Goal: Task Accomplishment & Management: Manage account settings

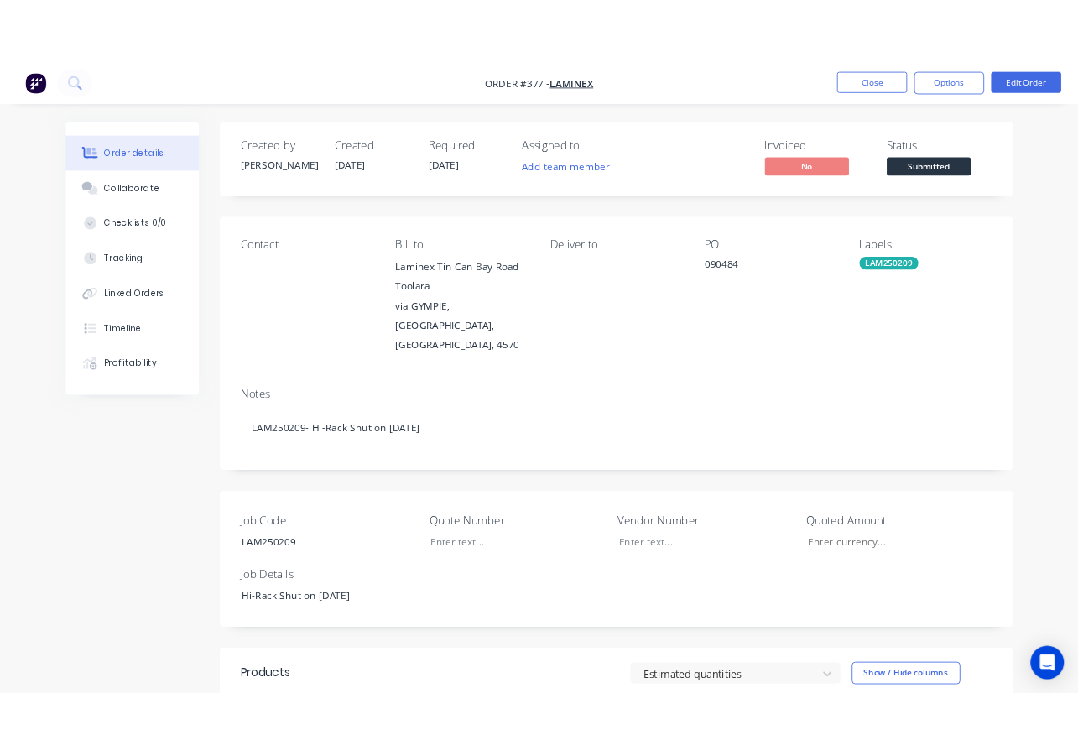
scroll to position [232, 0]
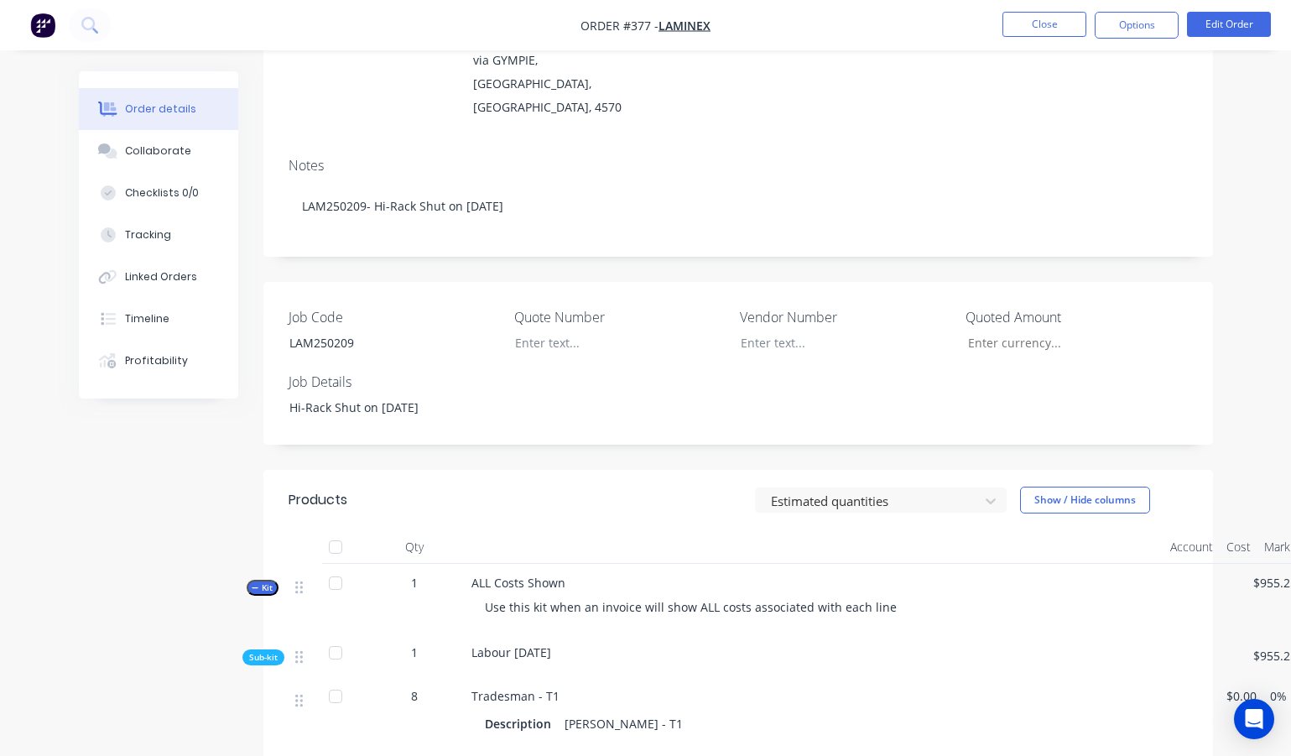
click at [375, 144] on div "Notes LAM250209- Hi-Rack Shut on 18/9/25" at bounding box center [738, 200] width 950 height 112
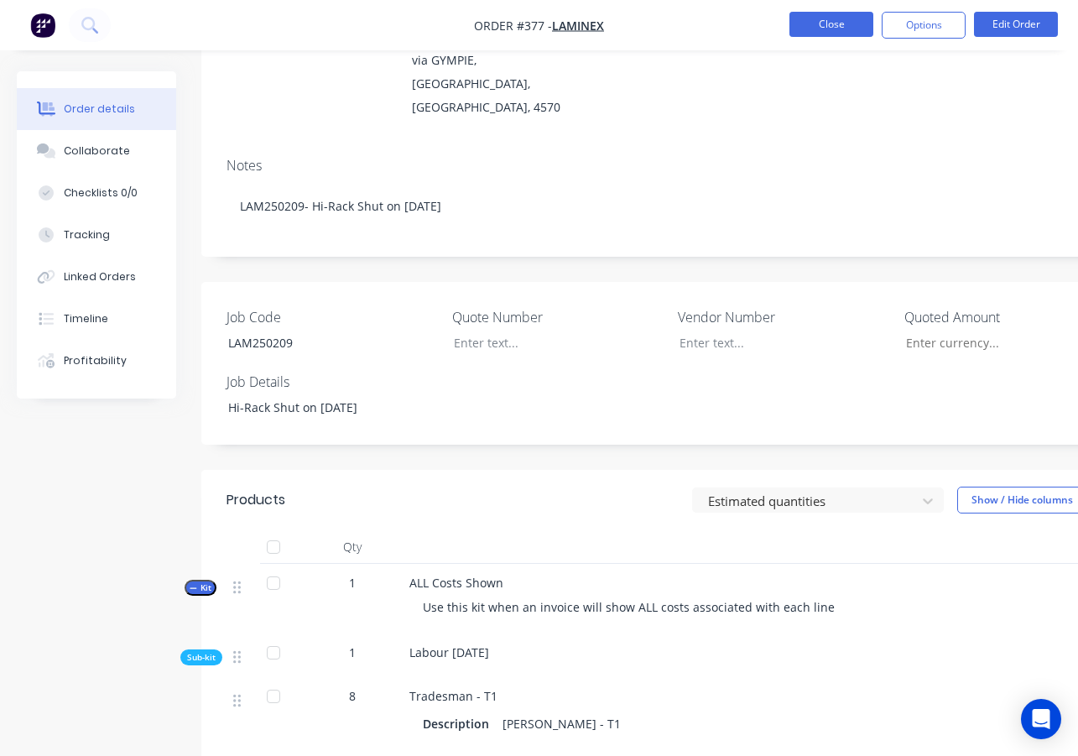
click at [848, 26] on button "Close" at bounding box center [831, 24] width 84 height 25
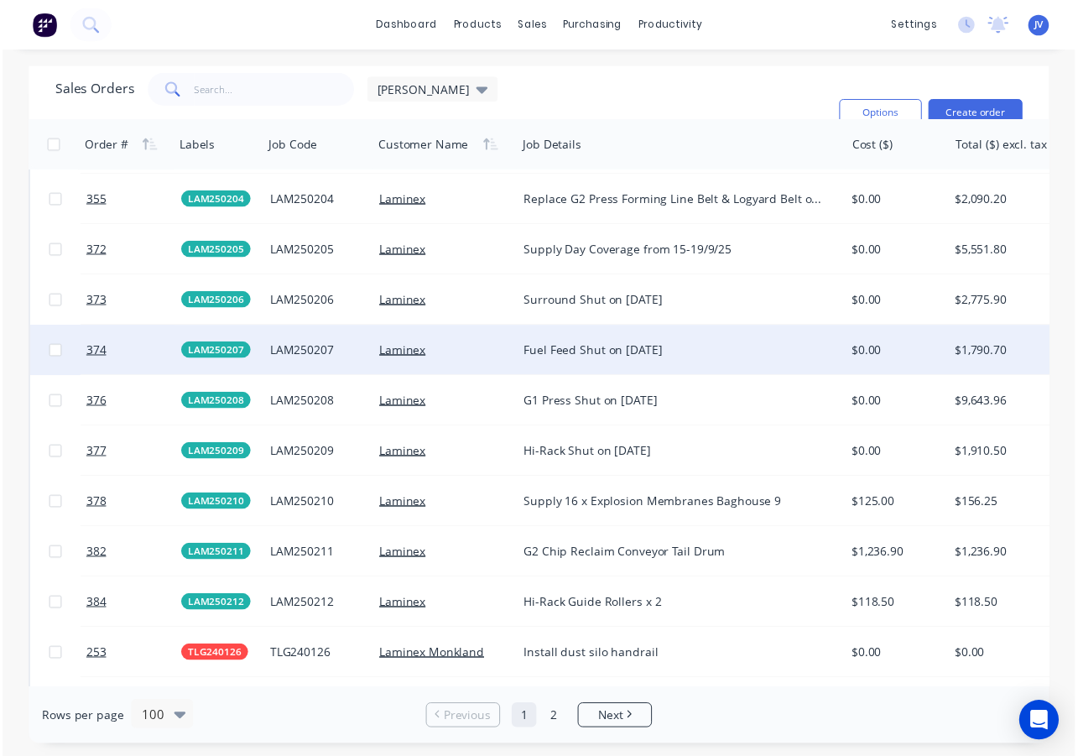
scroll to position [4600, 0]
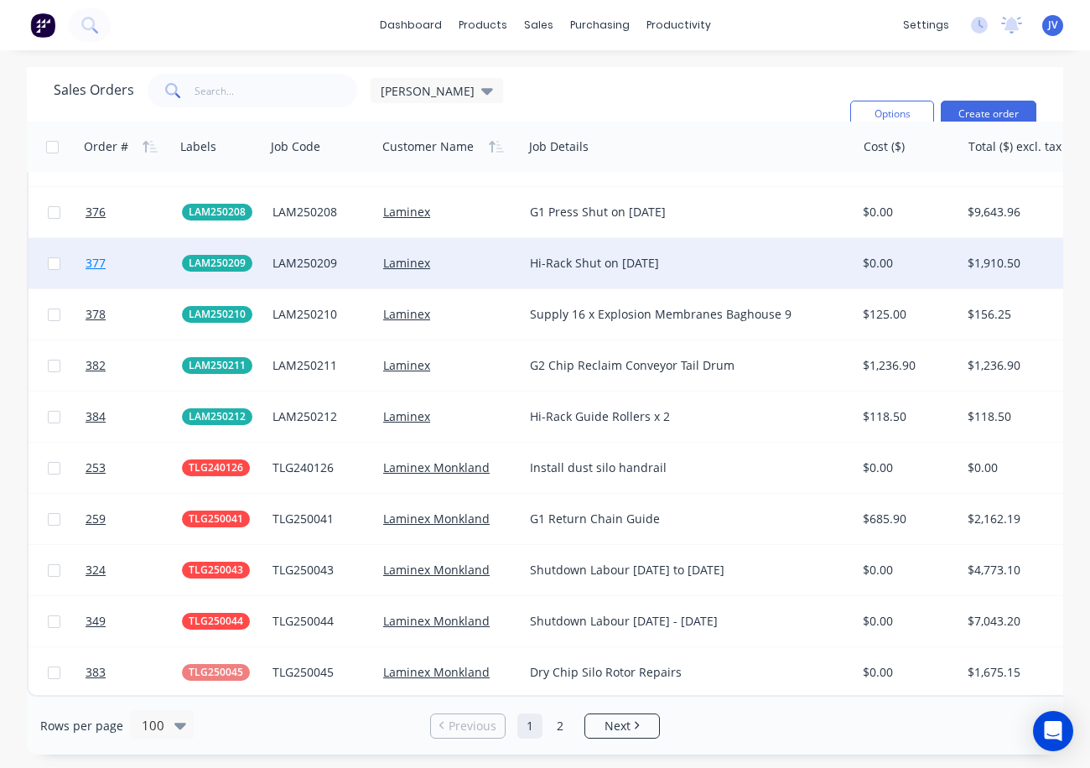
click at [104, 255] on span "377" at bounding box center [96, 263] width 20 height 17
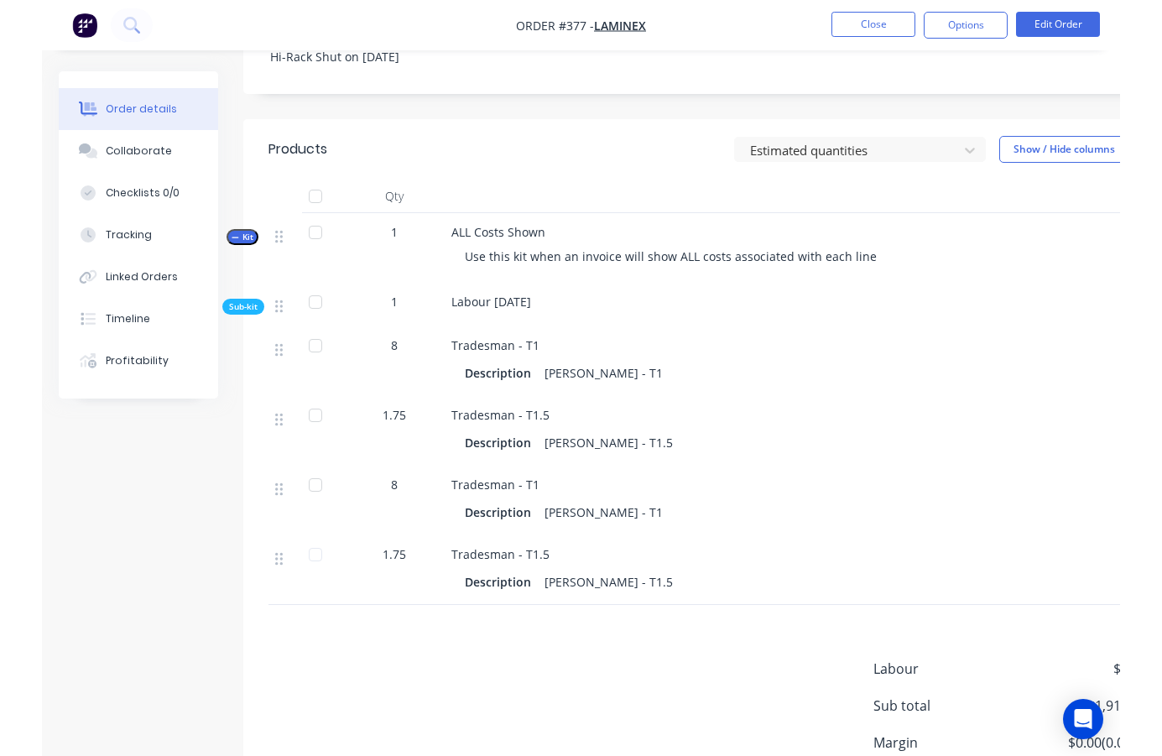
scroll to position [587, 0]
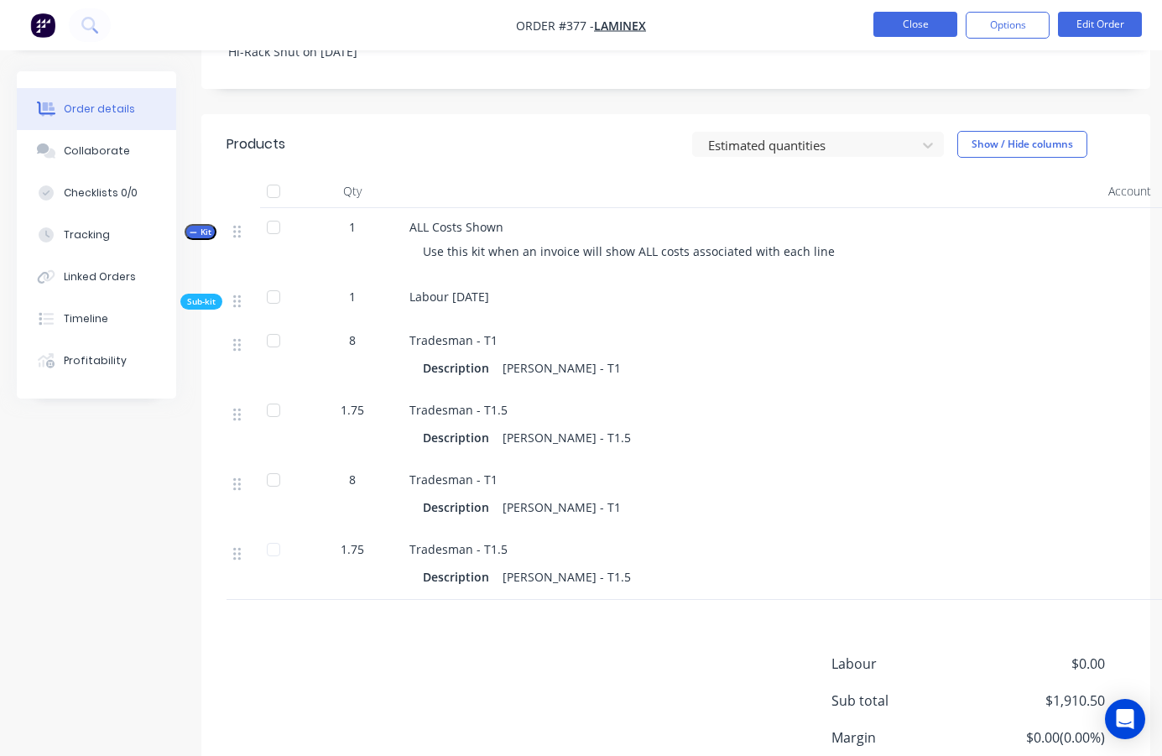
click at [918, 27] on button "Close" at bounding box center [915, 24] width 84 height 25
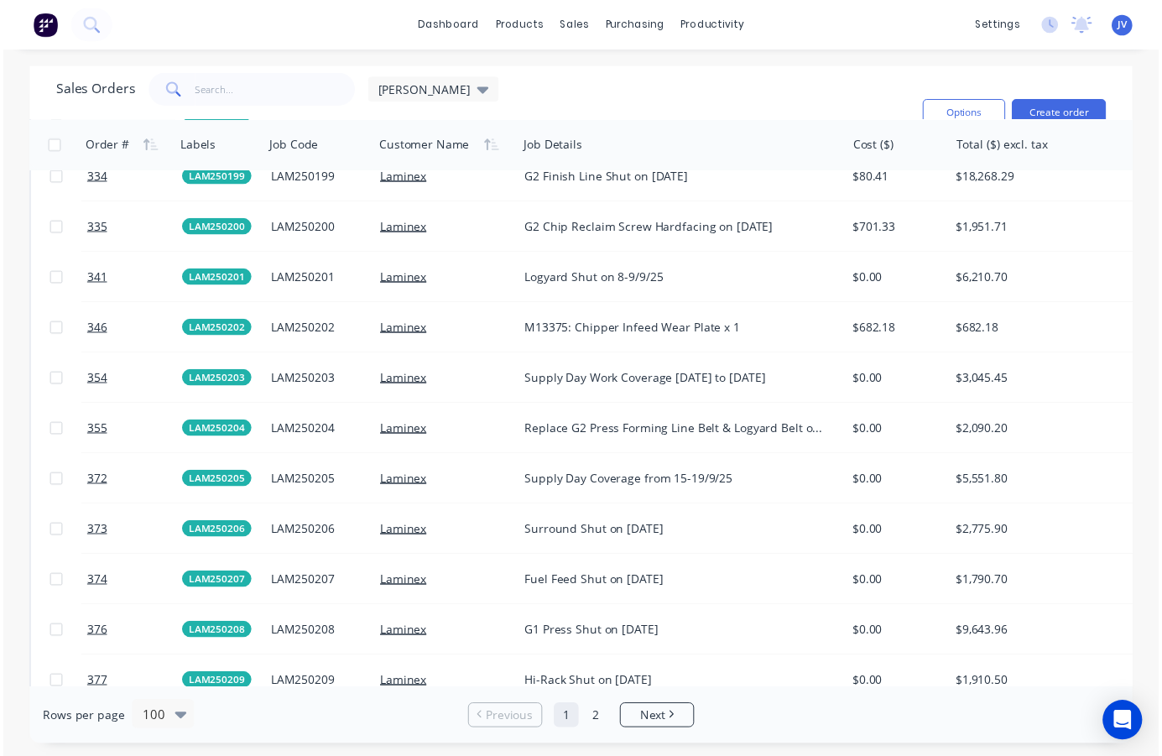
scroll to position [4278, 0]
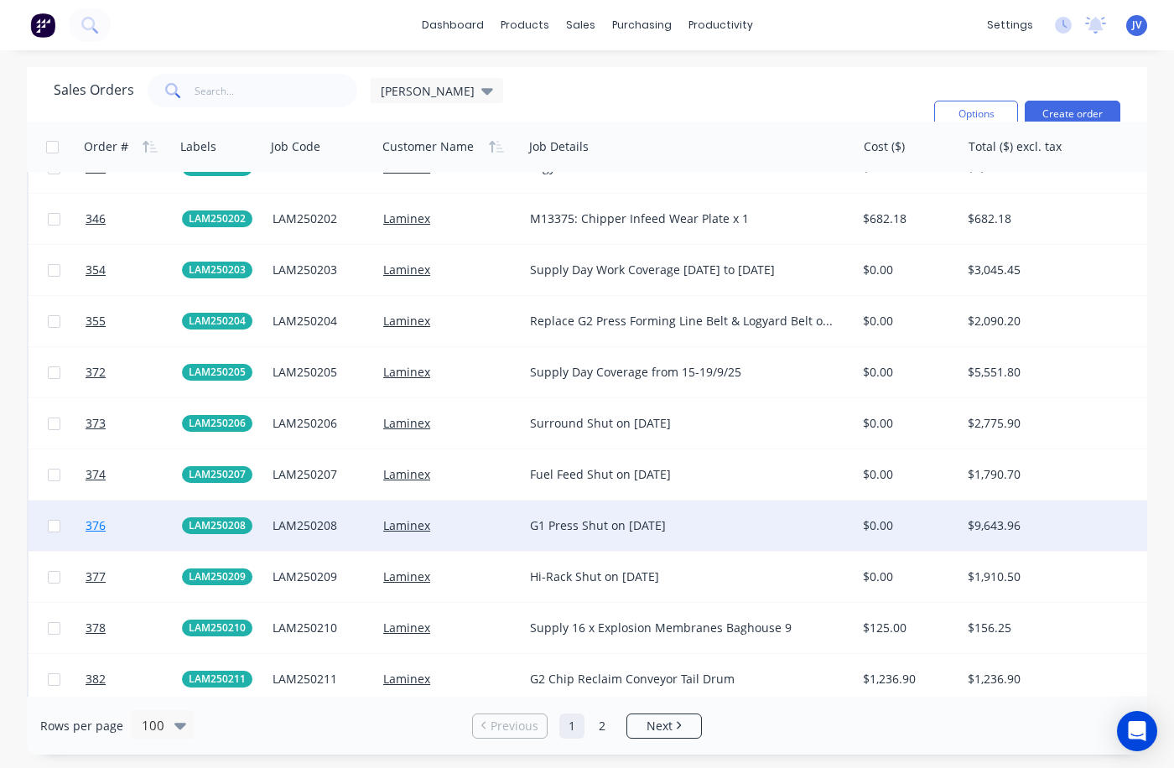
click at [92, 525] on span "376" at bounding box center [96, 526] width 20 height 17
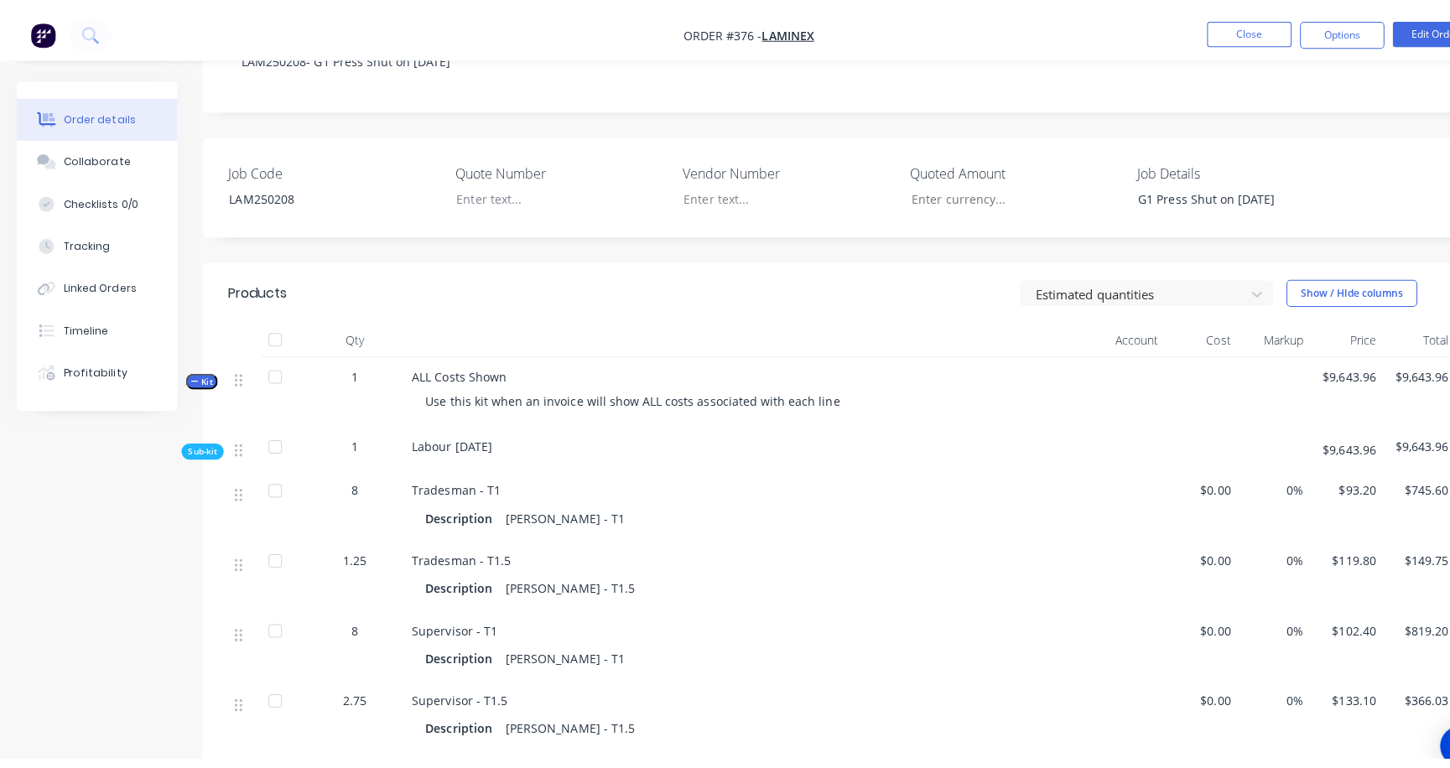
scroll to position [356, 0]
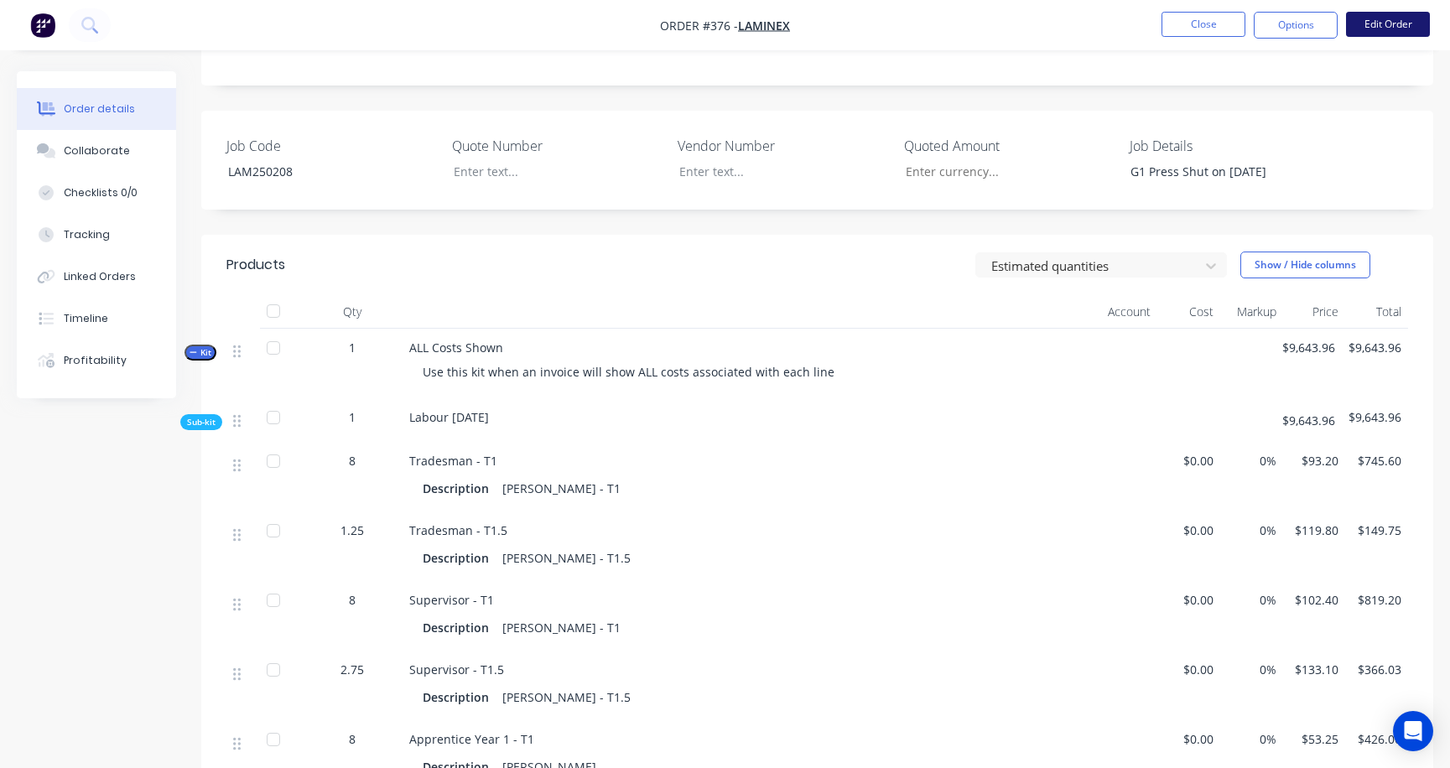
click at [1290, 25] on button "Edit Order" at bounding box center [1388, 24] width 84 height 25
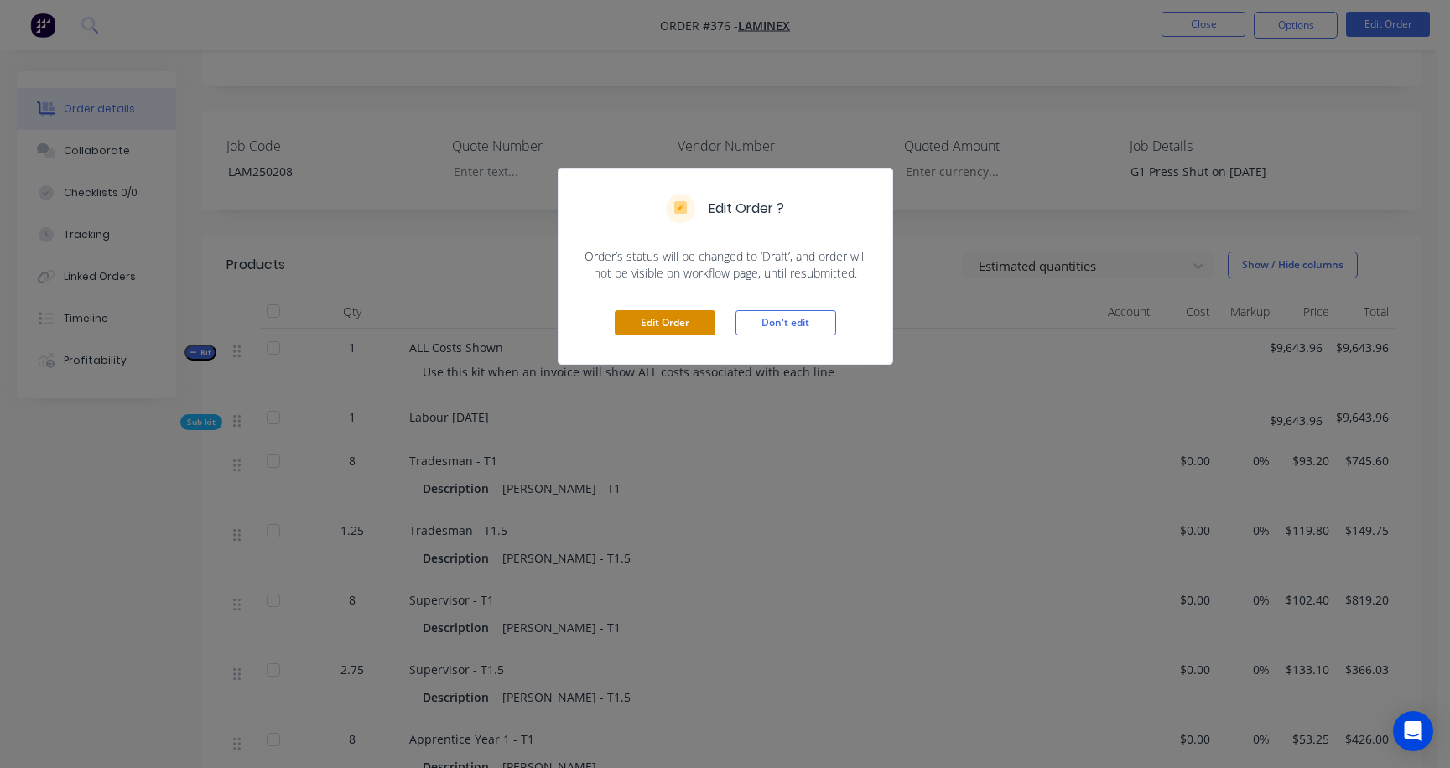
click at [667, 331] on button "Edit Order" at bounding box center [665, 322] width 101 height 25
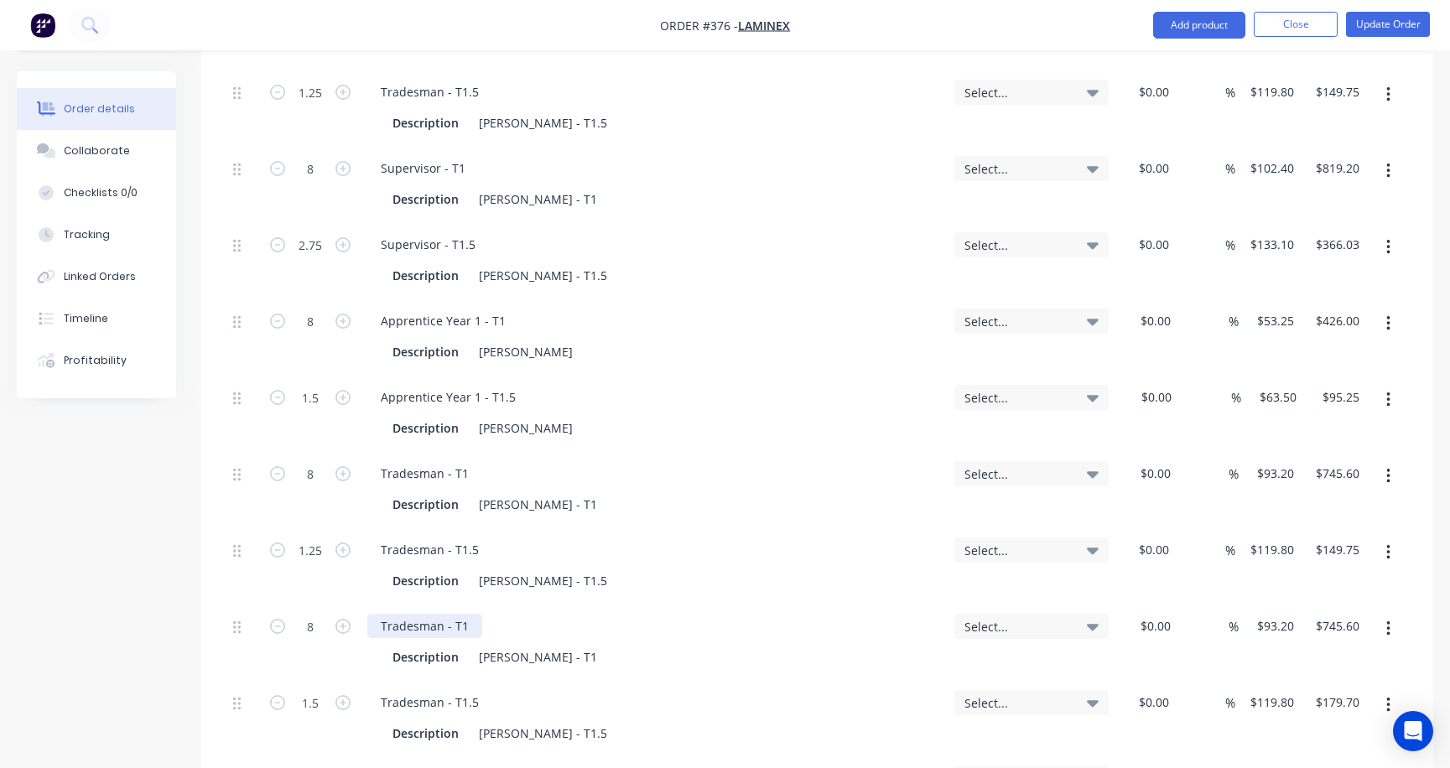
scroll to position [923, 0]
click at [341, 542] on icon "button" at bounding box center [343, 549] width 15 height 15
type input "2.25"
type input "$269.55"
click at [277, 542] on icon "button" at bounding box center [277, 549] width 15 height 15
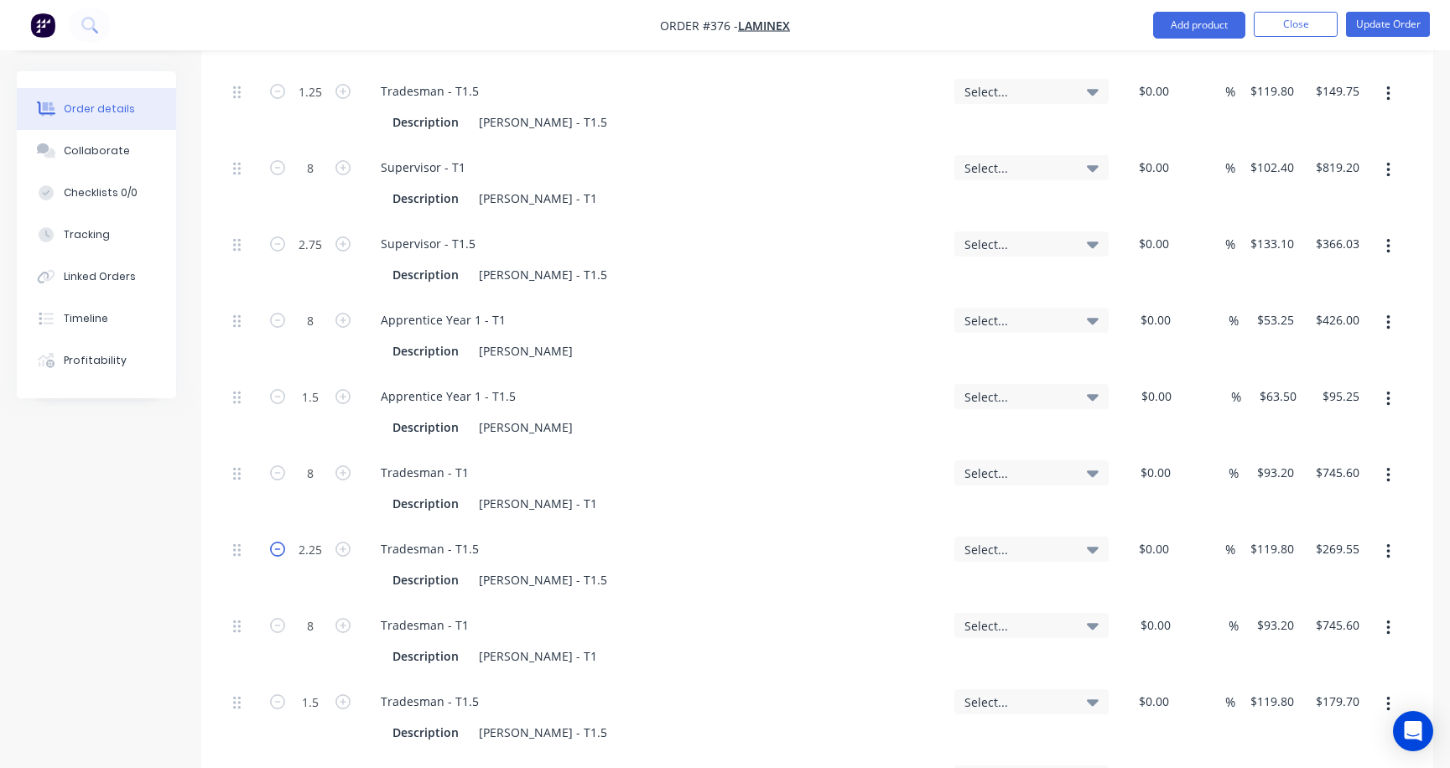
type input "1.25"
type input "$149.75"
click at [320, 537] on input "1.25" at bounding box center [311, 549] width 44 height 25
type input "1.5"
type input "$179.70"
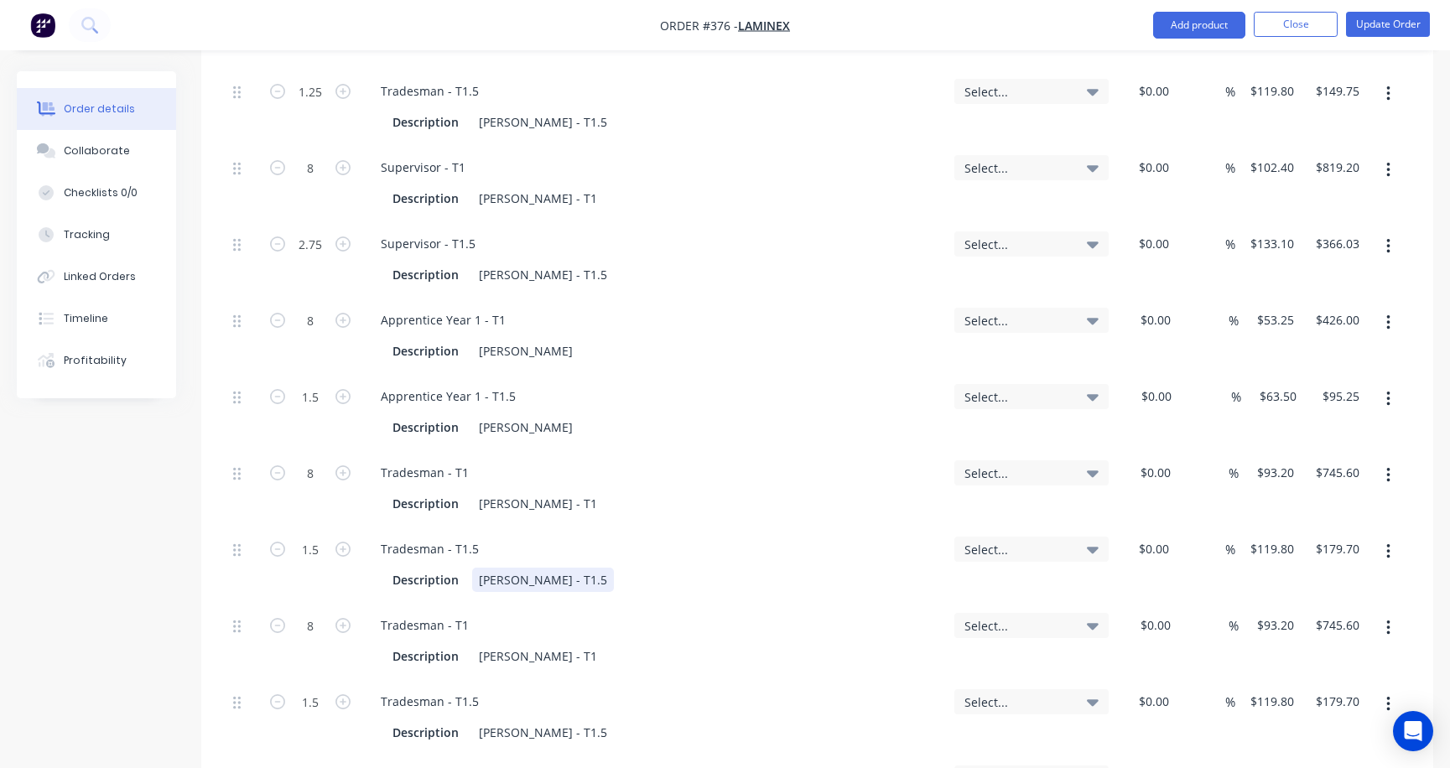
click at [684, 547] on div "Tradesman - T1.5 Description Trevor Green - T1.5" at bounding box center [654, 565] width 587 height 76
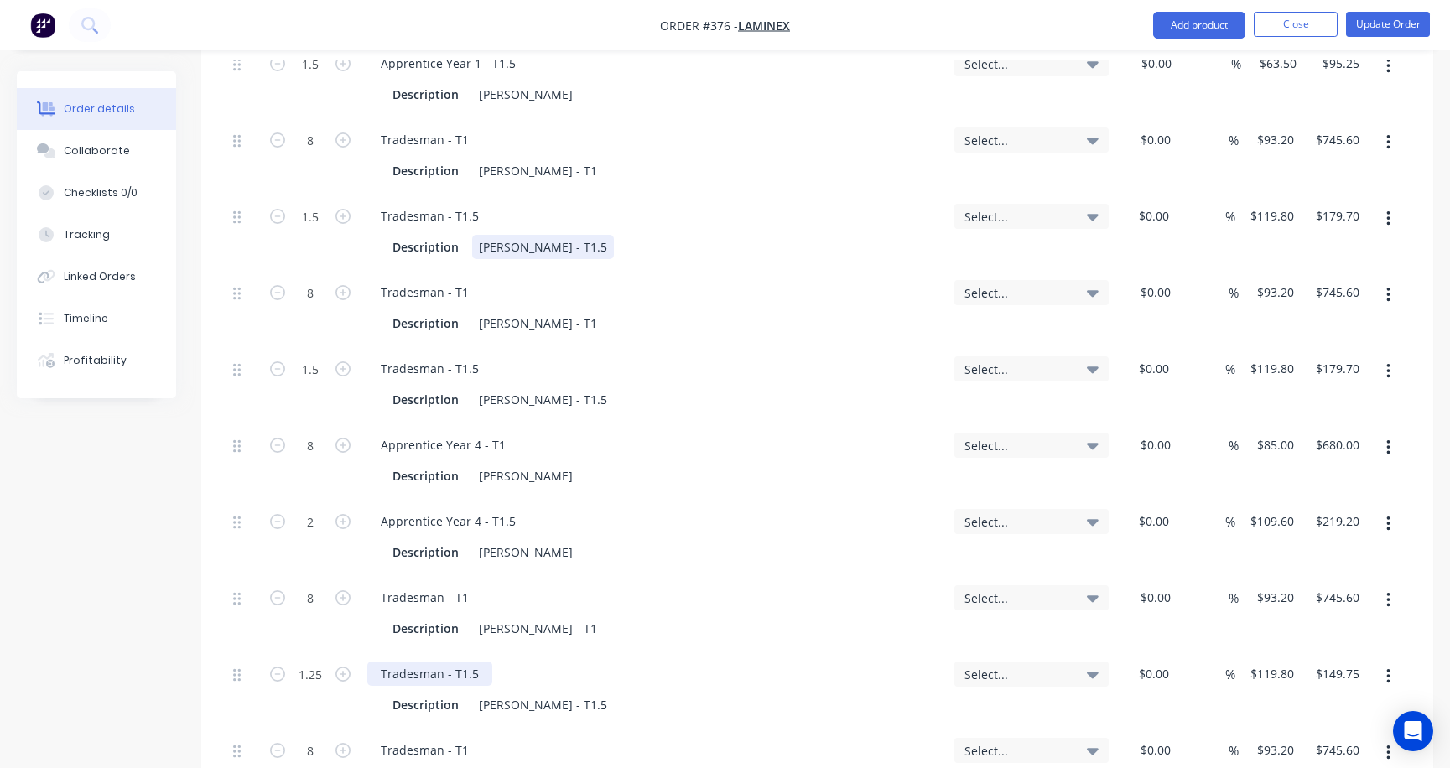
scroll to position [1258, 0]
click at [315, 507] on input "2" at bounding box center [311, 519] width 44 height 25
click at [325, 507] on input "2" at bounding box center [311, 519] width 44 height 25
type input "2.25"
type input "$246.60"
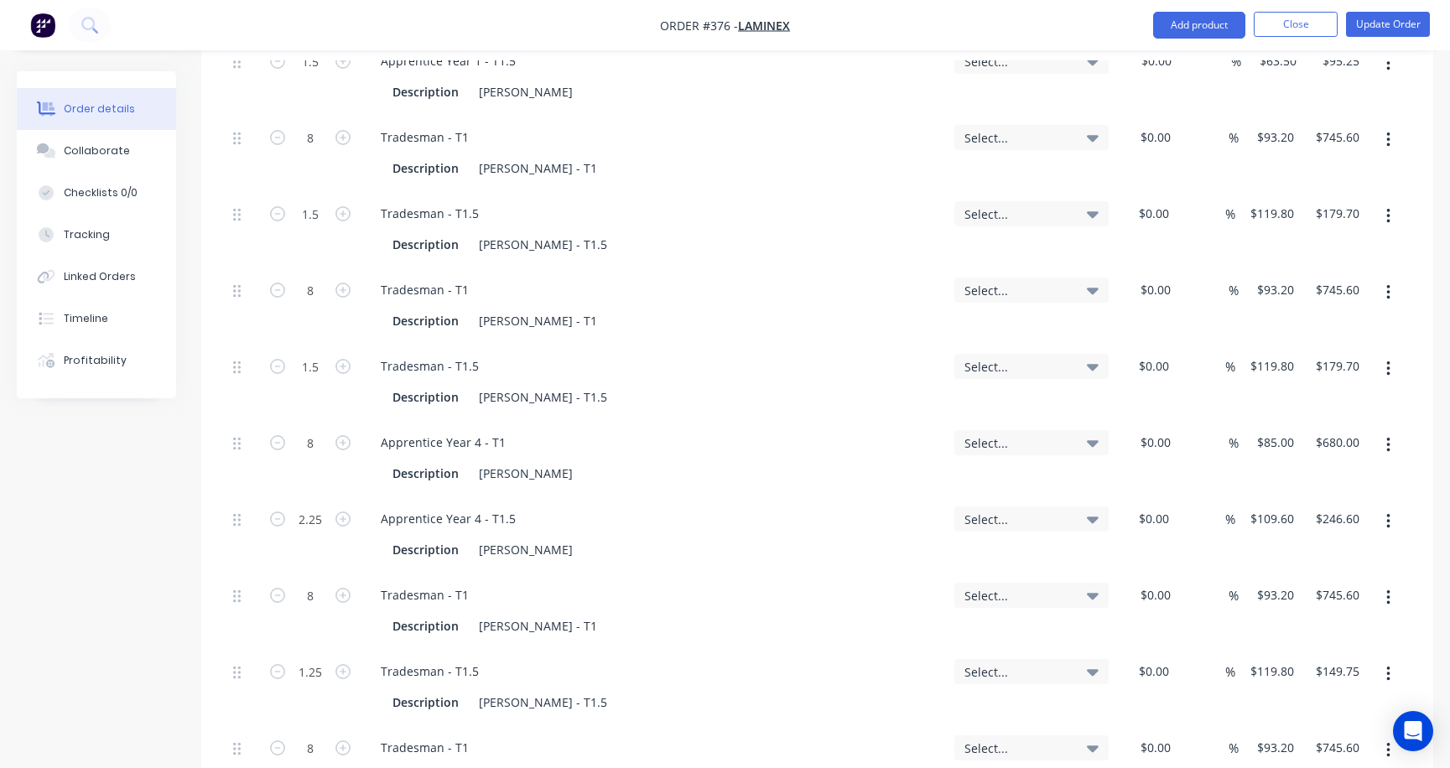
click at [645, 507] on div "Apprentice Year 4 - T1.5" at bounding box center [654, 519] width 574 height 24
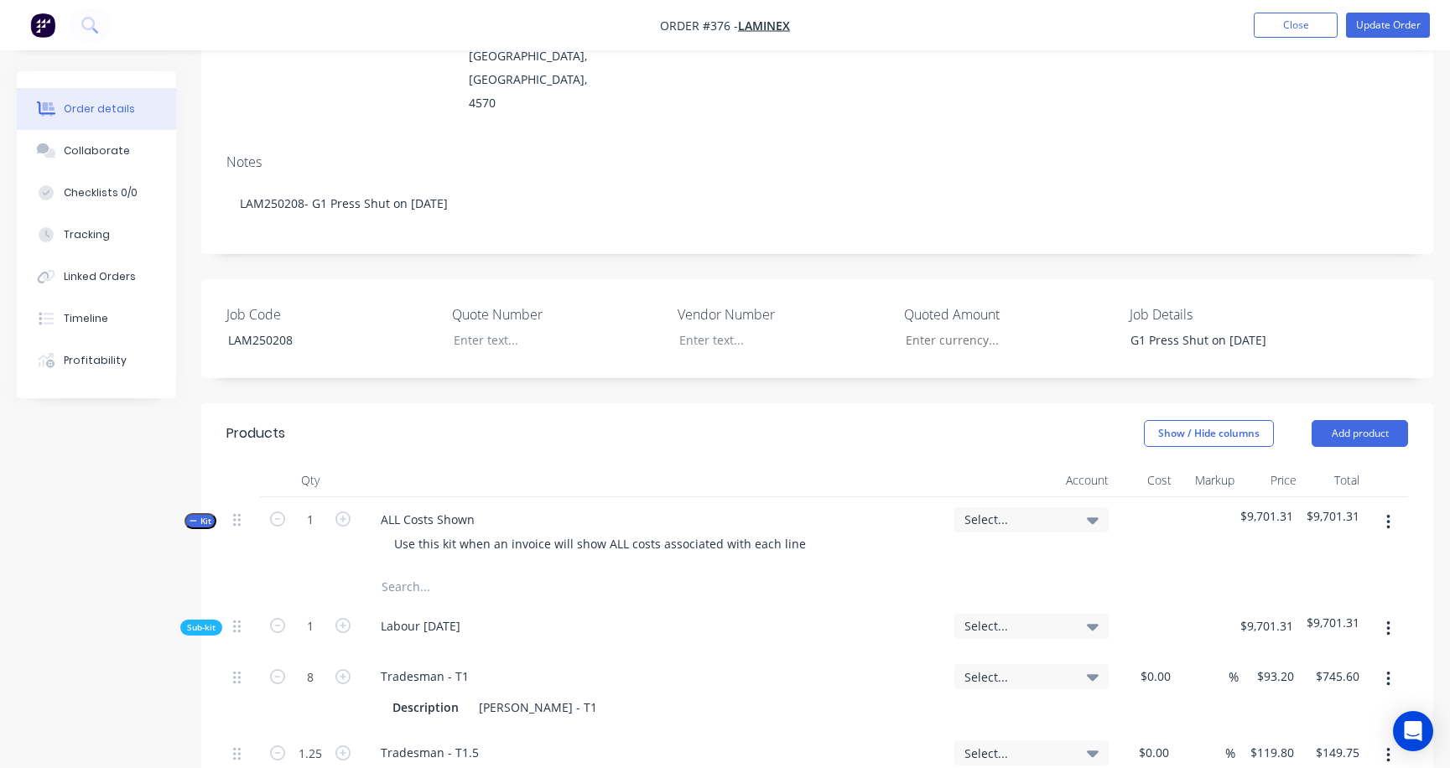
scroll to position [252, 0]
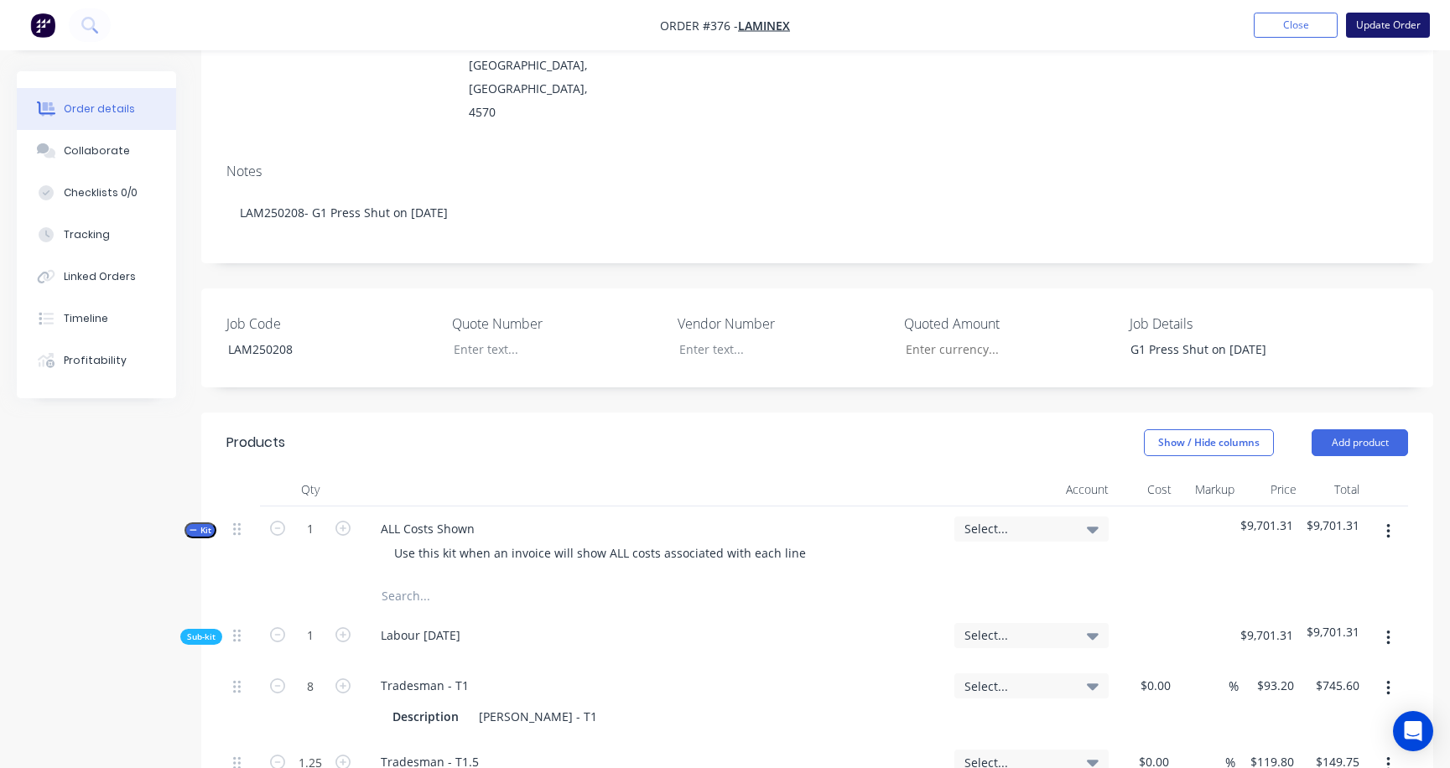
click at [1290, 29] on button "Update Order" at bounding box center [1388, 25] width 84 height 25
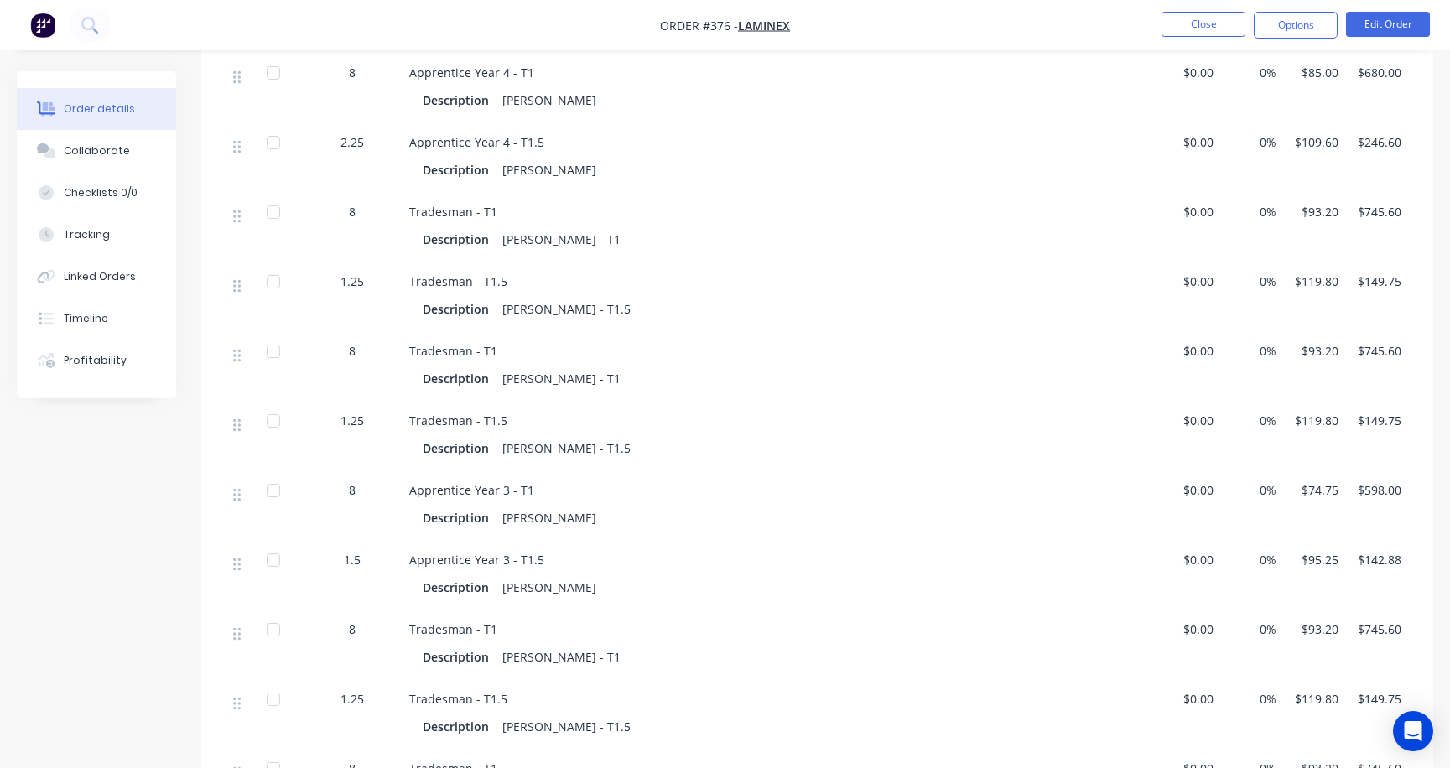
scroll to position [1860, 0]
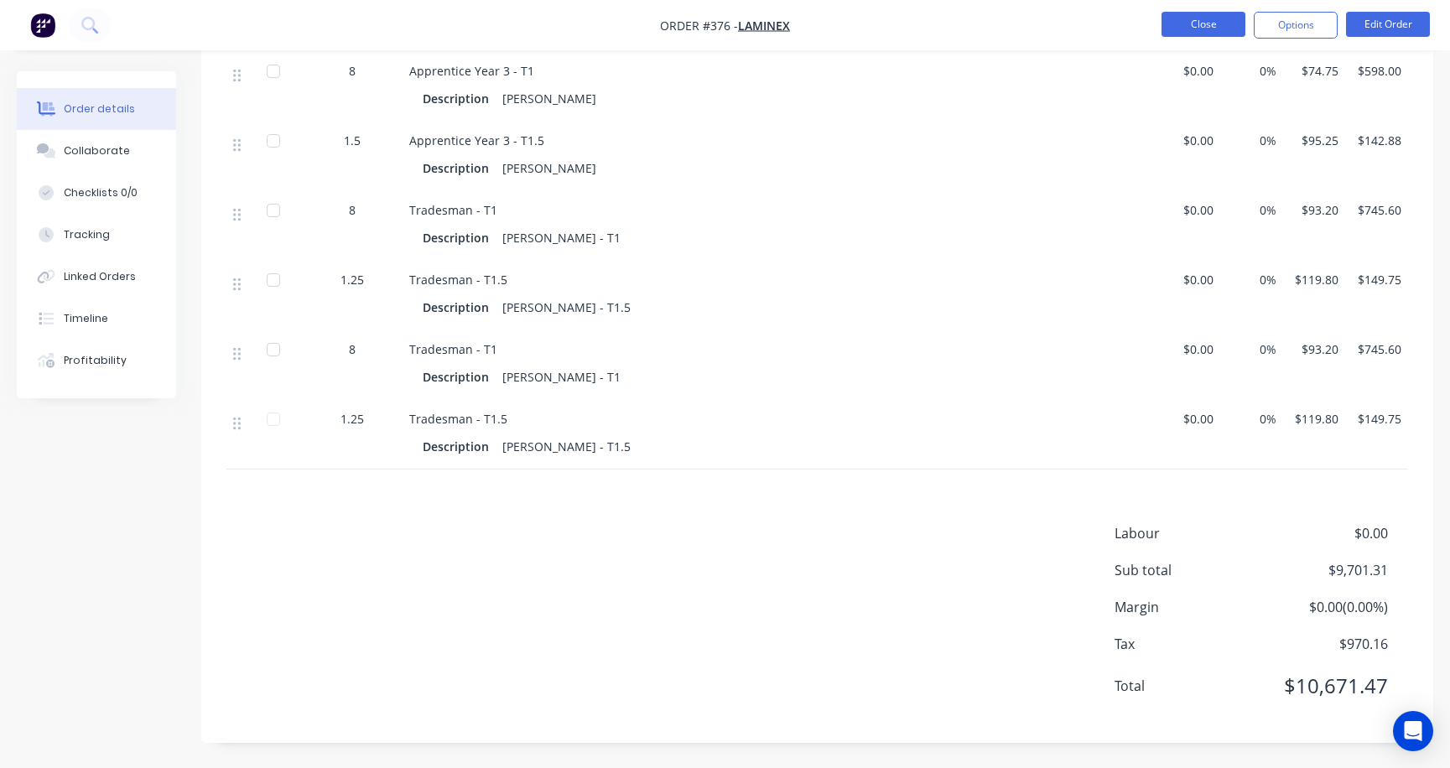
click at [1221, 18] on button "Close" at bounding box center [1204, 24] width 84 height 25
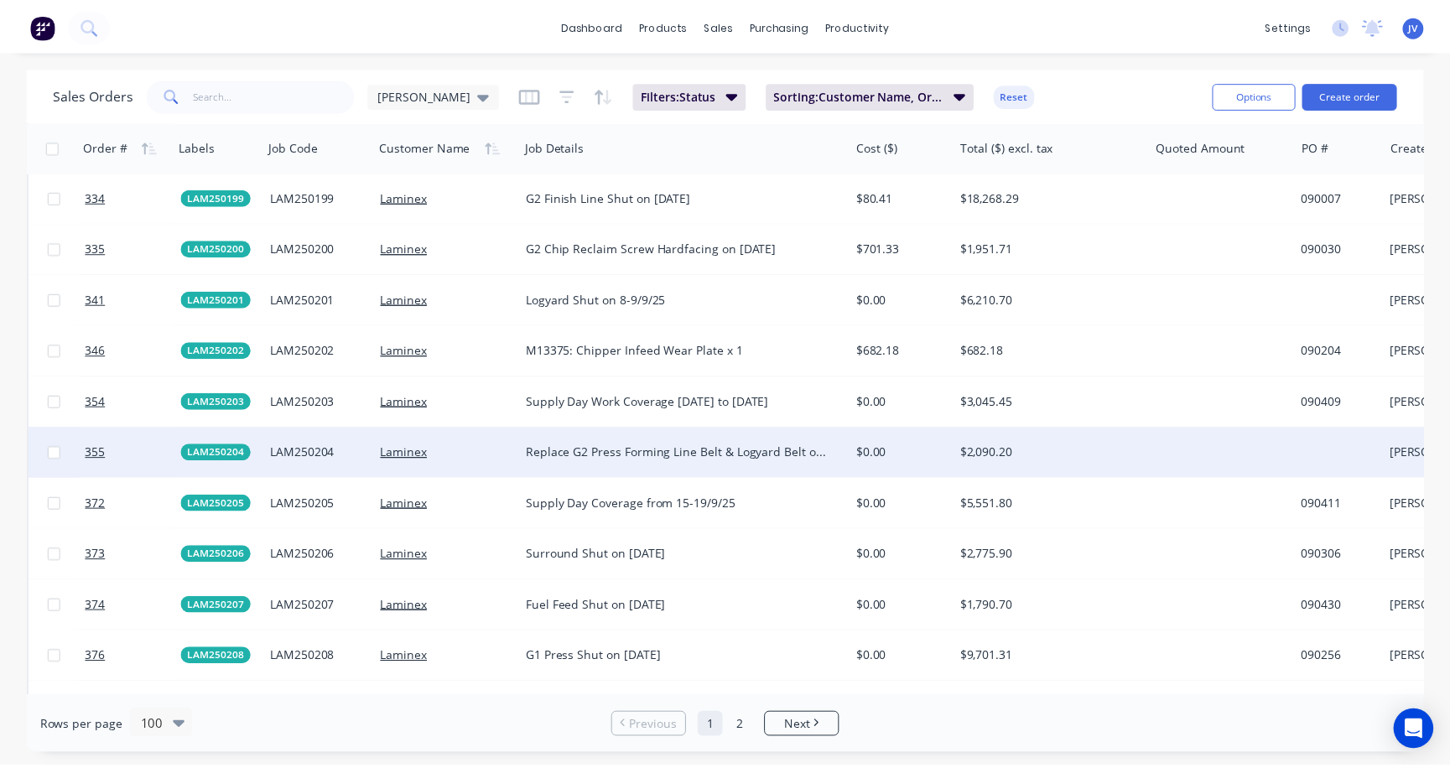
scroll to position [3943, 0]
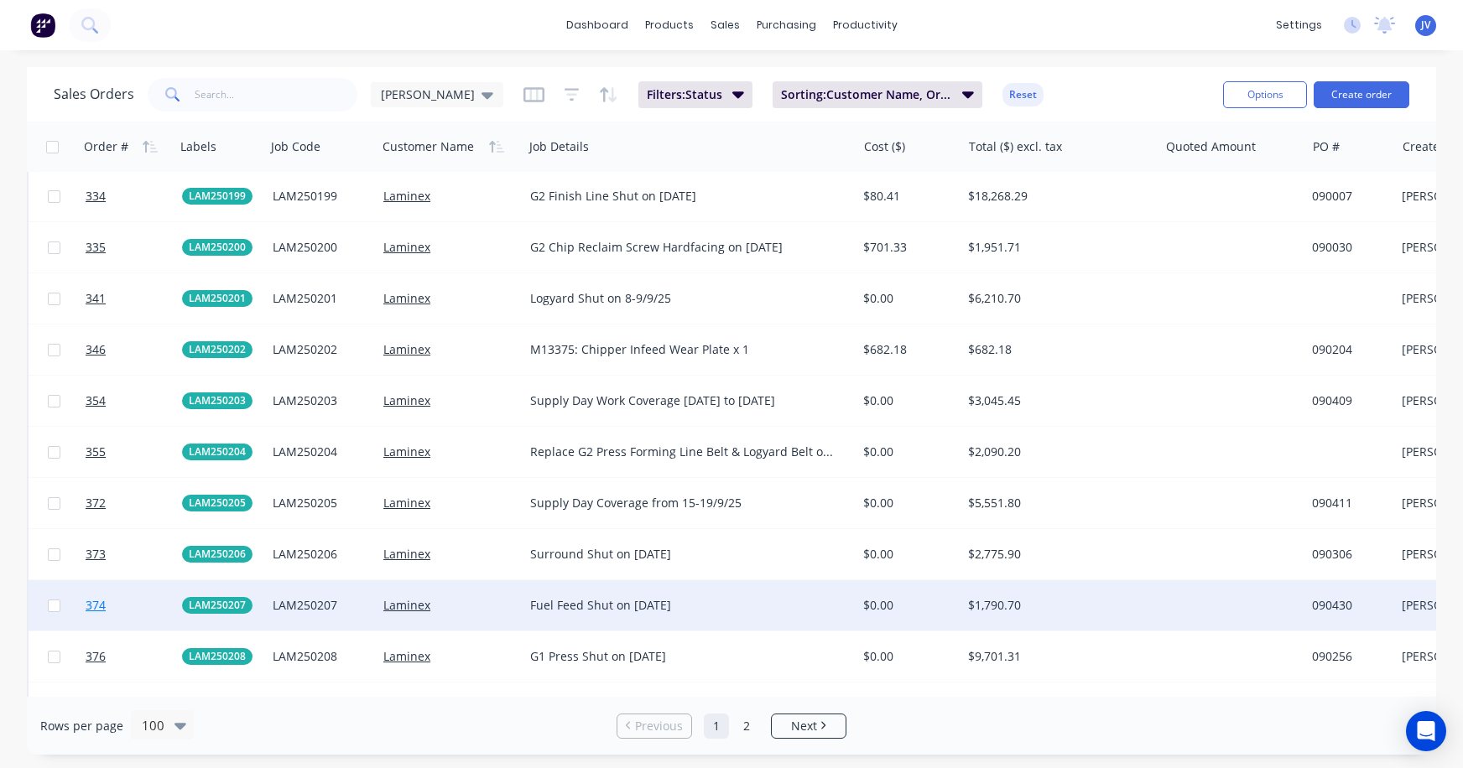
click at [89, 608] on span "374" at bounding box center [96, 605] width 20 height 17
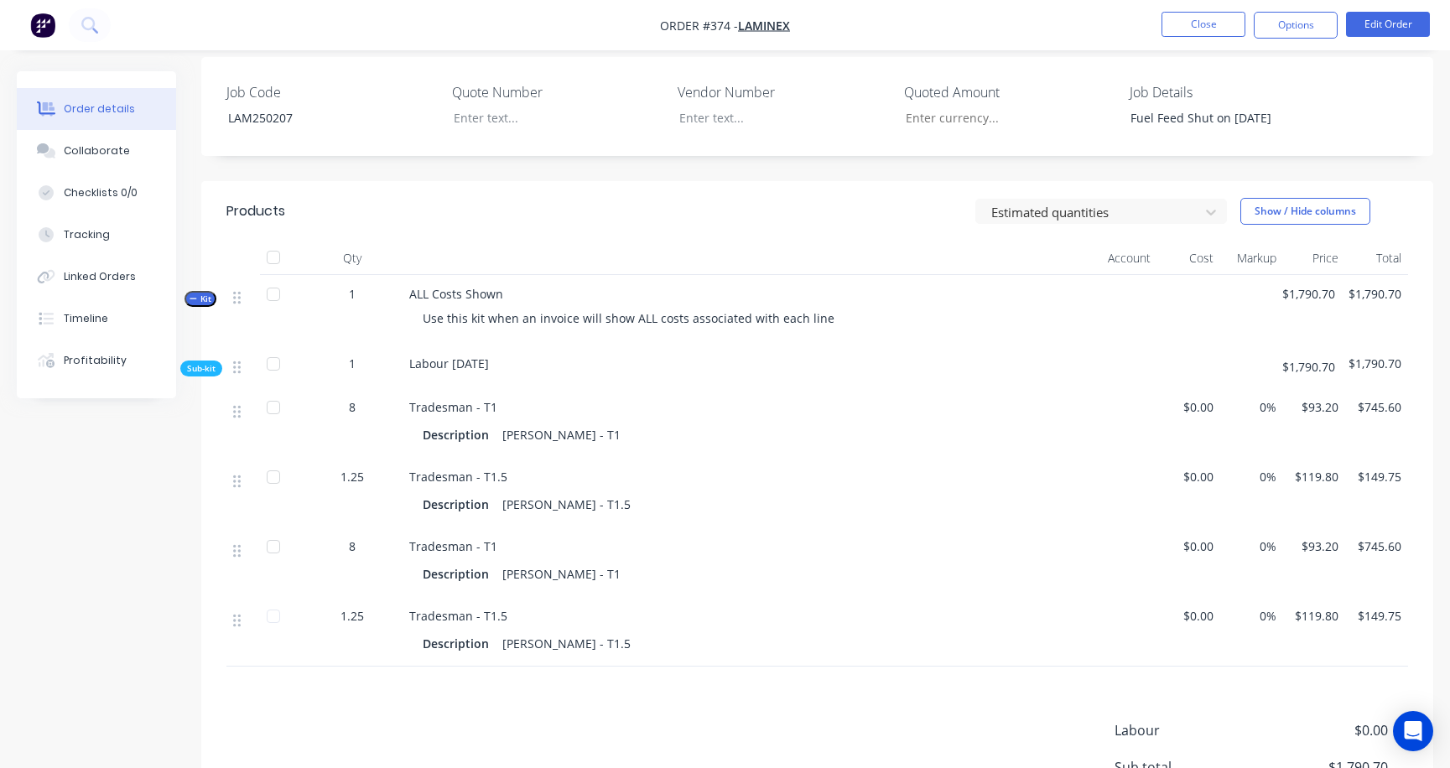
scroll to position [419, 0]
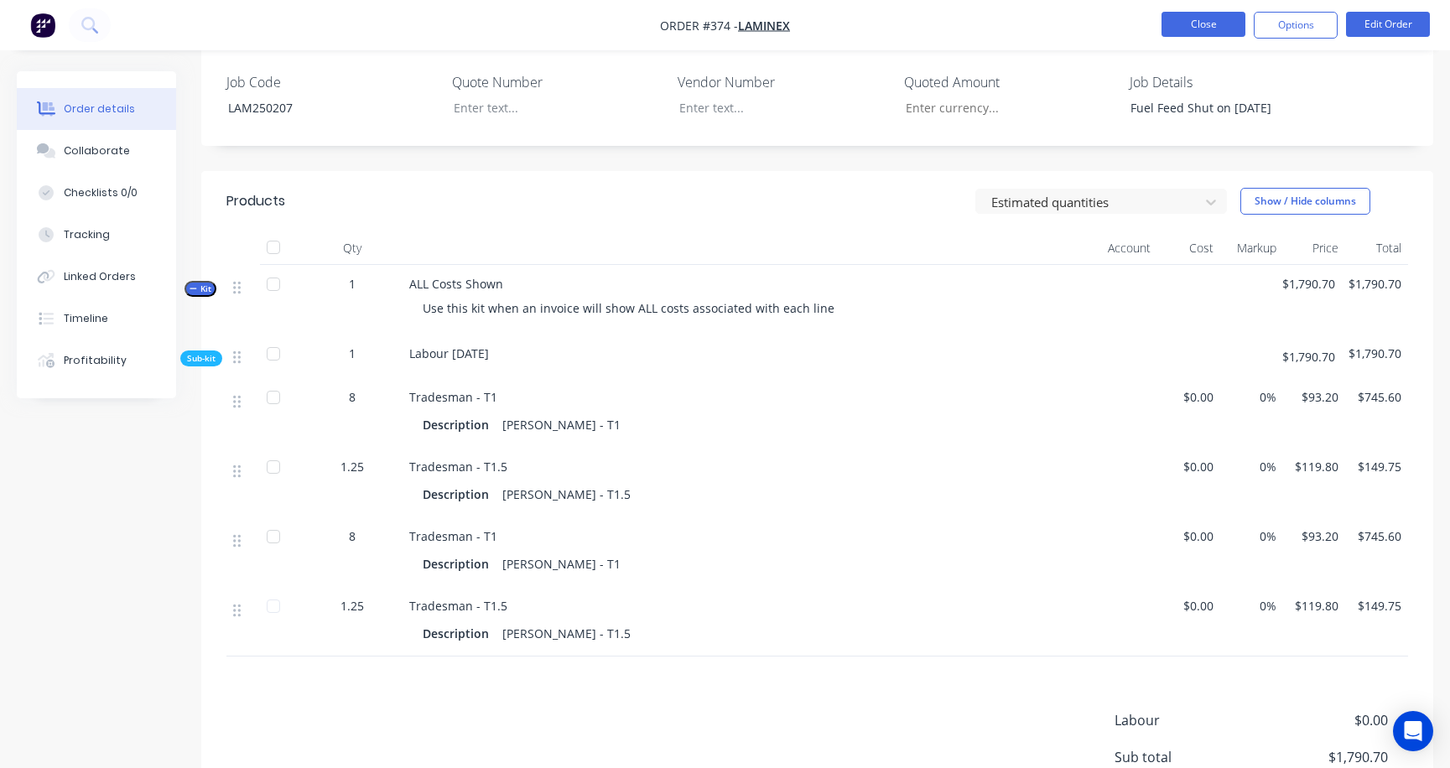
click at [1214, 29] on button "Close" at bounding box center [1204, 24] width 84 height 25
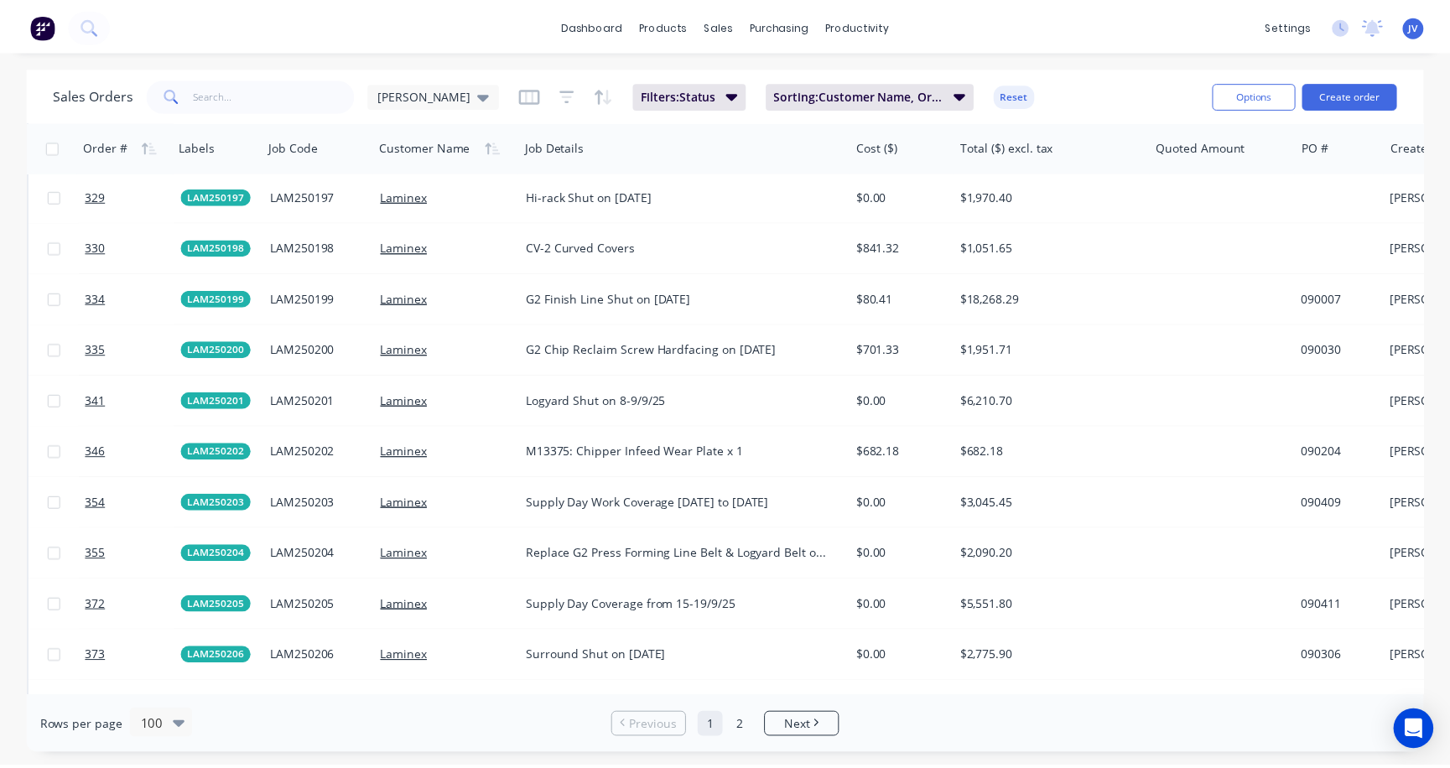
scroll to position [3859, 0]
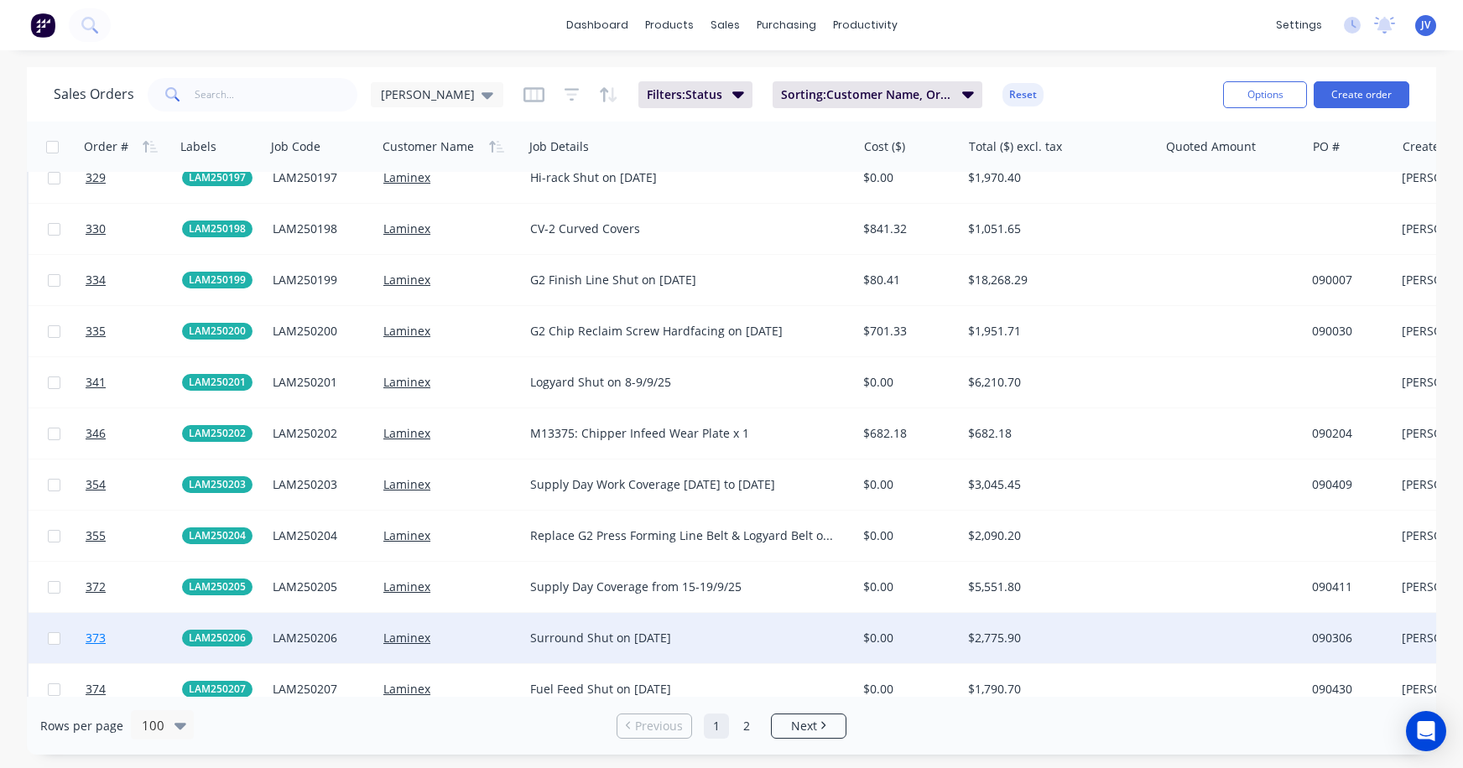
click at [96, 639] on span "373" at bounding box center [96, 638] width 20 height 17
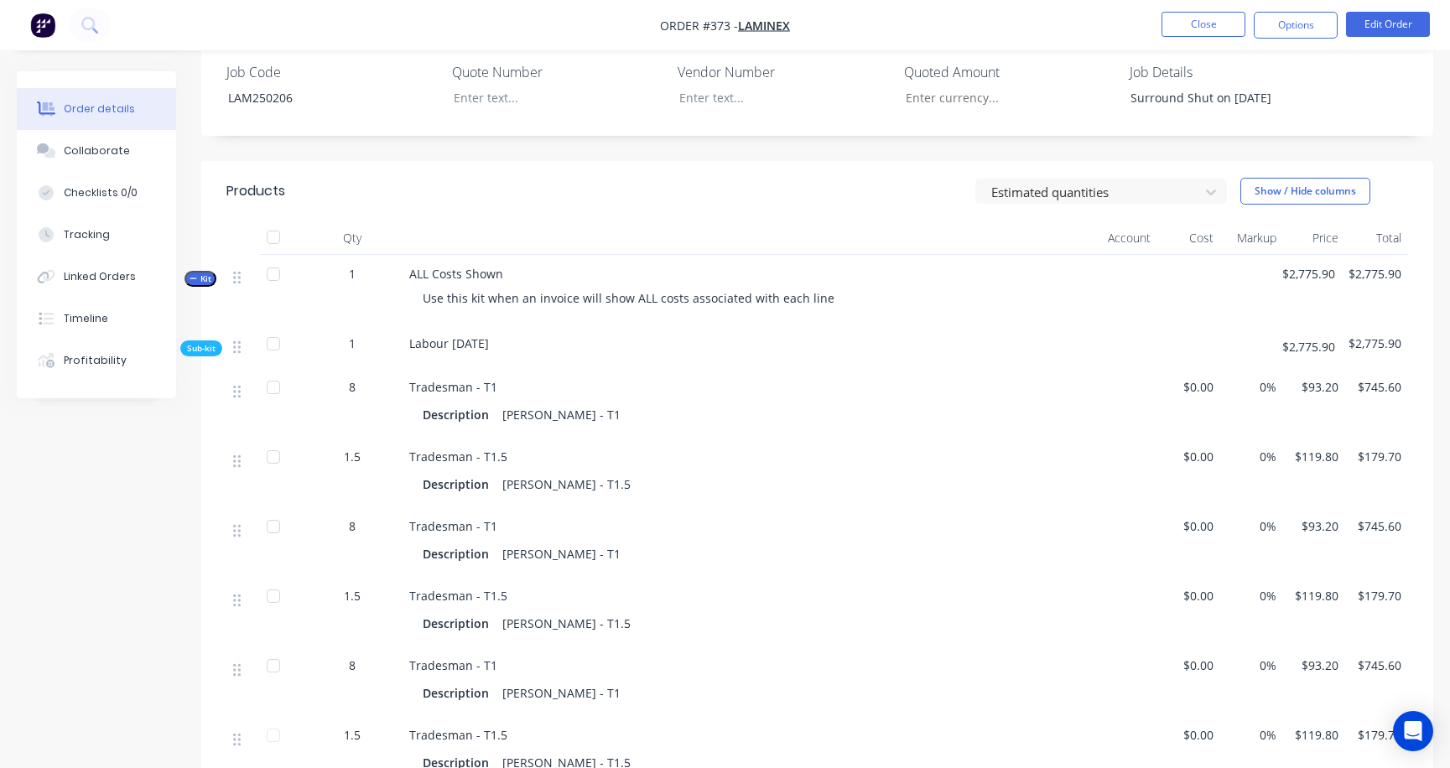
scroll to position [419, 0]
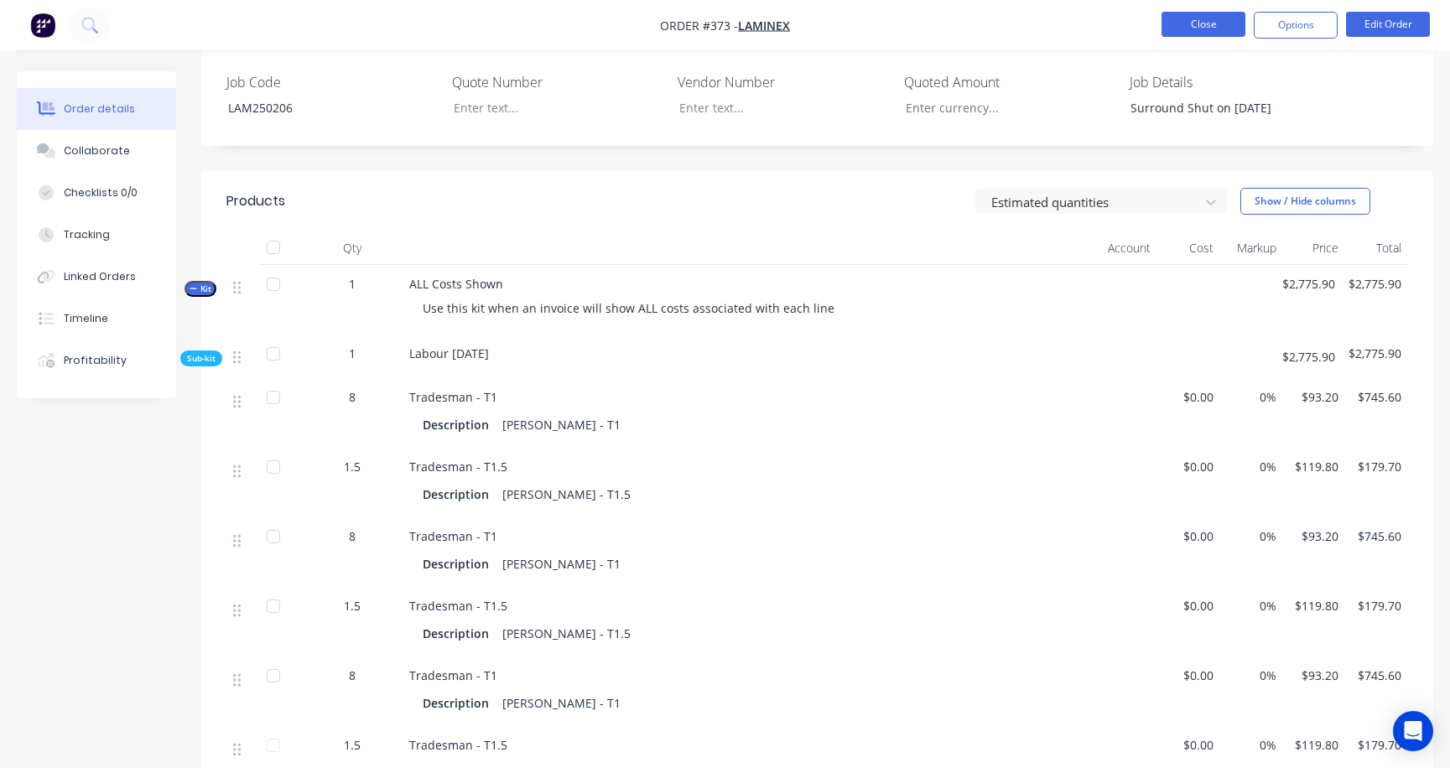
click at [1210, 24] on button "Close" at bounding box center [1204, 24] width 84 height 25
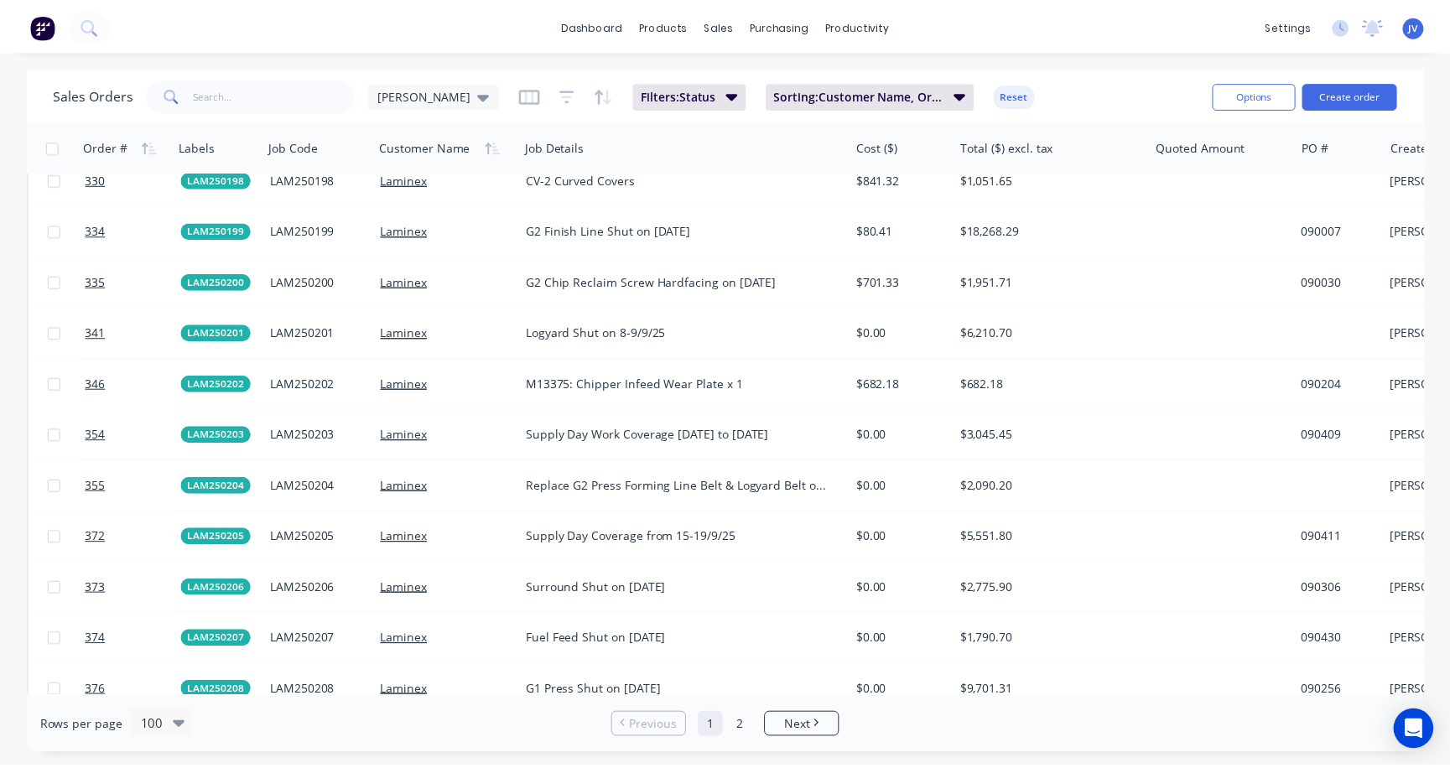
scroll to position [3859, 0]
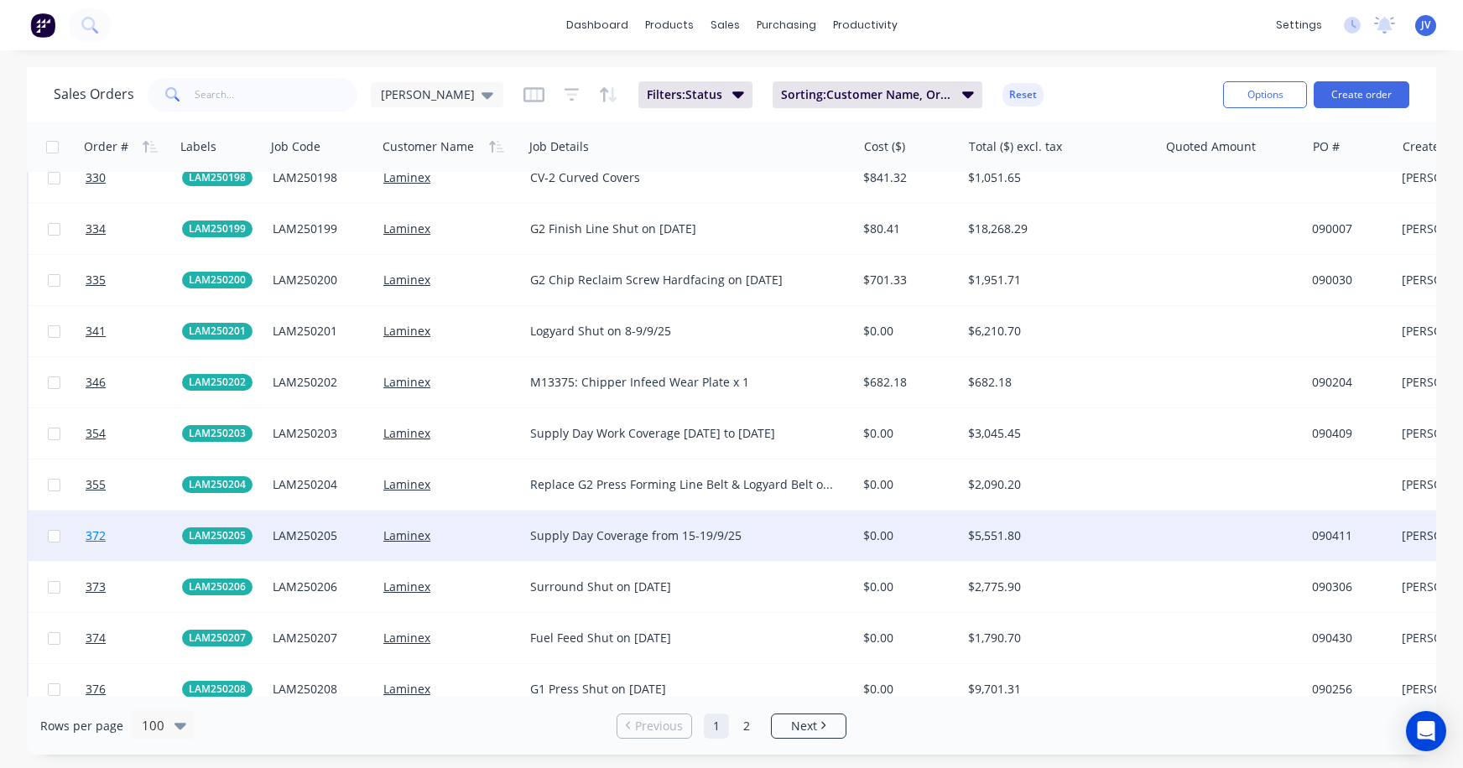
click at [92, 536] on span "372" at bounding box center [96, 536] width 20 height 17
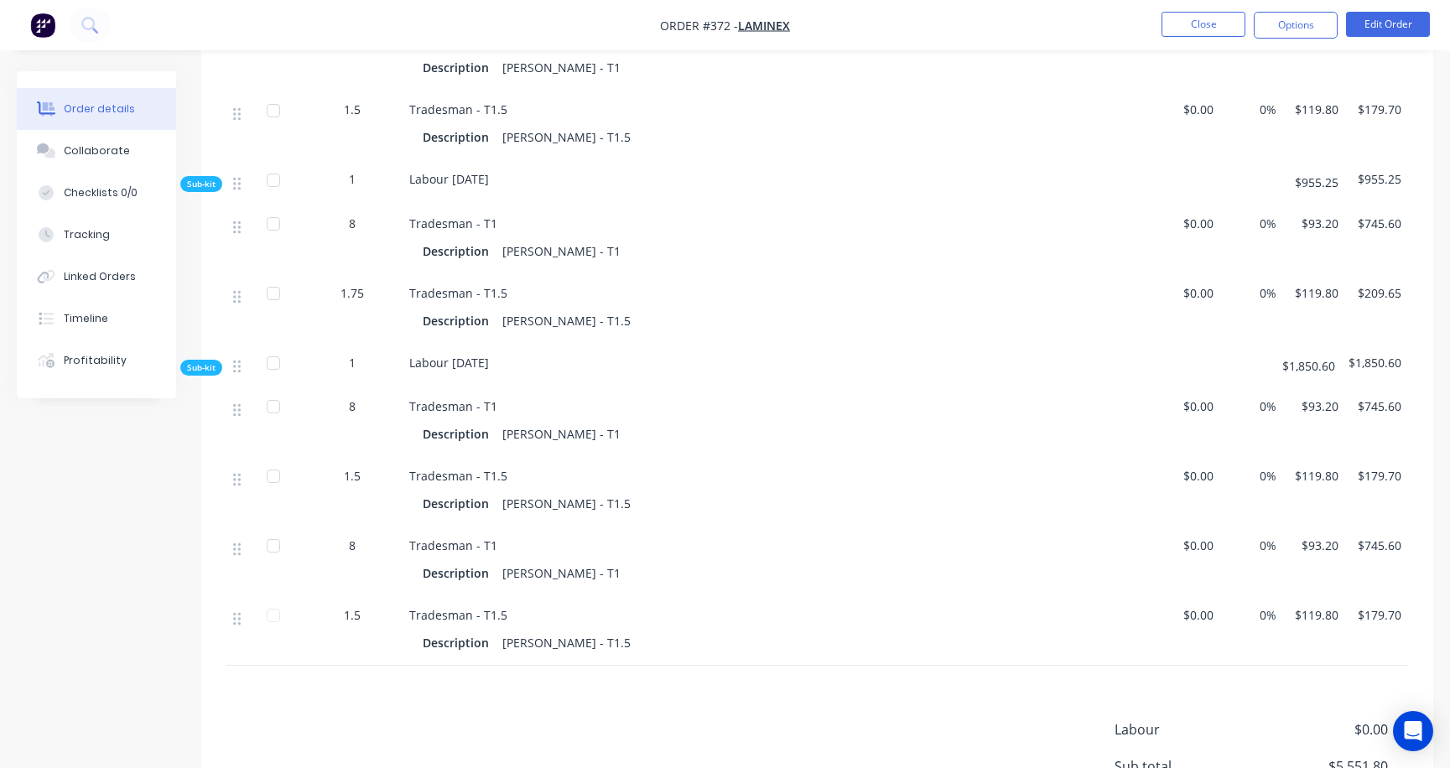
scroll to position [1356, 0]
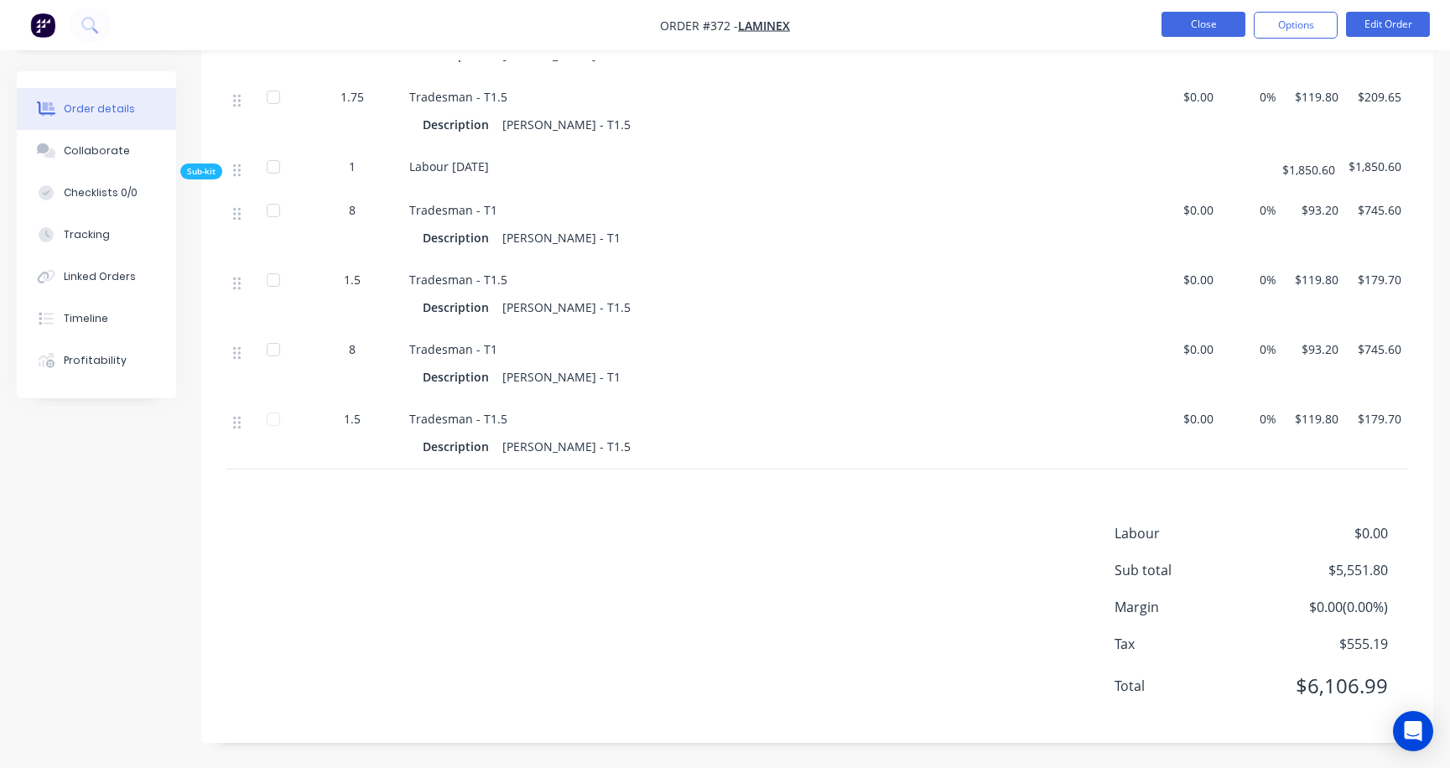
click at [1215, 23] on button "Close" at bounding box center [1204, 24] width 84 height 25
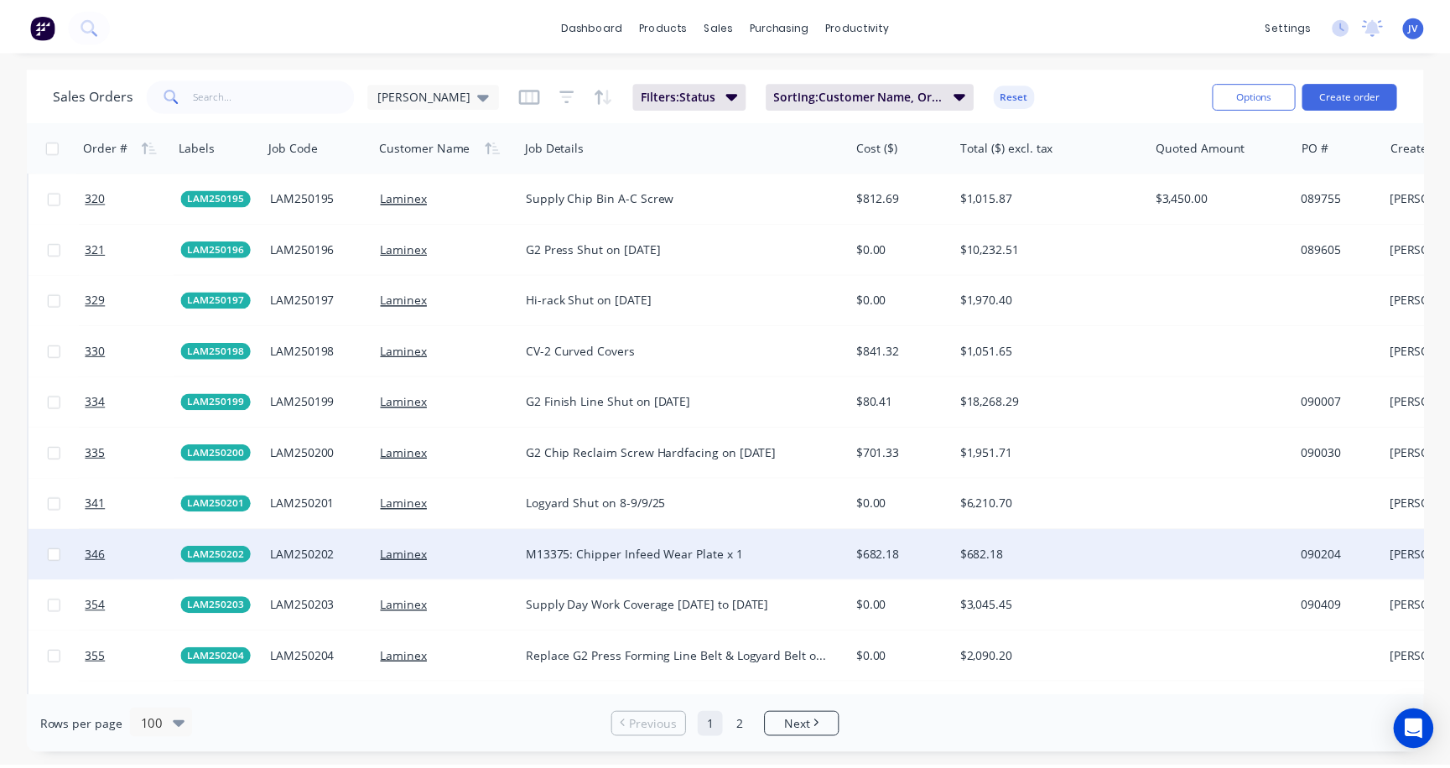
scroll to position [3607, 0]
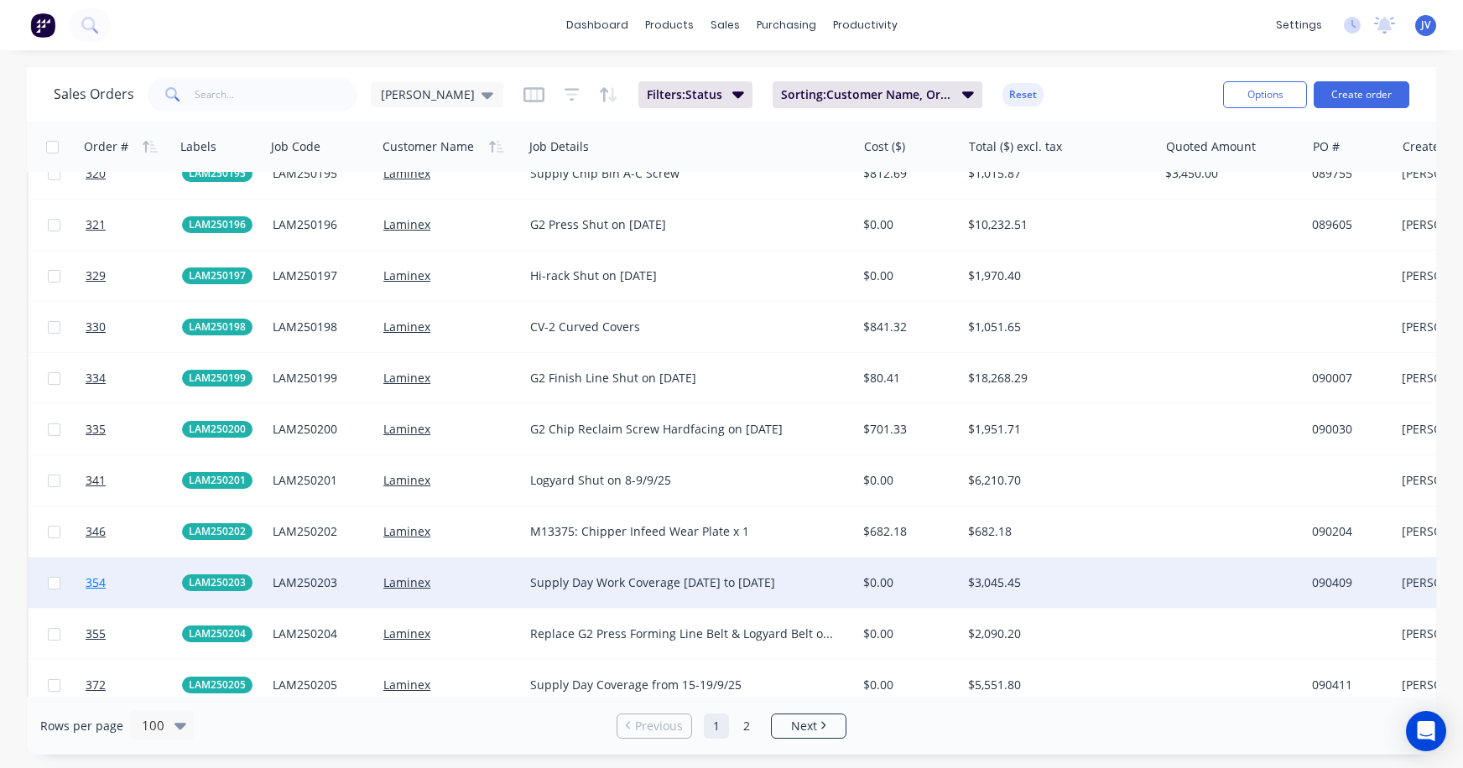
click at [96, 584] on span "354" at bounding box center [96, 583] width 20 height 17
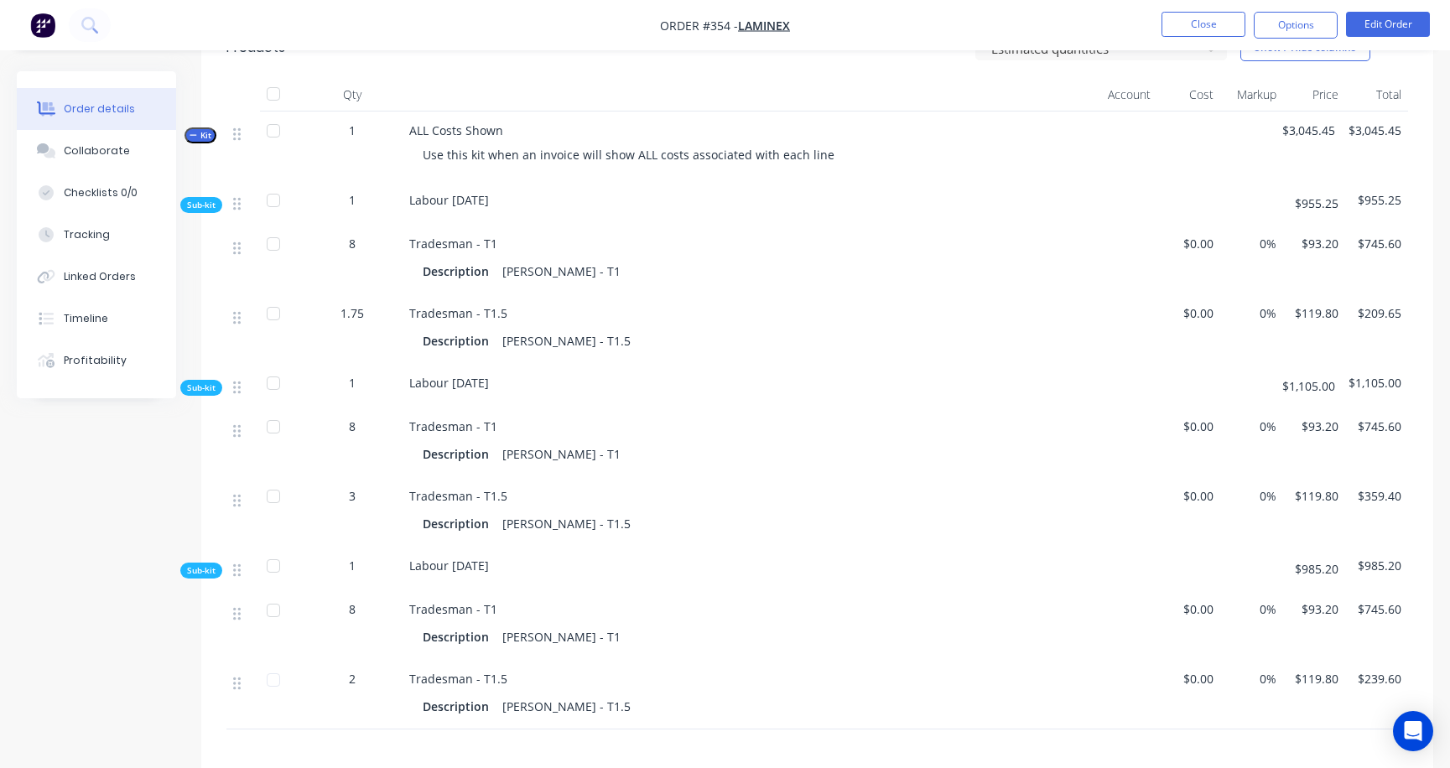
scroll to position [587, 0]
click at [1190, 28] on button "Close" at bounding box center [1204, 24] width 84 height 25
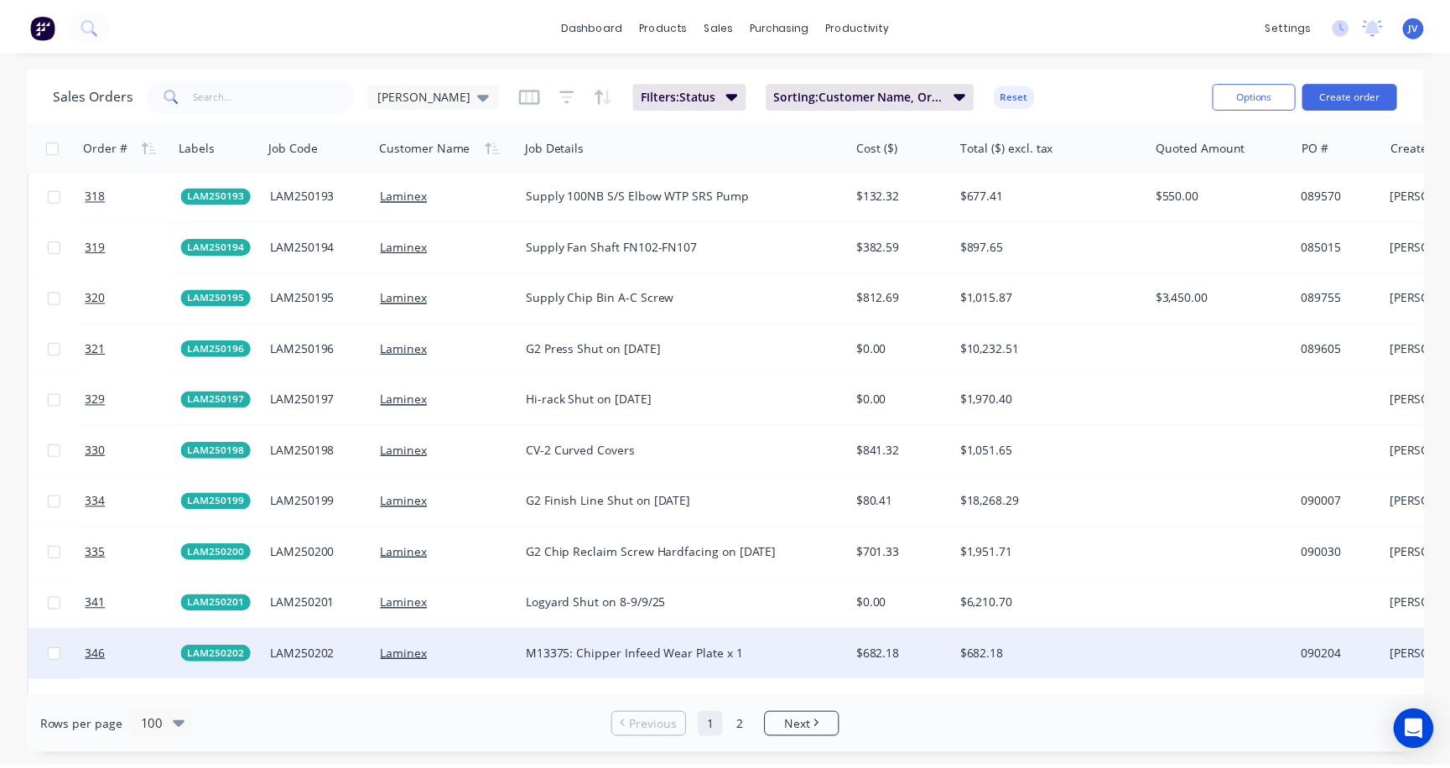
scroll to position [3523, 0]
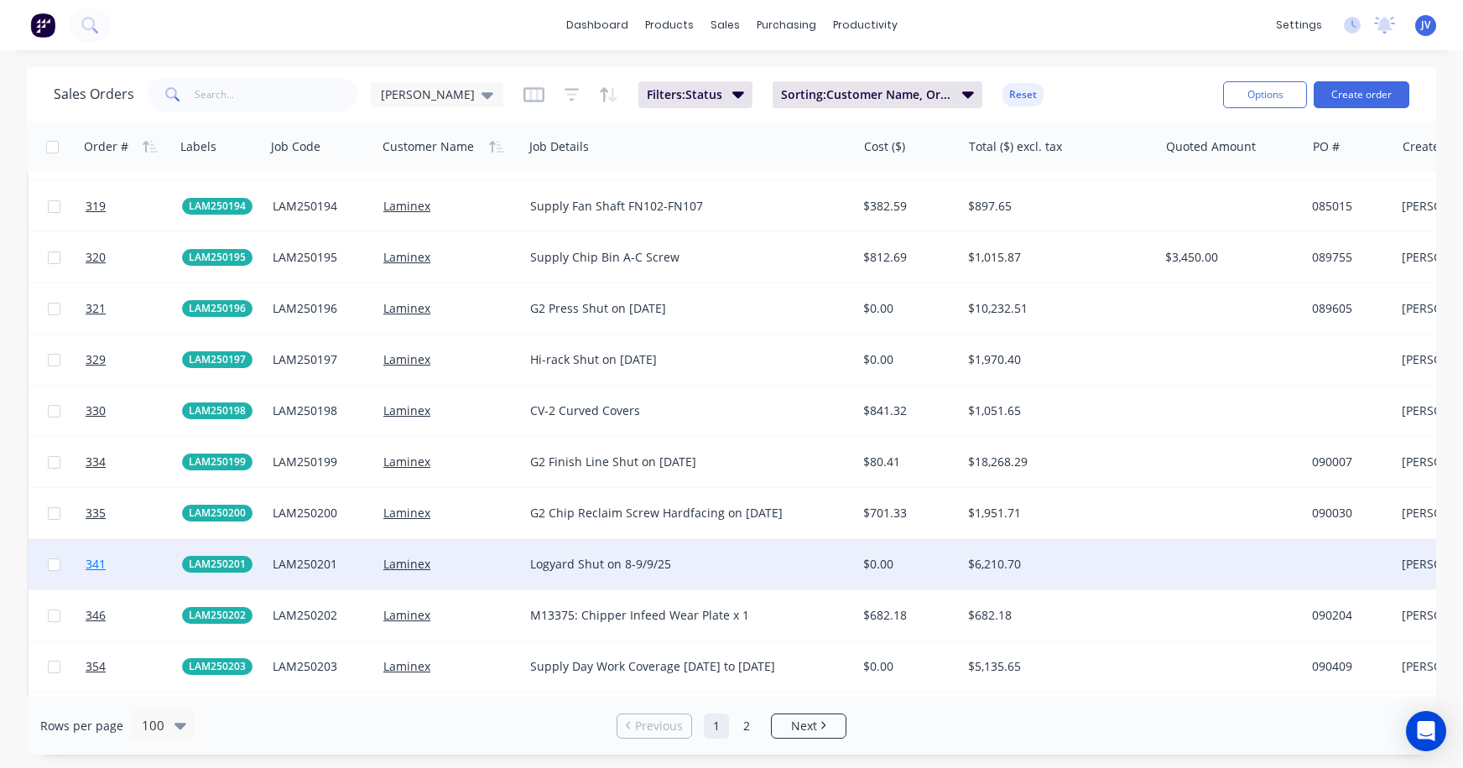
click at [93, 561] on span "341" at bounding box center [96, 564] width 20 height 17
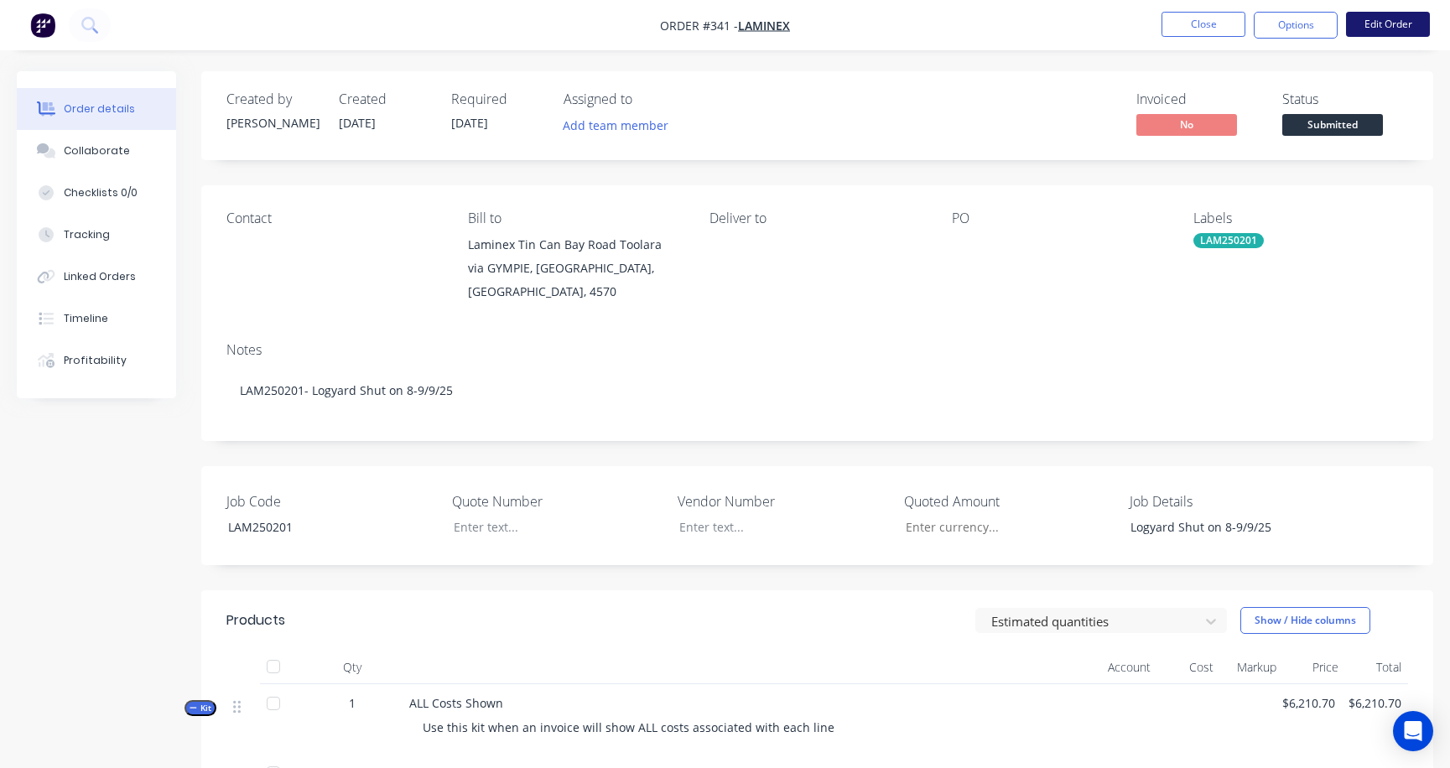
click at [1290, 28] on button "Edit Order" at bounding box center [1388, 24] width 84 height 25
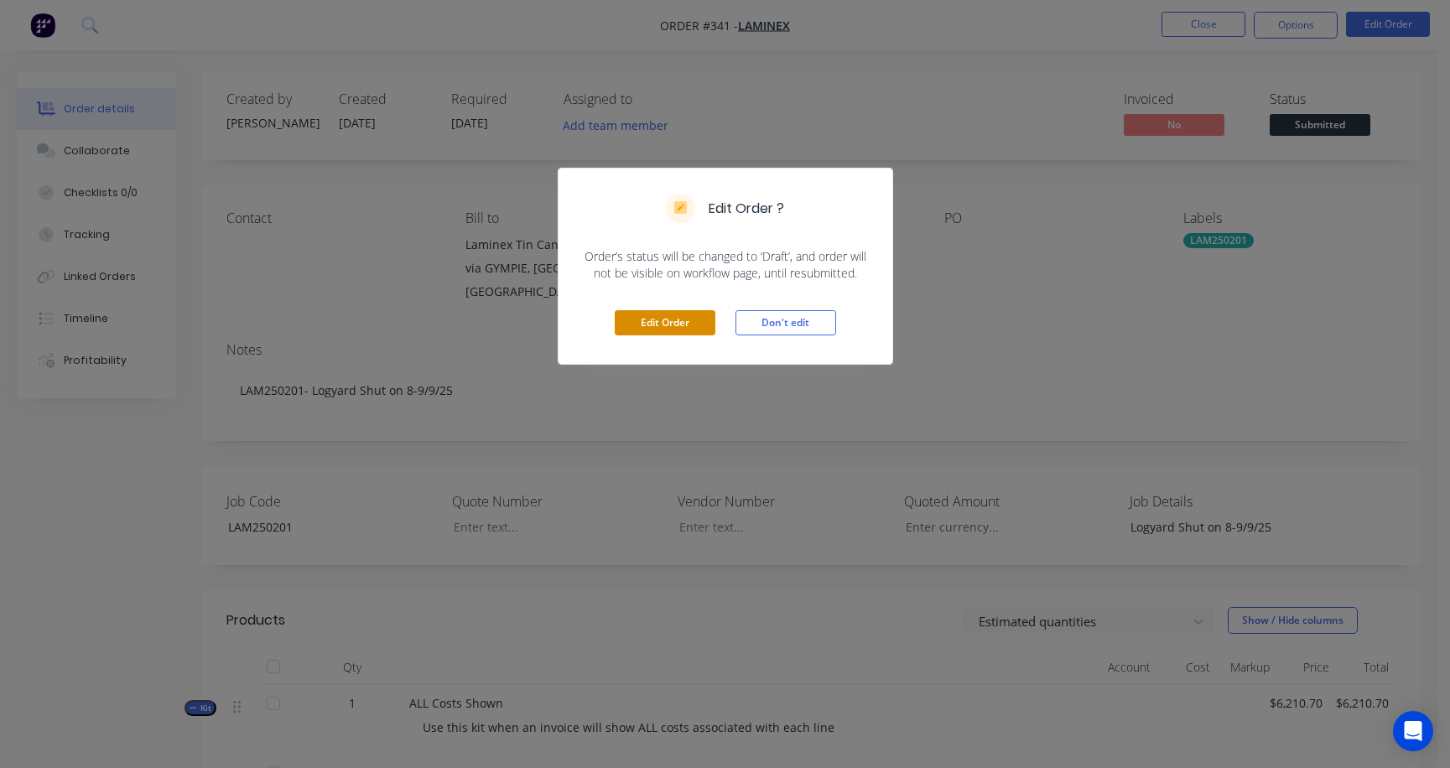
click at [679, 322] on button "Edit Order" at bounding box center [665, 322] width 101 height 25
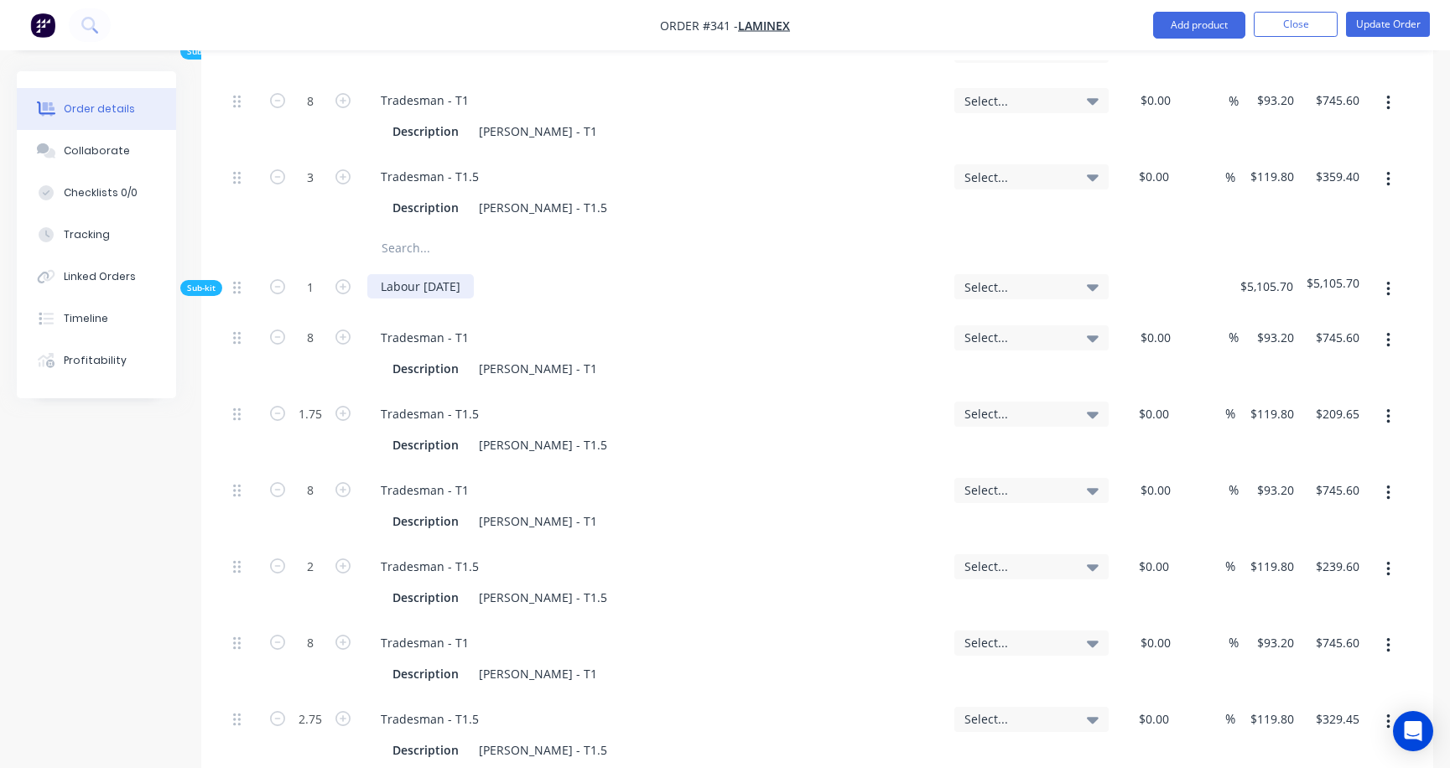
scroll to position [839, 0]
type input "2"
type input "$239.60"
click at [346, 328] on div "8" at bounding box center [310, 352] width 101 height 76
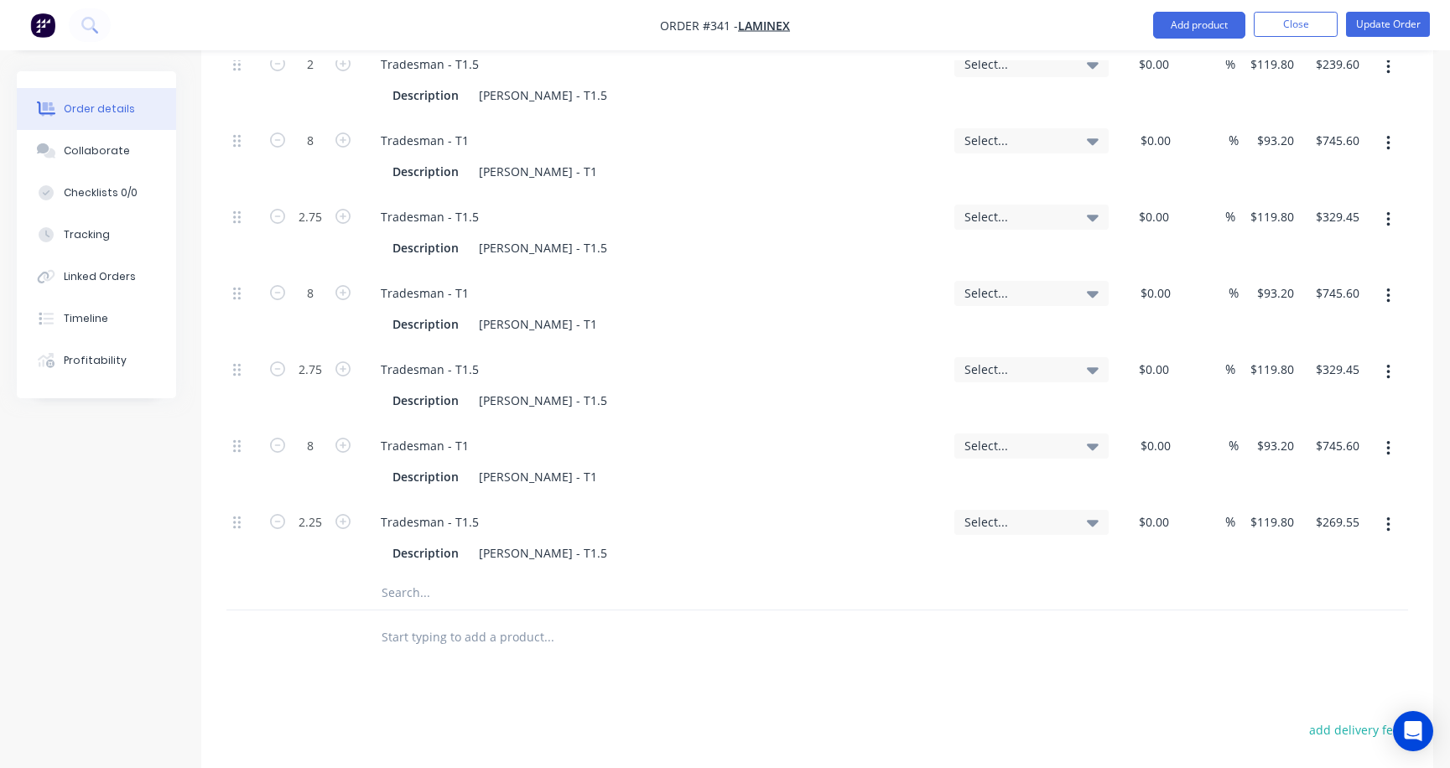
scroll to position [1342, 0]
click at [1290, 25] on button "Update Order" at bounding box center [1388, 24] width 84 height 25
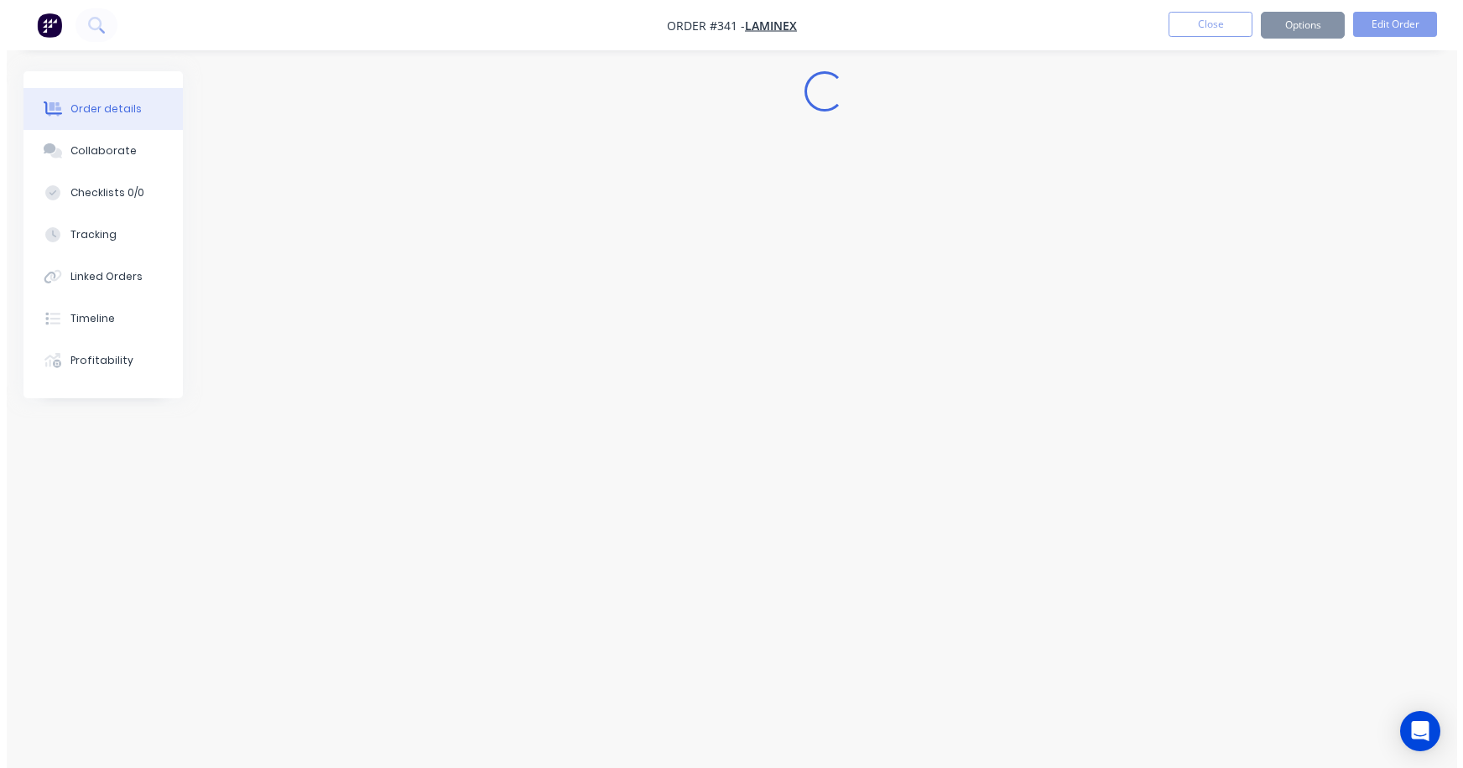
scroll to position [0, 0]
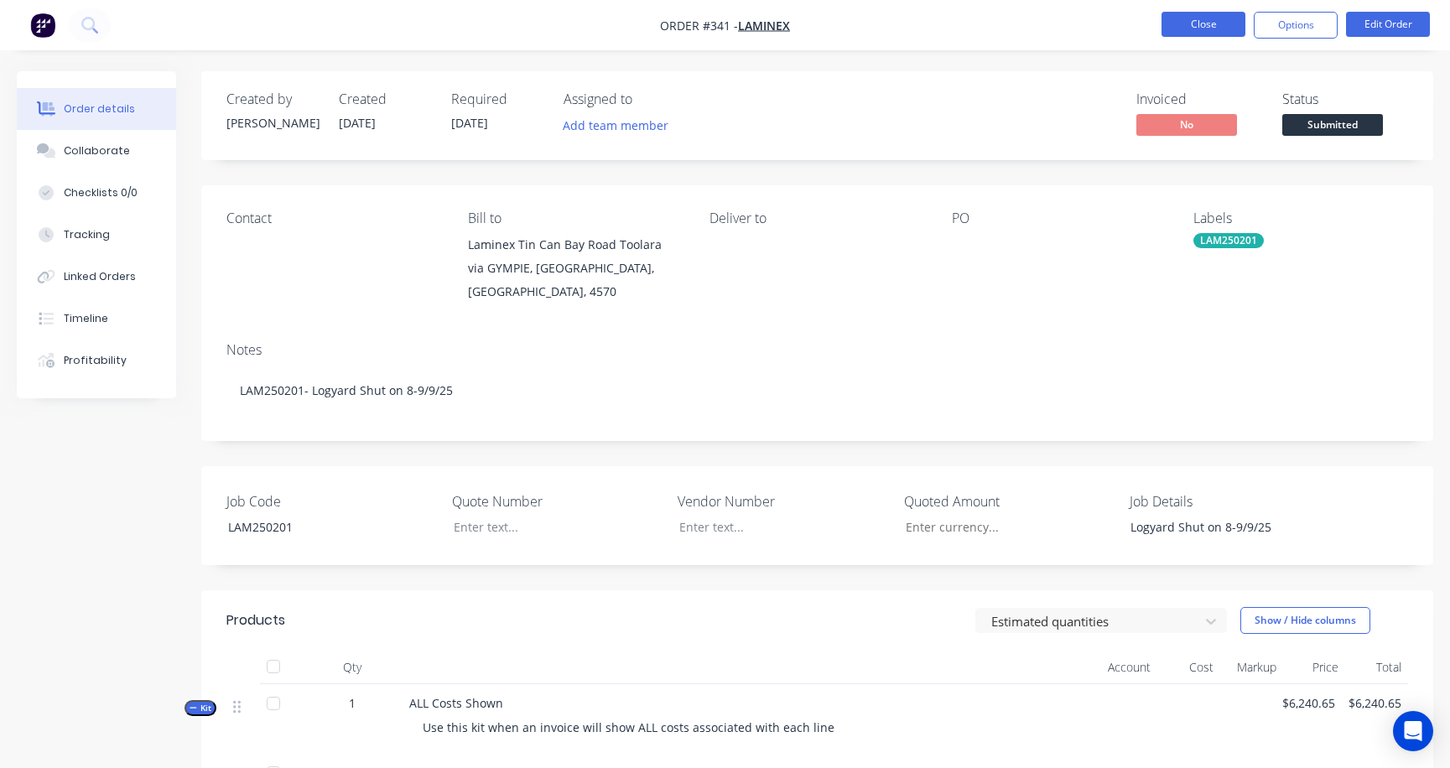
click at [1214, 20] on button "Close" at bounding box center [1204, 24] width 84 height 25
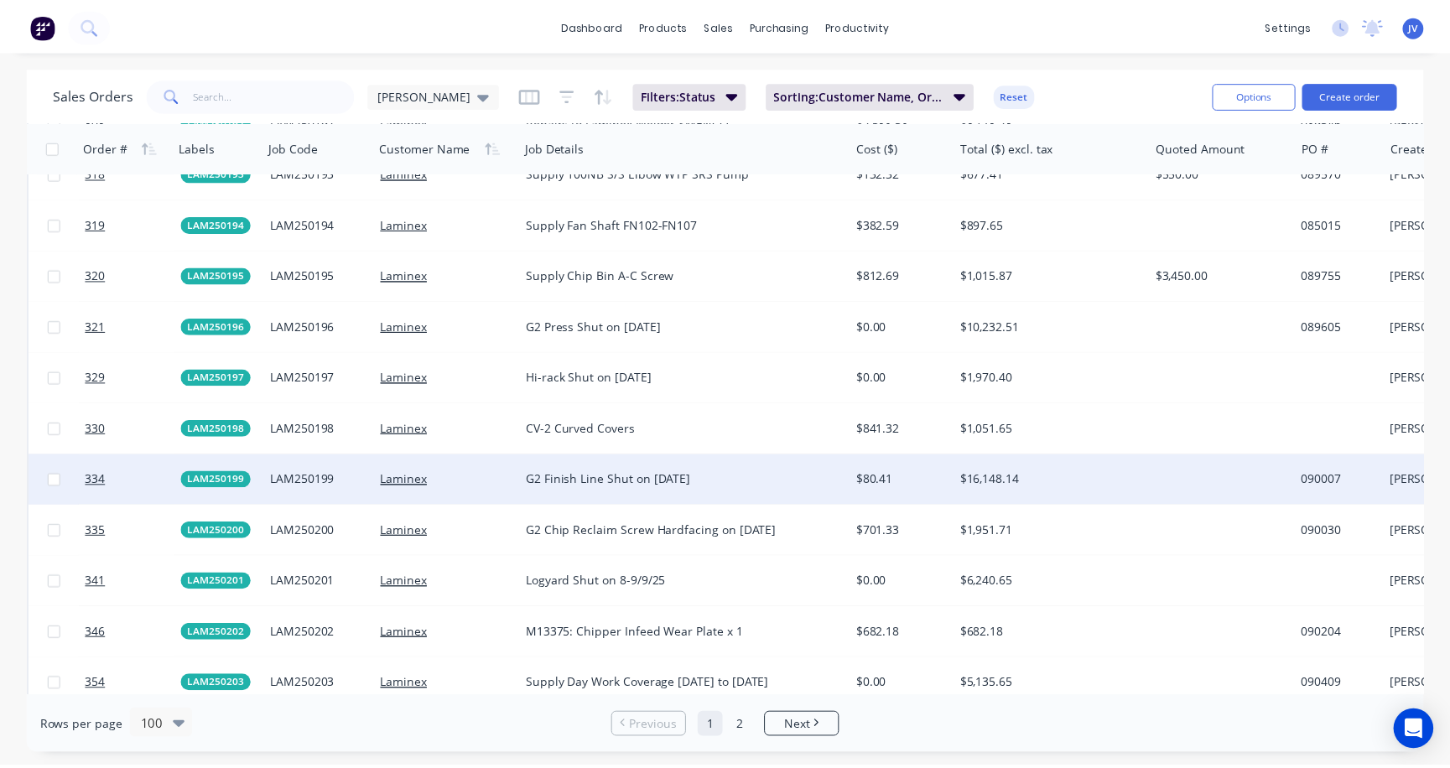
scroll to position [3775, 0]
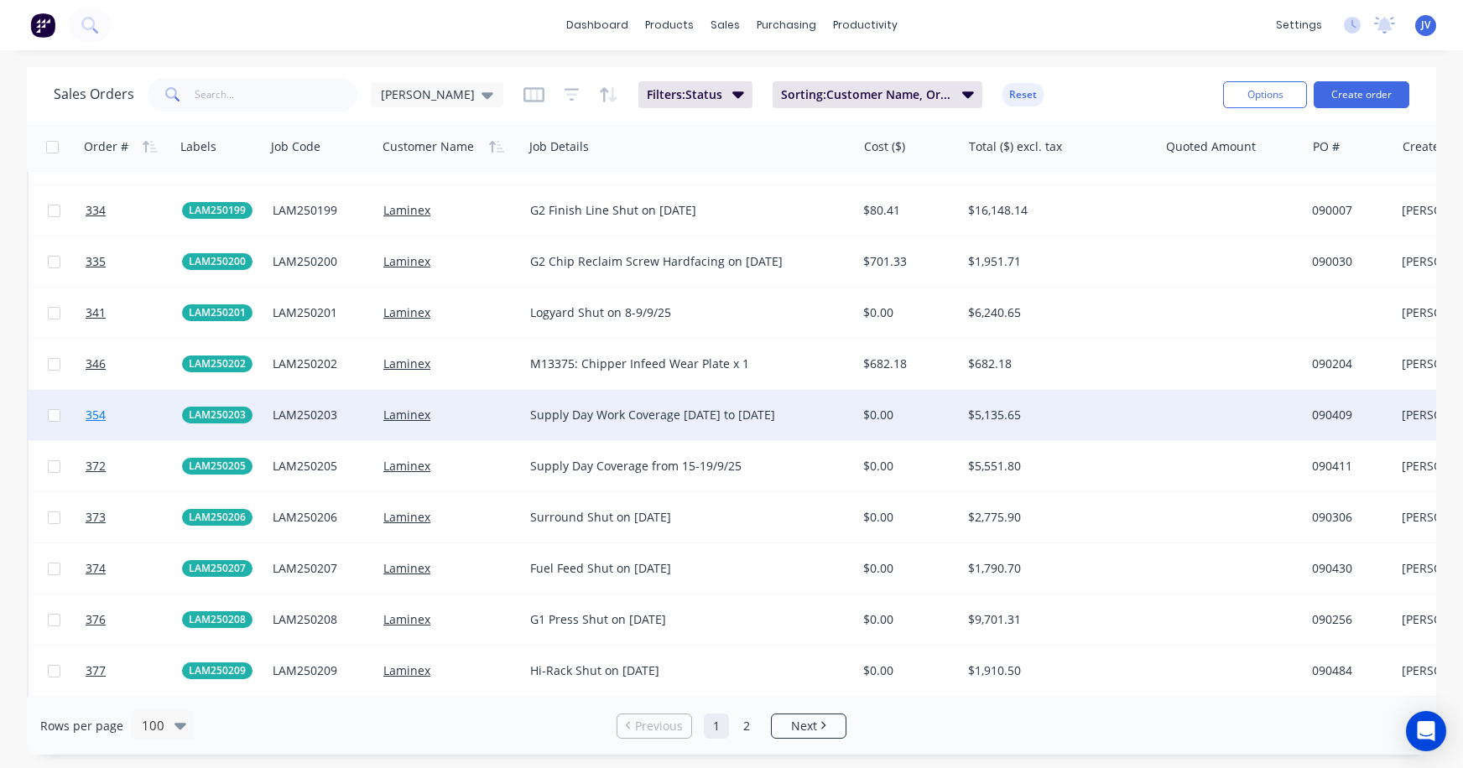
click at [93, 419] on span "354" at bounding box center [96, 415] width 20 height 17
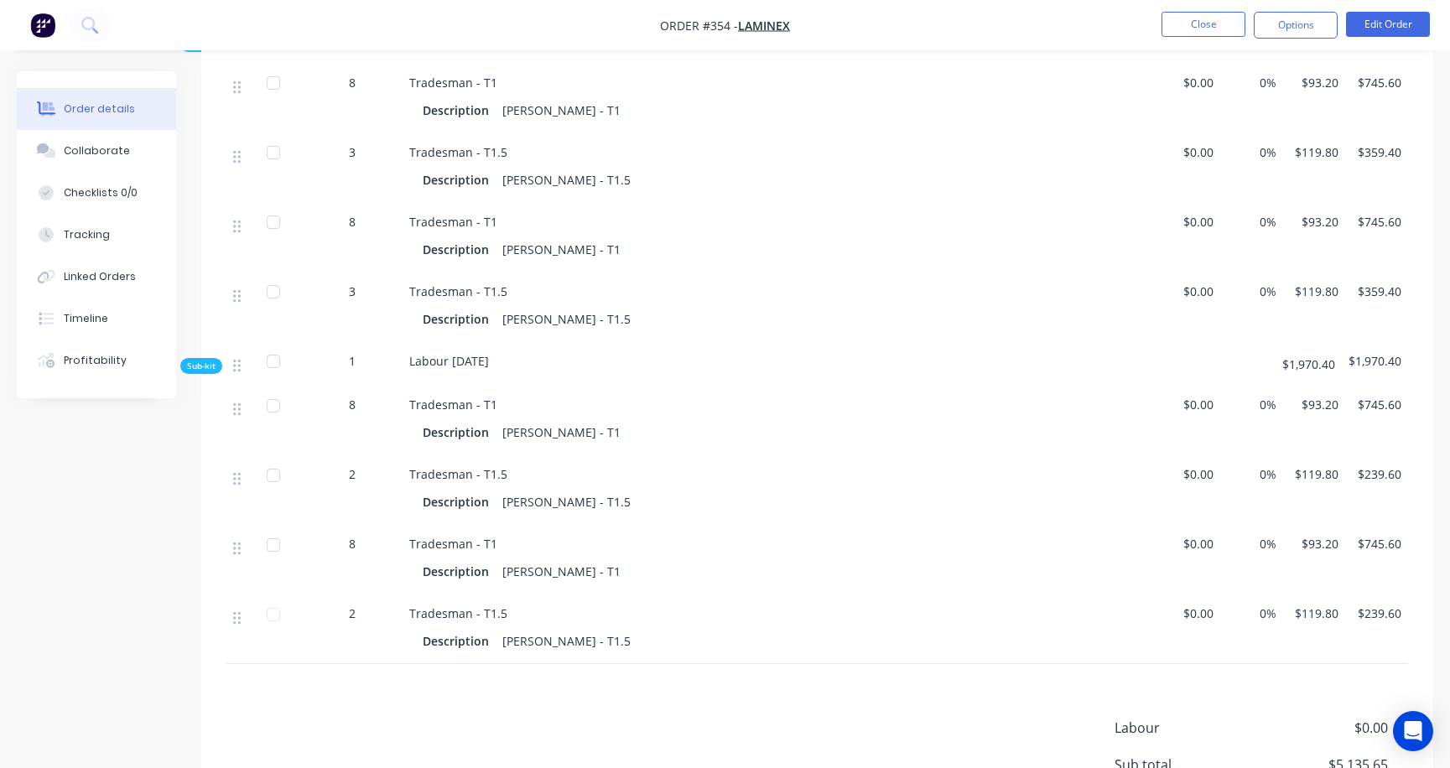
scroll to position [923, 0]
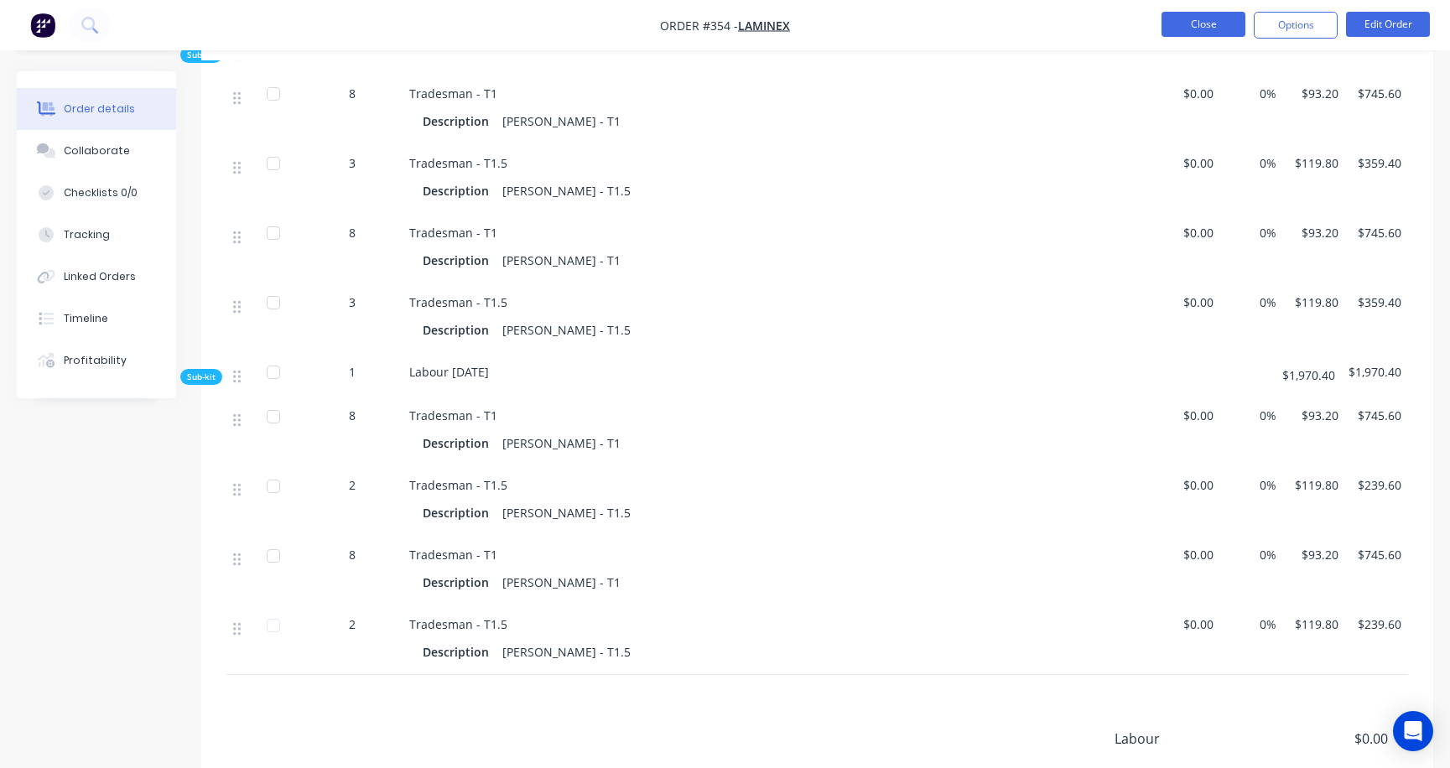
click at [1189, 26] on button "Close" at bounding box center [1204, 24] width 84 height 25
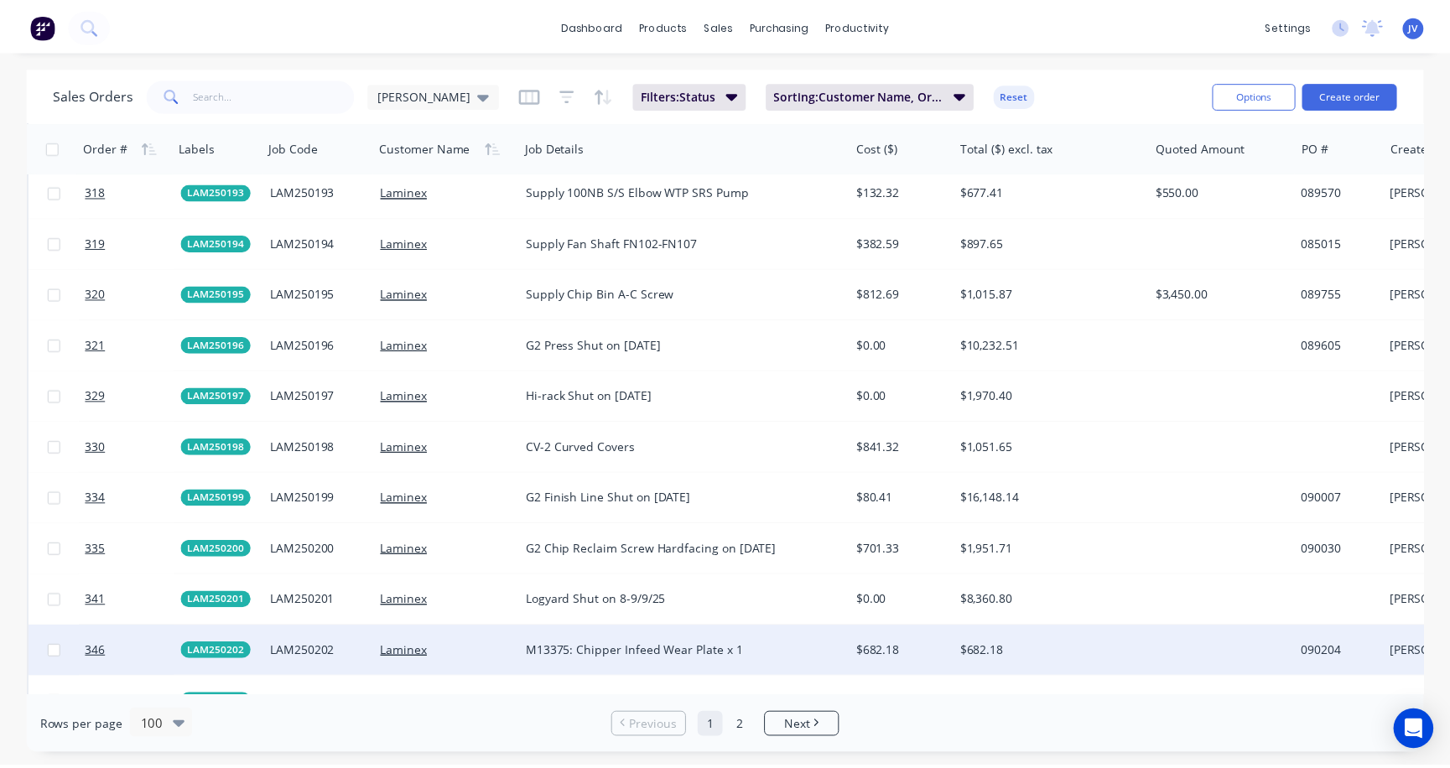
scroll to position [3523, 0]
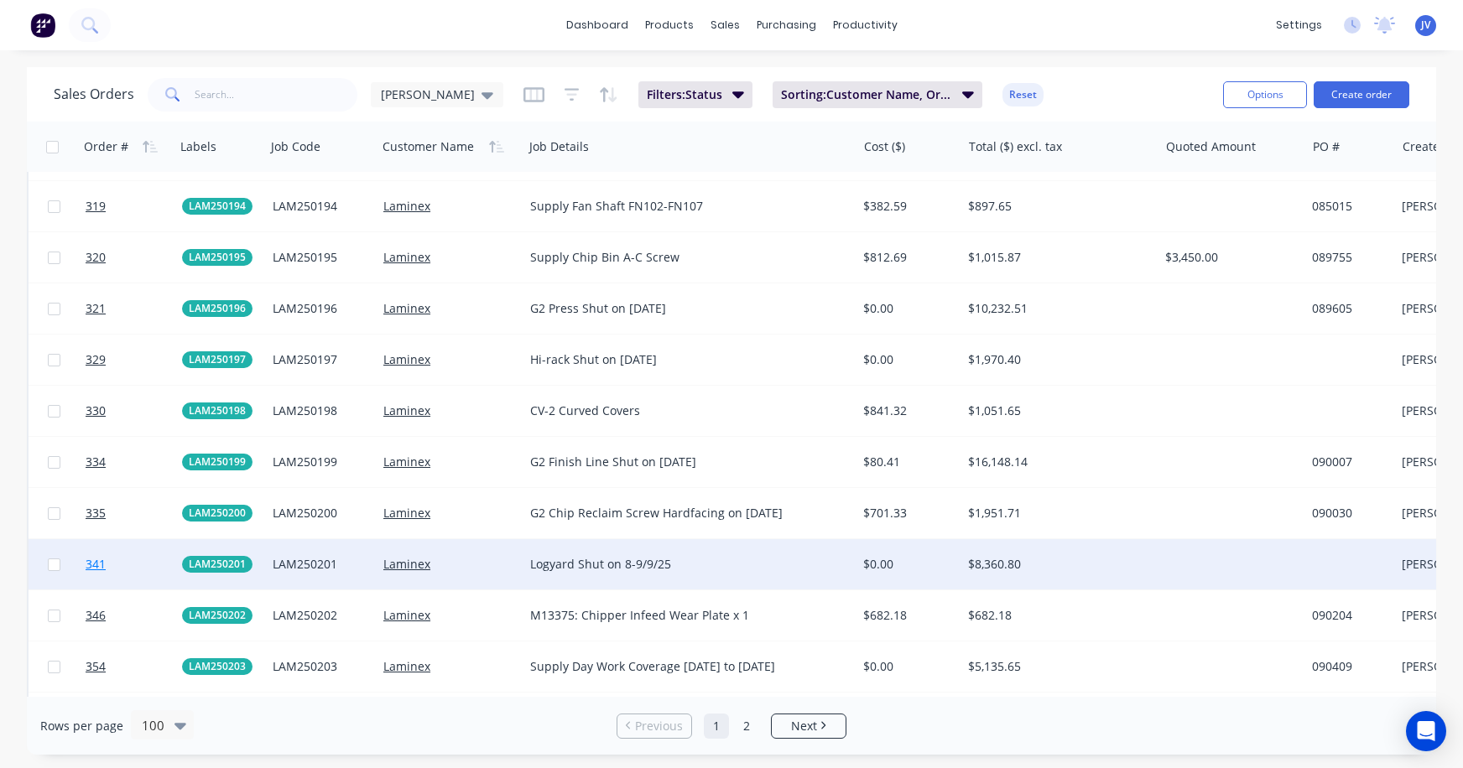
click at [96, 563] on span "341" at bounding box center [96, 564] width 20 height 17
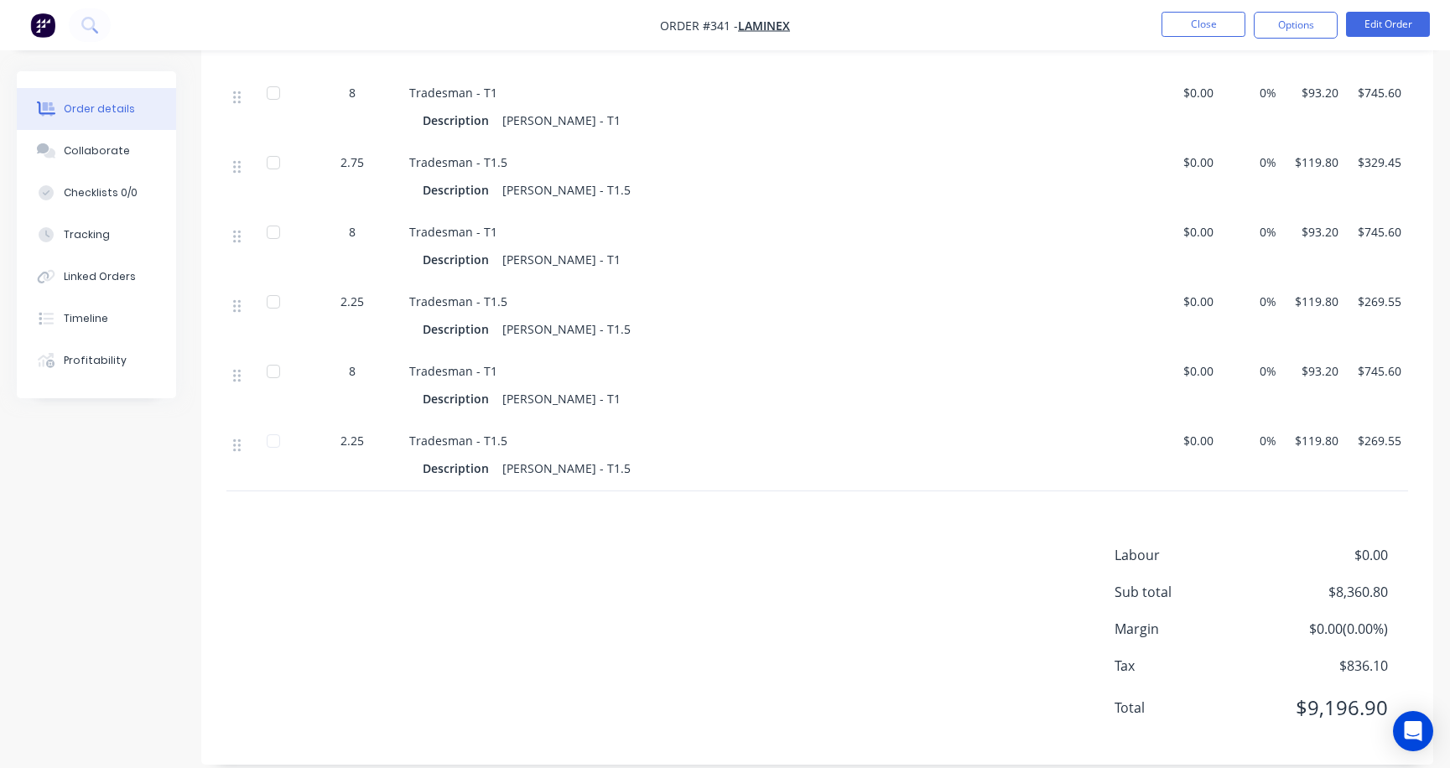
scroll to position [1486, 0]
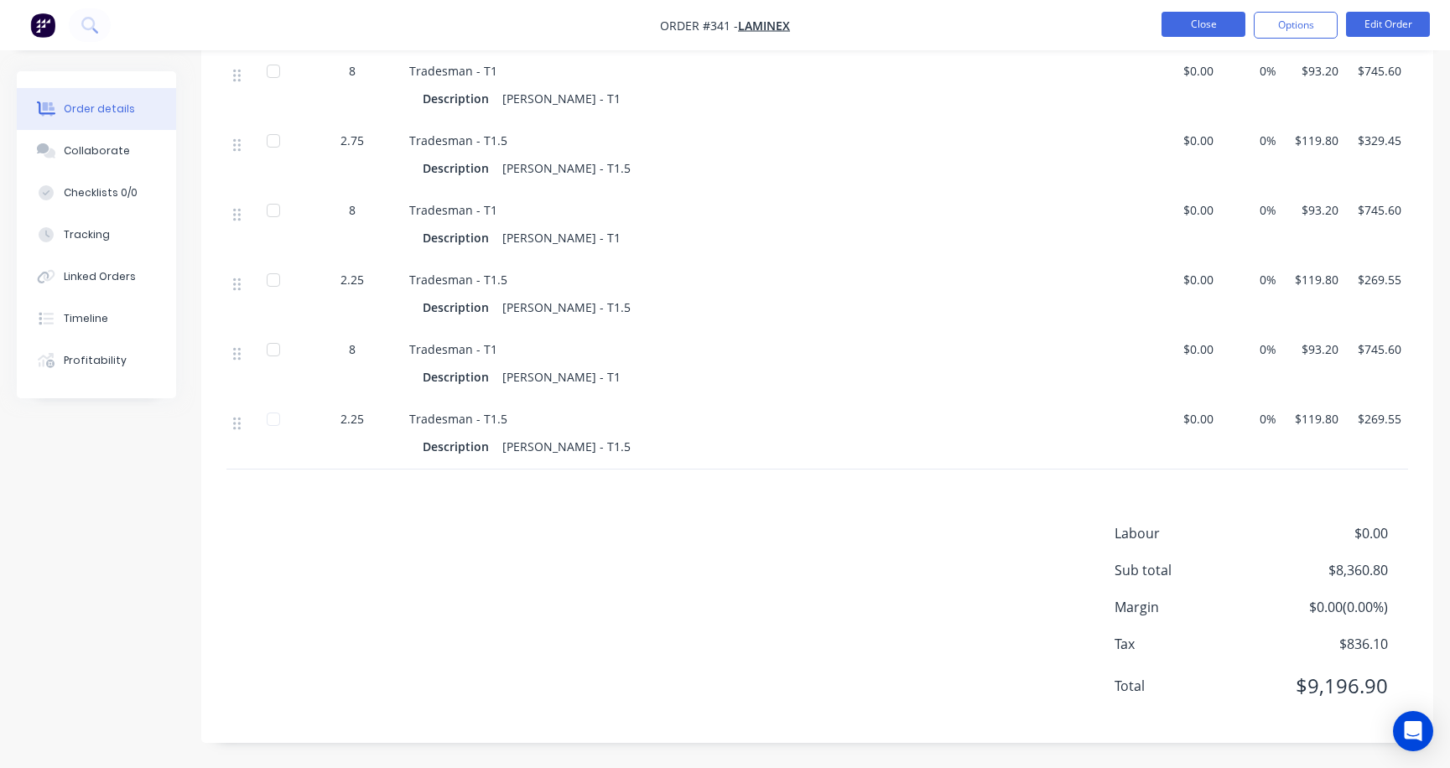
click at [1207, 29] on button "Close" at bounding box center [1204, 24] width 84 height 25
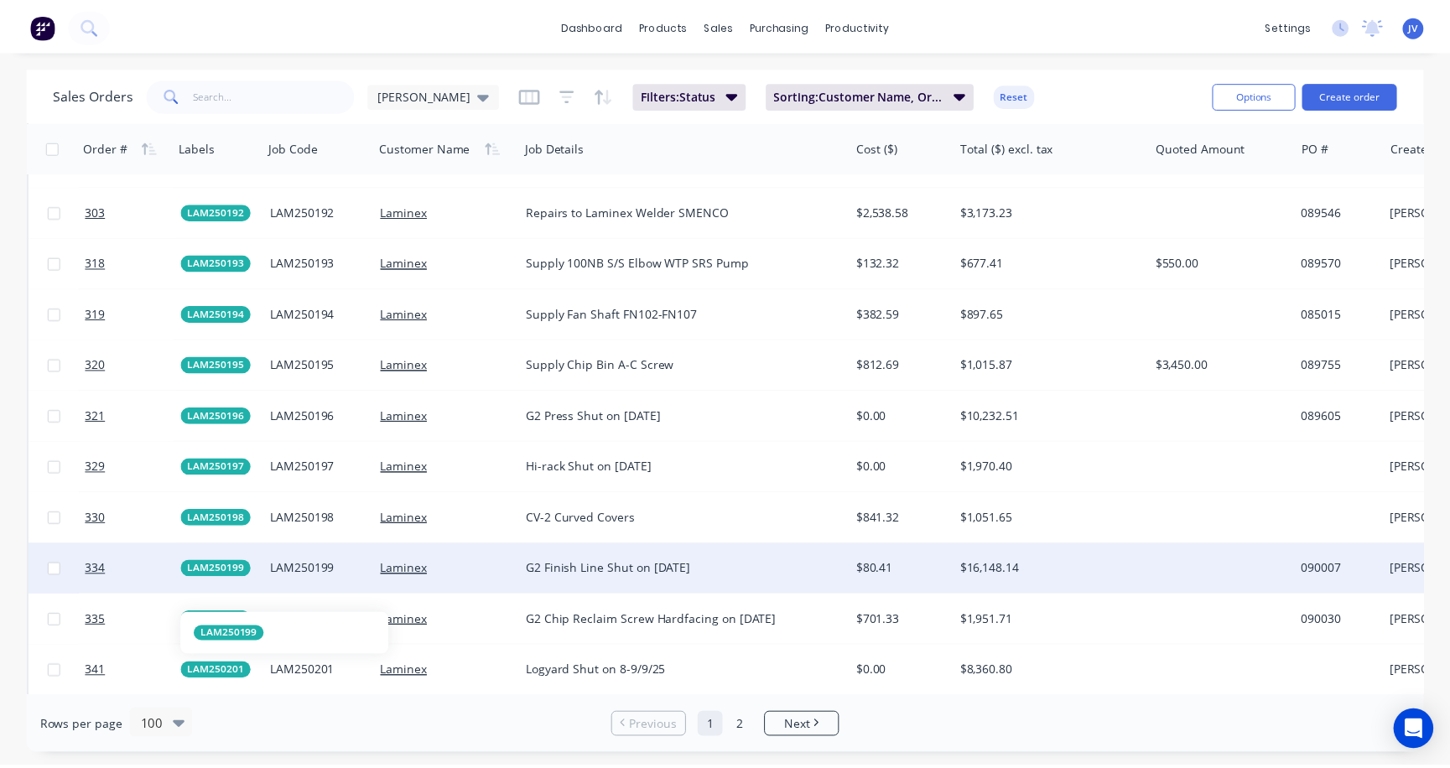
scroll to position [3607, 0]
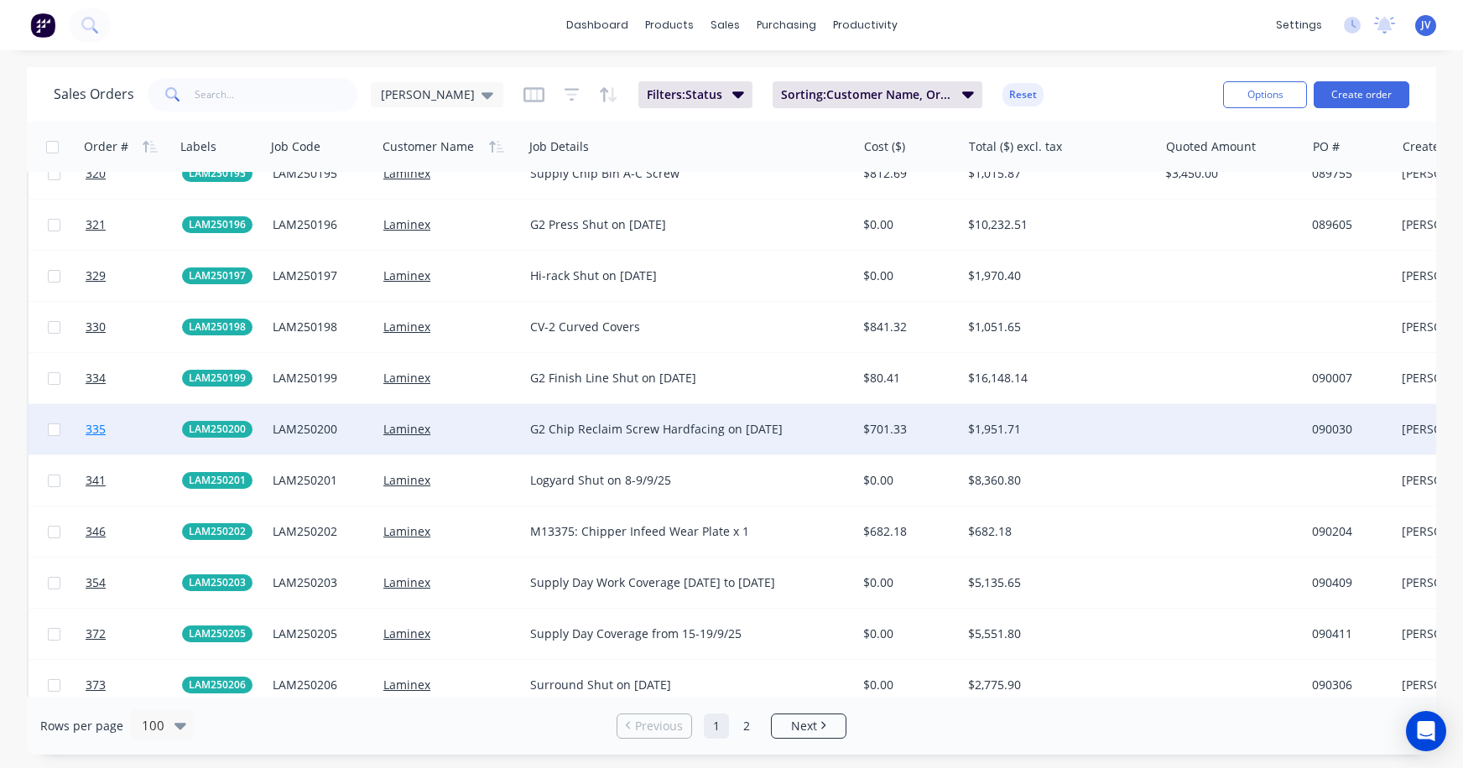
click at [90, 430] on span "335" at bounding box center [96, 429] width 20 height 17
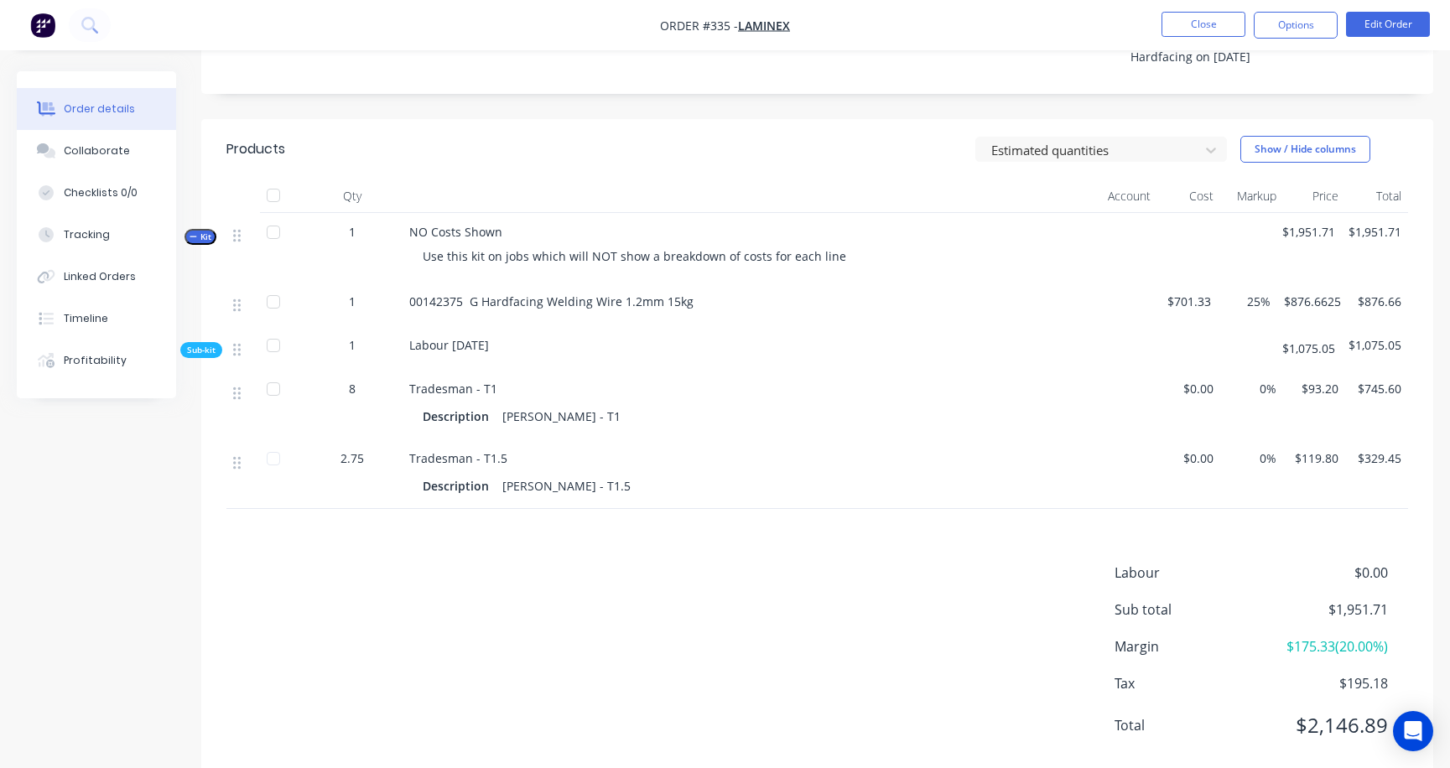
scroll to position [503, 0]
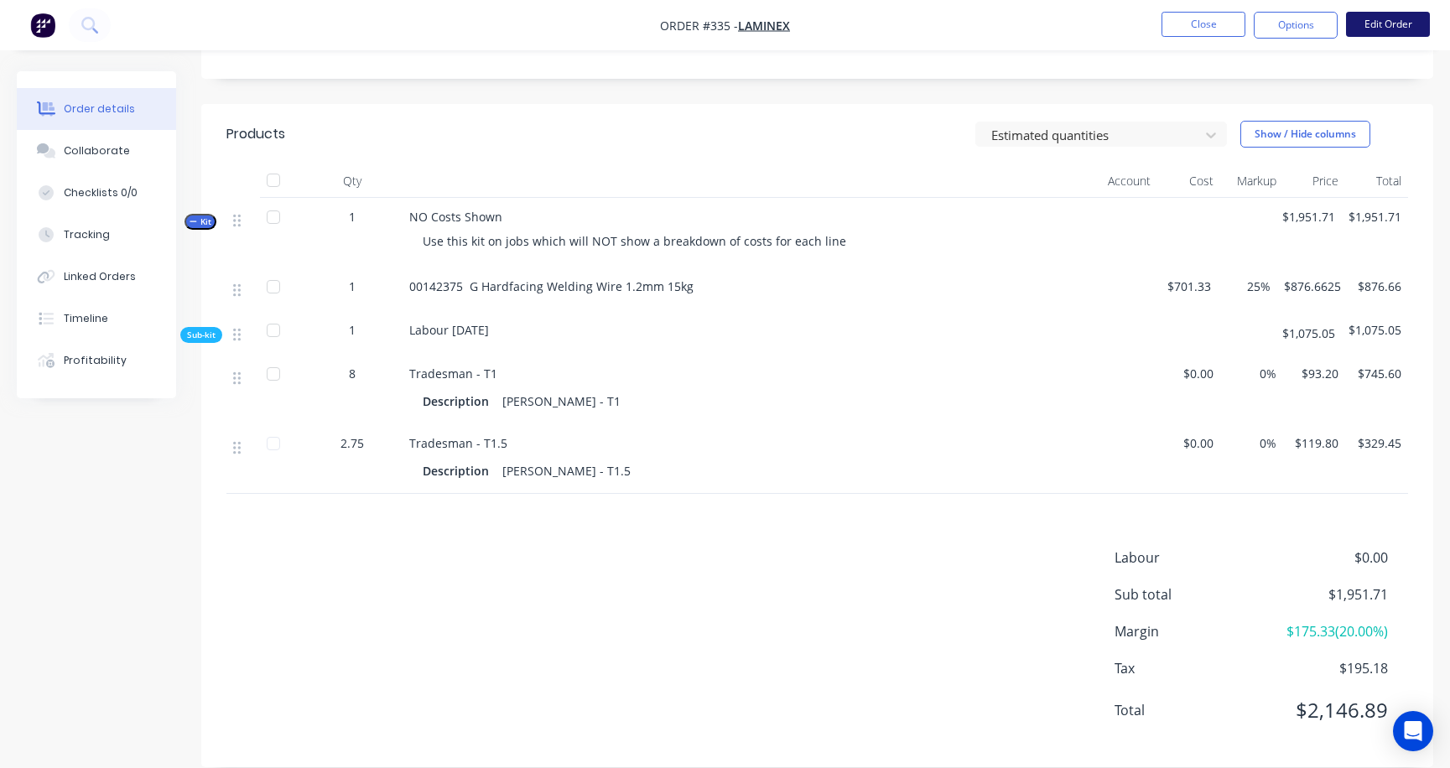
click at [1290, 28] on button "Edit Order" at bounding box center [1388, 24] width 84 height 25
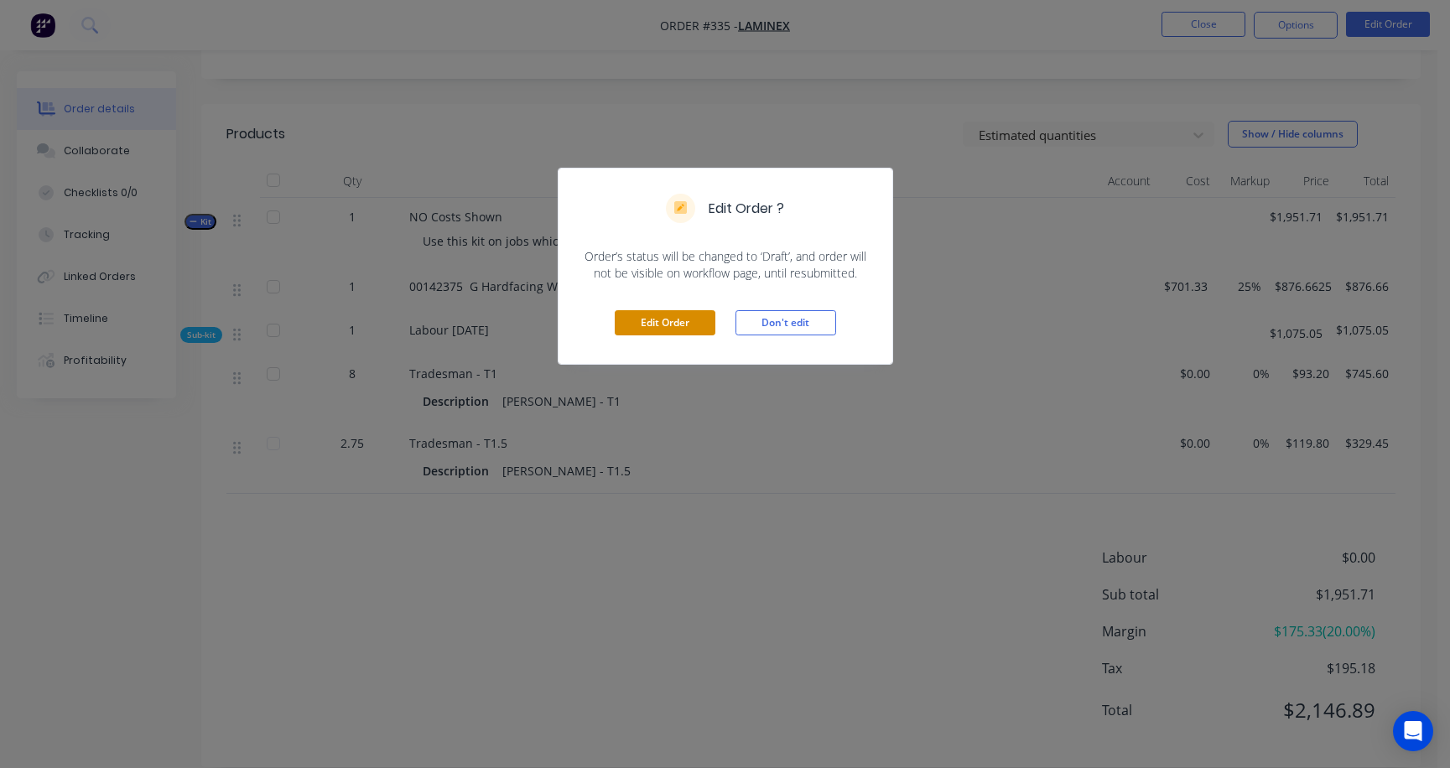
click at [653, 322] on button "Edit Order" at bounding box center [665, 322] width 101 height 25
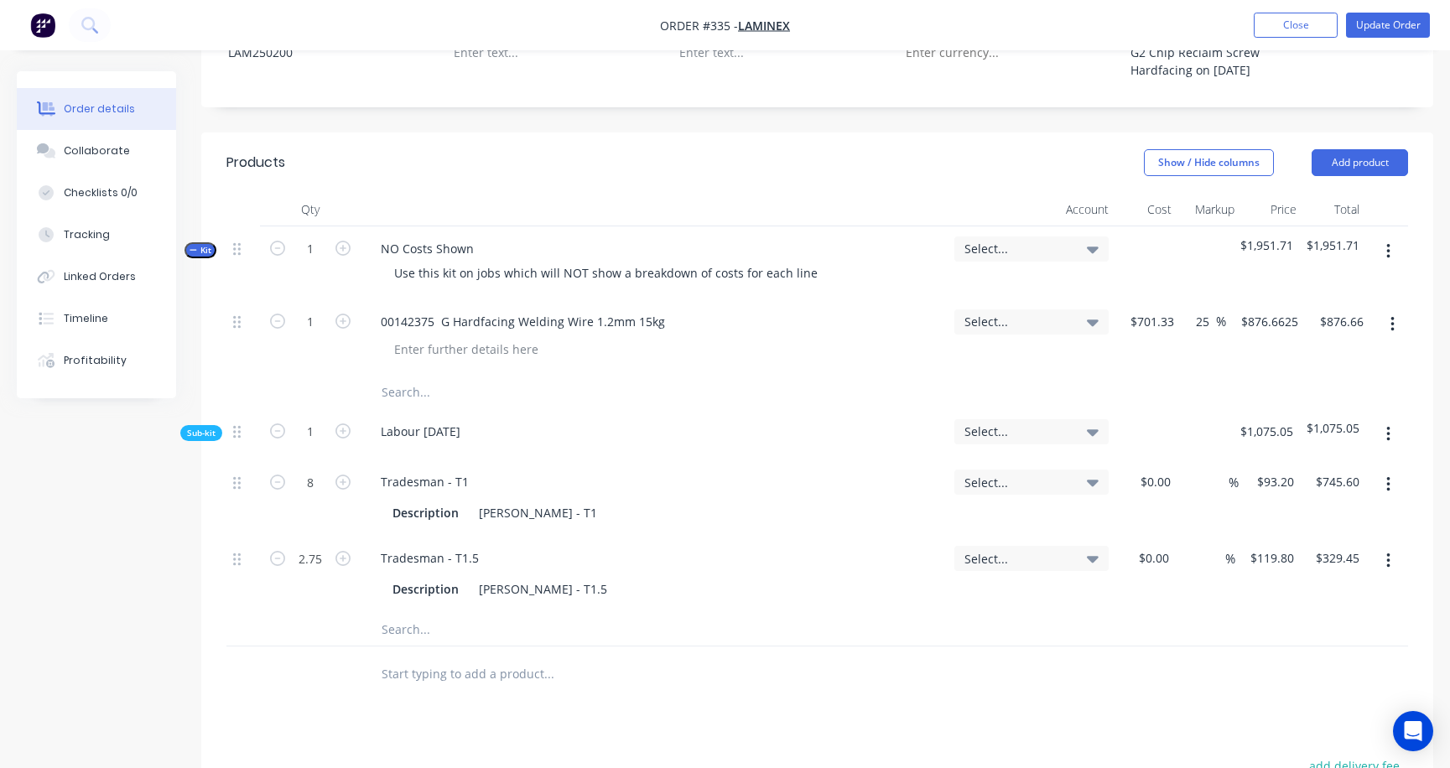
scroll to position [587, 0]
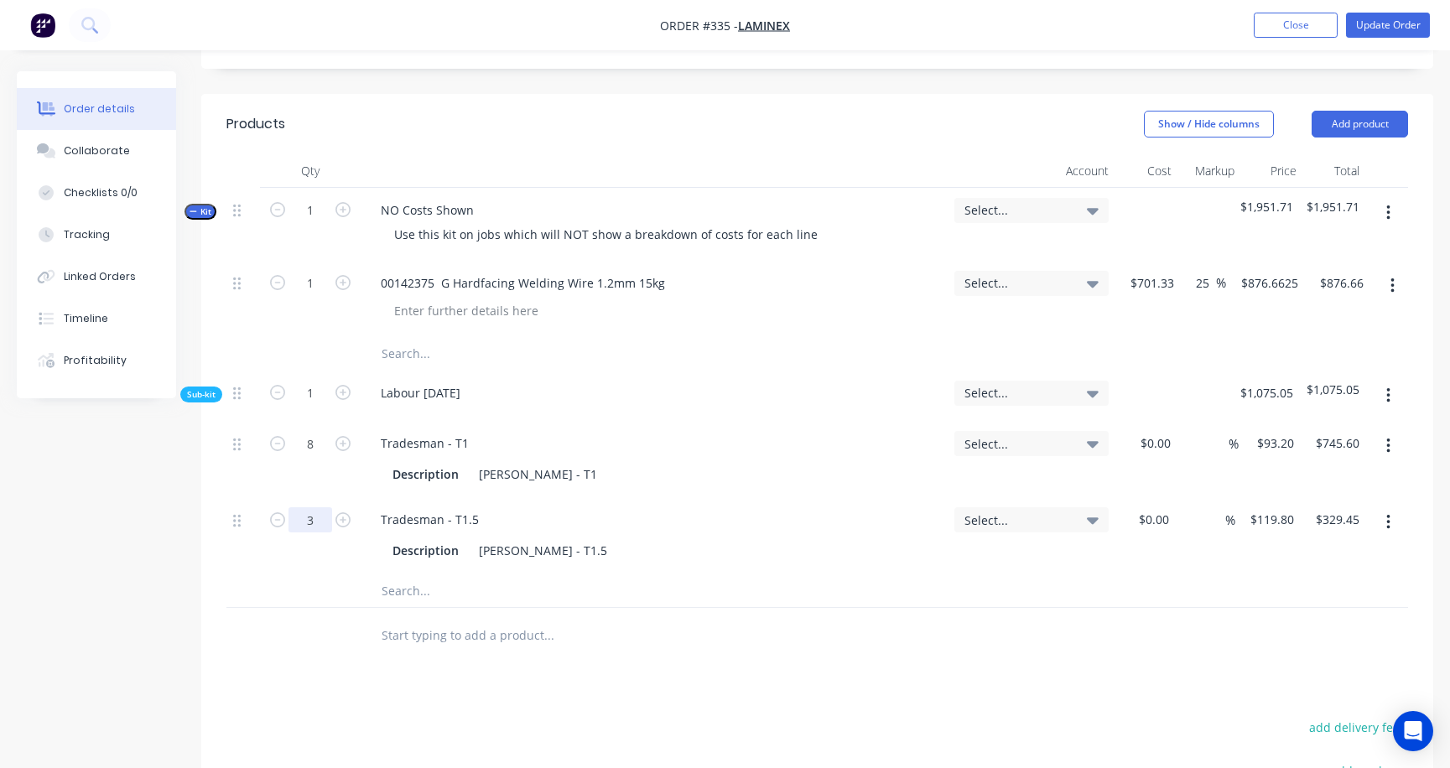
type input "3"
type input "$359.40"
click at [558, 372] on div "Labour 09/09/25" at bounding box center [654, 396] width 587 height 51
click at [1290, 29] on button "Update Order" at bounding box center [1388, 25] width 84 height 25
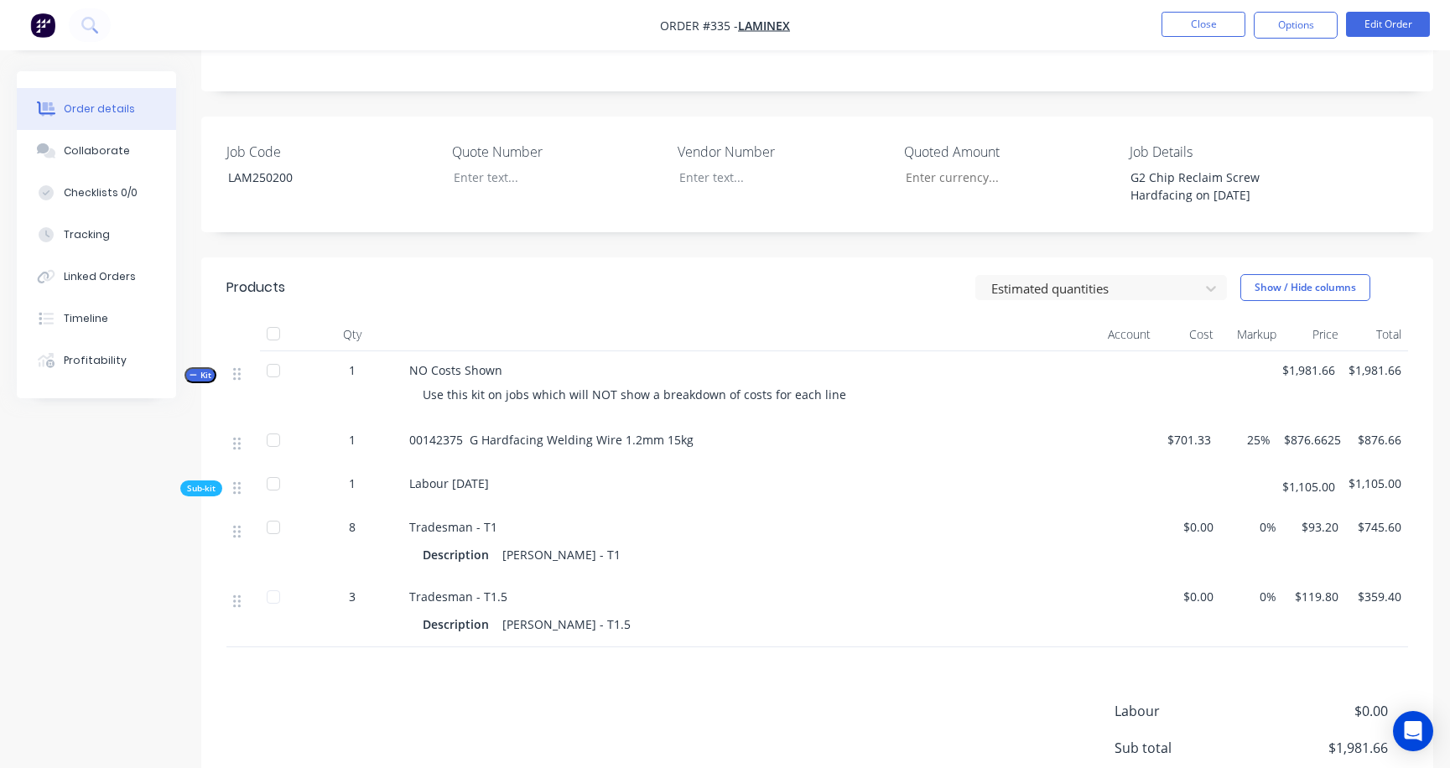
scroll to position [252, 0]
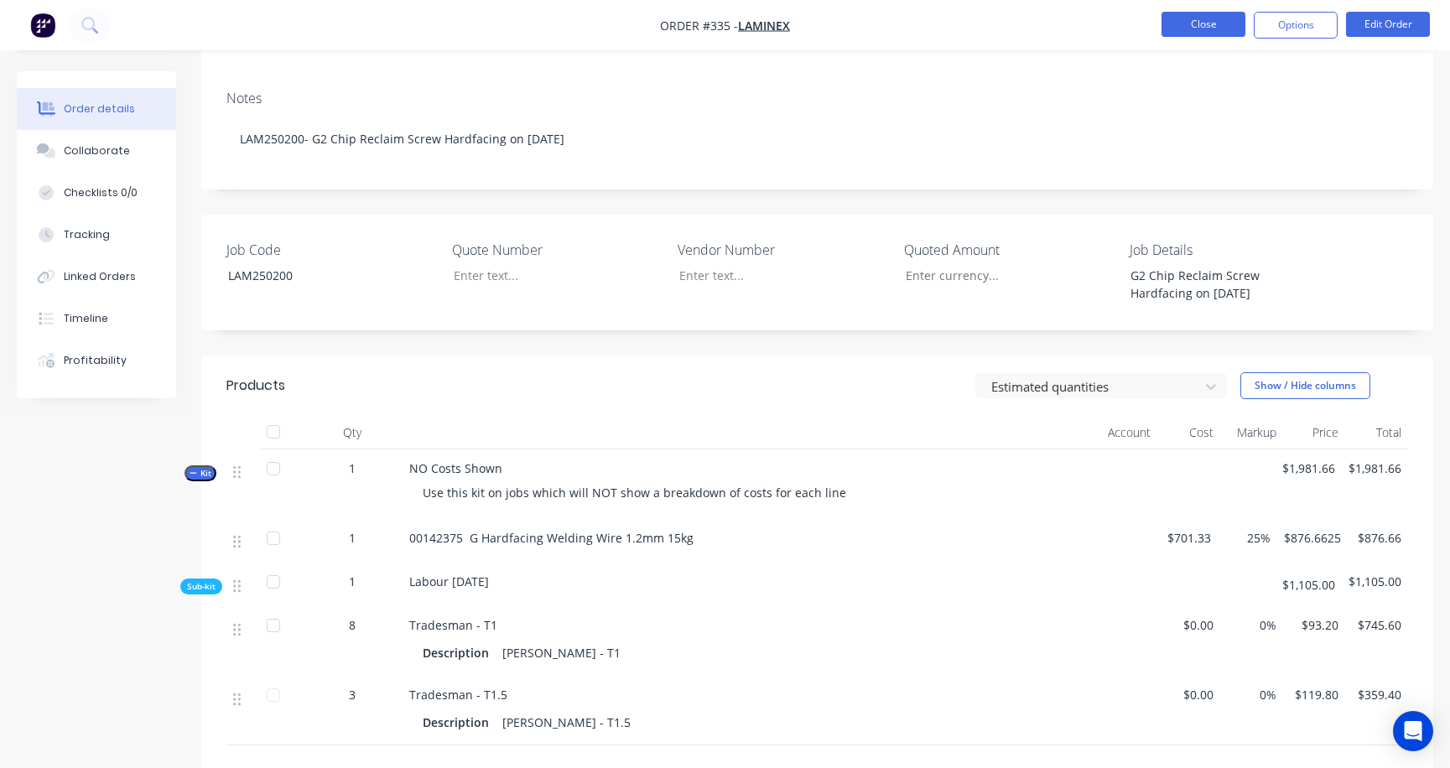
click at [1205, 23] on button "Close" at bounding box center [1204, 24] width 84 height 25
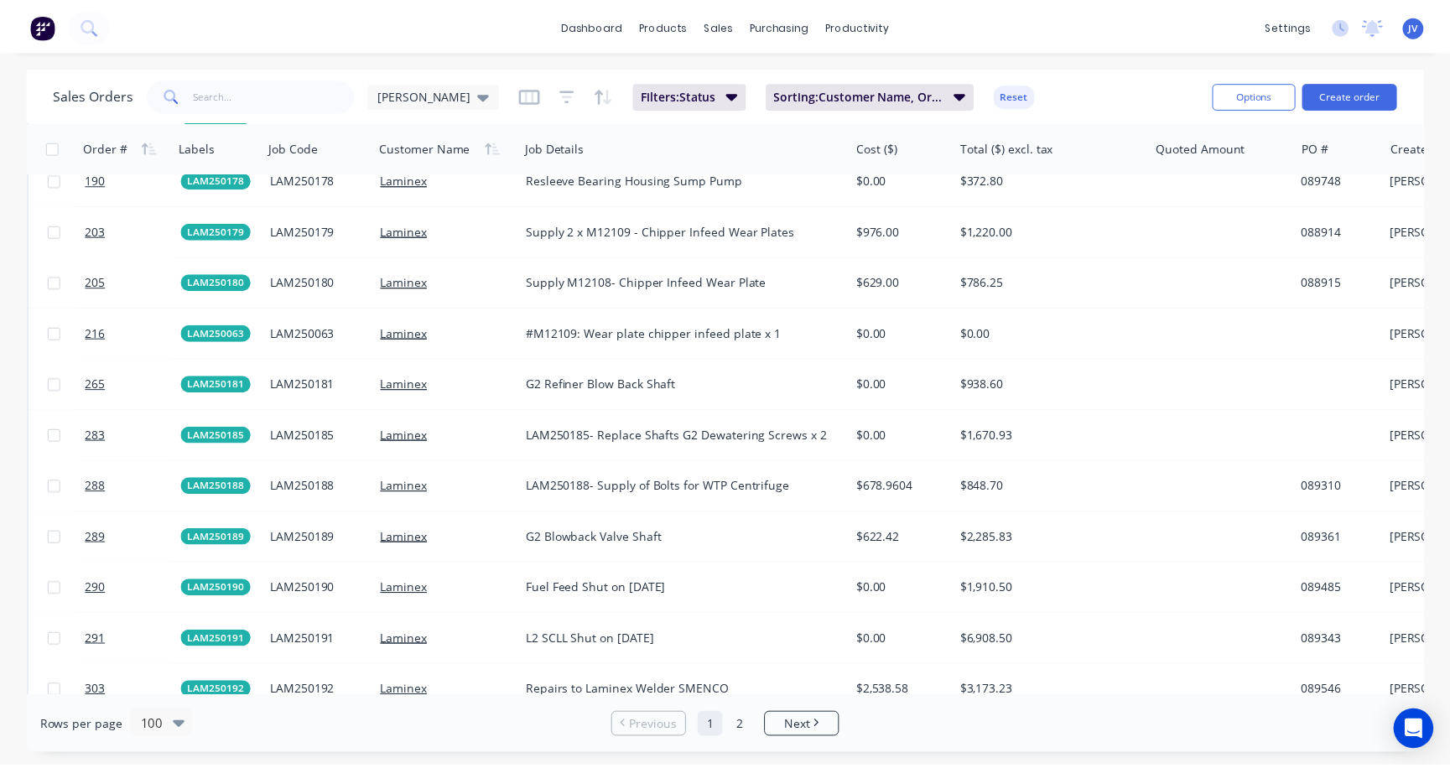
scroll to position [3439, 0]
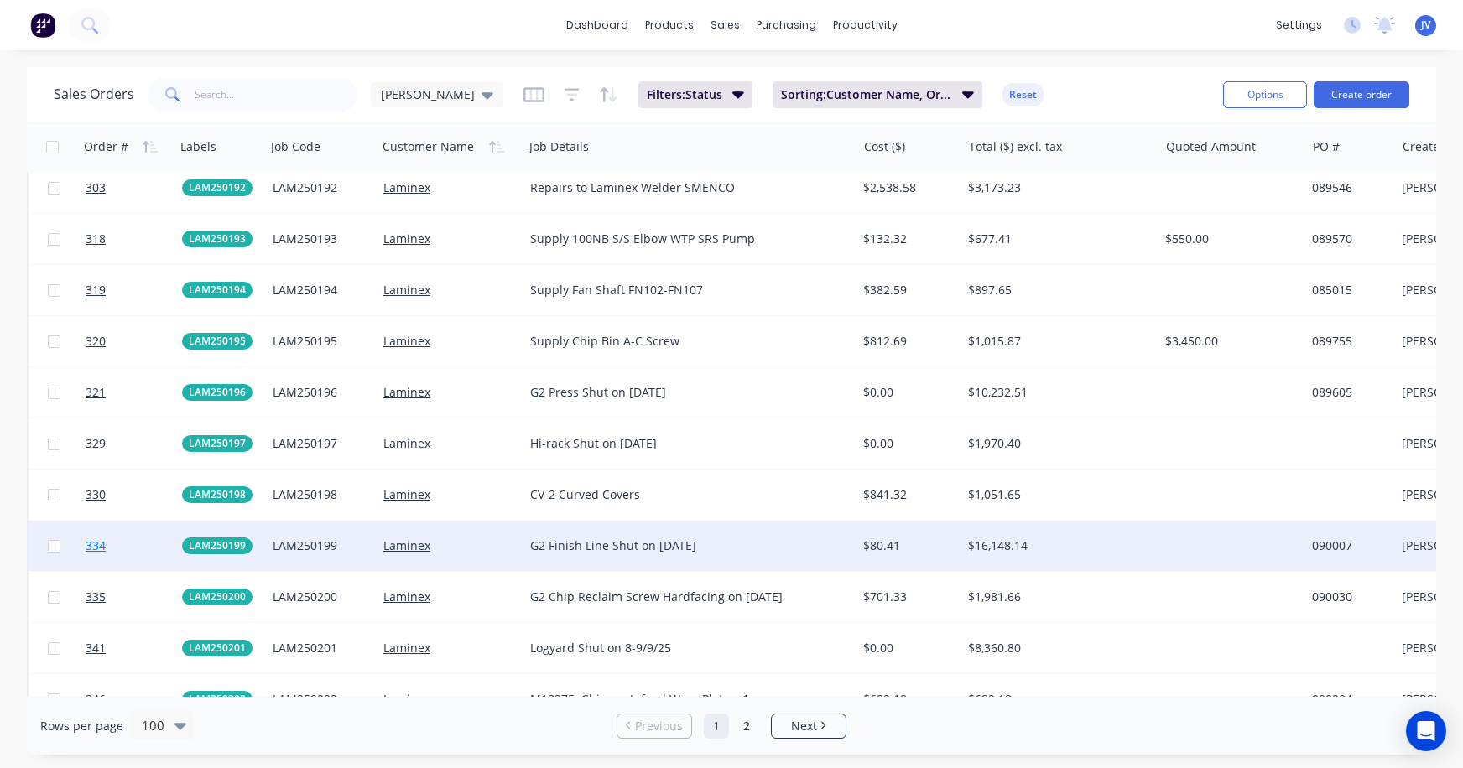
click at [96, 543] on span "334" at bounding box center [96, 546] width 20 height 17
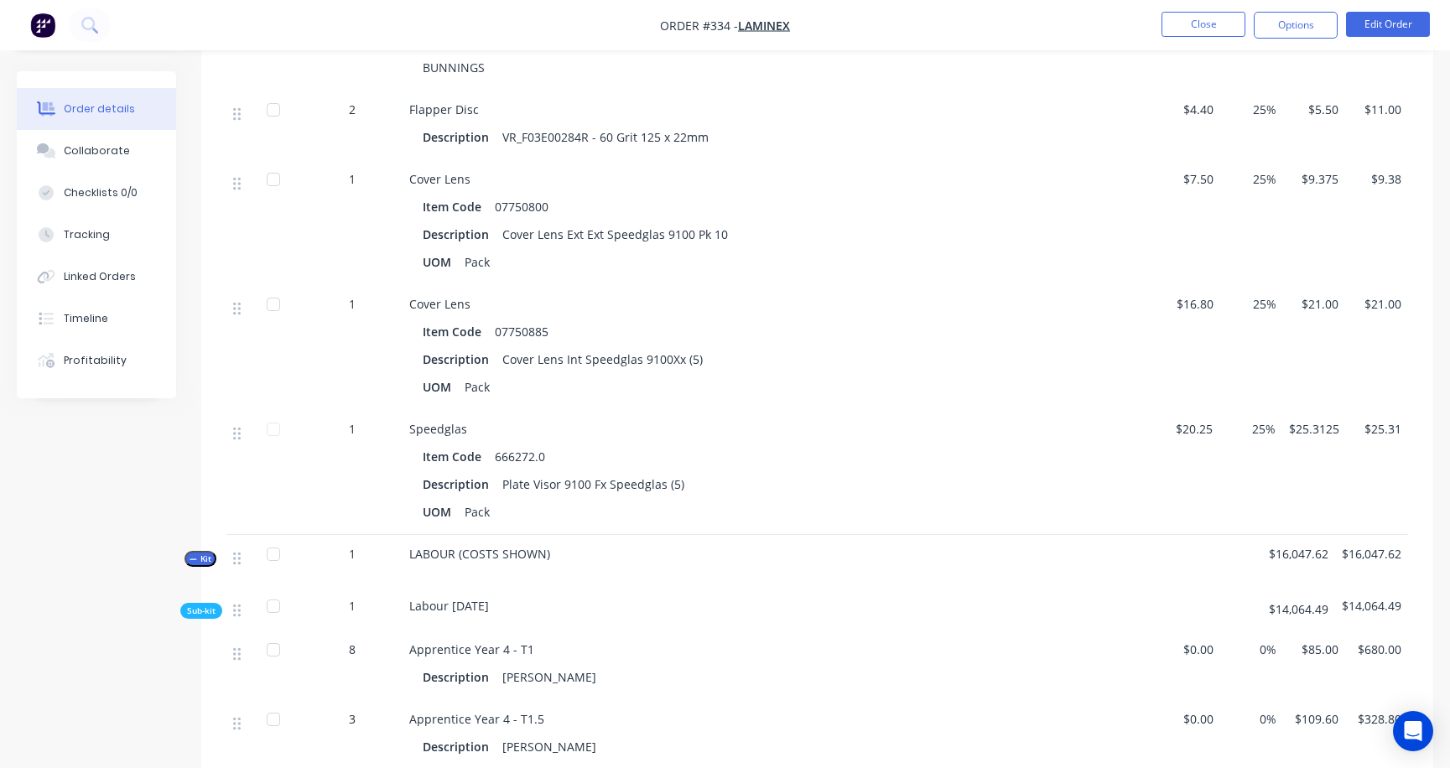
scroll to position [755, 0]
click at [1290, 23] on button "Edit Order" at bounding box center [1388, 24] width 84 height 25
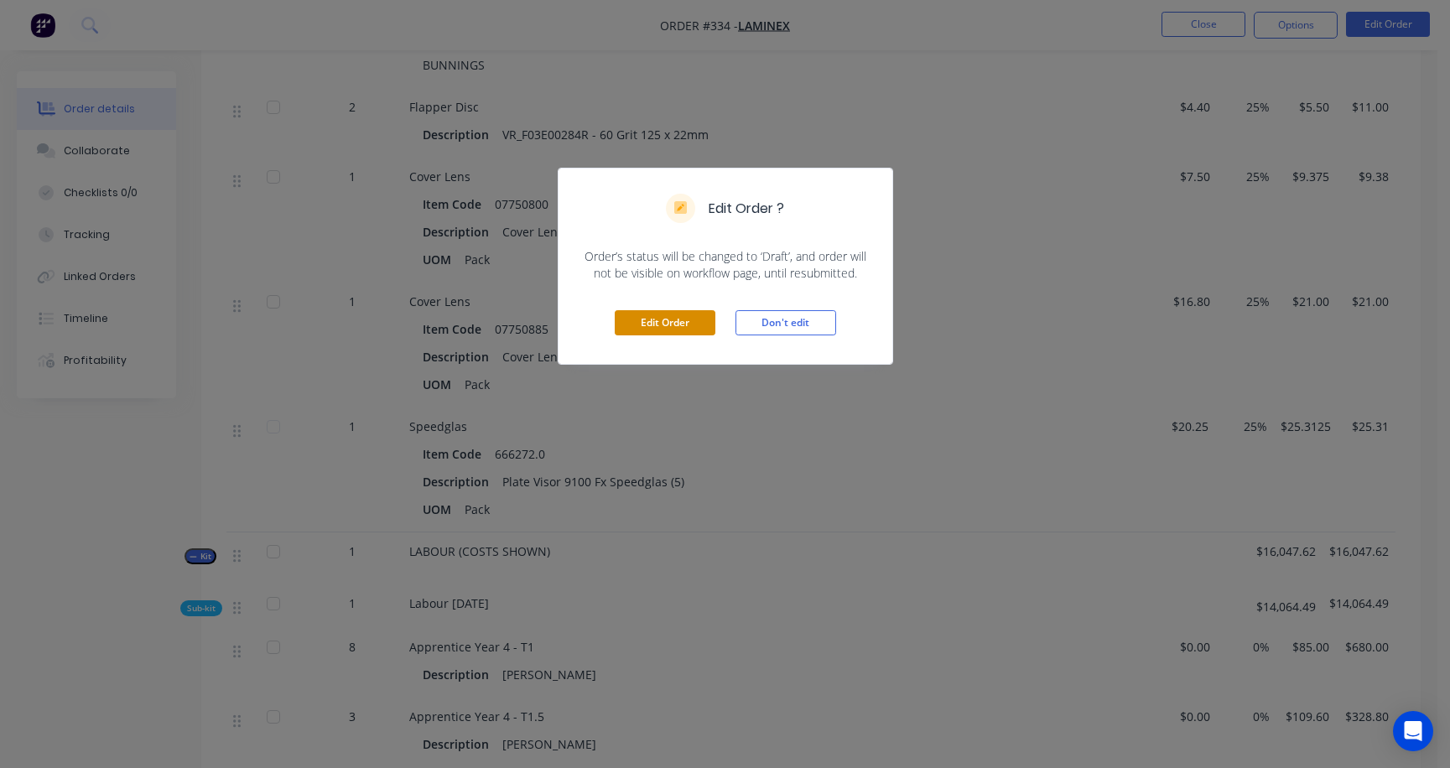
click at [656, 318] on button "Edit Order" at bounding box center [665, 322] width 101 height 25
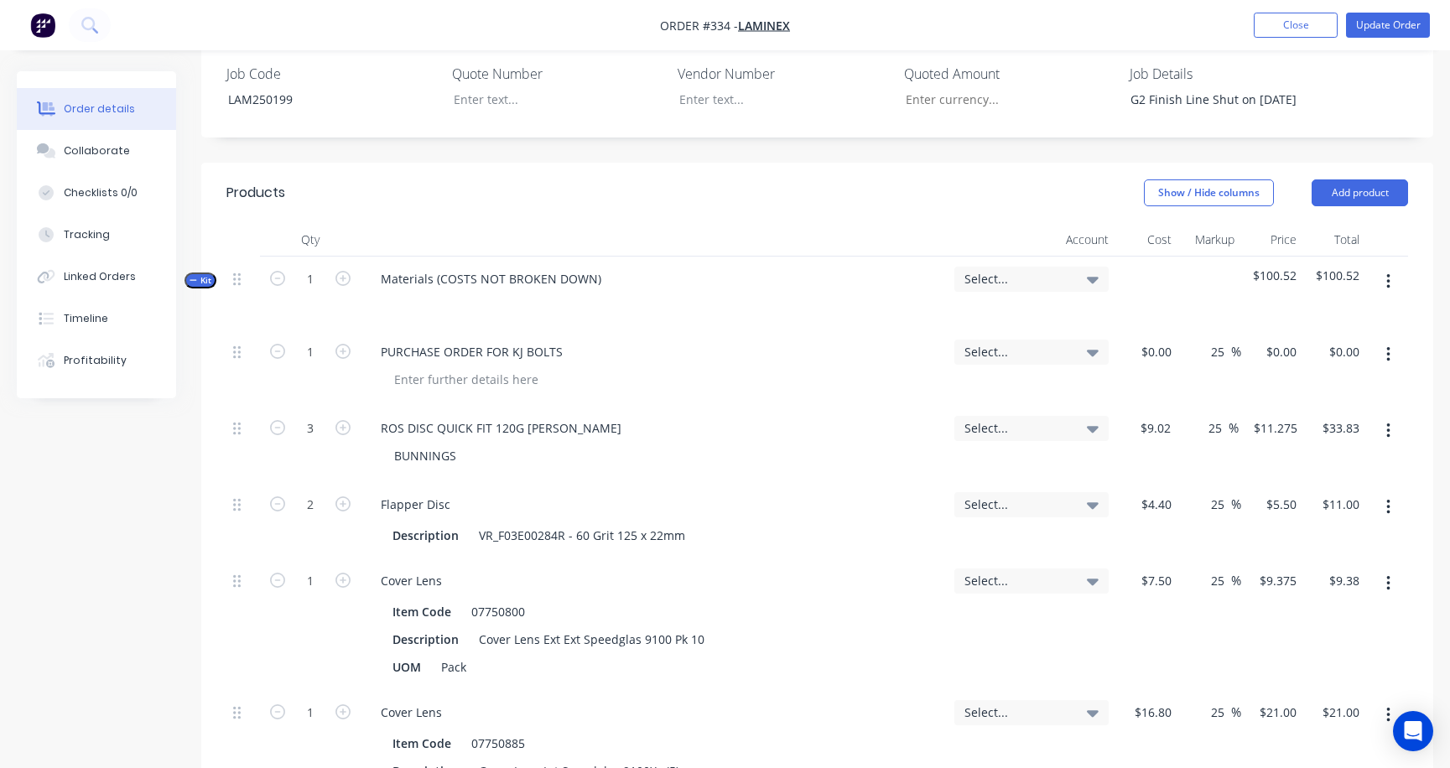
scroll to position [503, 0]
click at [1290, 491] on button "button" at bounding box center [1388, 506] width 39 height 30
click at [1282, 605] on div "Delete" at bounding box center [1328, 617] width 129 height 24
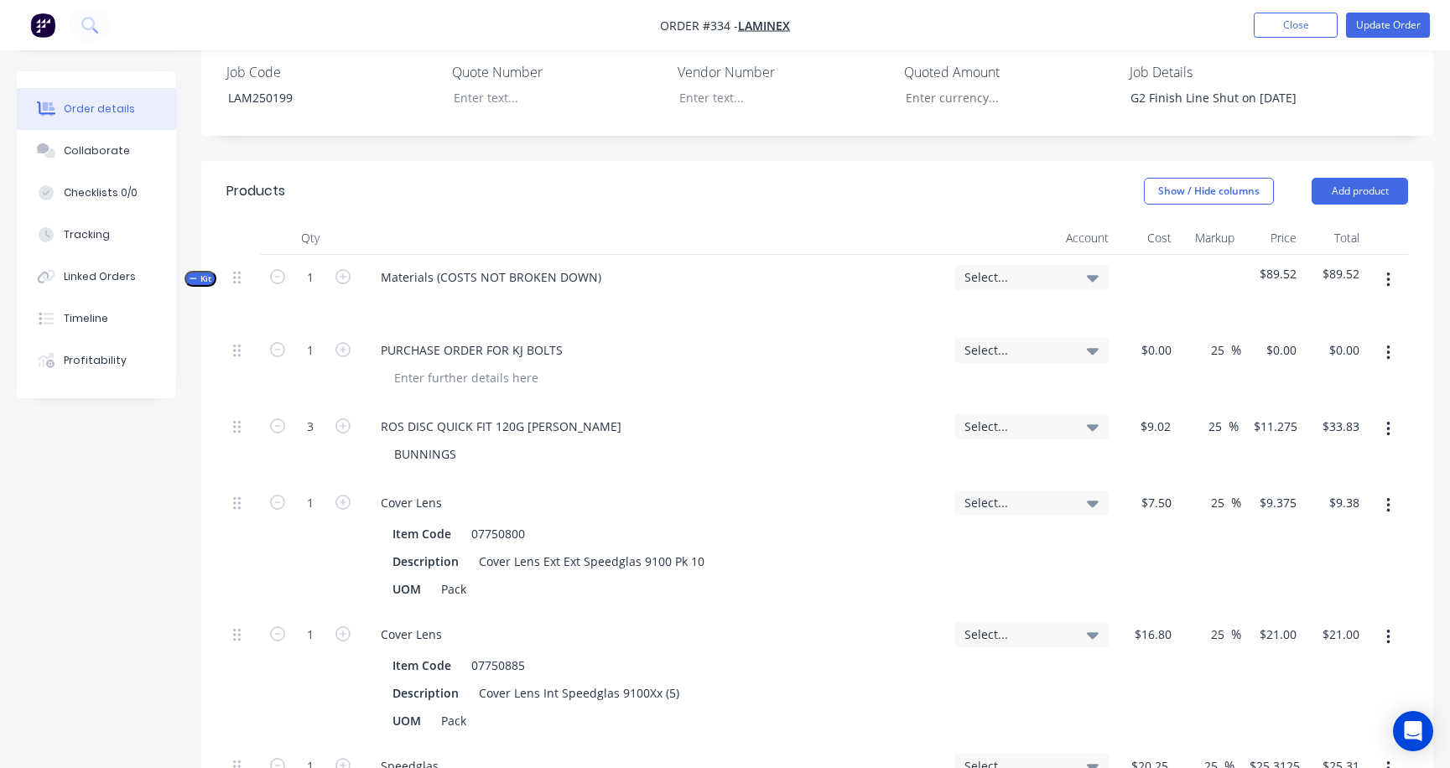
click at [1290, 491] on button "button" at bounding box center [1388, 506] width 39 height 30
click at [1290, 605] on div "Delete" at bounding box center [1328, 617] width 129 height 24
click at [1290, 497] on icon "button" at bounding box center [1389, 506] width 4 height 18
click at [1290, 605] on div "Delete" at bounding box center [1328, 617] width 129 height 24
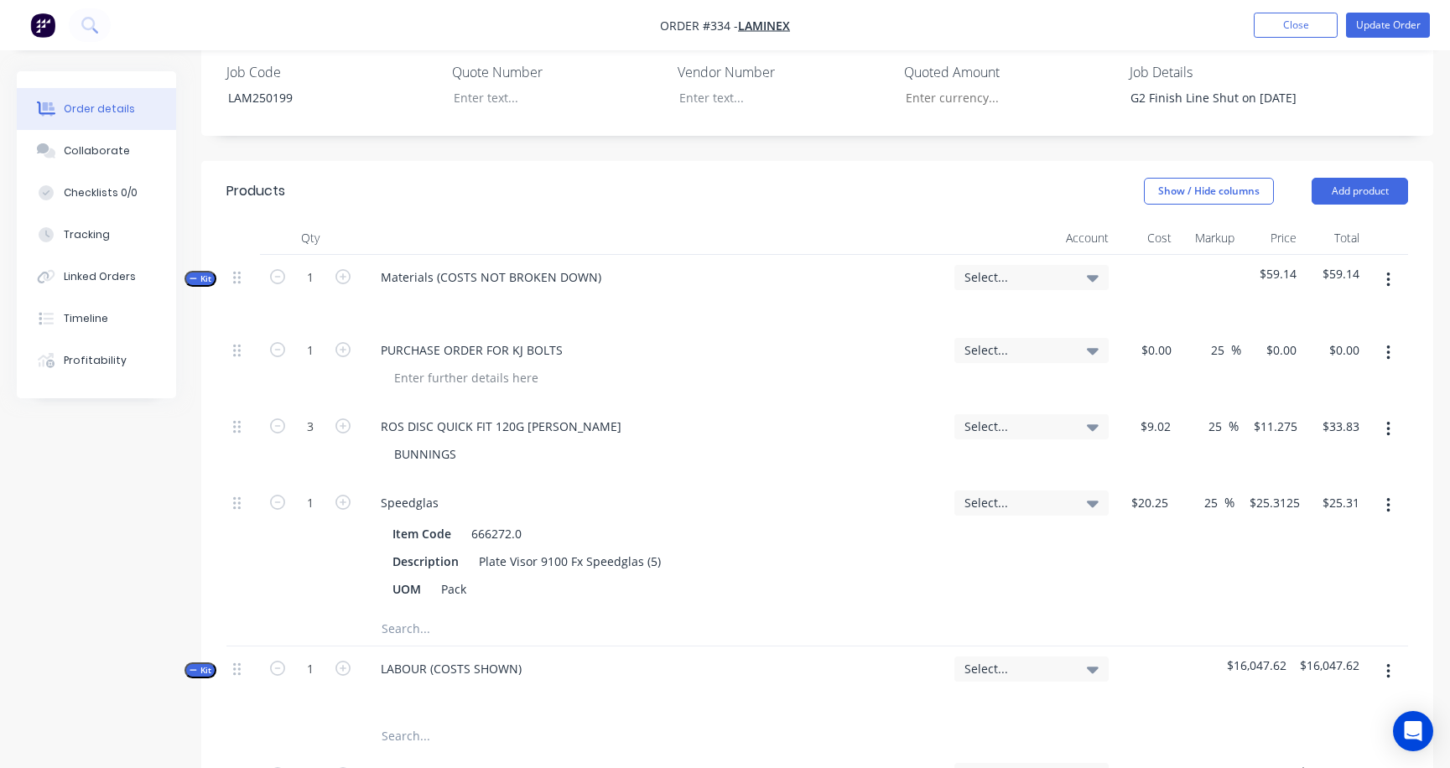
click at [1290, 491] on button "button" at bounding box center [1388, 506] width 39 height 30
click at [1290, 605] on div "Delete" at bounding box center [1328, 617] width 129 height 24
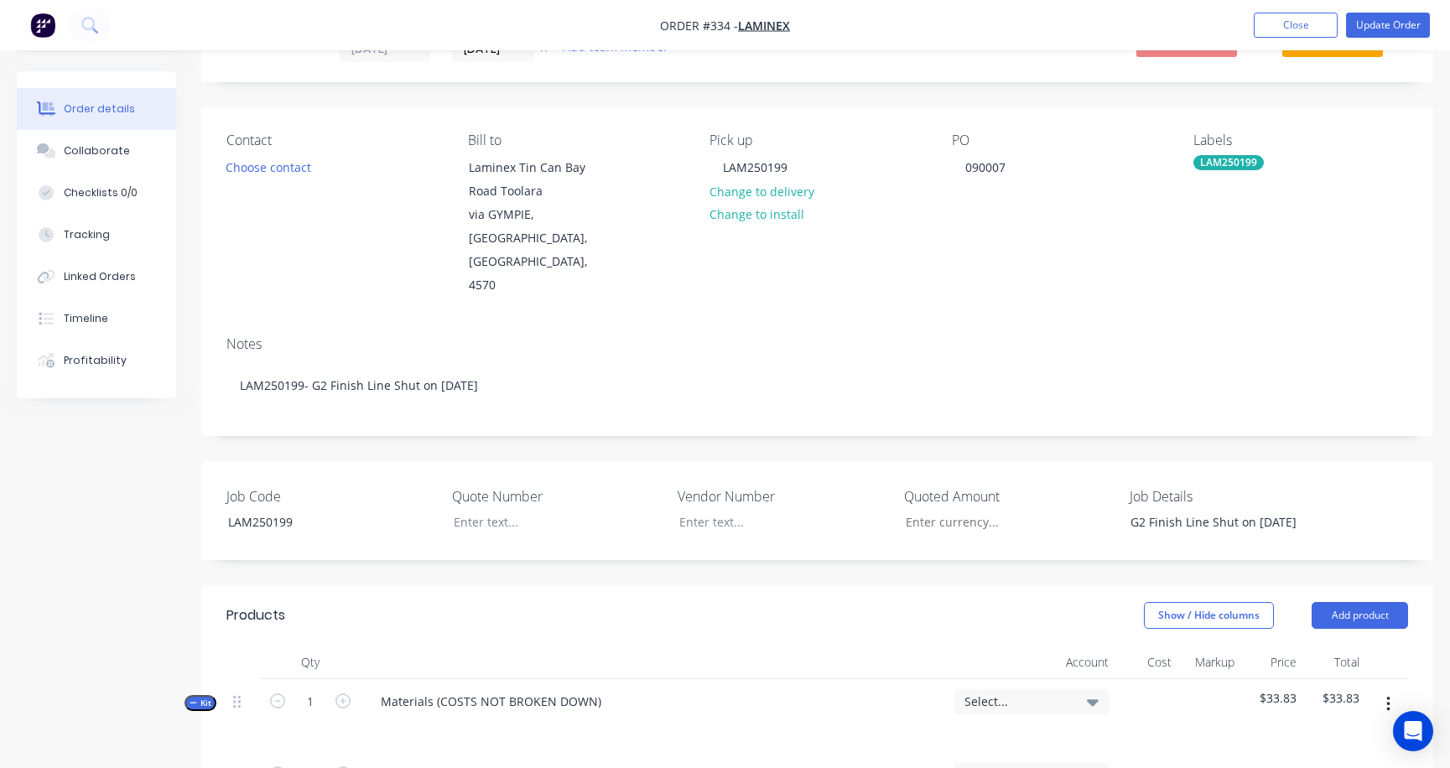
scroll to position [0, 0]
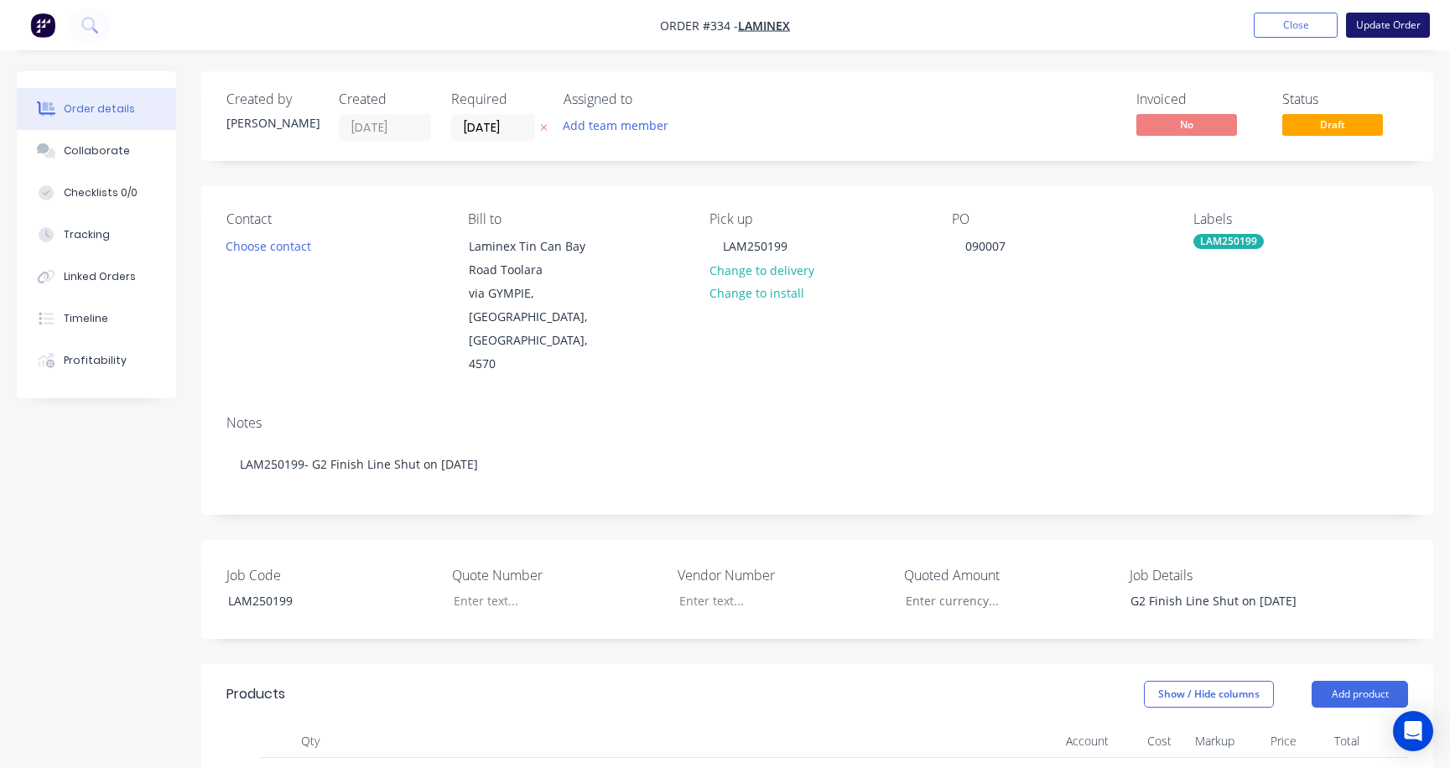
click at [1290, 23] on button "Update Order" at bounding box center [1388, 25] width 84 height 25
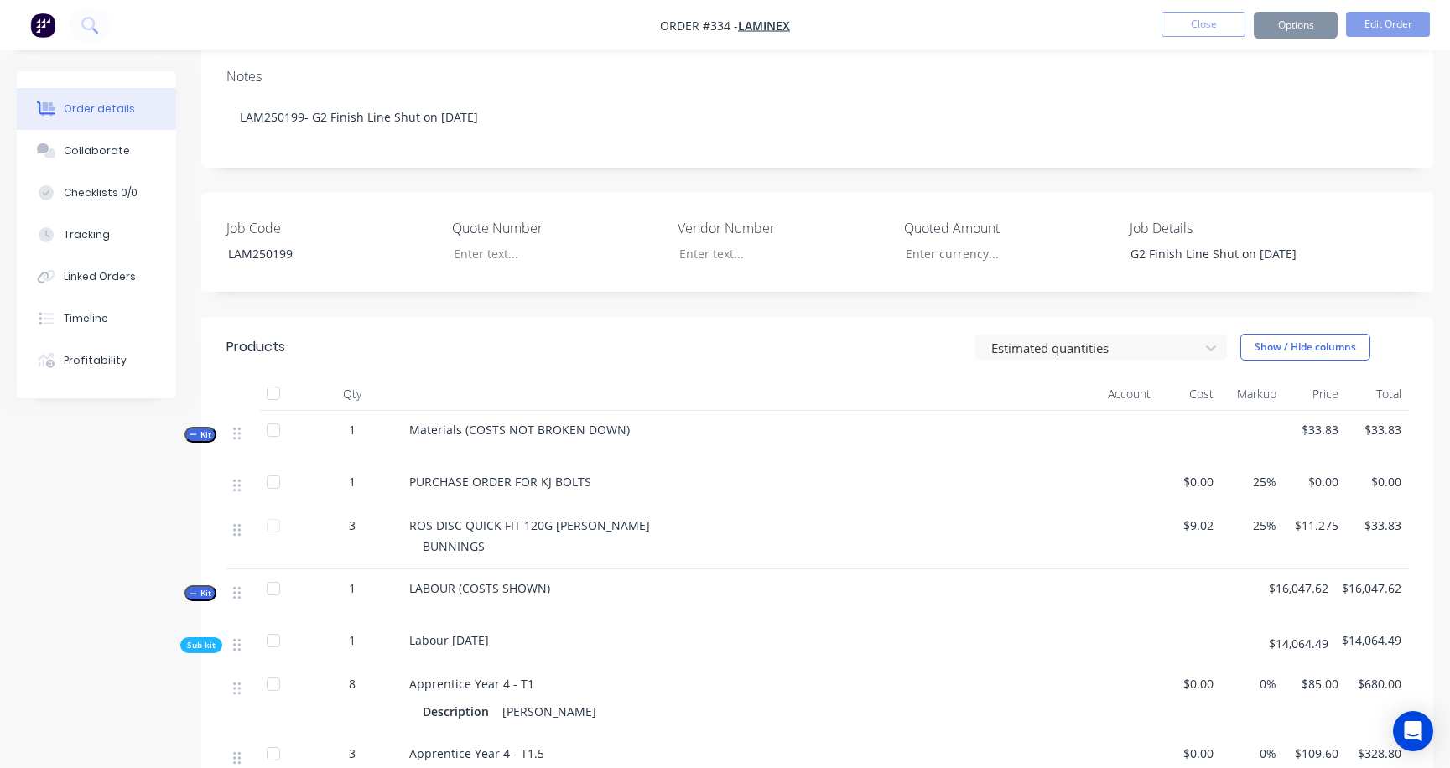
scroll to position [336, 0]
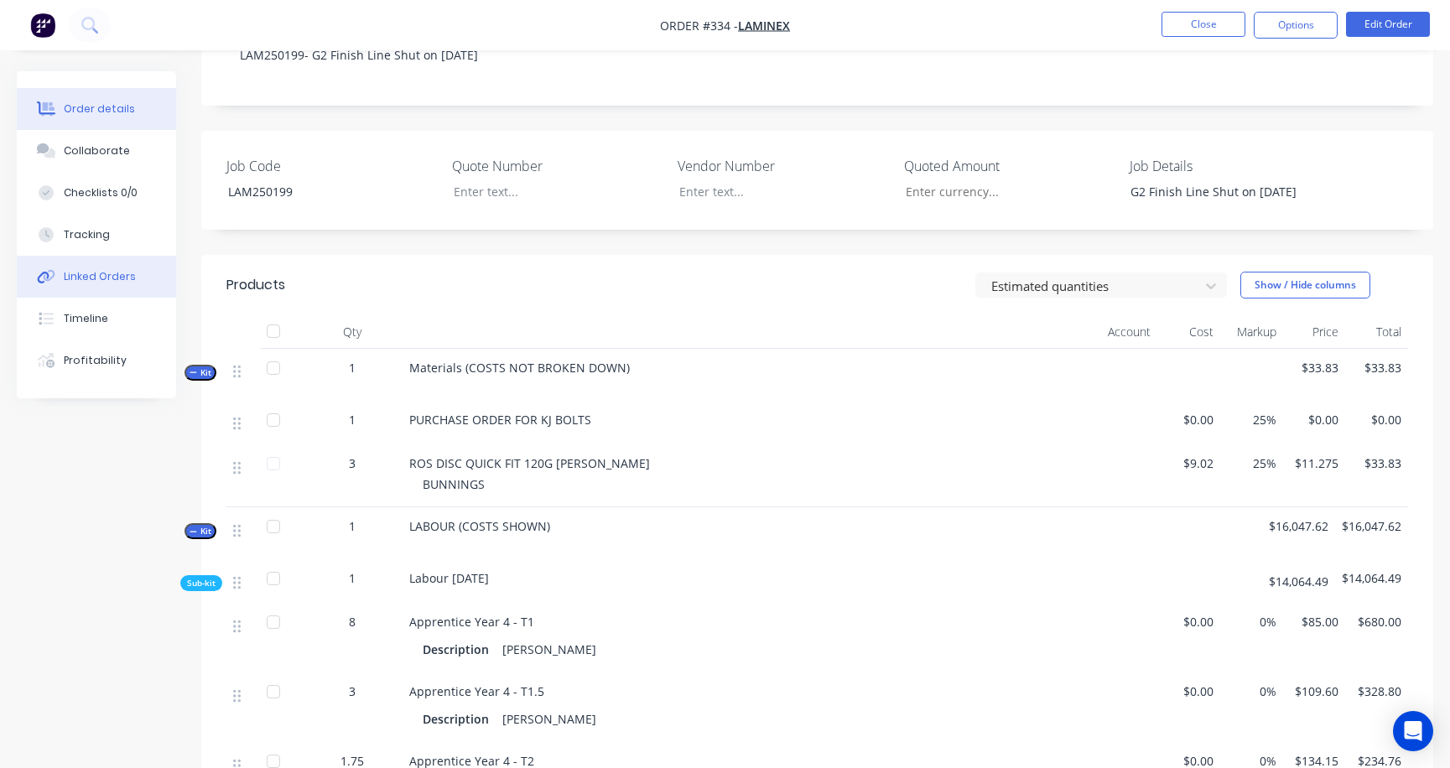
click at [64, 271] on div "Linked Orders" at bounding box center [100, 276] width 72 height 15
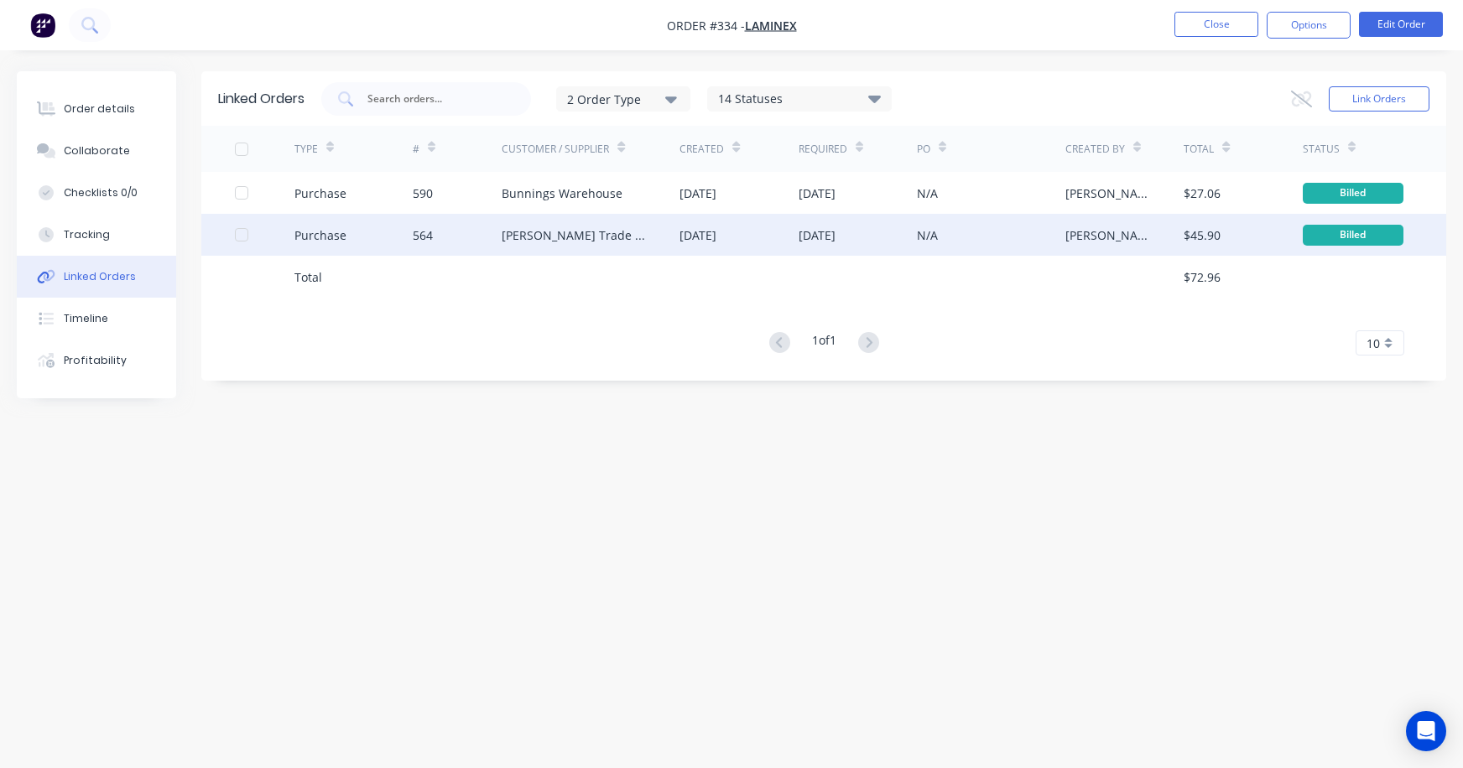
click at [421, 236] on div "564" at bounding box center [423, 235] width 20 height 18
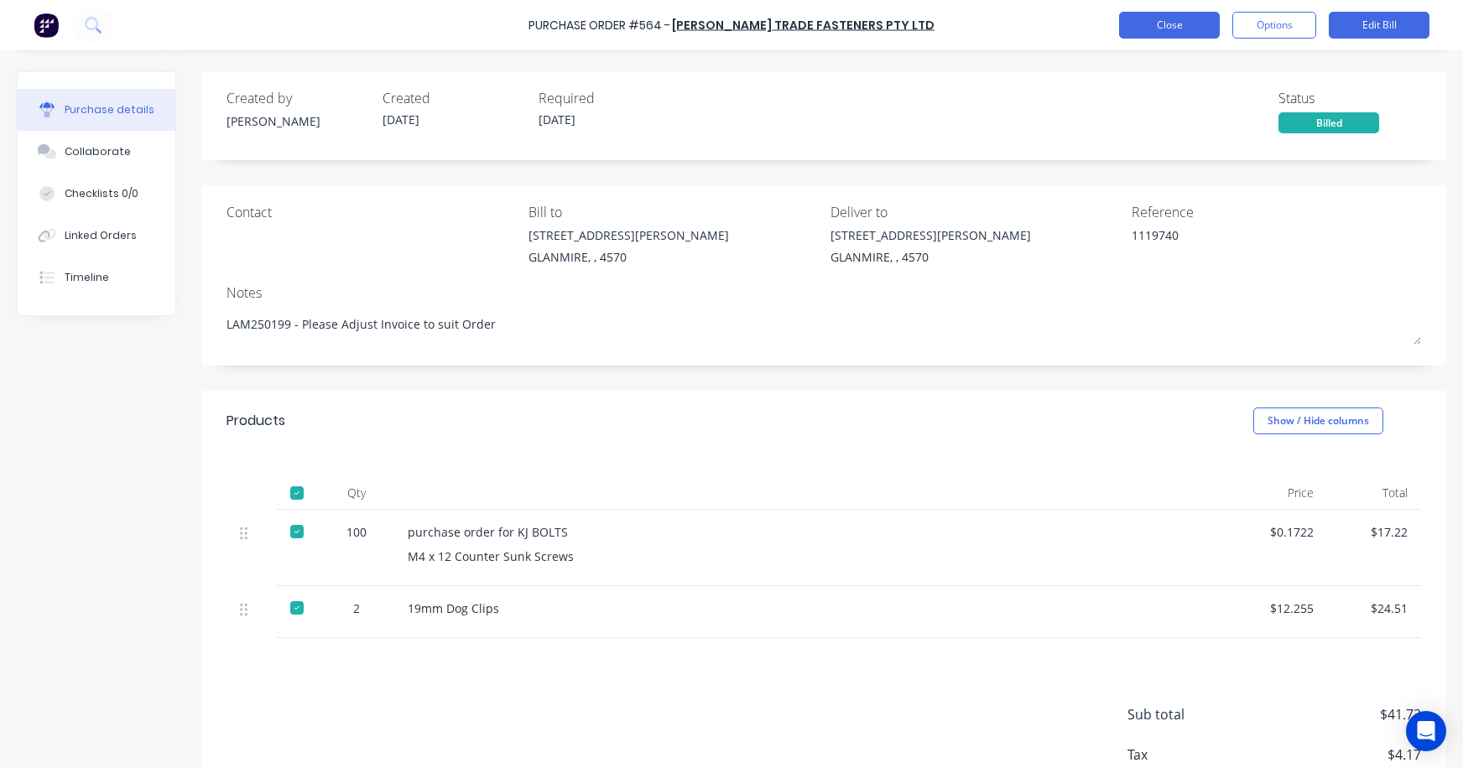
click at [1183, 24] on button "Close" at bounding box center [1169, 25] width 101 height 27
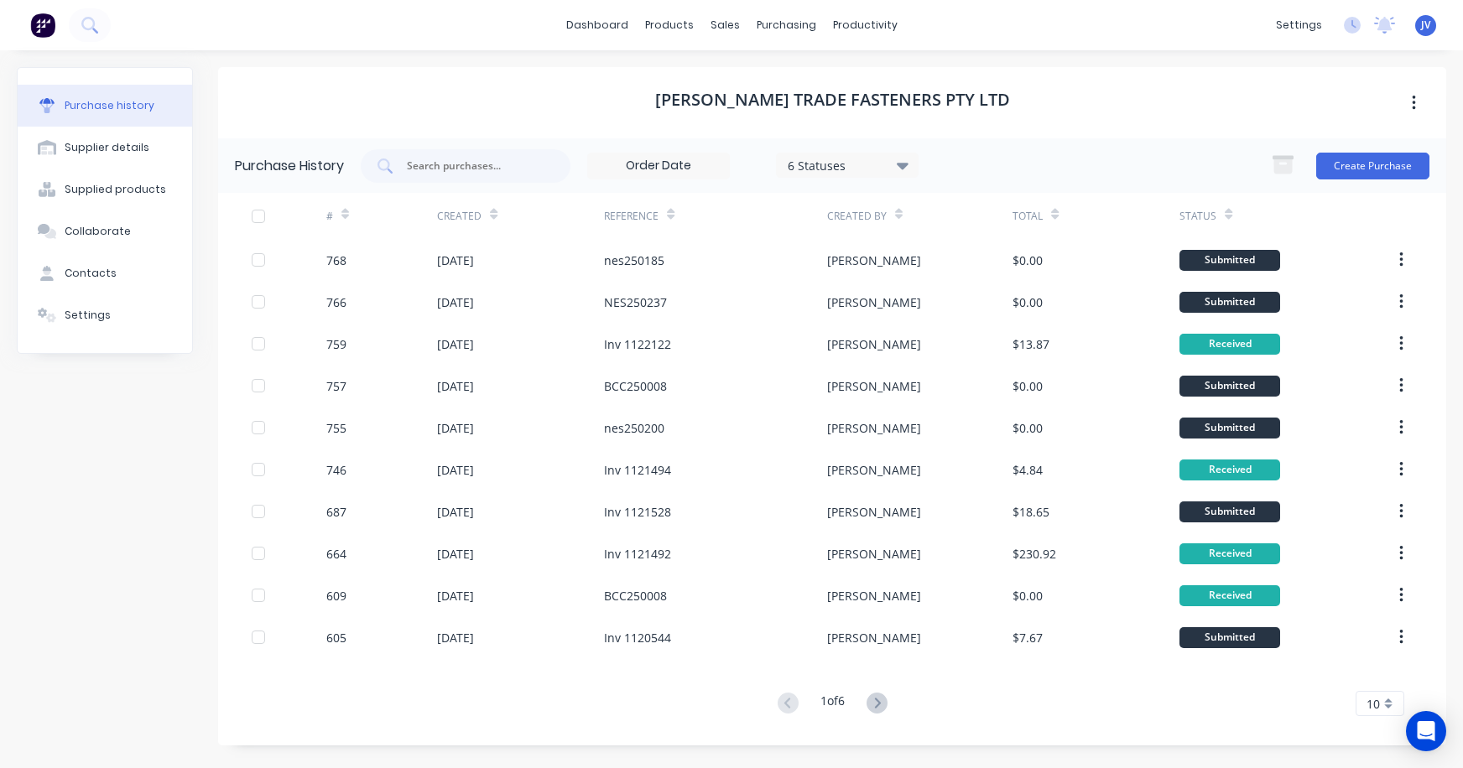
type textarea "x"
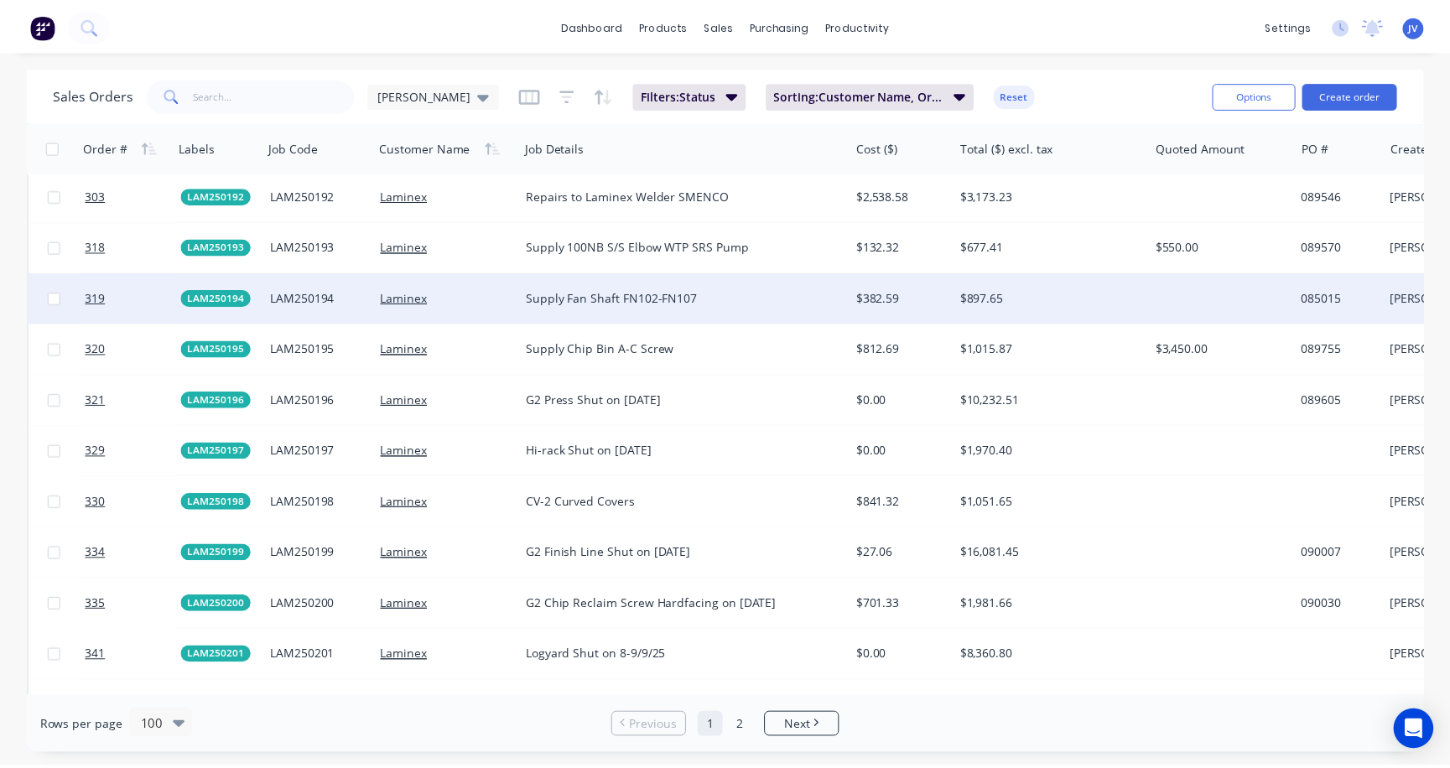
scroll to position [3439, 0]
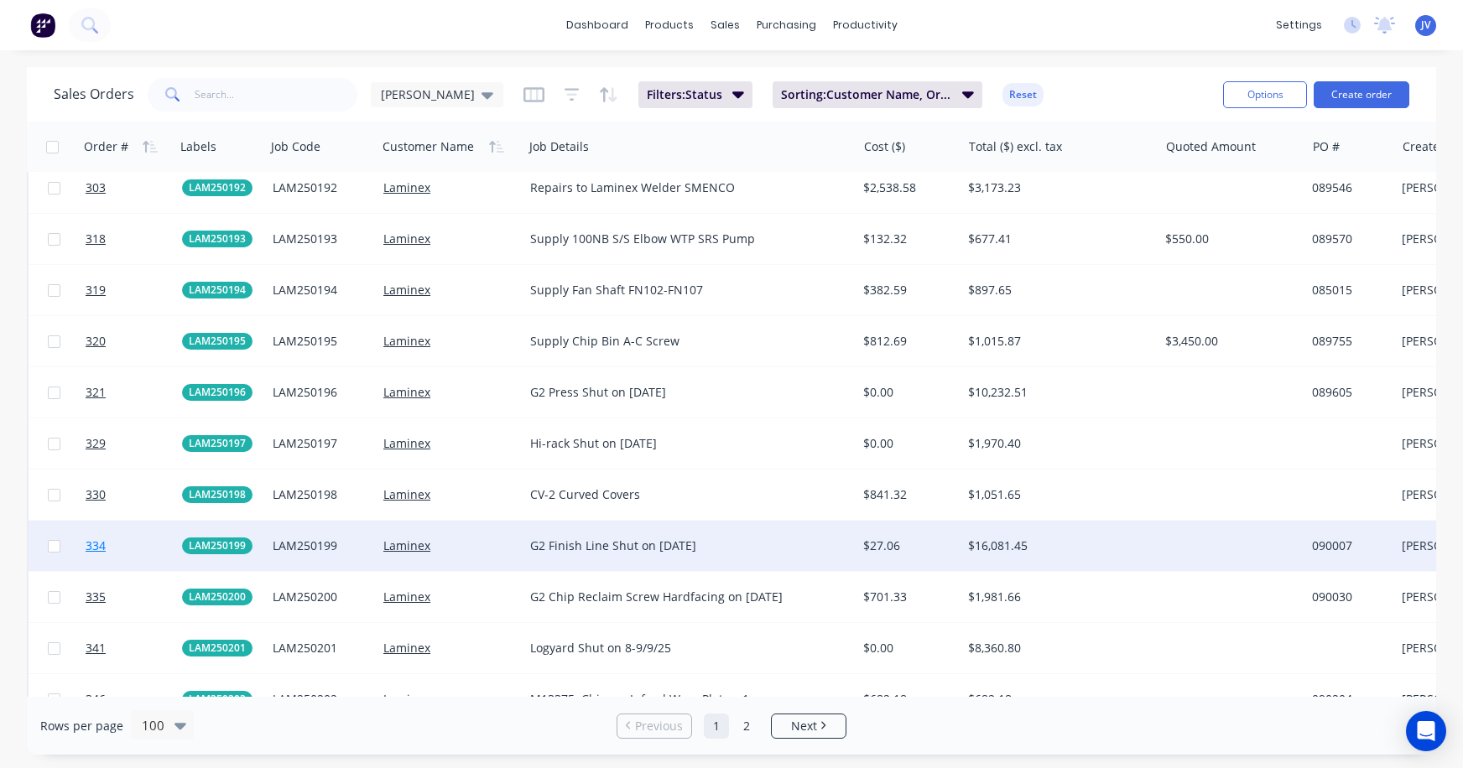
click at [93, 546] on span "334" at bounding box center [96, 546] width 20 height 17
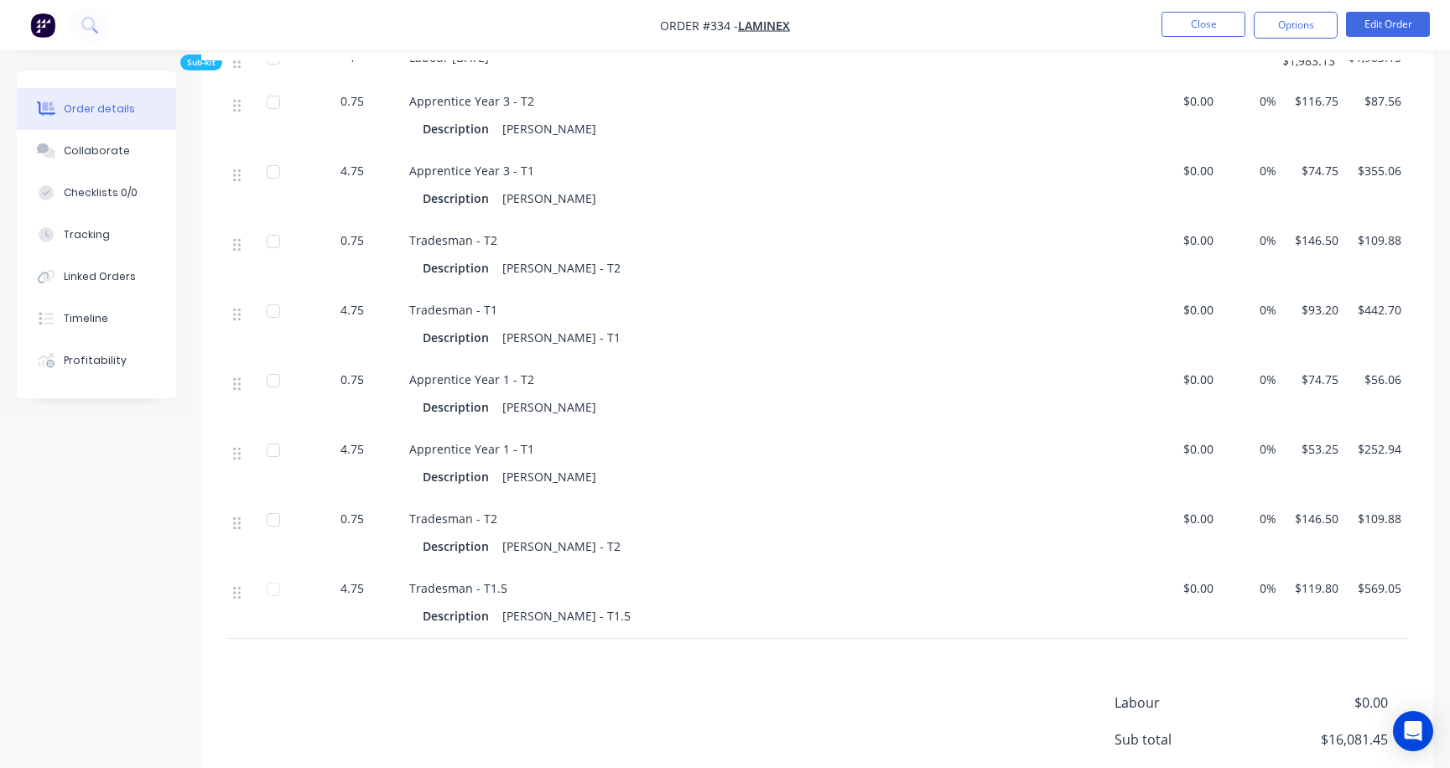
scroll to position [2782, 0]
click at [1290, 28] on button "Edit Order" at bounding box center [1388, 24] width 84 height 25
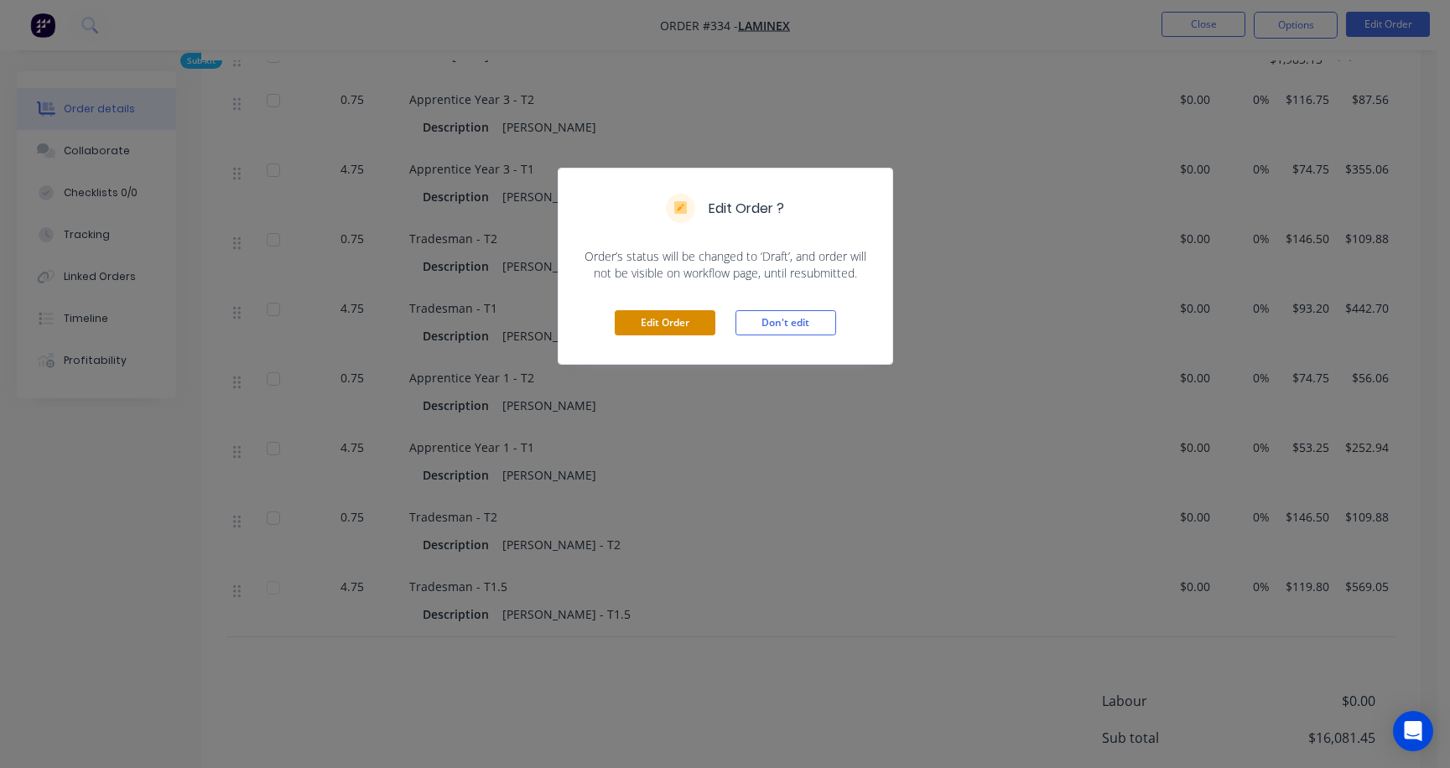
click at [675, 323] on button "Edit Order" at bounding box center [665, 322] width 101 height 25
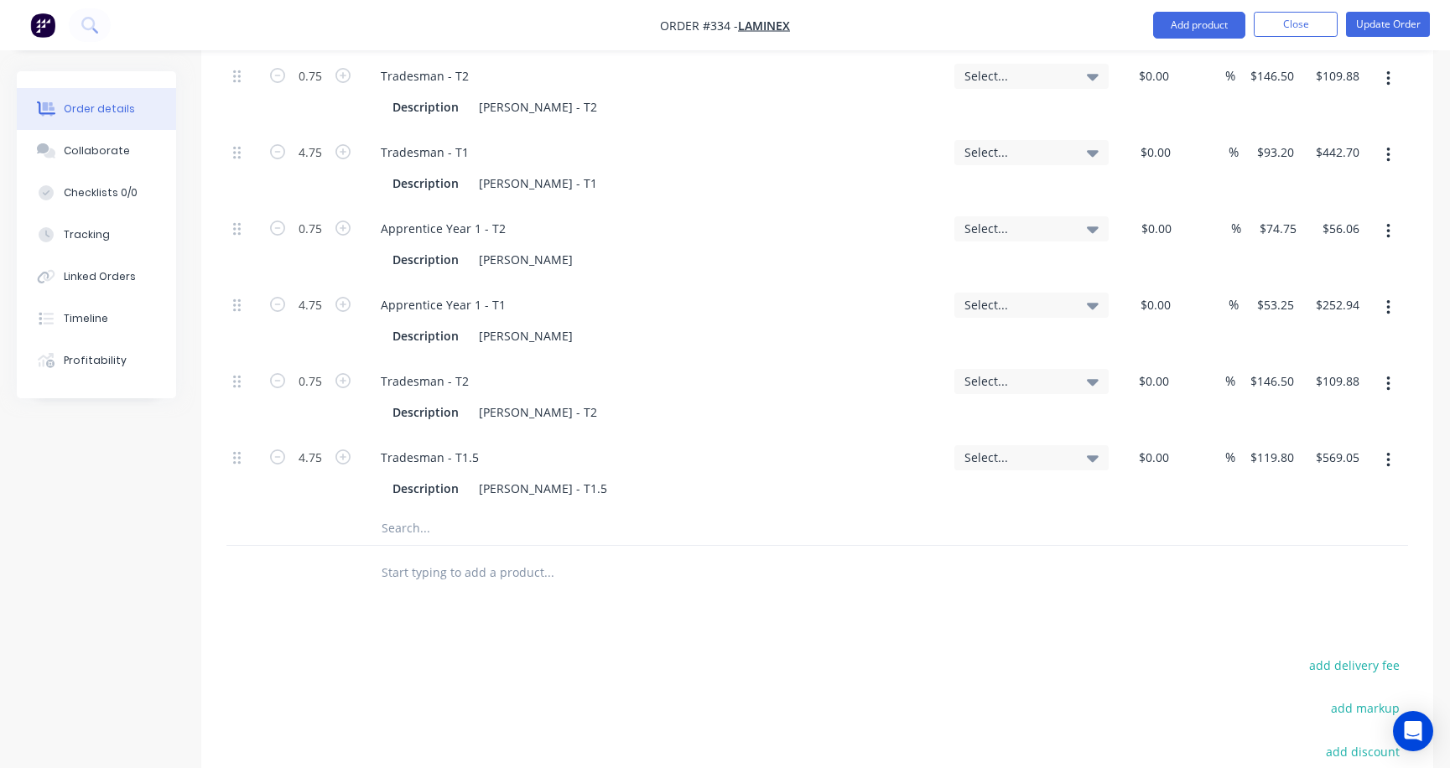
scroll to position [3439, 0]
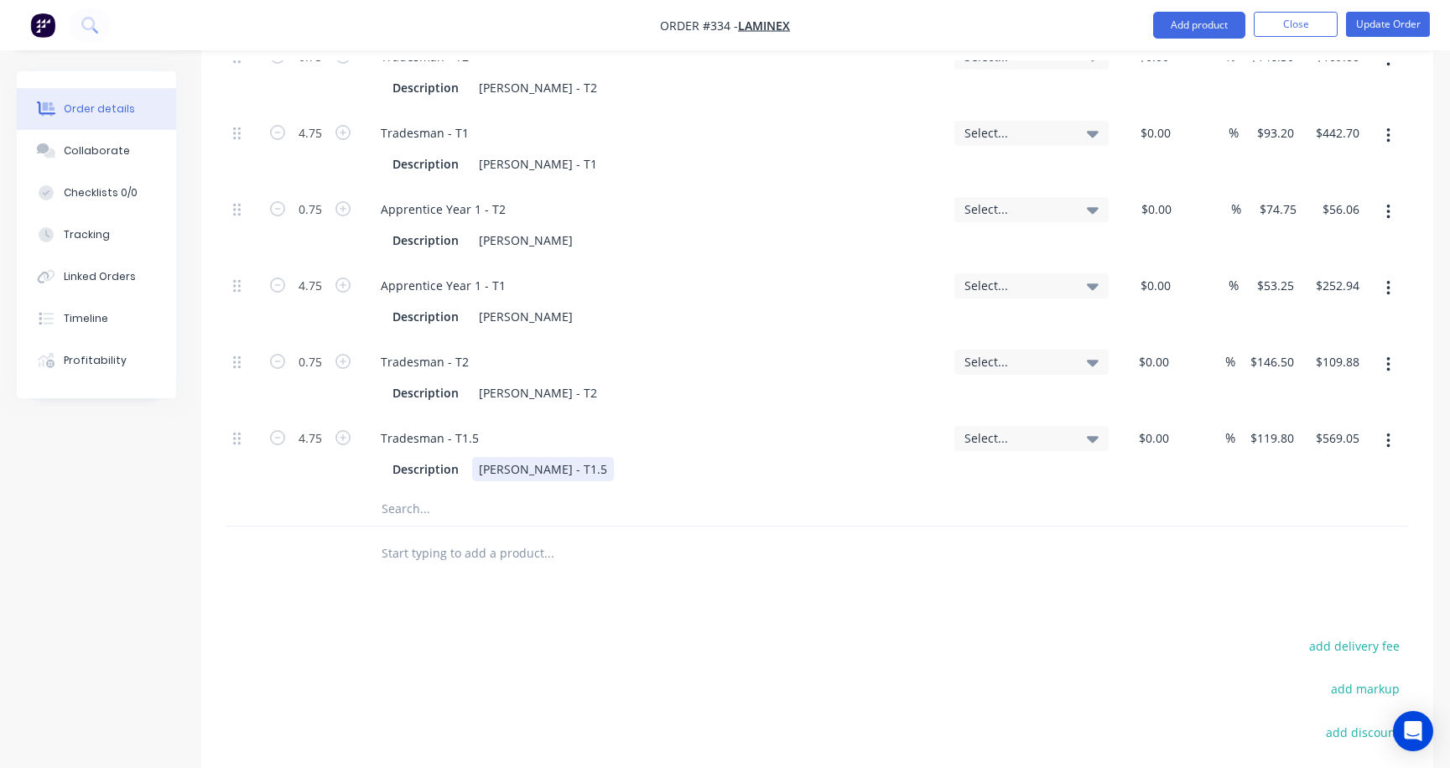
click at [580, 457] on div "Aiden Hinds - T1.5" at bounding box center [543, 469] width 142 height 24
click at [494, 426] on div "Tradesman - T1.5" at bounding box center [654, 438] width 574 height 24
click at [586, 457] on div "Description Aiden Hinds - T1.5" at bounding box center [651, 469] width 530 height 24
click at [1290, 434] on icon "button" at bounding box center [1388, 441] width 3 height 15
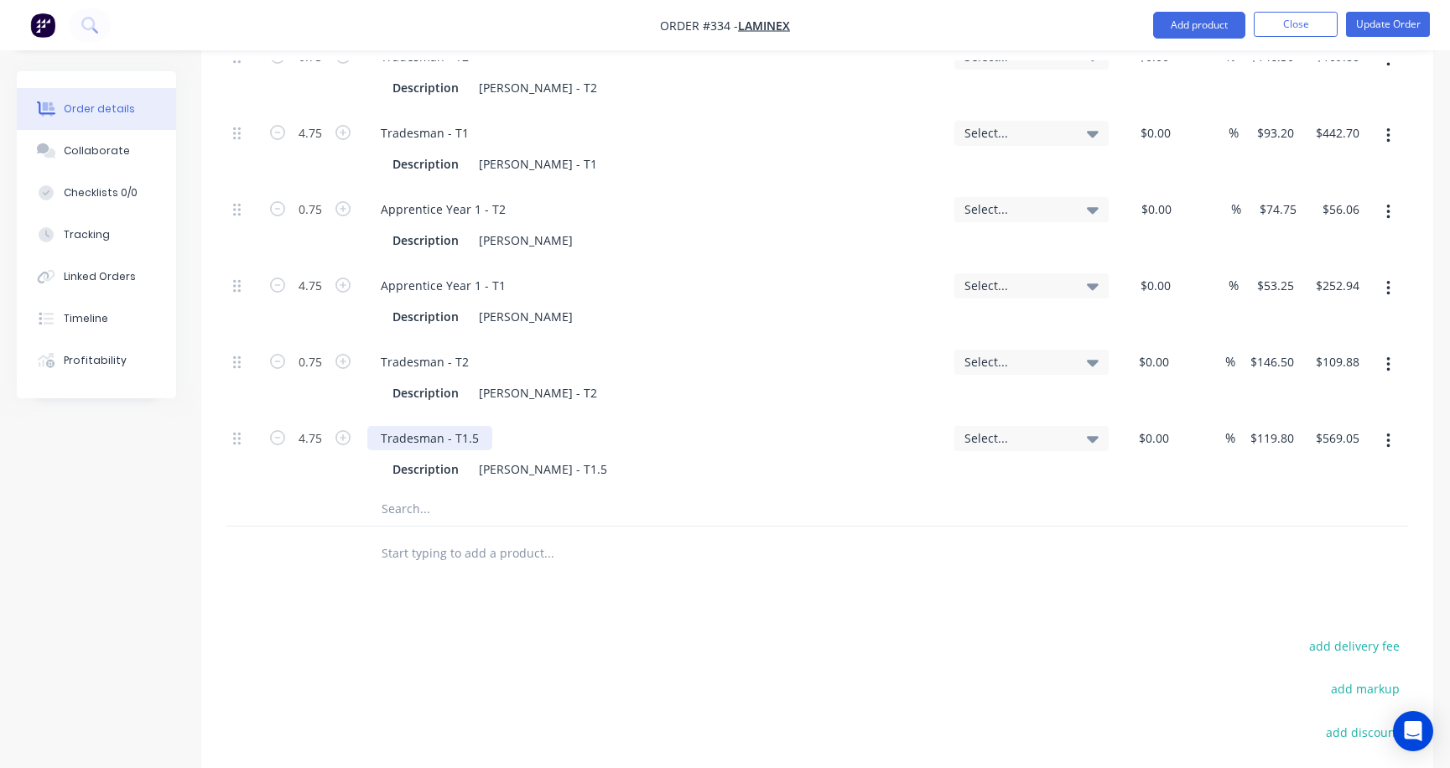
click at [480, 426] on div "Tradesman - T1.5" at bounding box center [429, 438] width 125 height 24
click at [676, 457] on div "Description Aiden Hinds - T1.5" at bounding box center [651, 469] width 530 height 24
click at [1290, 18] on button "Update Order" at bounding box center [1388, 24] width 84 height 25
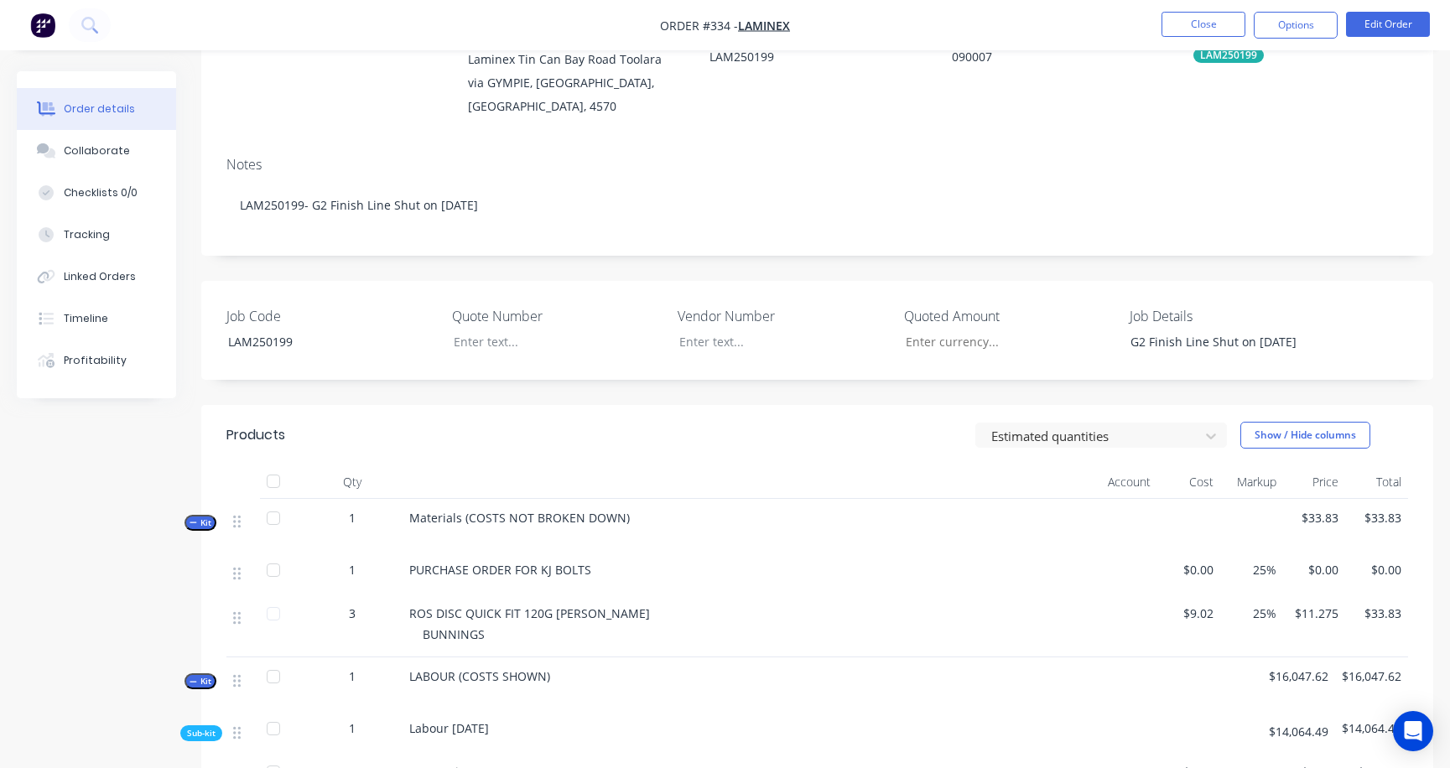
scroll to position [181, 0]
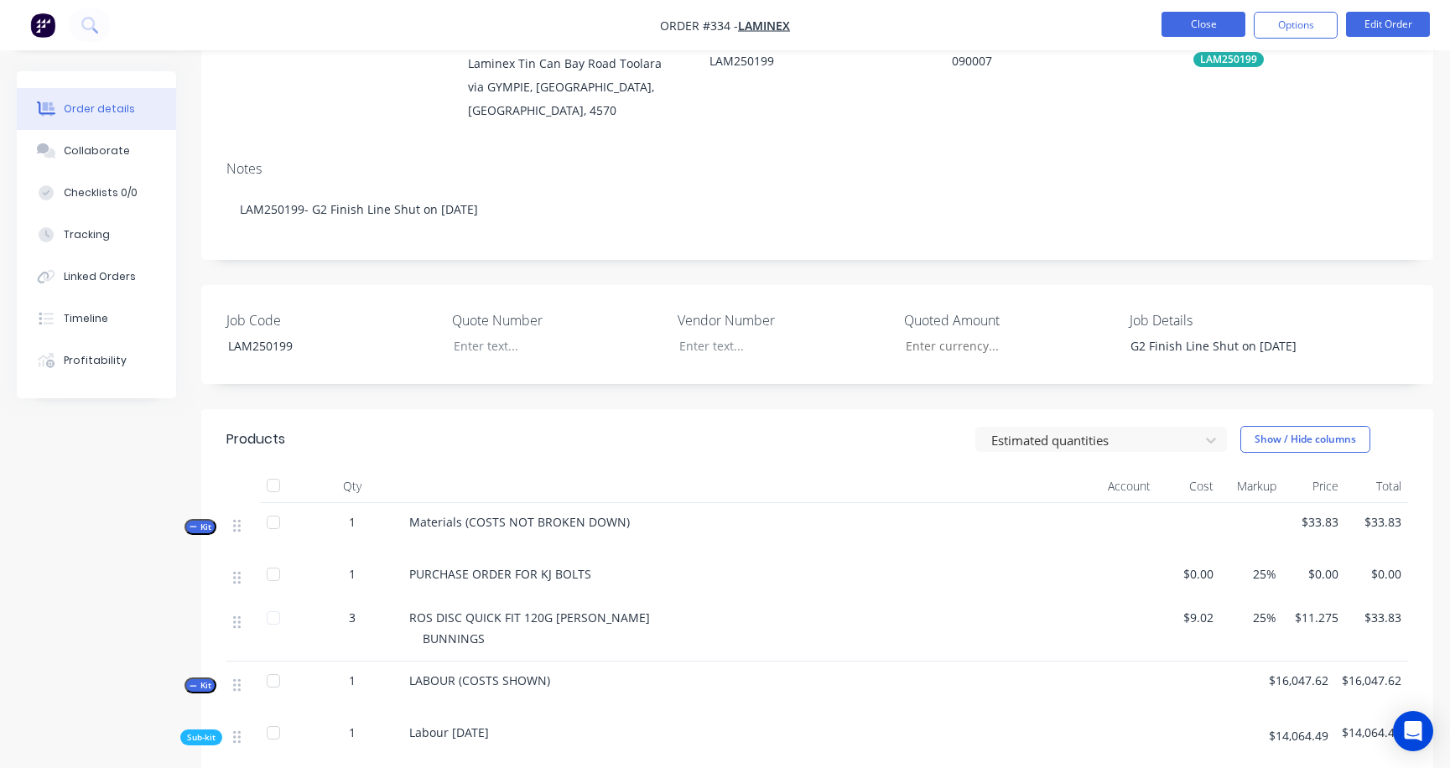
click at [1208, 26] on button "Close" at bounding box center [1204, 24] width 84 height 25
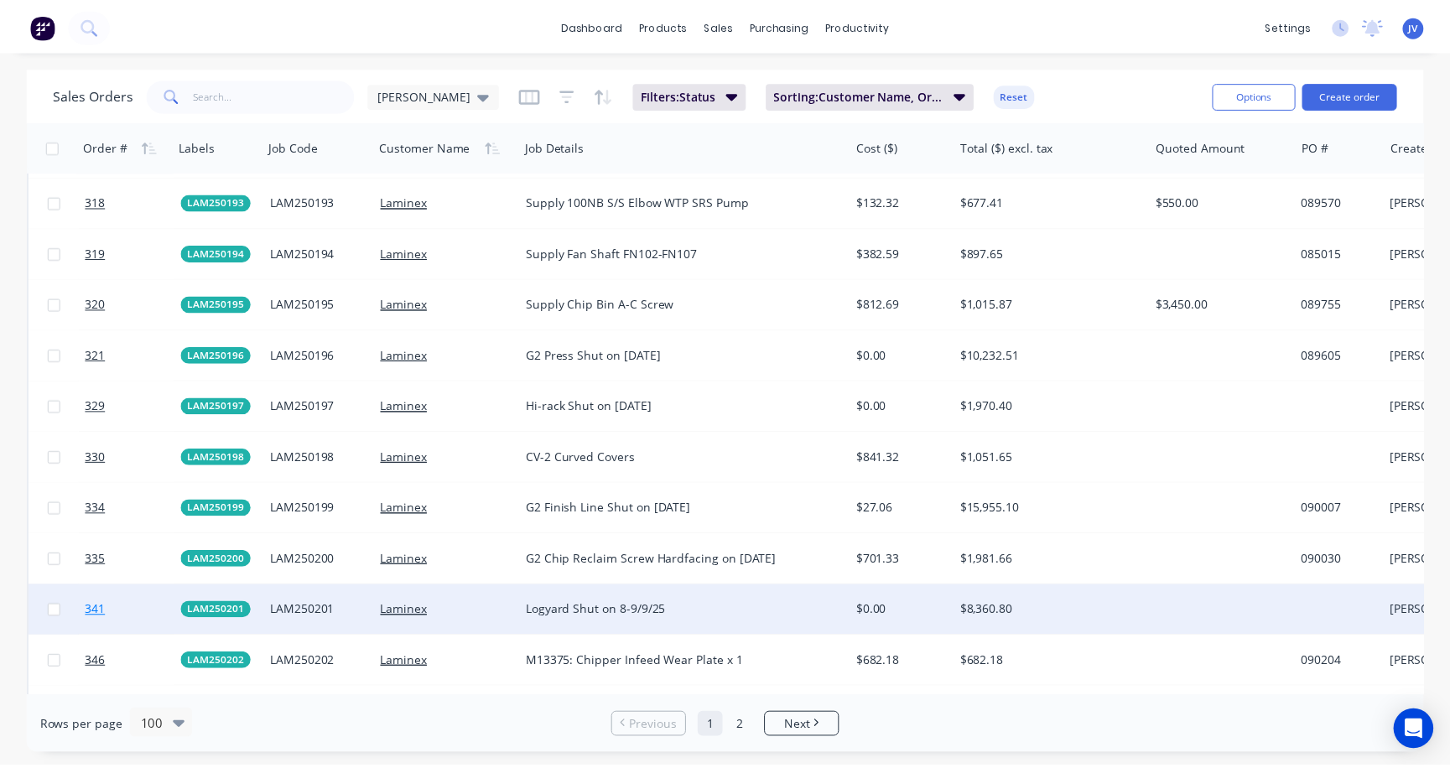
scroll to position [3439, 0]
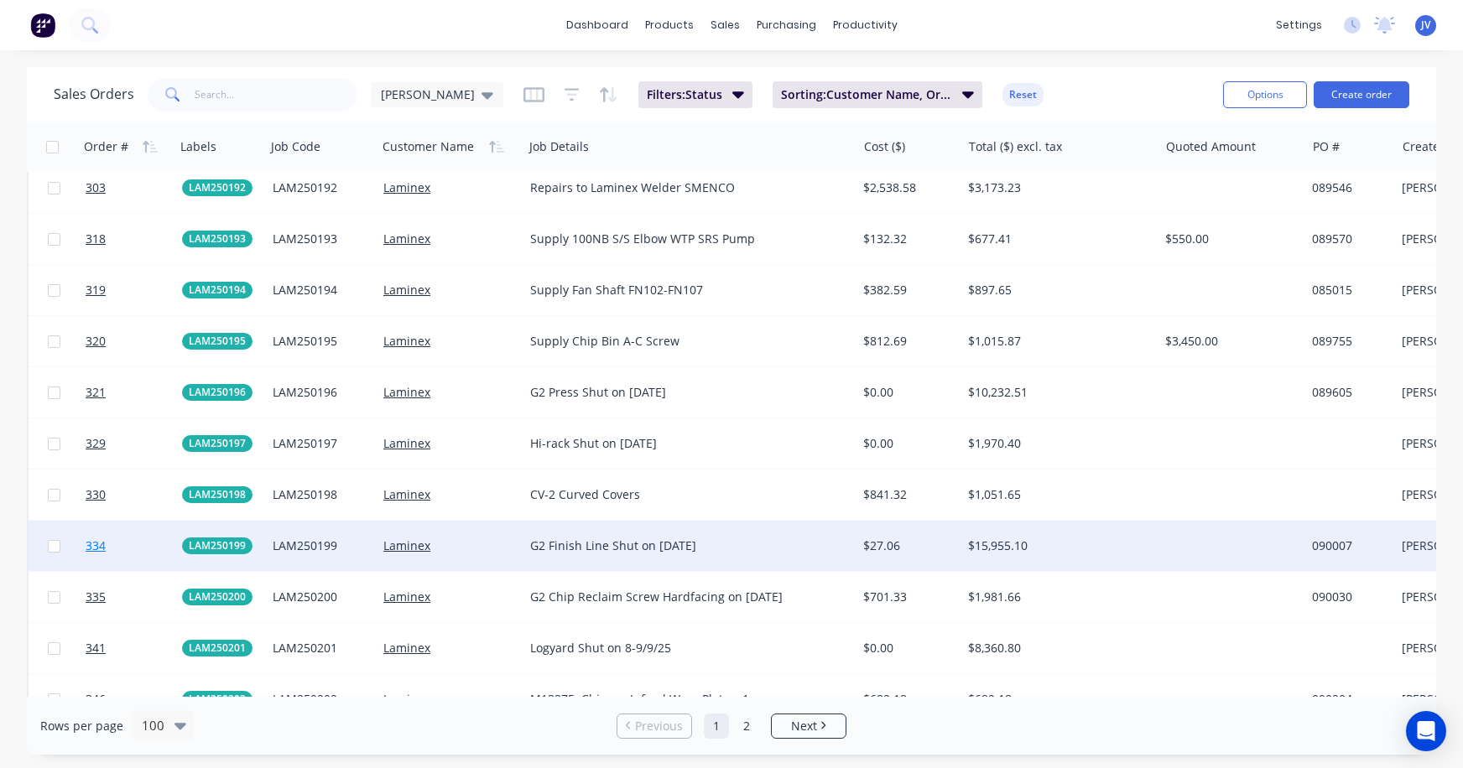
click at [91, 548] on span "334" at bounding box center [96, 546] width 20 height 17
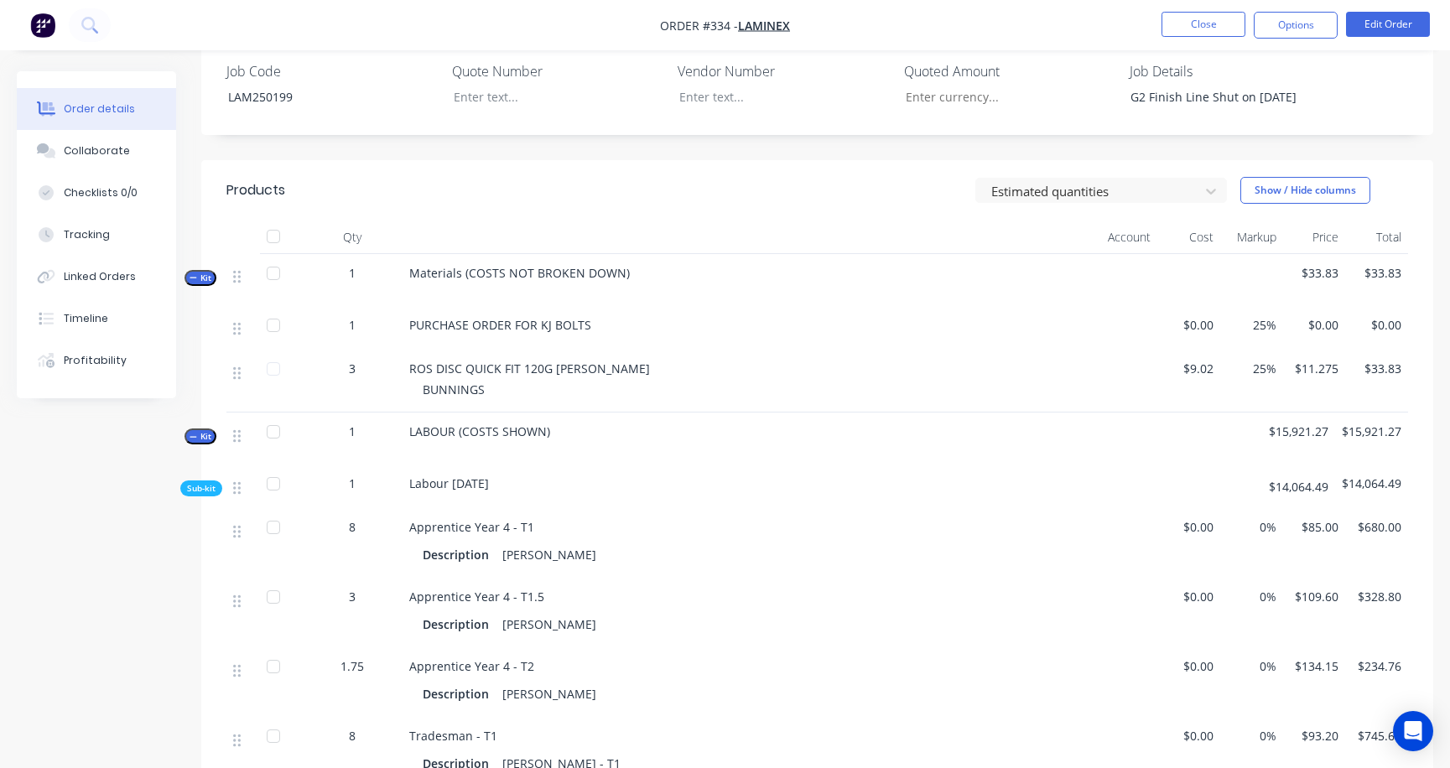
scroll to position [433, 0]
click at [1218, 29] on button "Close" at bounding box center [1204, 24] width 84 height 25
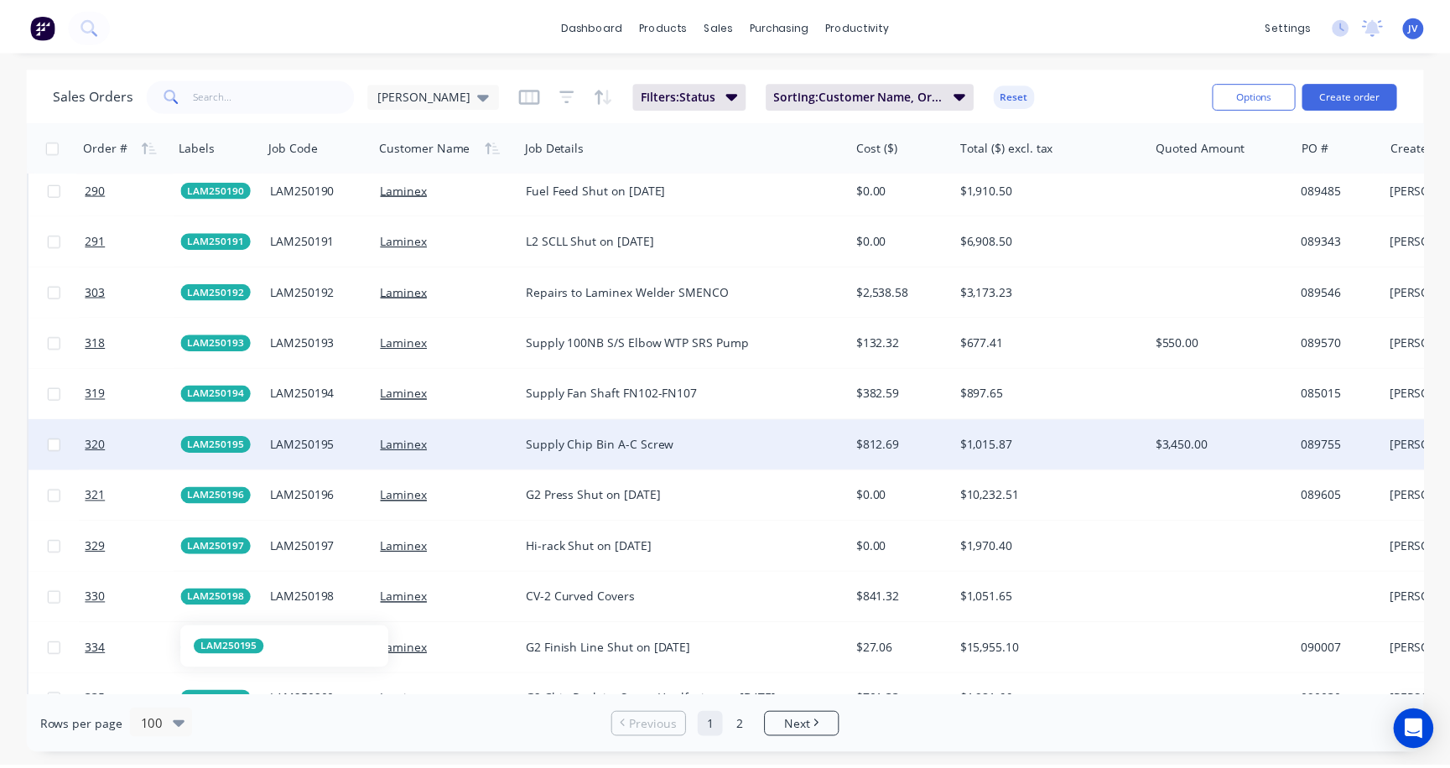
scroll to position [3355, 0]
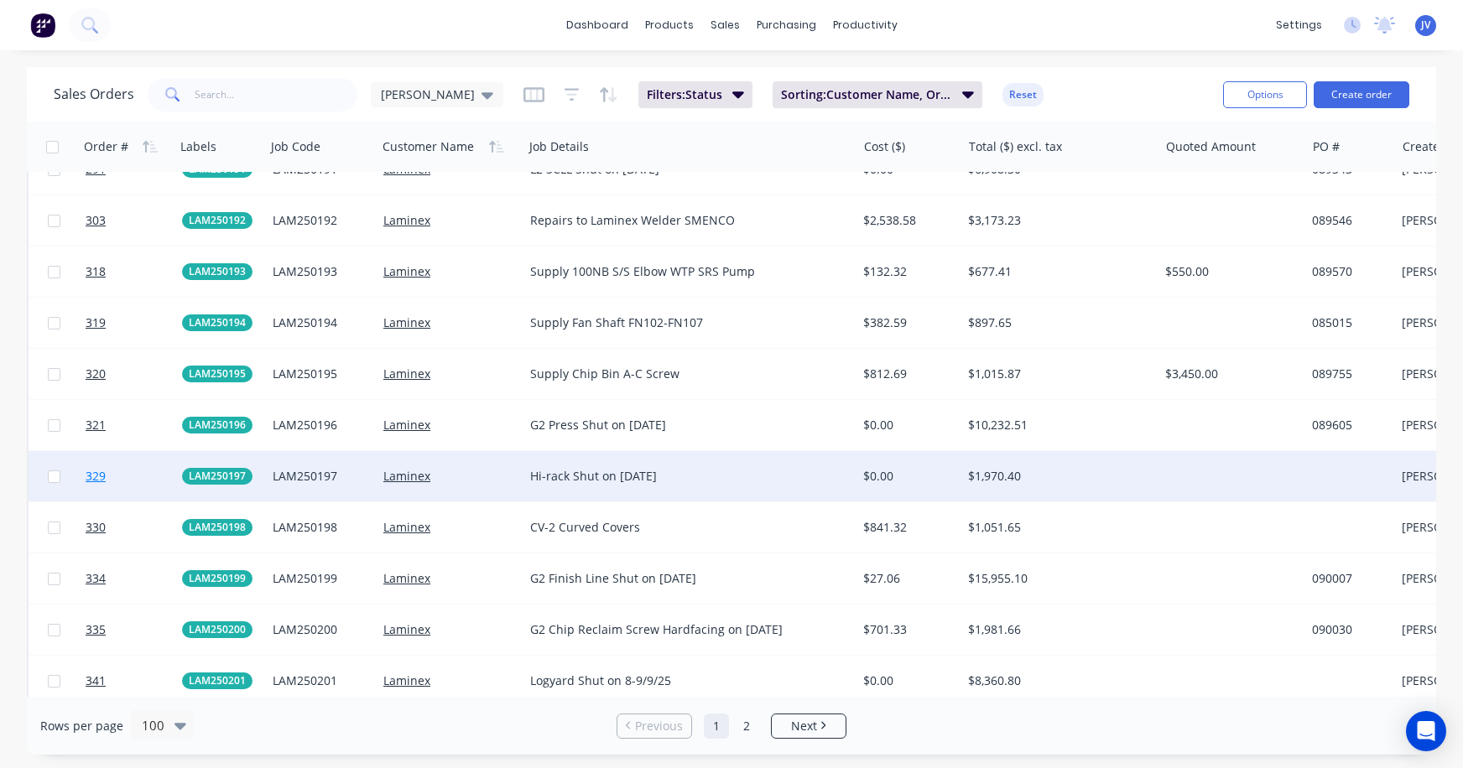
click at [101, 476] on span "329" at bounding box center [96, 476] width 20 height 17
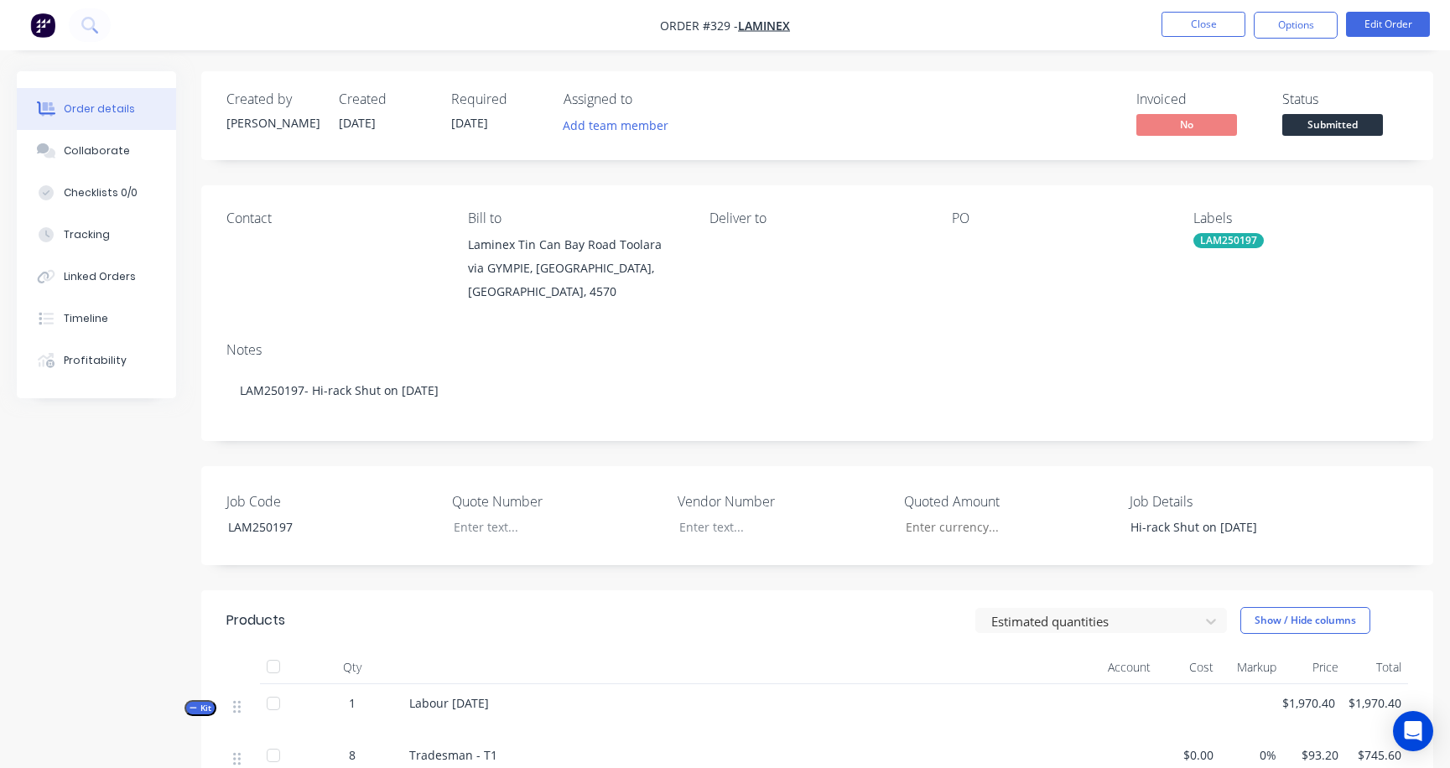
click at [968, 241] on div at bounding box center [1057, 244] width 210 height 23
click at [1290, 19] on button "Edit Order" at bounding box center [1388, 24] width 84 height 25
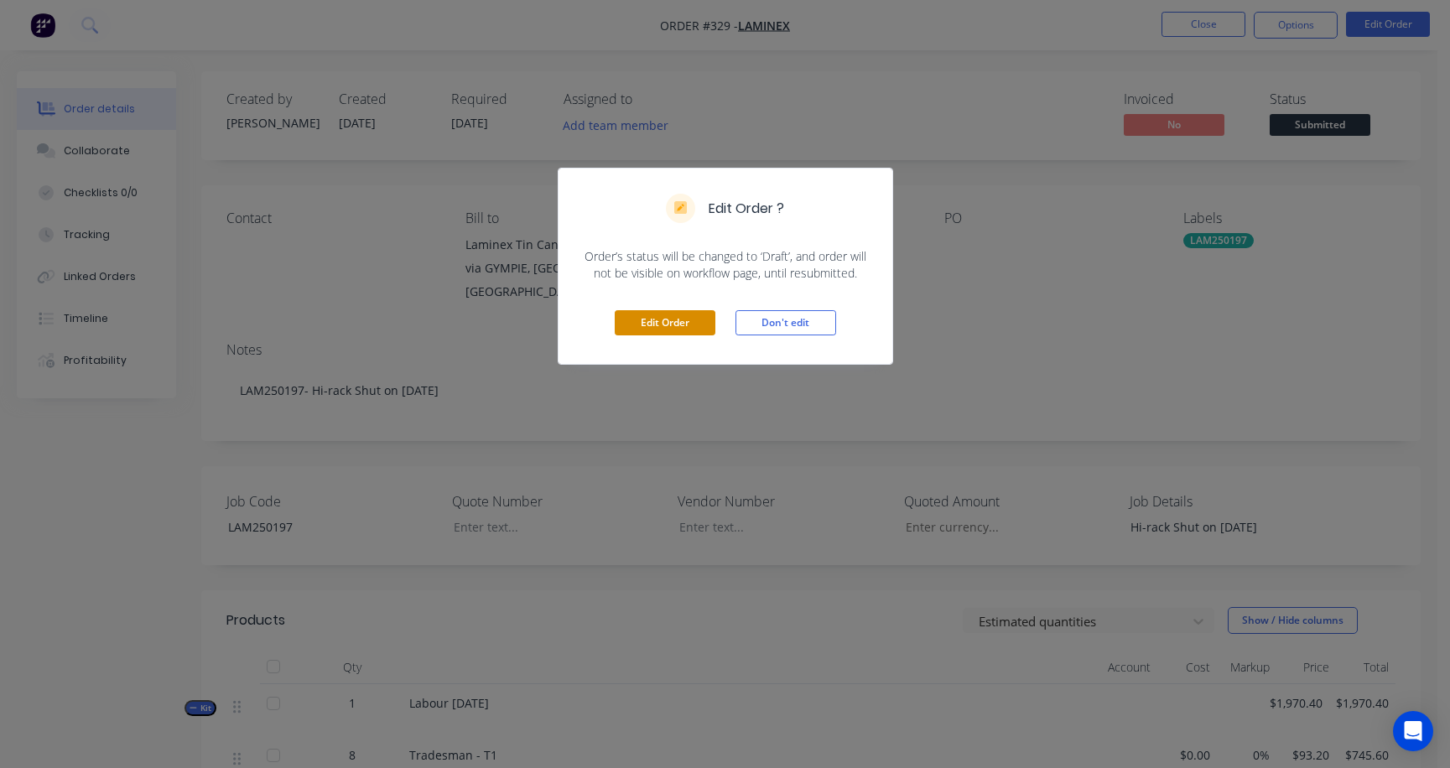
click at [681, 327] on button "Edit Order" at bounding box center [665, 322] width 101 height 25
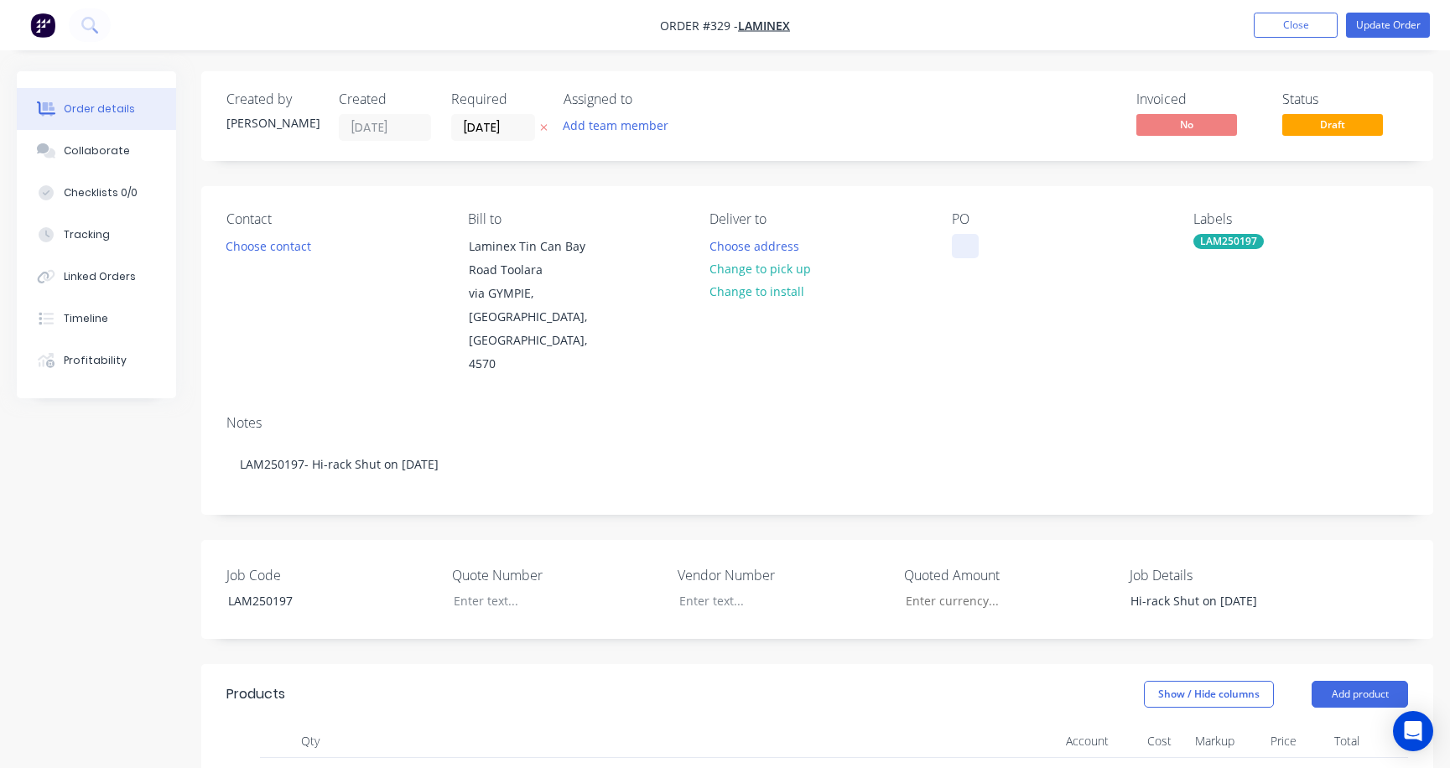
click at [967, 249] on div at bounding box center [965, 246] width 27 height 24
click at [1290, 24] on button "Update Order" at bounding box center [1388, 25] width 84 height 25
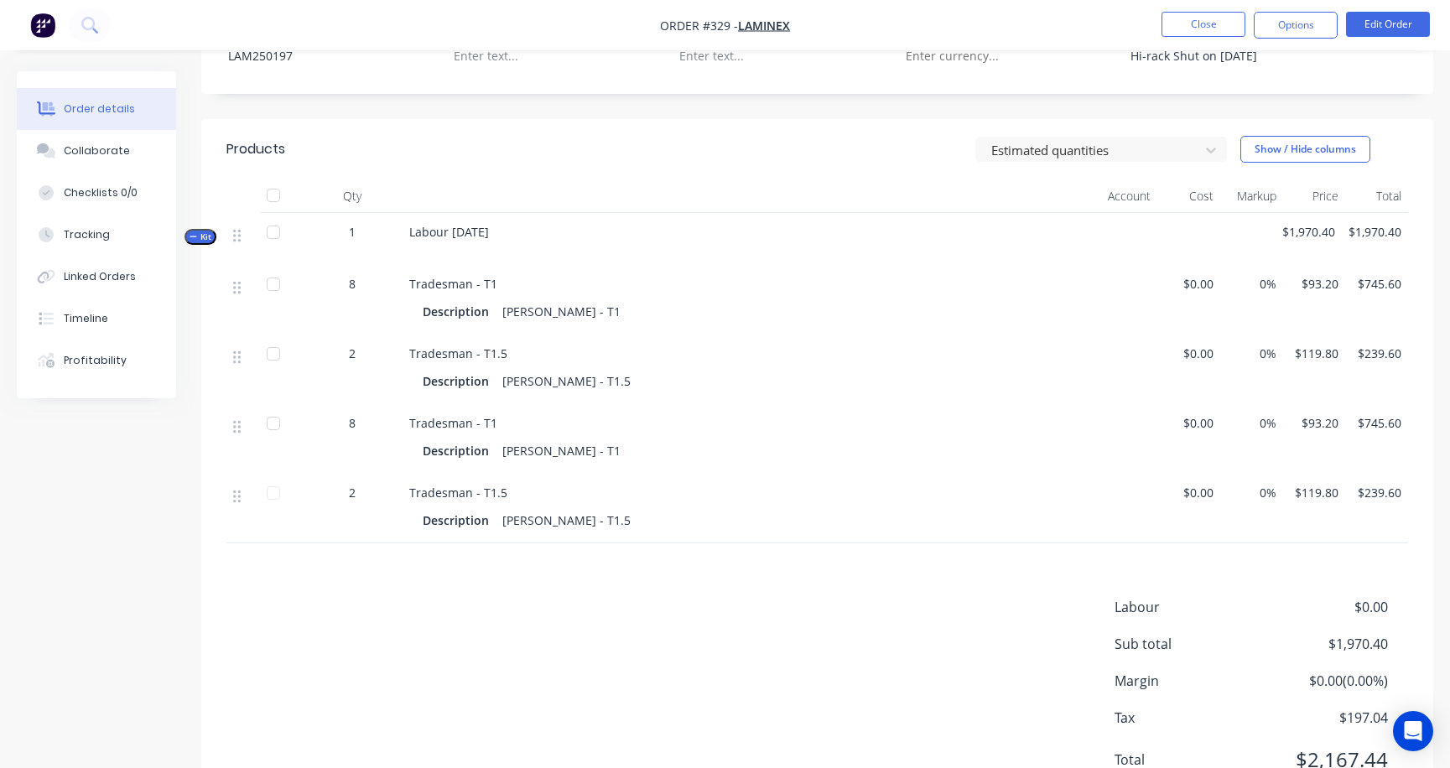
scroll to position [545, 0]
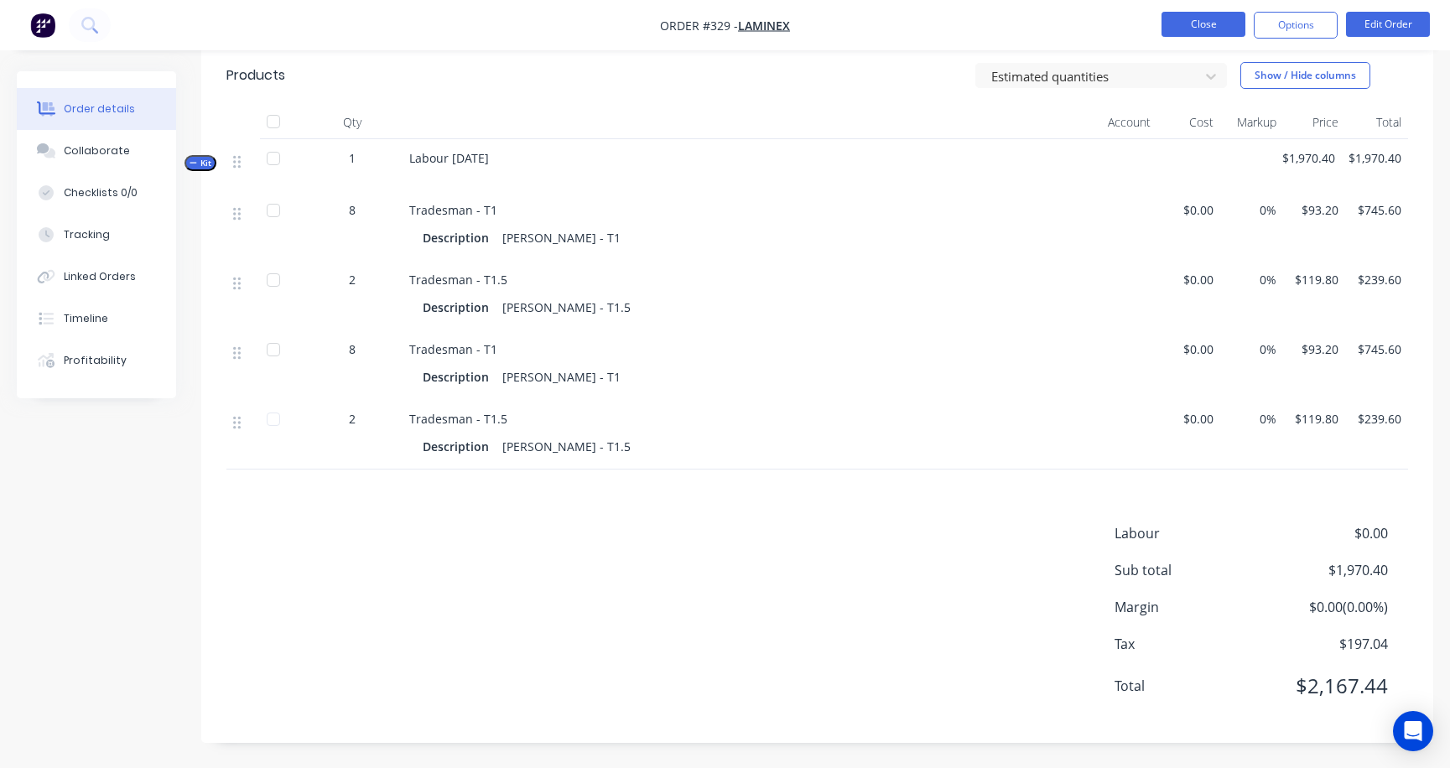
click at [1215, 26] on button "Close" at bounding box center [1204, 24] width 84 height 25
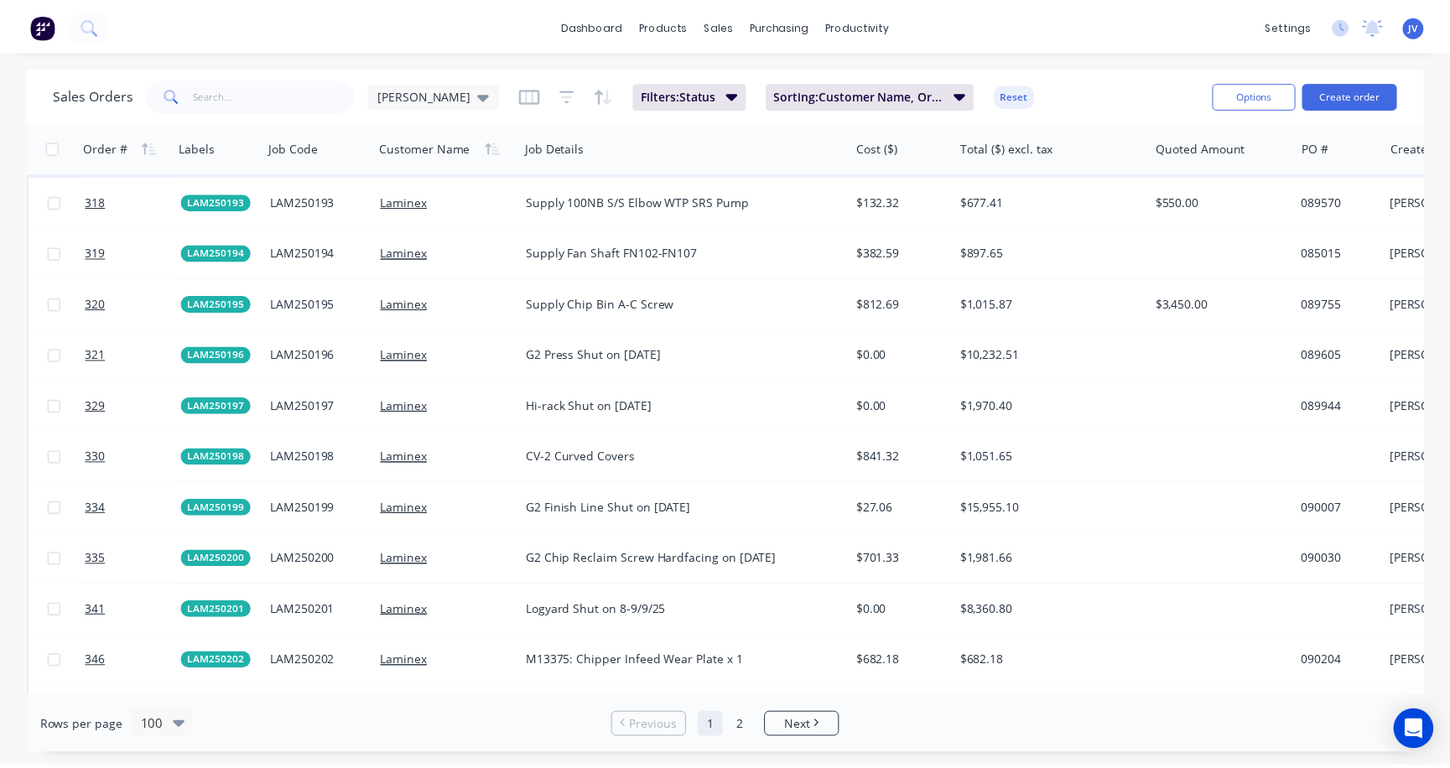
scroll to position [3439, 0]
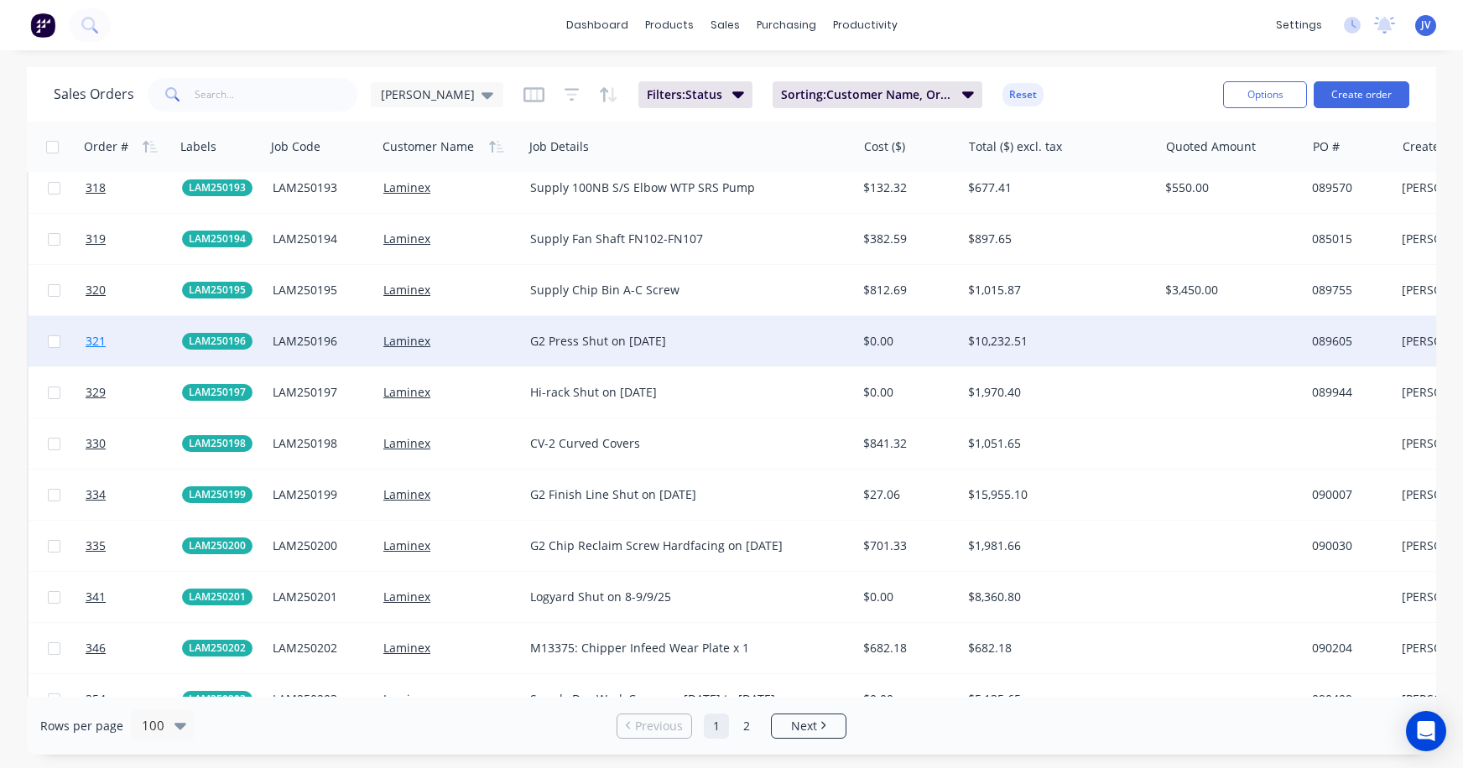
click at [91, 340] on span "321" at bounding box center [96, 341] width 20 height 17
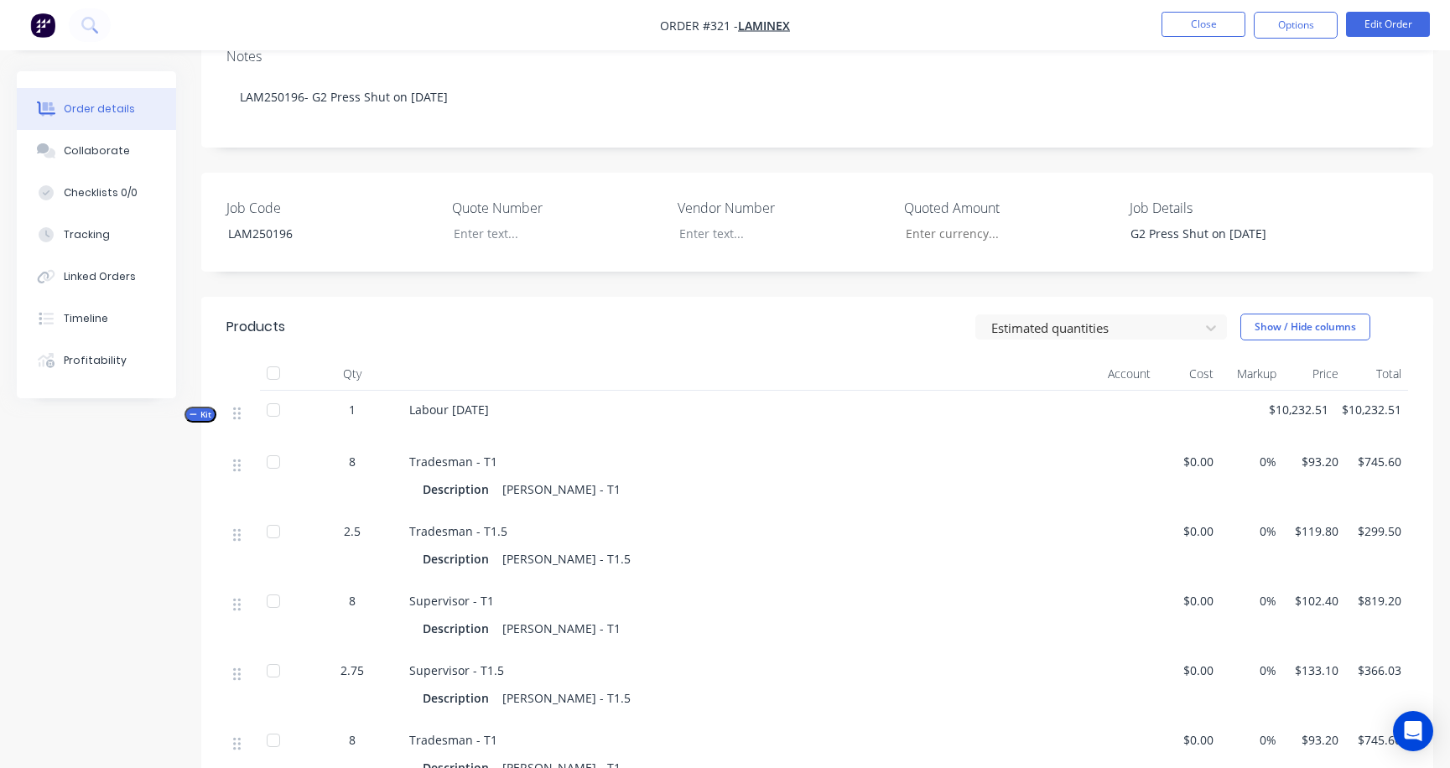
scroll to position [336, 0]
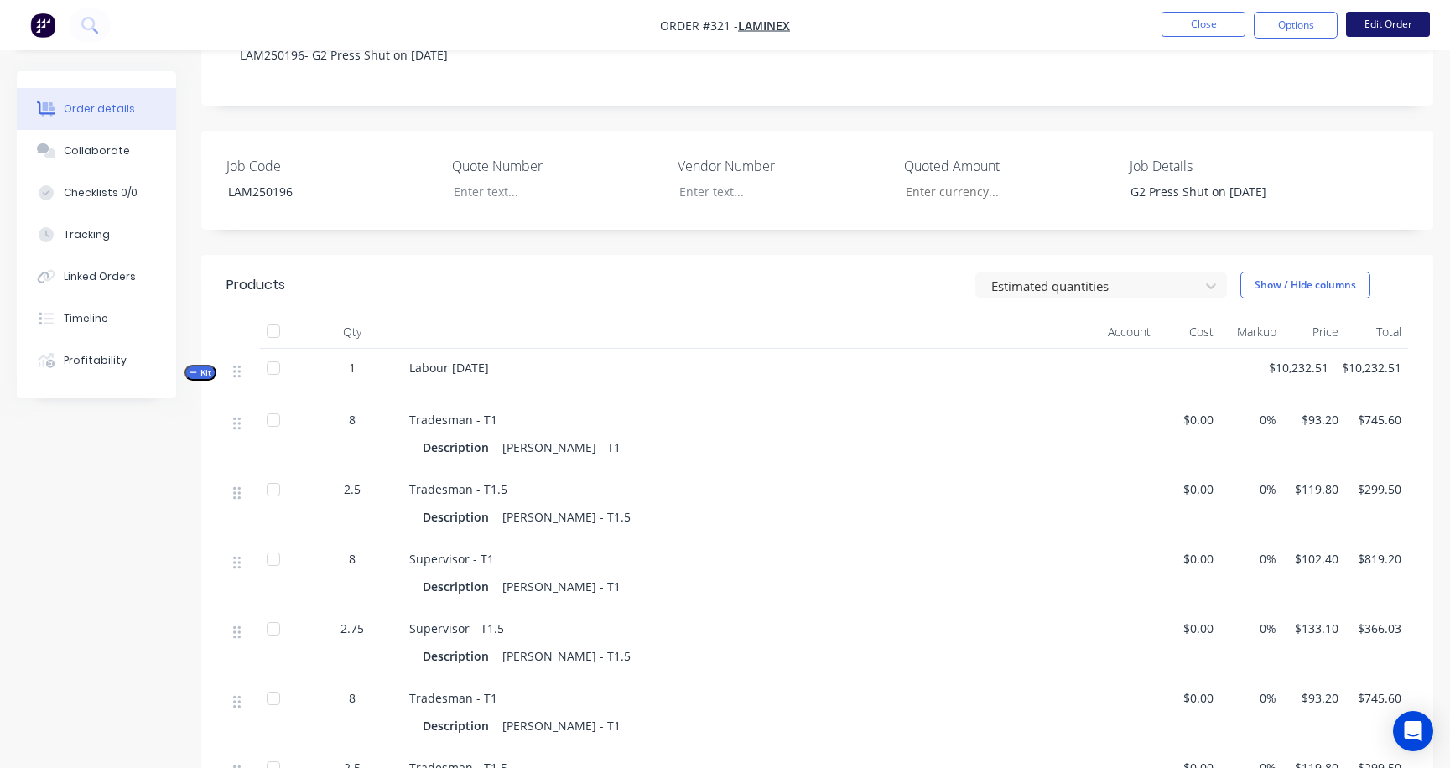
click at [1290, 23] on button "Edit Order" at bounding box center [1388, 24] width 84 height 25
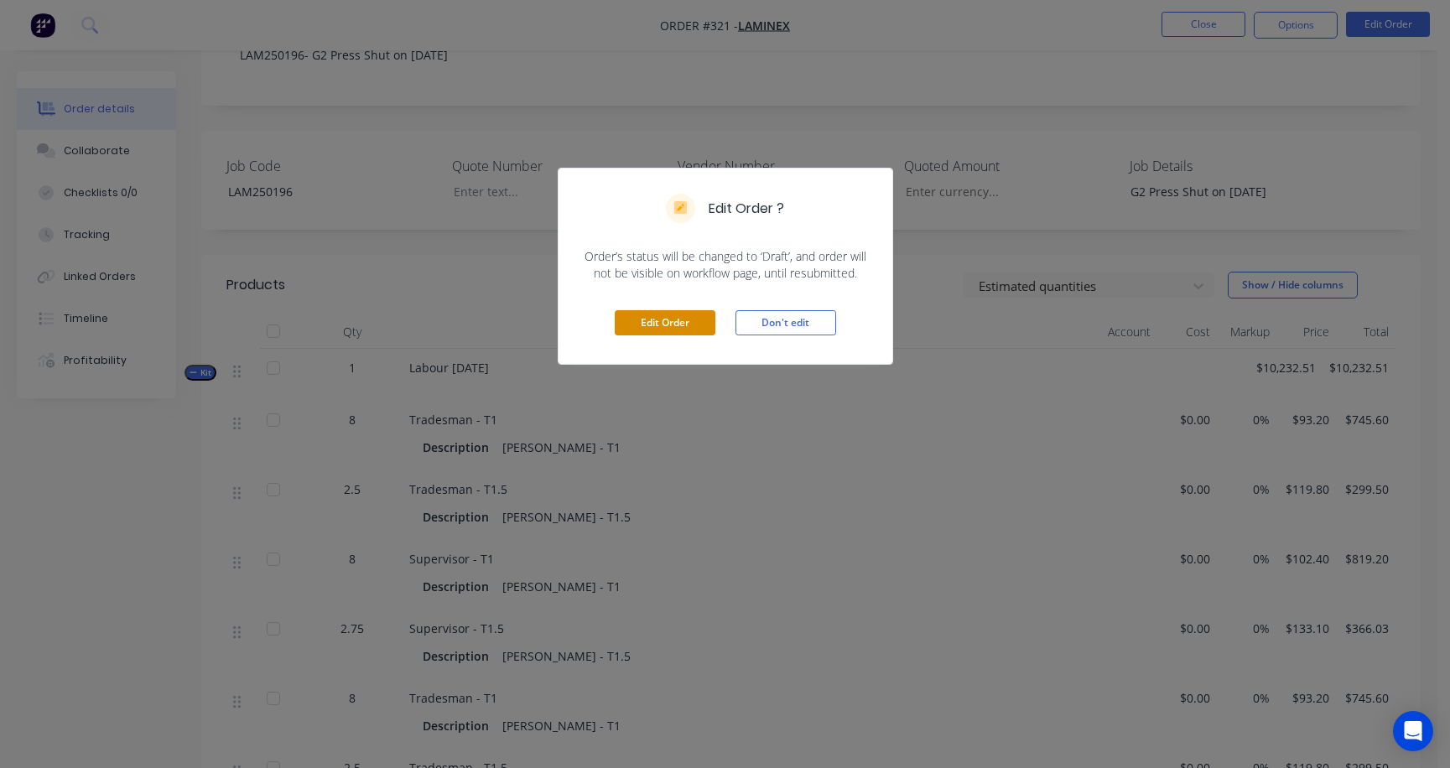
click at [682, 325] on button "Edit Order" at bounding box center [665, 322] width 101 height 25
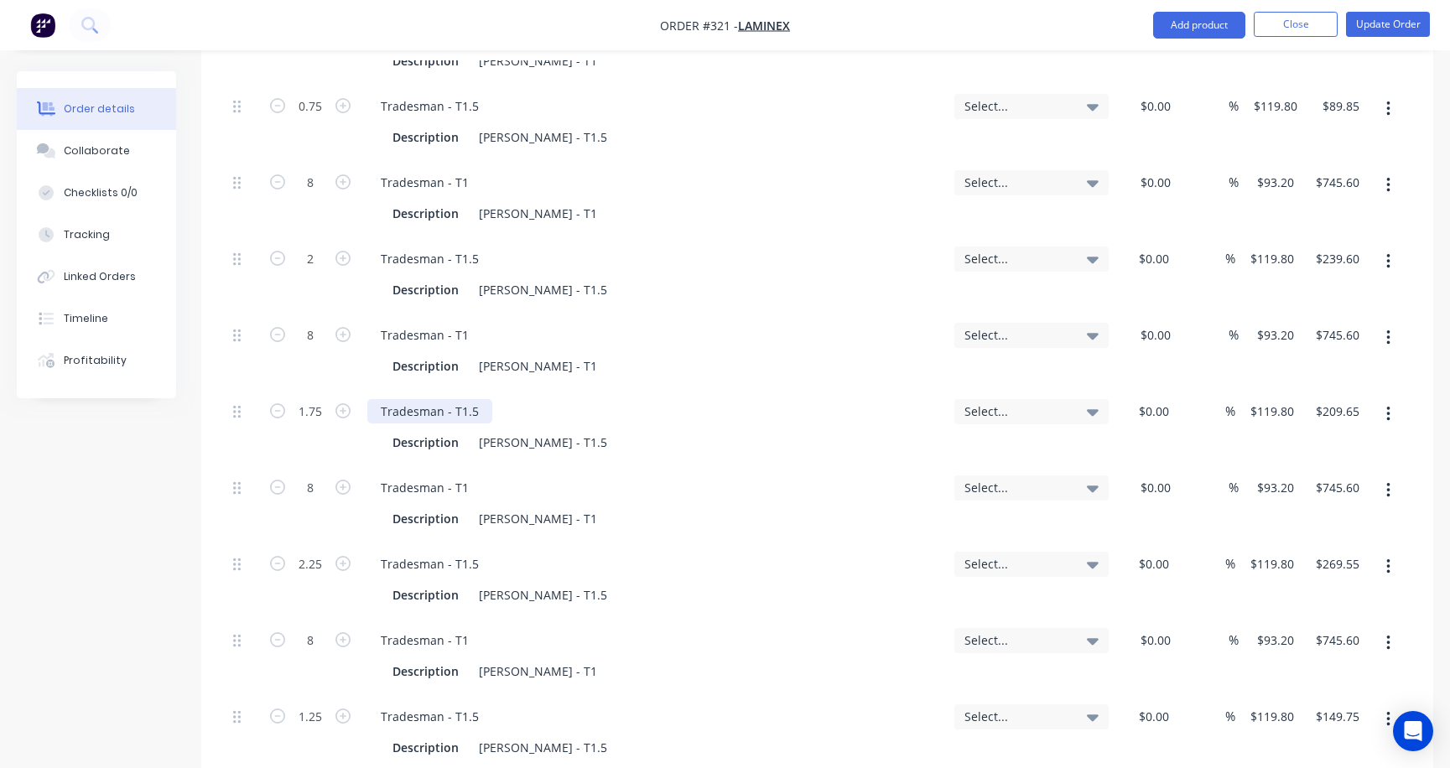
scroll to position [1342, 0]
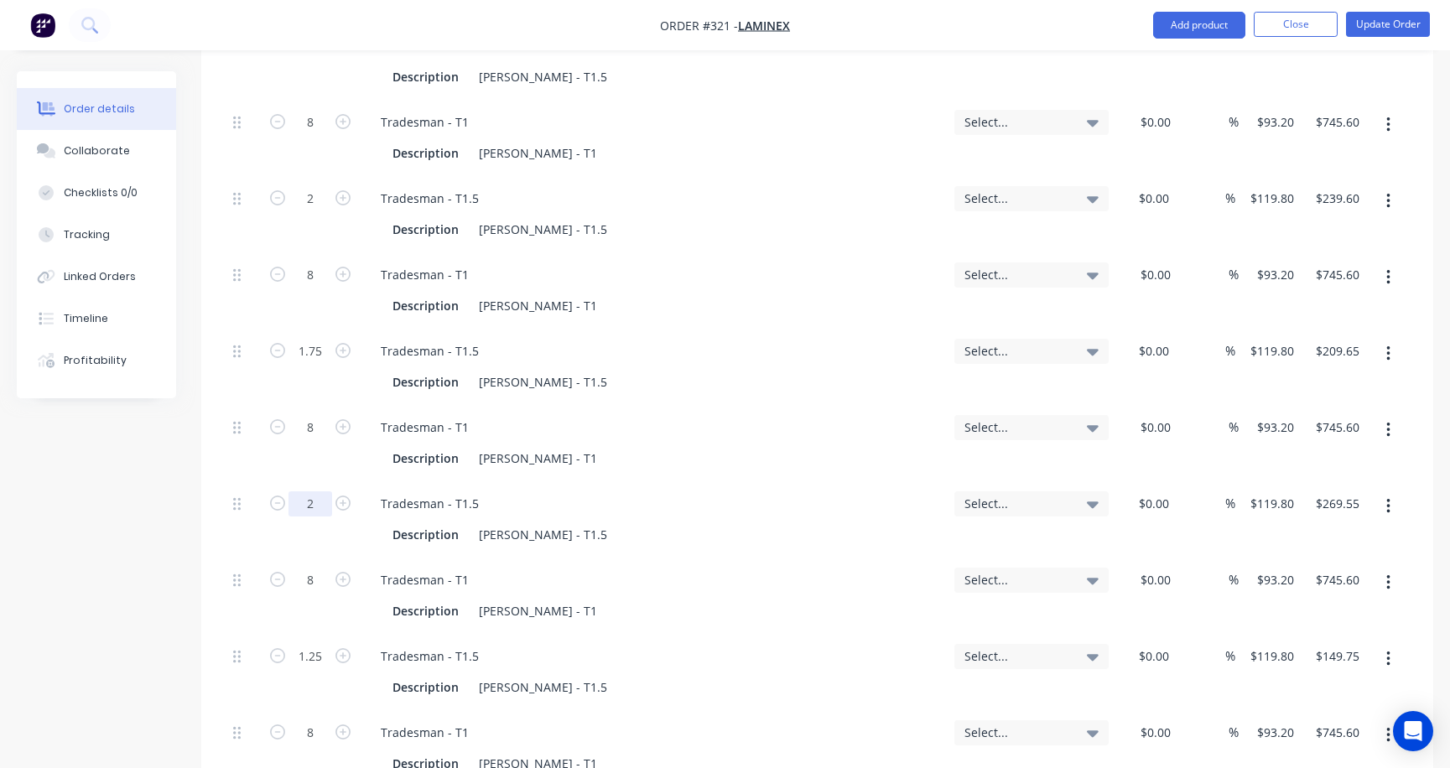
type input "2"
type input "$239.60"
click at [325, 427] on div "8" at bounding box center [310, 443] width 101 height 76
click at [325, 644] on input "1.25" at bounding box center [311, 656] width 44 height 25
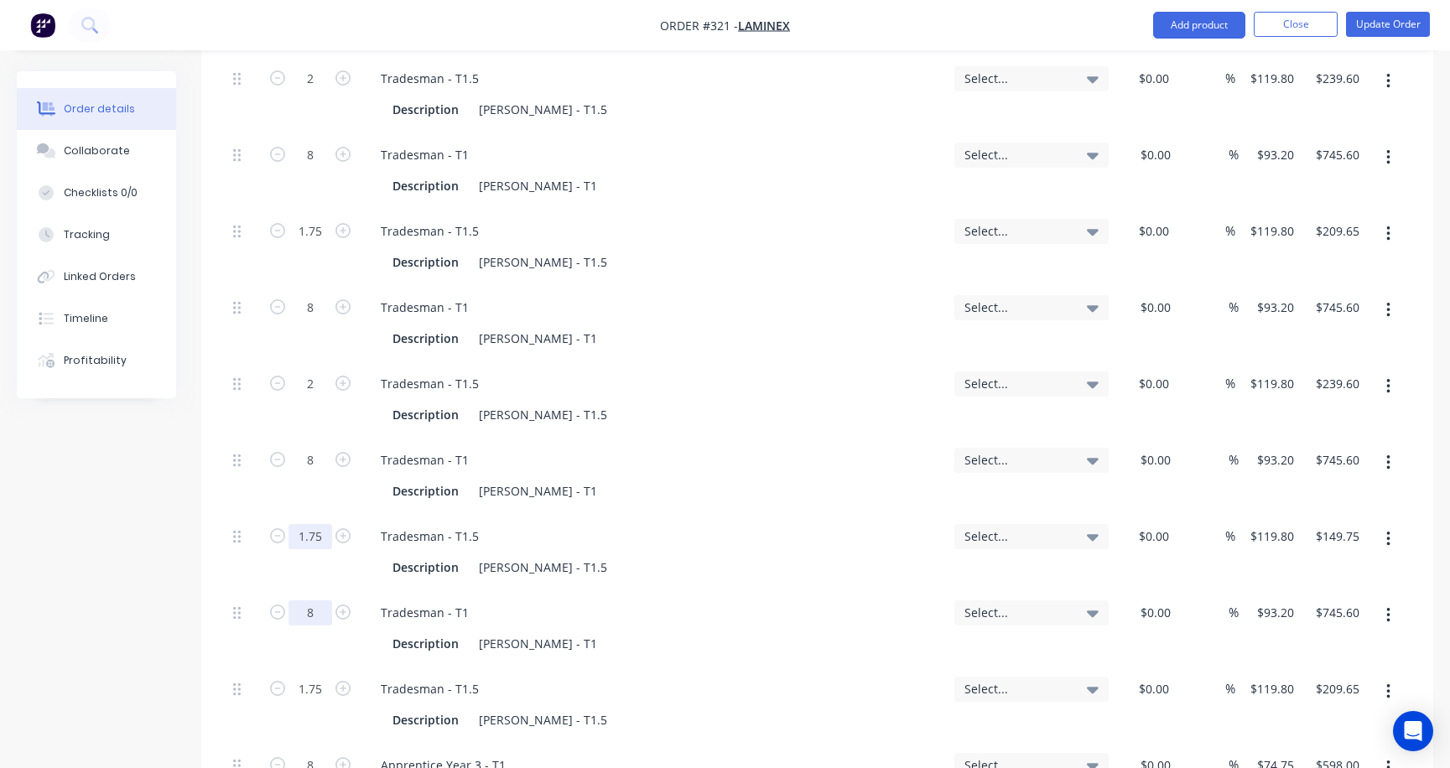
scroll to position [1510, 0]
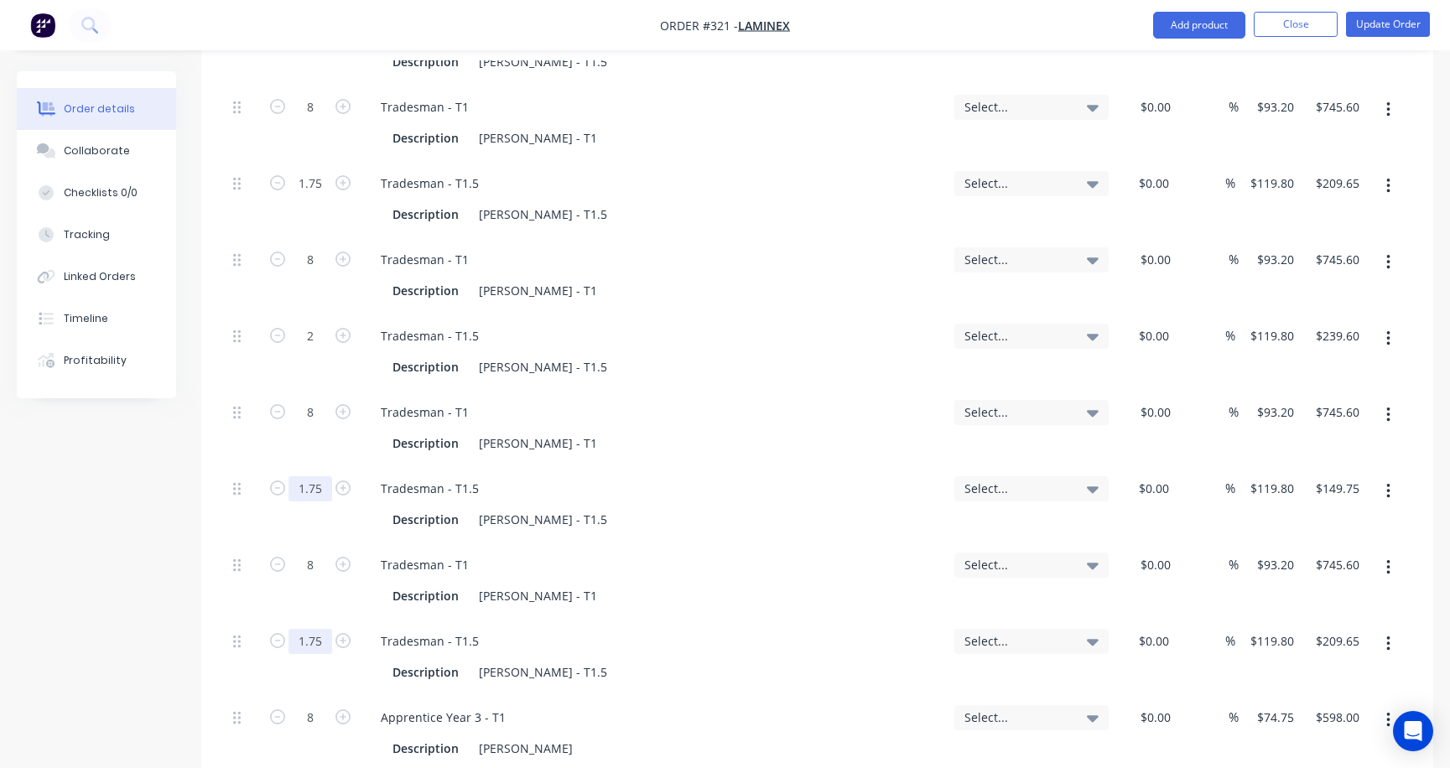
type input "1.75"
type input "$209.65"
click at [323, 629] on input "1.75" at bounding box center [311, 641] width 44 height 25
type input "2"
type input "$239.60"
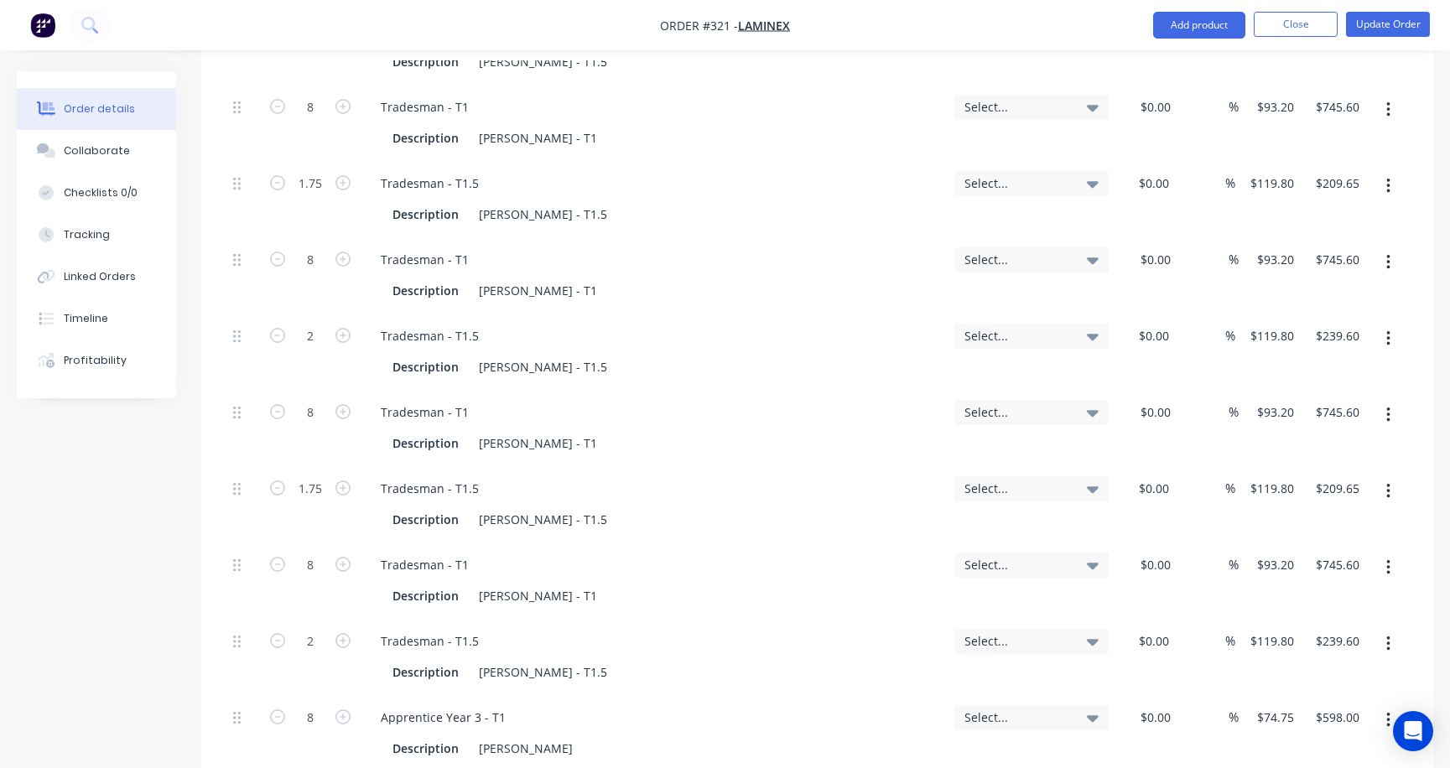
click at [336, 544] on div "8" at bounding box center [310, 581] width 101 height 76
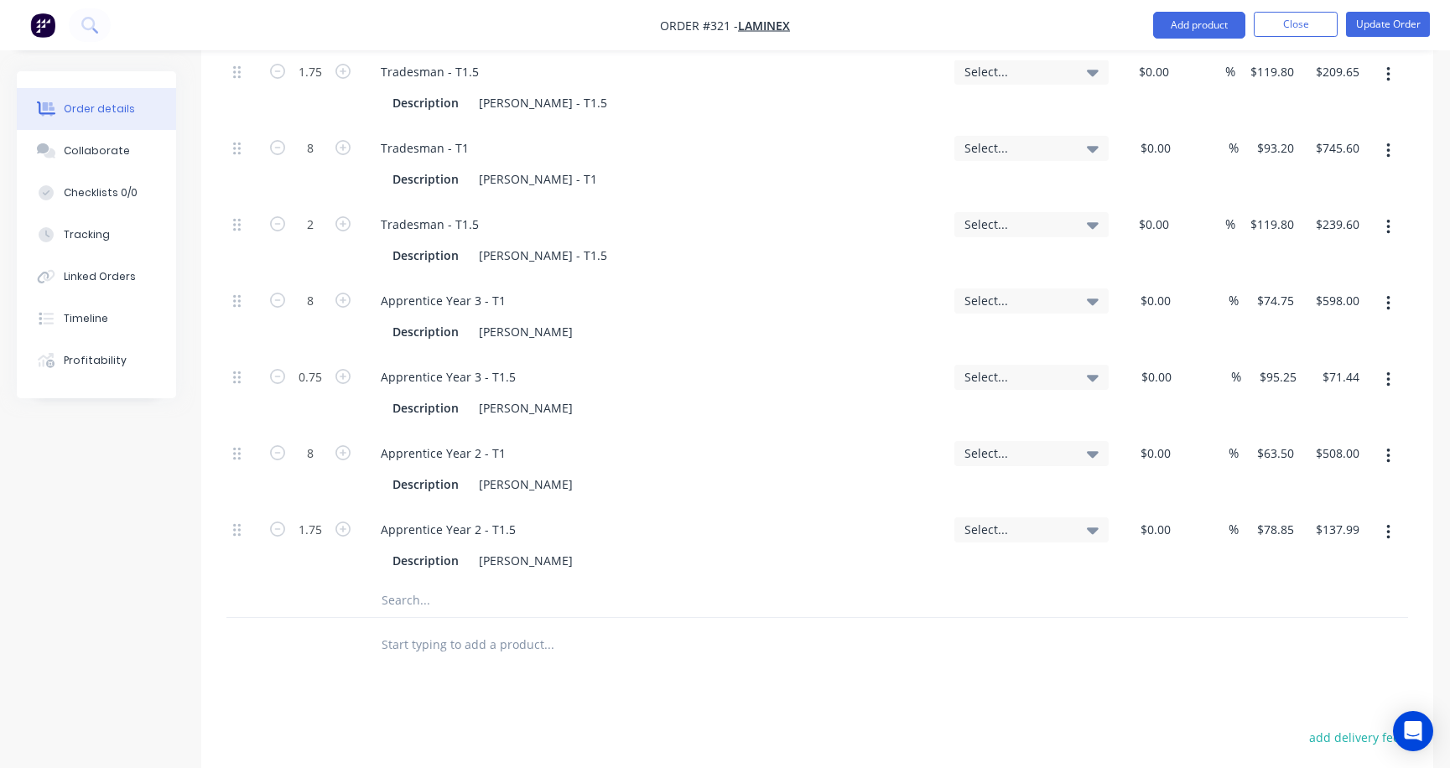
scroll to position [1929, 0]
click at [1290, 20] on button "Update Order" at bounding box center [1388, 24] width 84 height 25
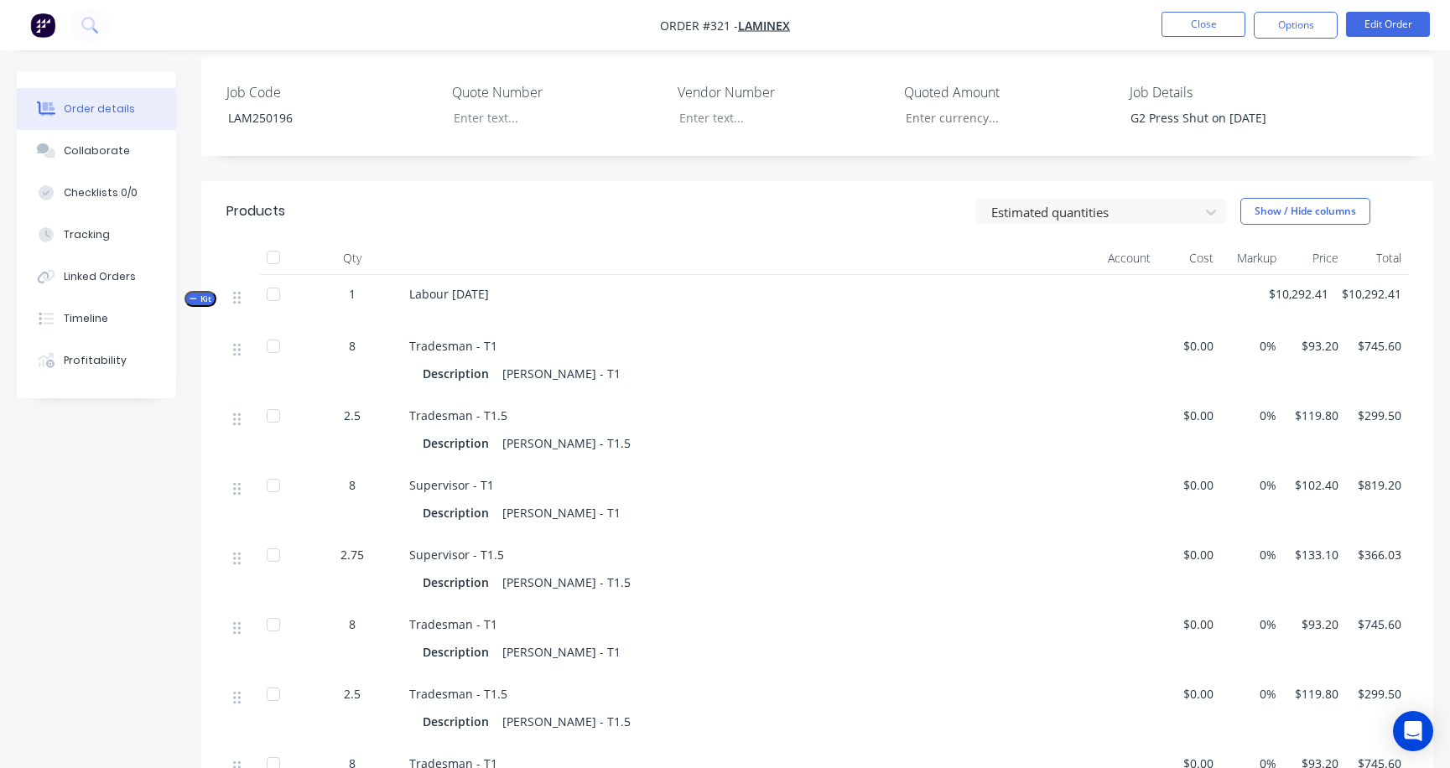
scroll to position [419, 0]
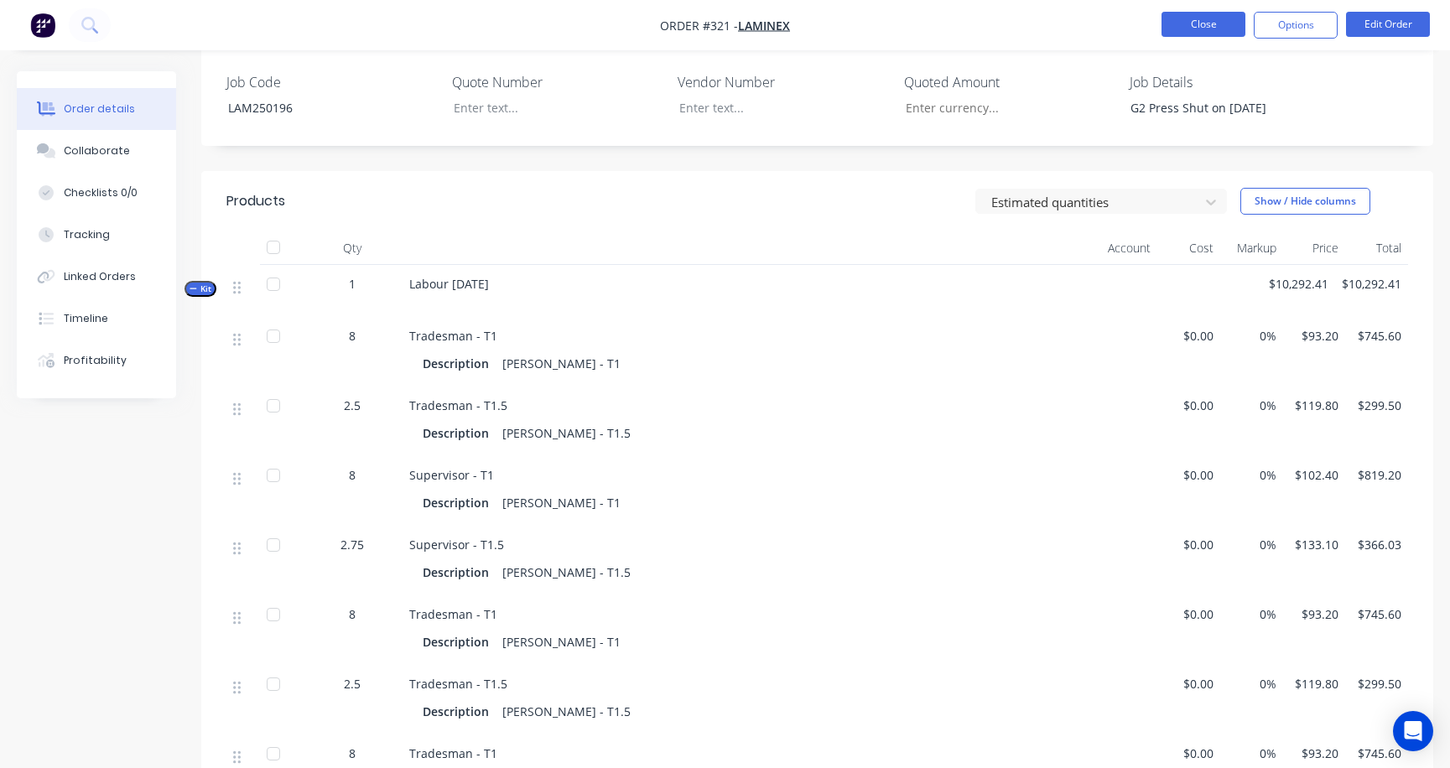
click at [1220, 31] on button "Close" at bounding box center [1204, 24] width 84 height 25
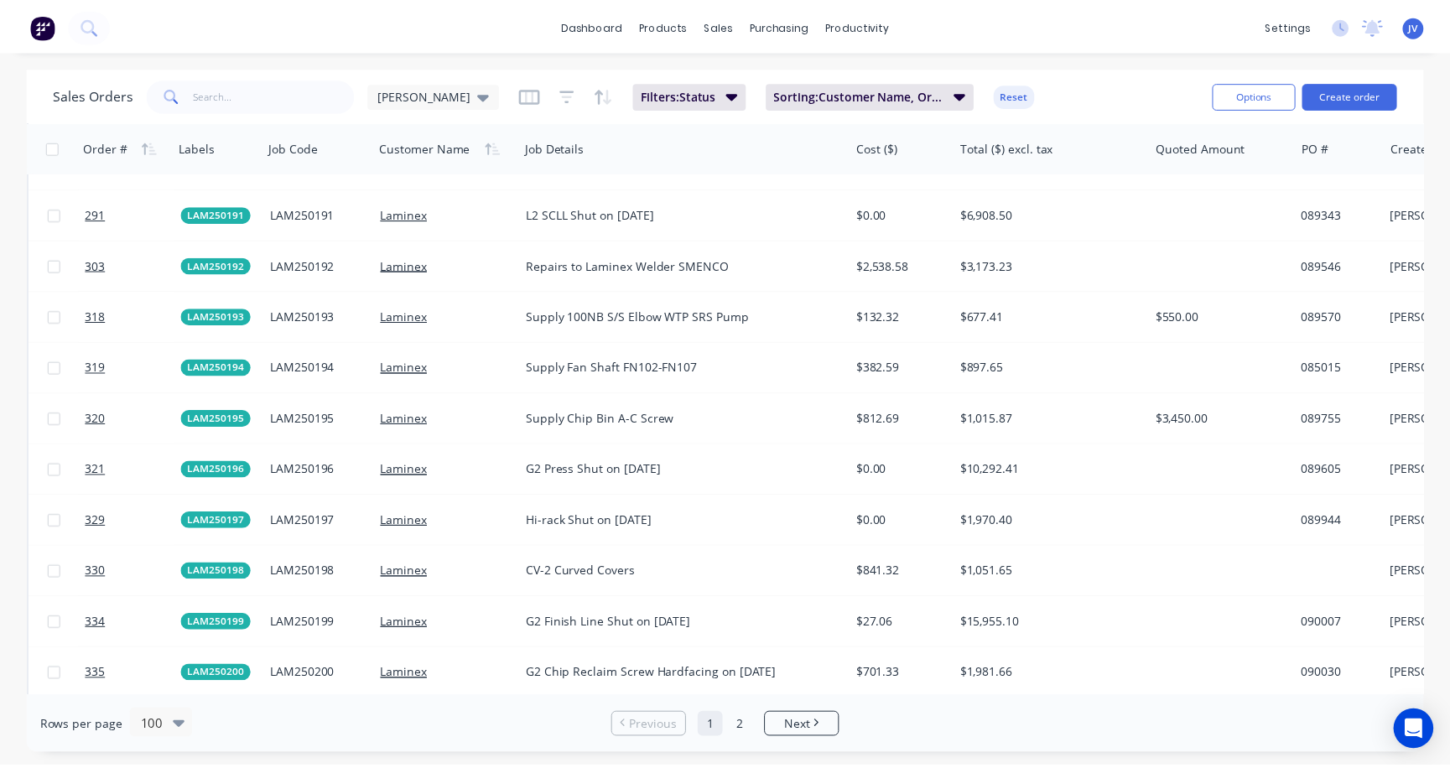
scroll to position [3355, 0]
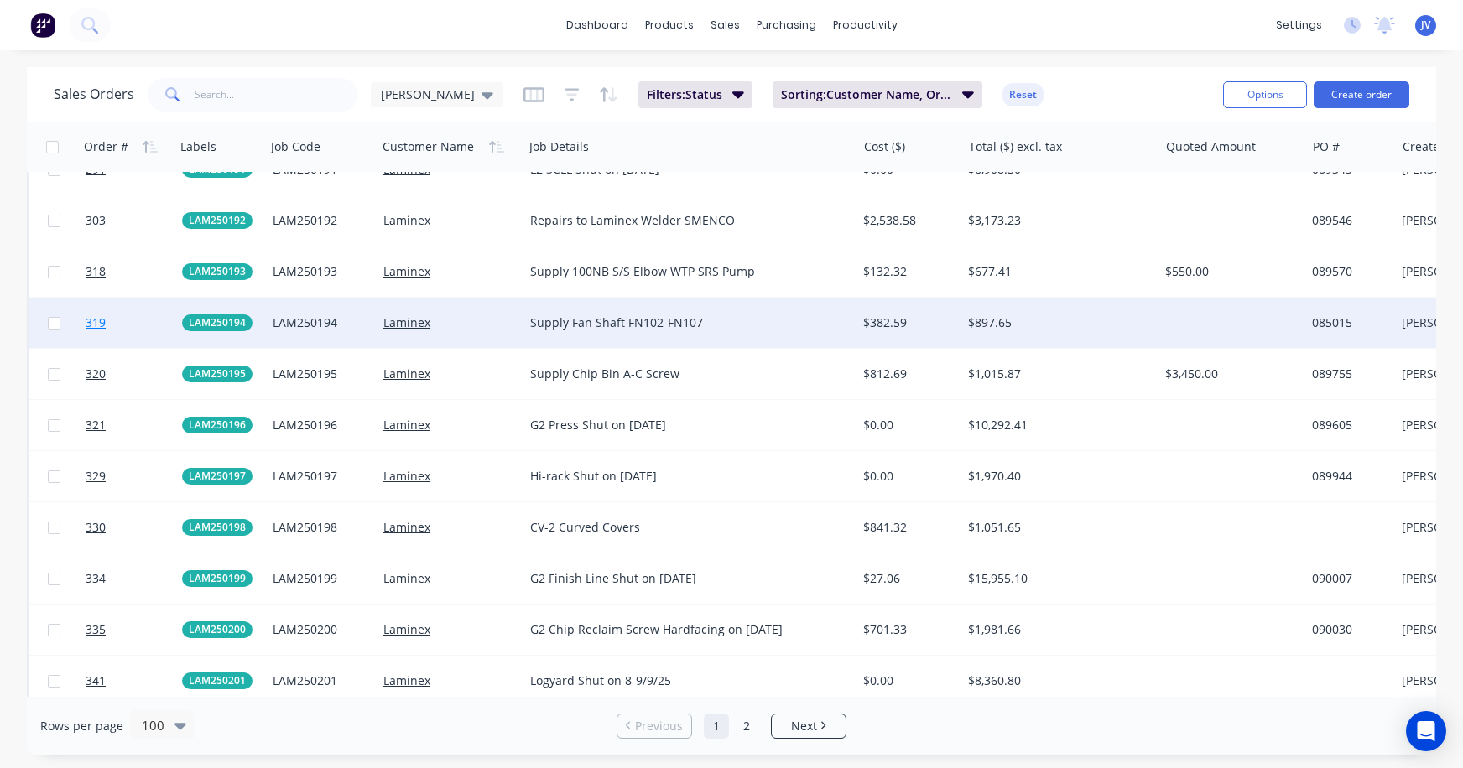
click at [100, 325] on span "319" at bounding box center [96, 323] width 20 height 17
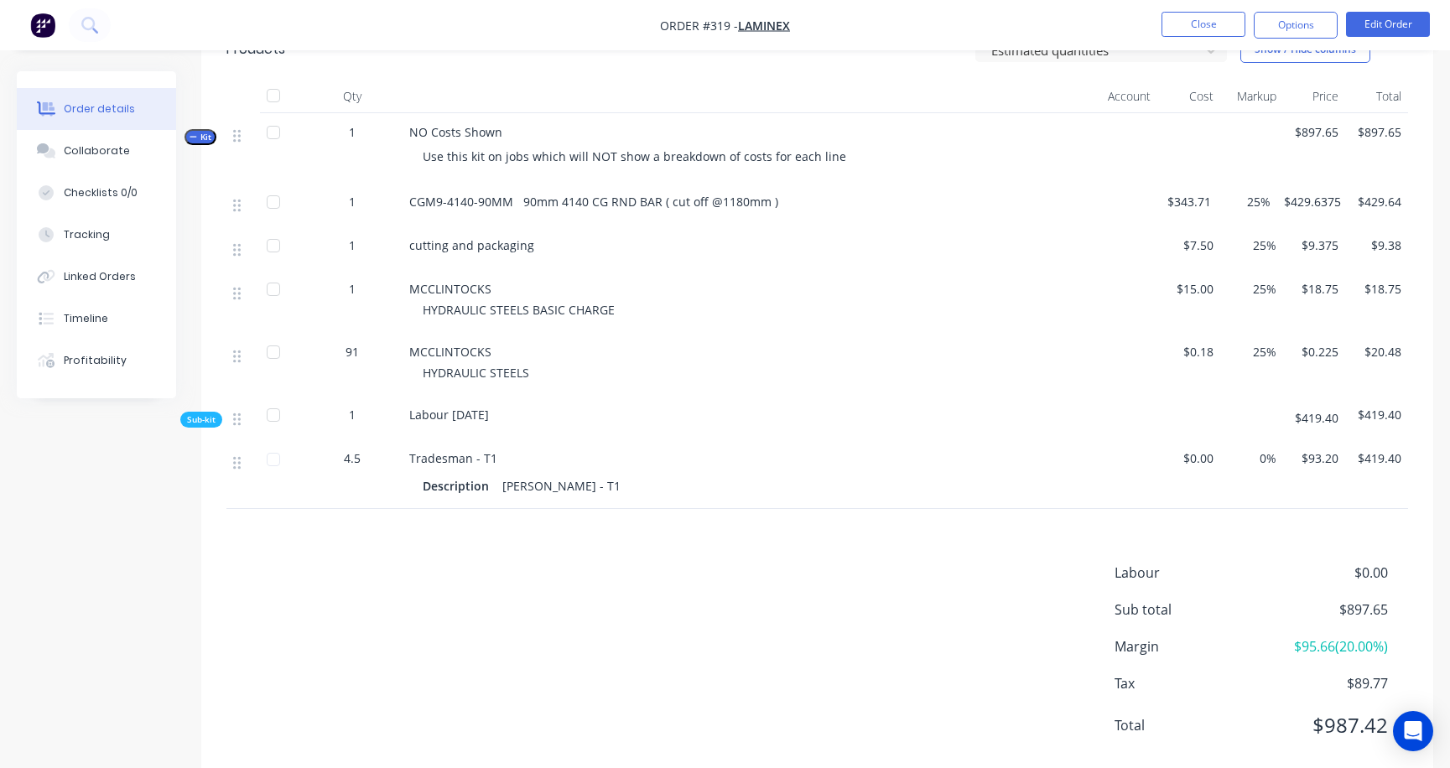
scroll to position [611, 0]
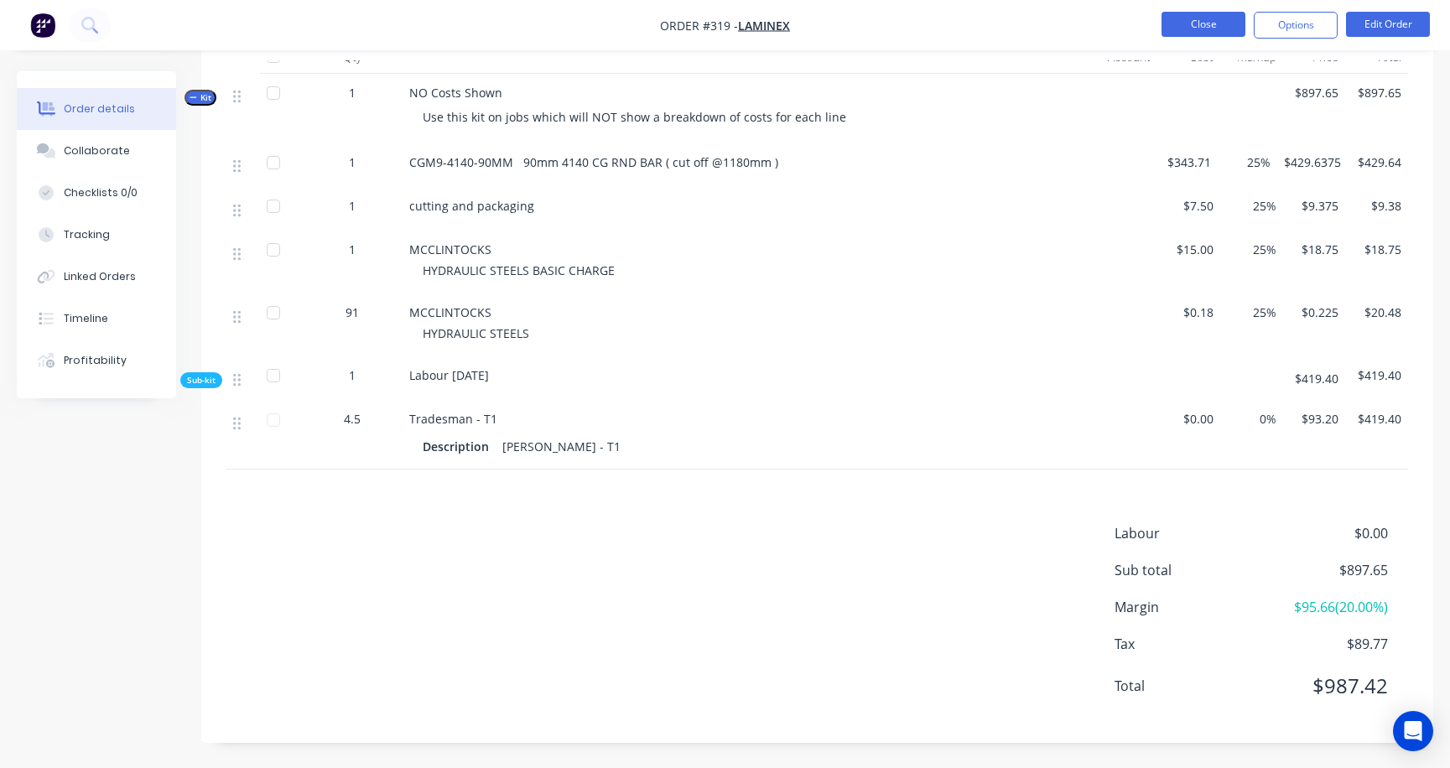
click at [1209, 24] on button "Close" at bounding box center [1204, 24] width 84 height 25
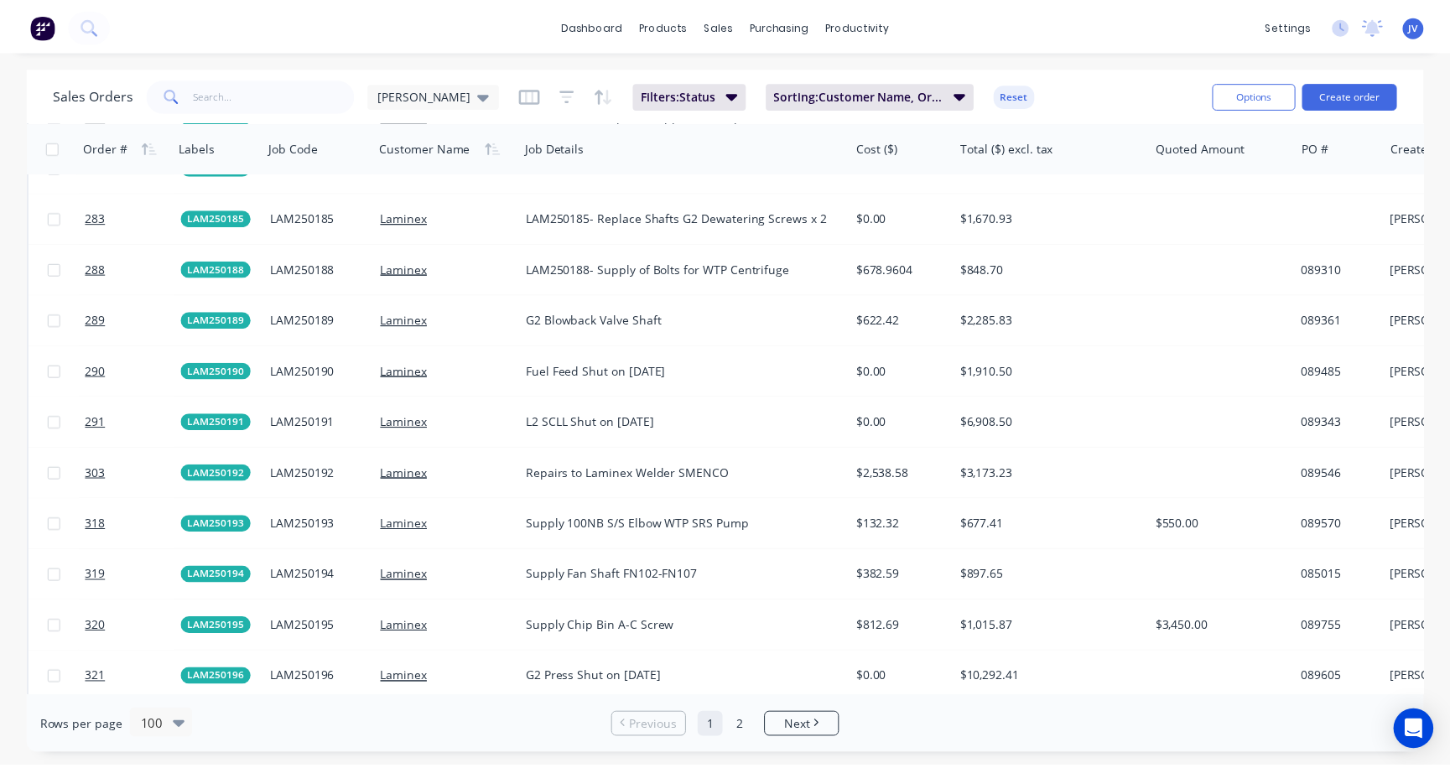
scroll to position [3104, 0]
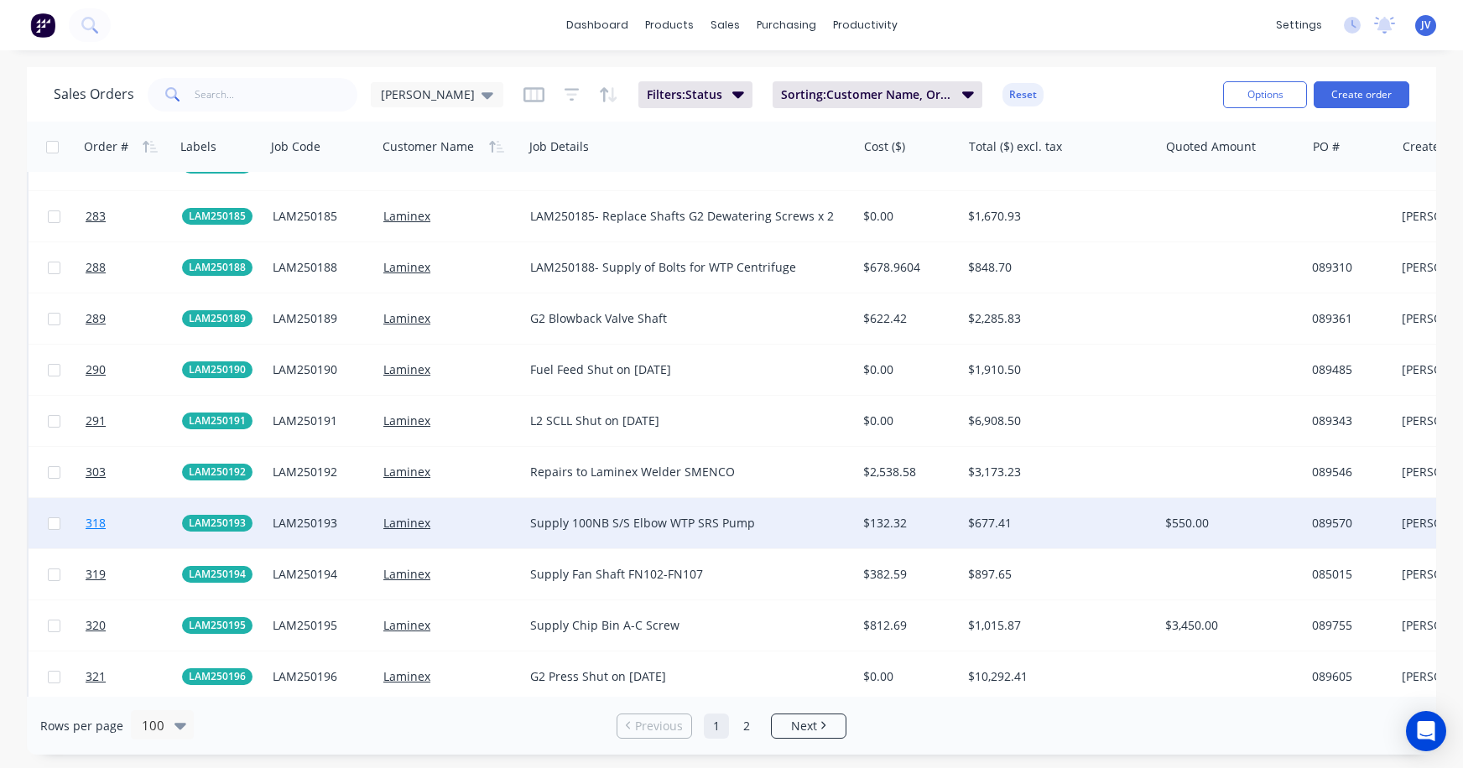
click at [94, 520] on span "318" at bounding box center [96, 523] width 20 height 17
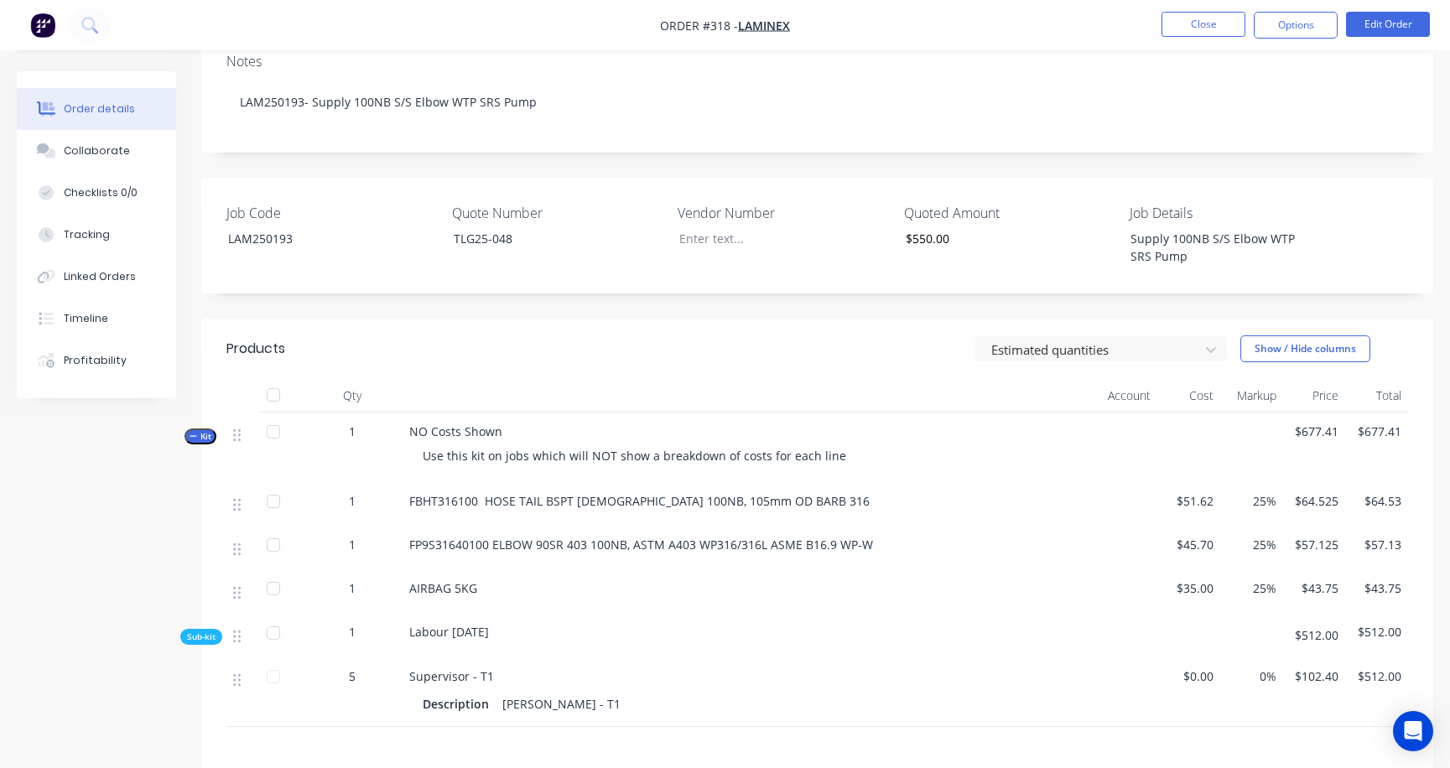
scroll to position [336, 0]
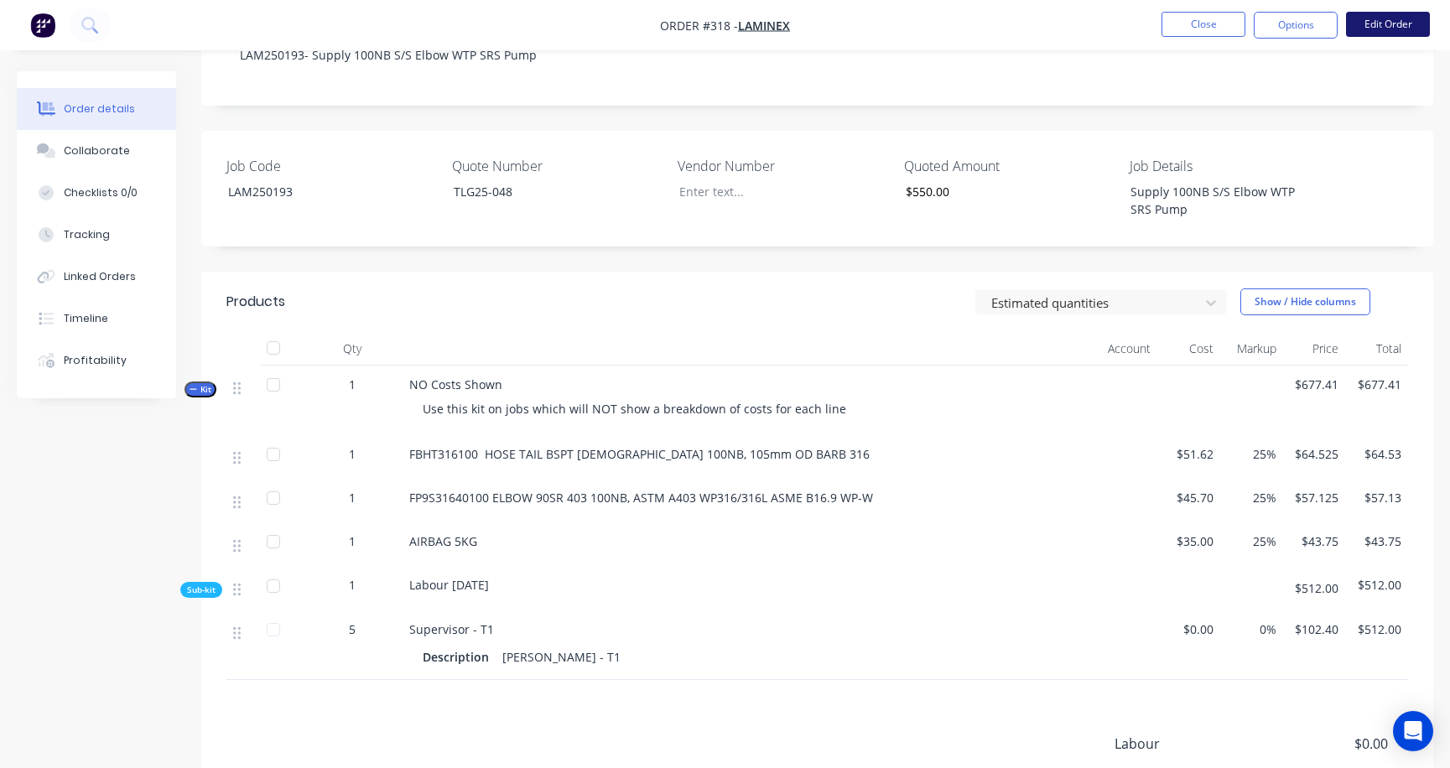
click at [1290, 19] on button "Edit Order" at bounding box center [1388, 24] width 84 height 25
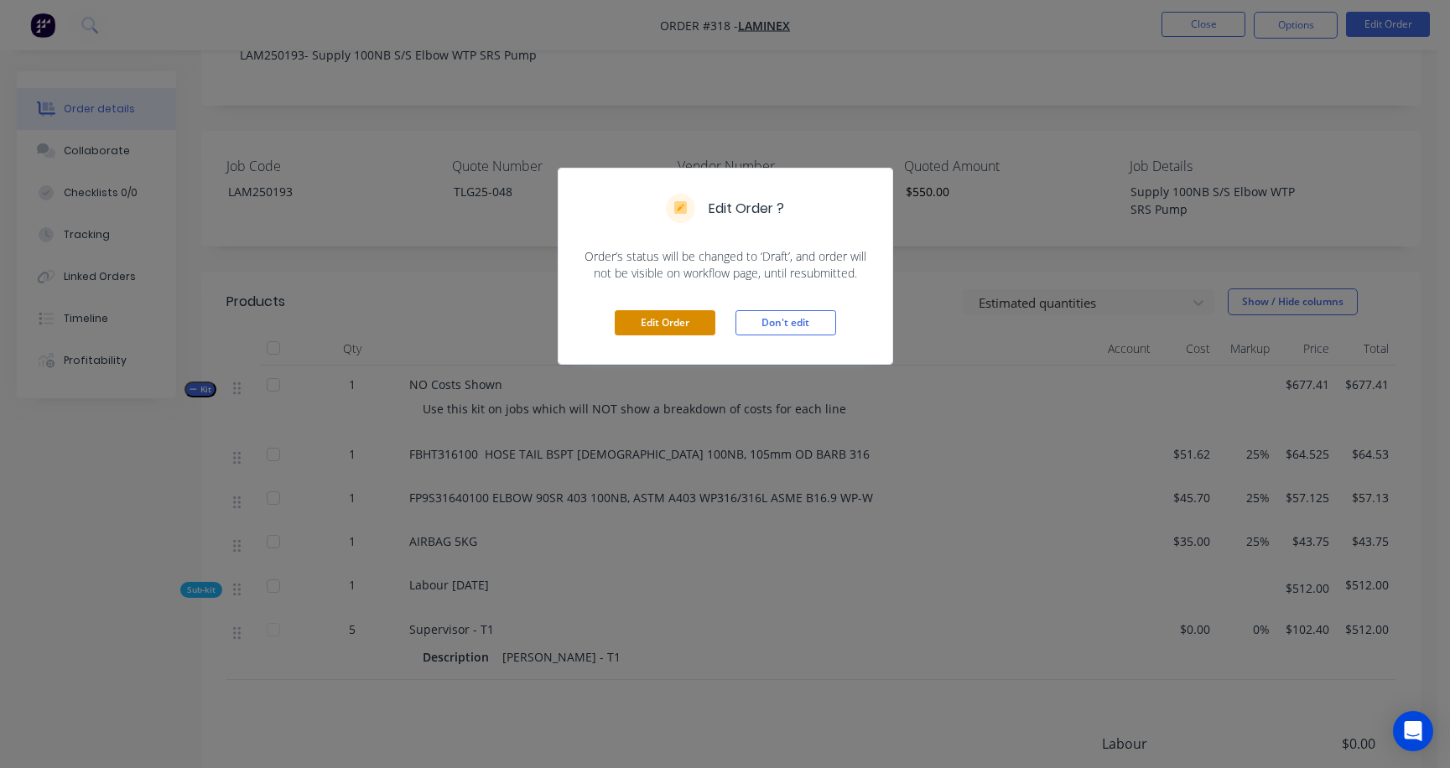
click at [669, 322] on button "Edit Order" at bounding box center [665, 322] width 101 height 25
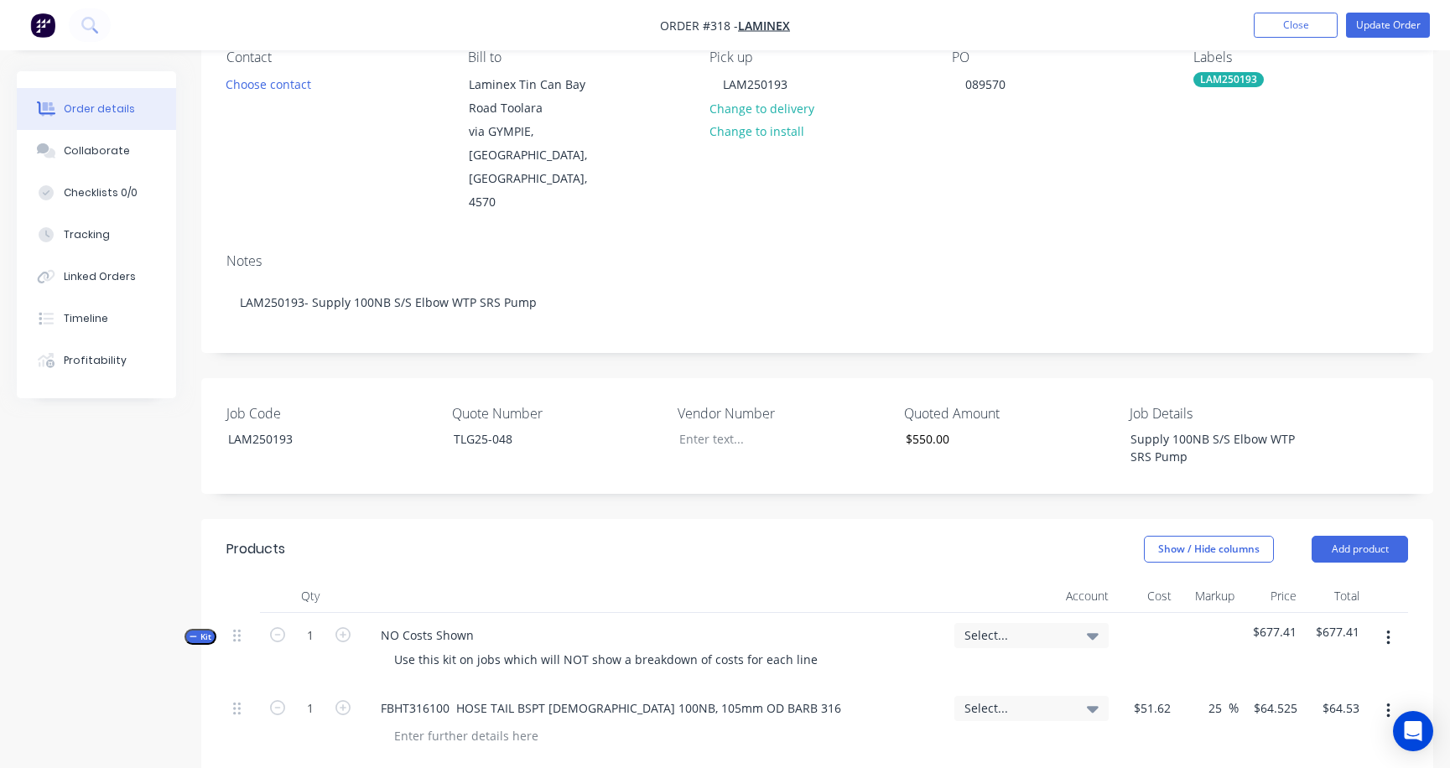
scroll to position [587, 0]
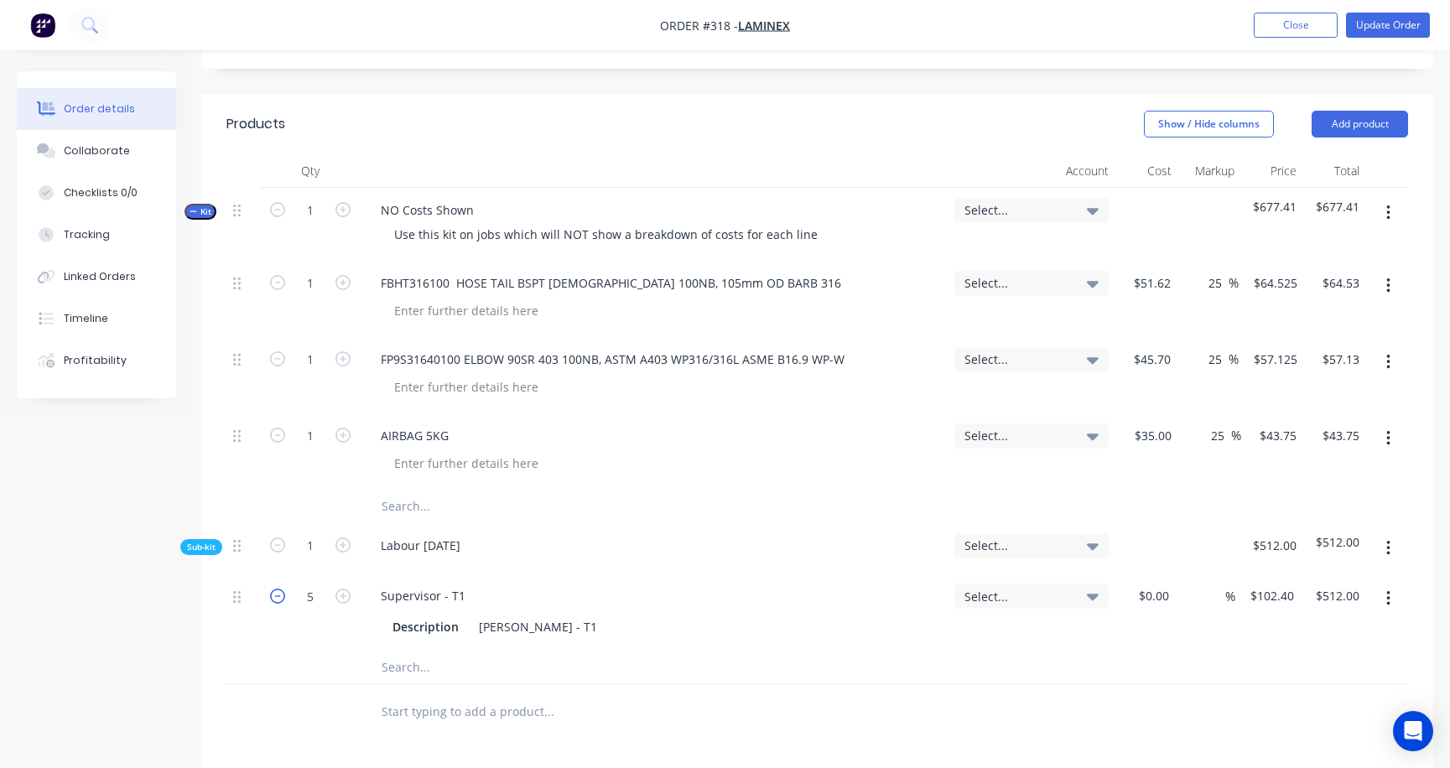
click at [277, 589] on icon "button" at bounding box center [277, 596] width 15 height 15
type input "4"
type input "$409.60"
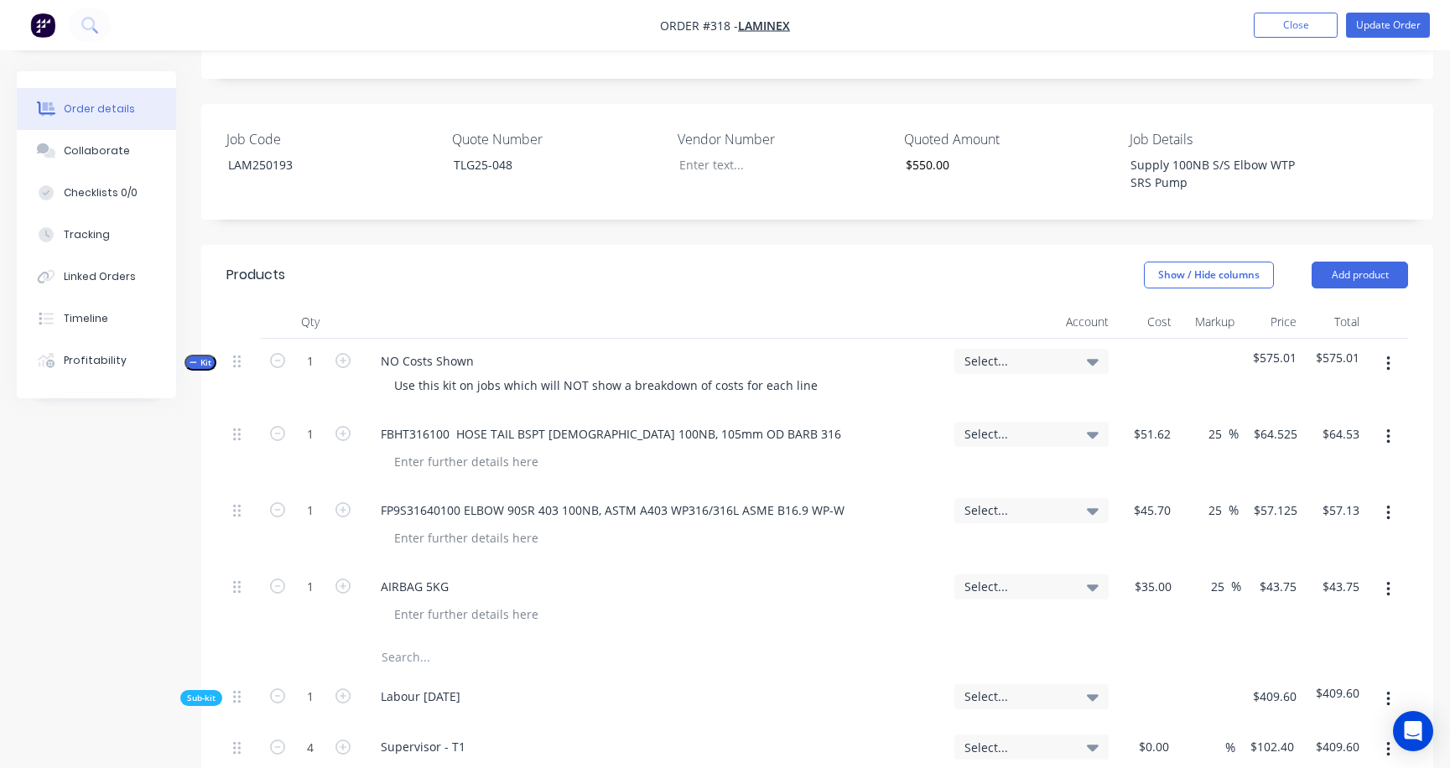
scroll to position [419, 0]
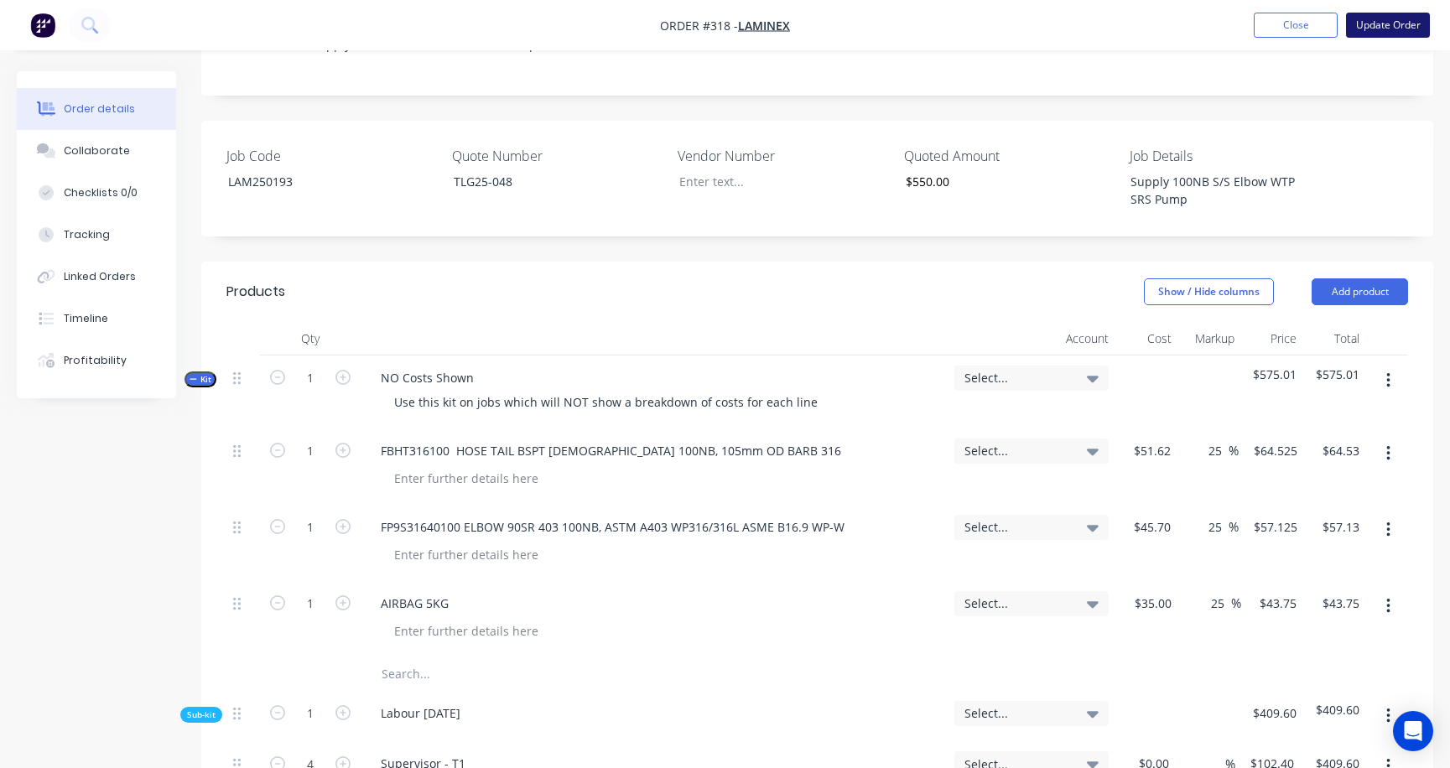
click at [1290, 24] on button "Update Order" at bounding box center [1388, 25] width 84 height 25
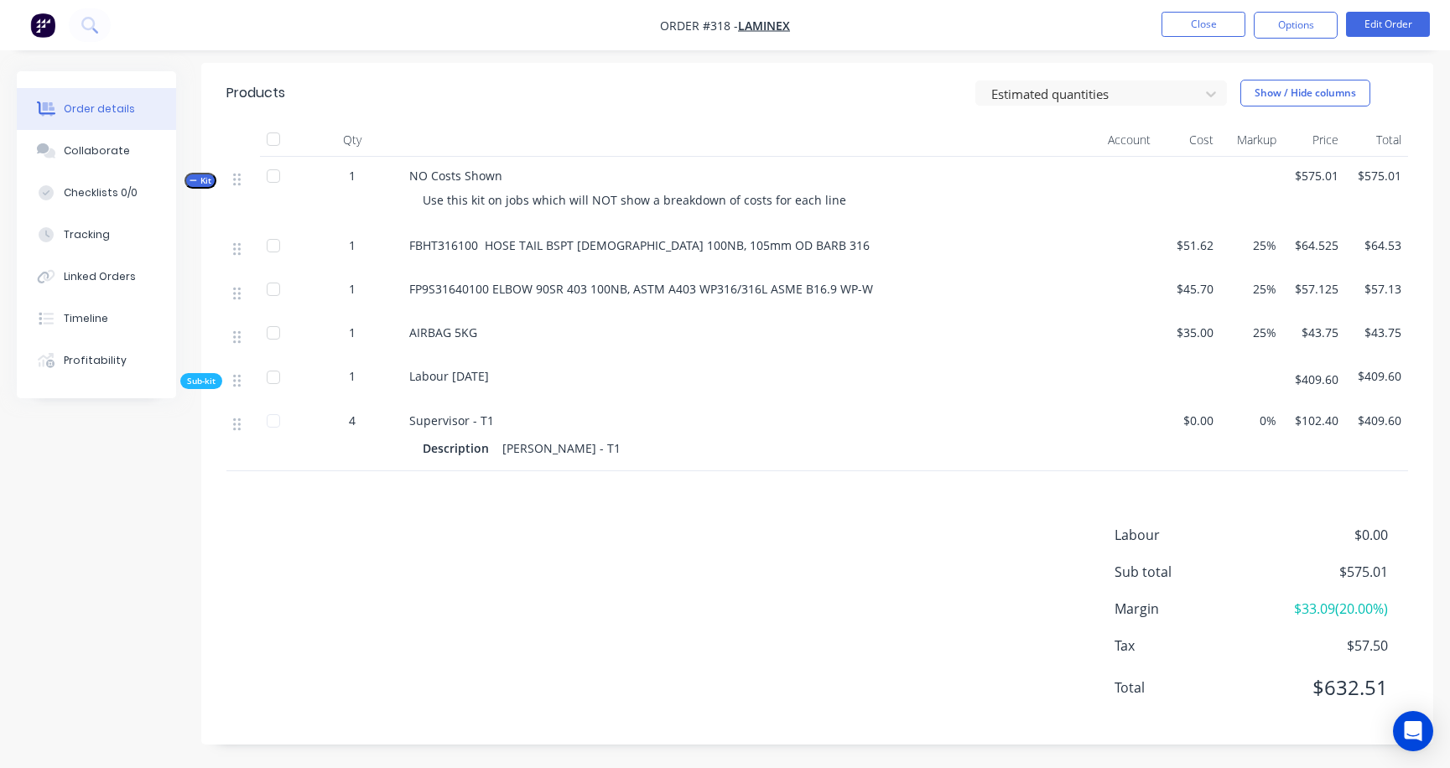
scroll to position [546, 0]
click at [1183, 21] on button "Close" at bounding box center [1204, 24] width 84 height 25
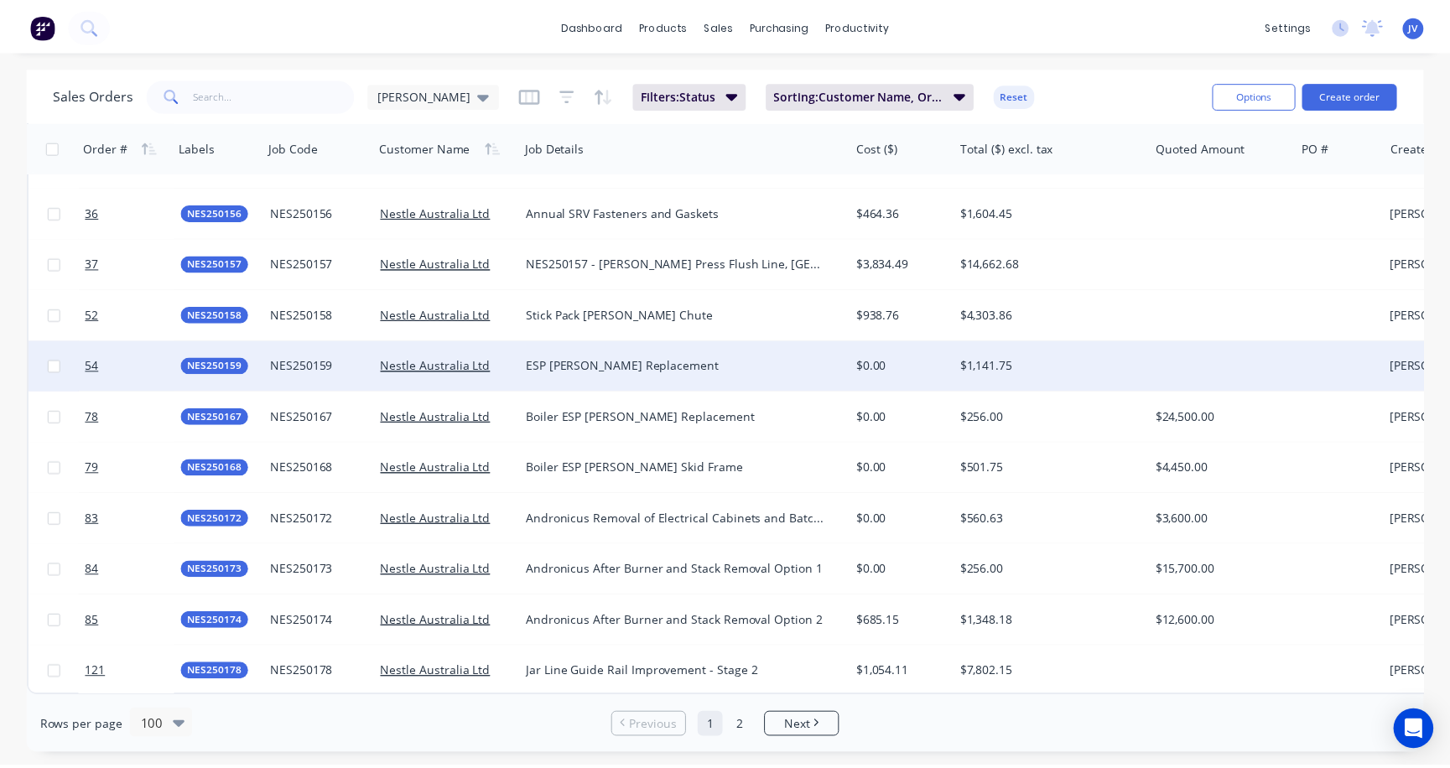
scroll to position [4600, 0]
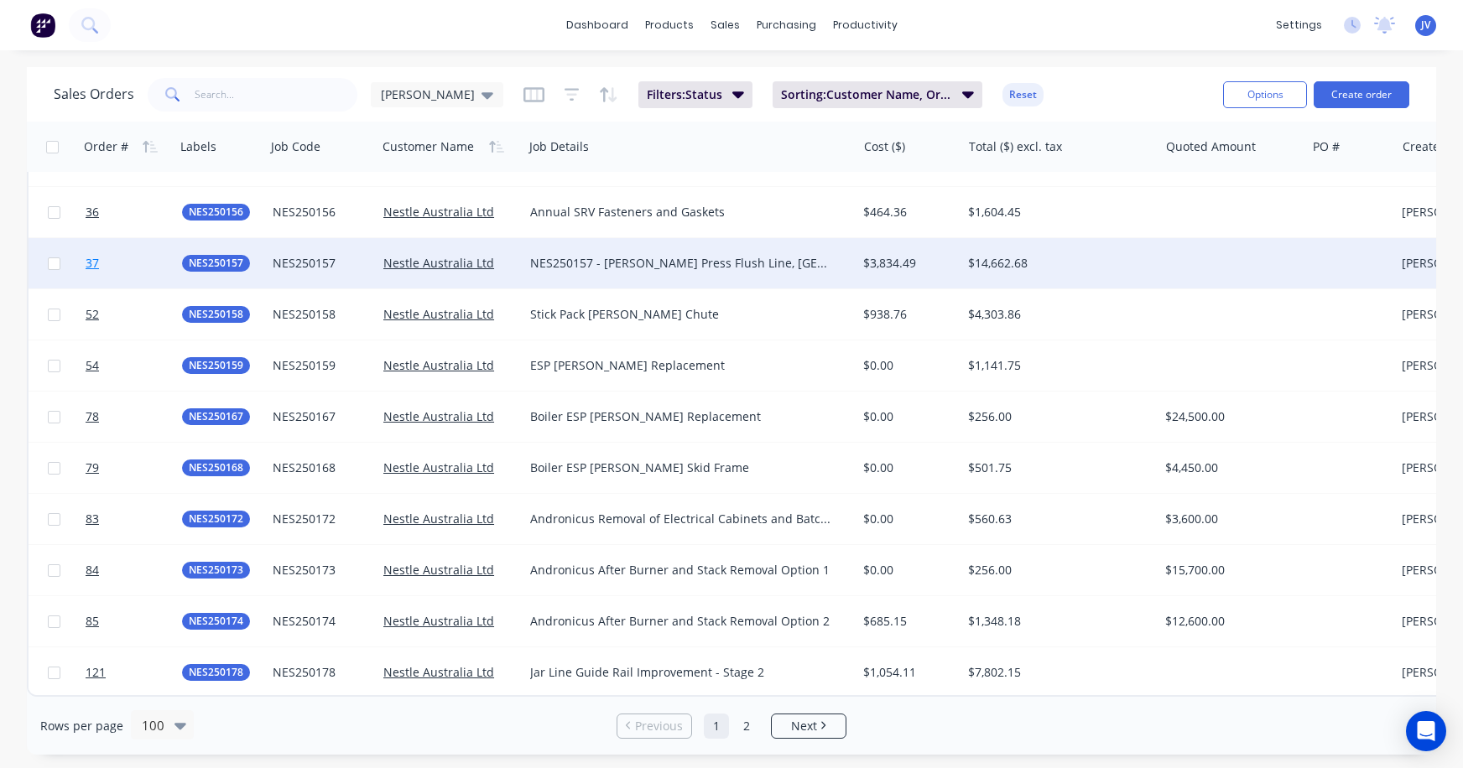
click at [91, 255] on span "37" at bounding box center [92, 263] width 13 height 17
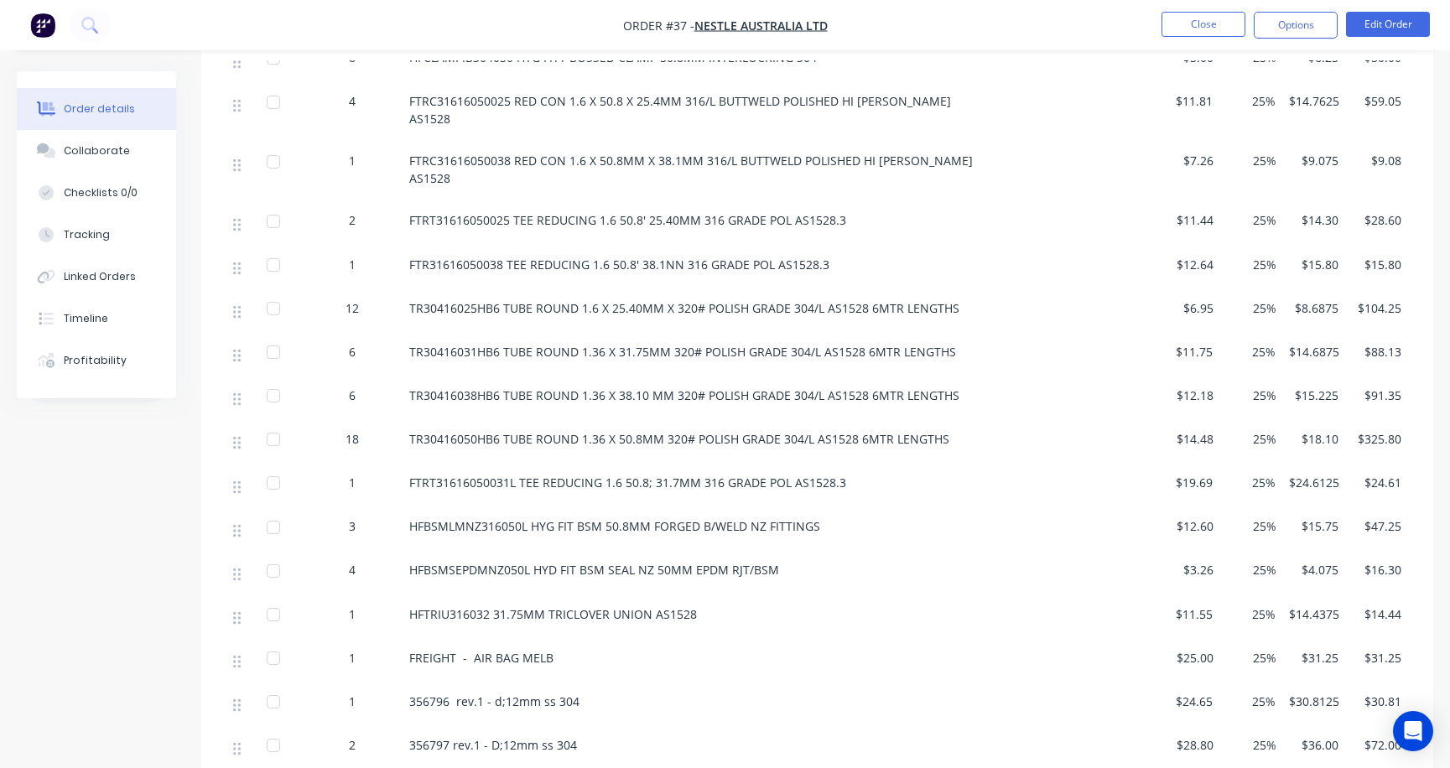
scroll to position [1174, 0]
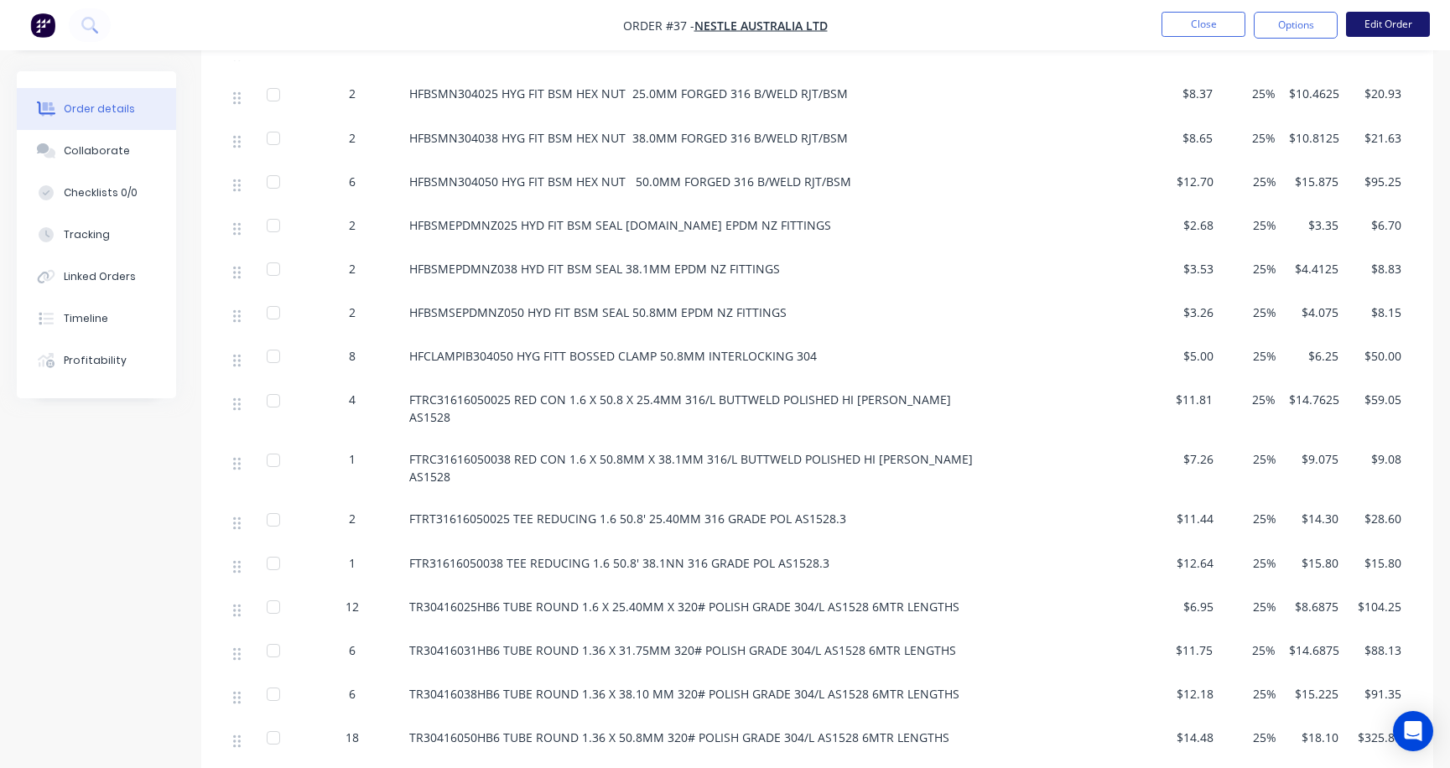
click at [1290, 23] on button "Edit Order" at bounding box center [1388, 24] width 84 height 25
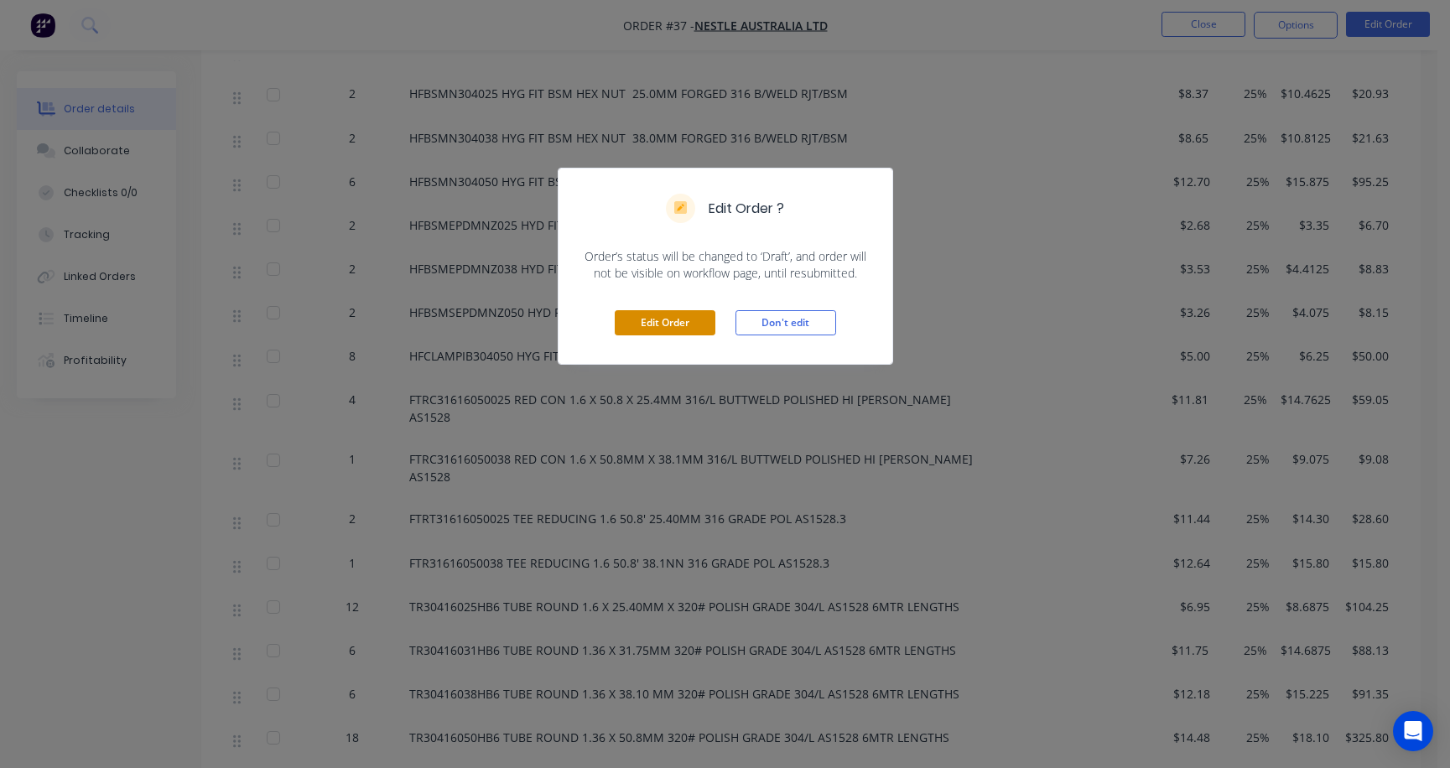
click at [682, 324] on button "Edit Order" at bounding box center [665, 322] width 101 height 25
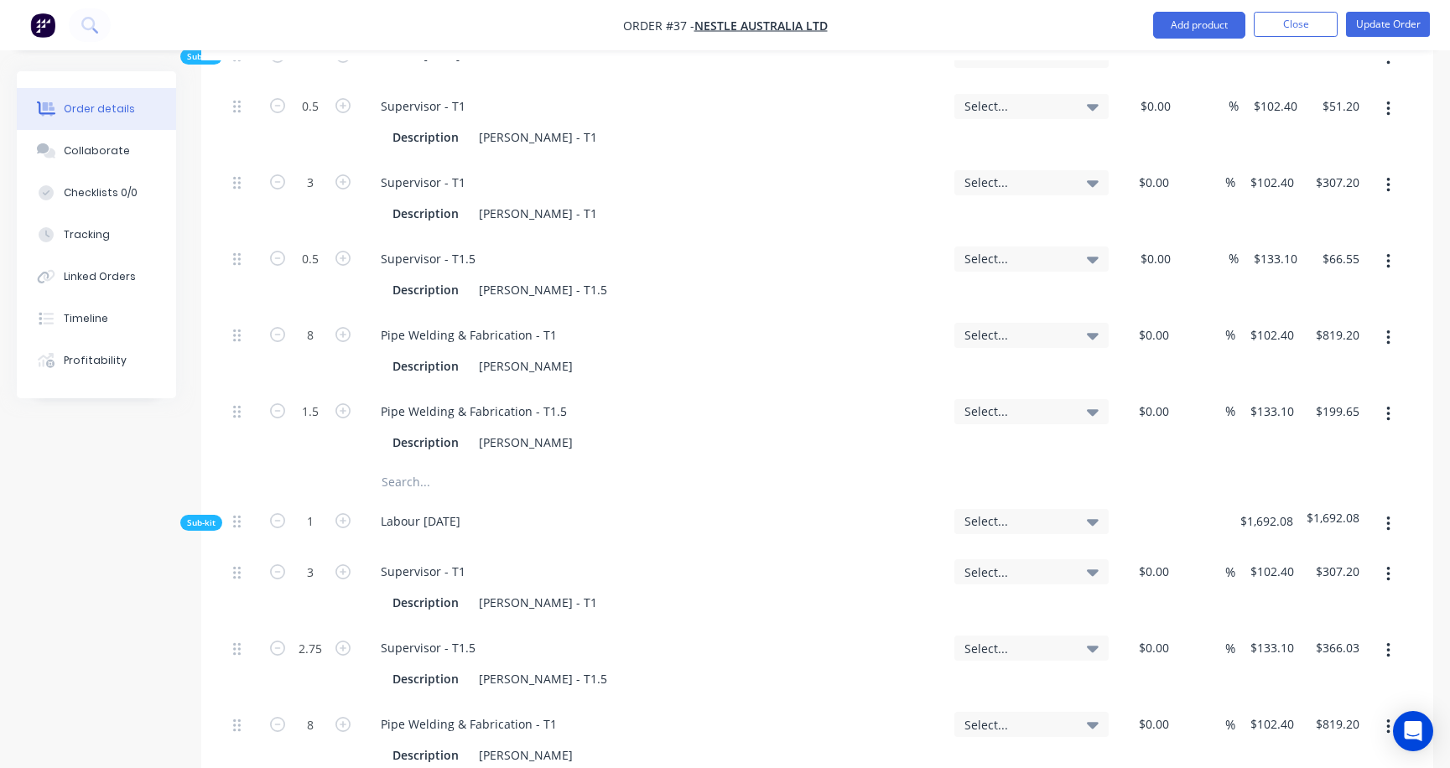
scroll to position [9647, 0]
click at [343, 566] on icon "button" at bounding box center [343, 573] width 15 height 15
type input "4"
type input "$409.60"
click at [1290, 28] on button "Update Order" at bounding box center [1388, 24] width 84 height 25
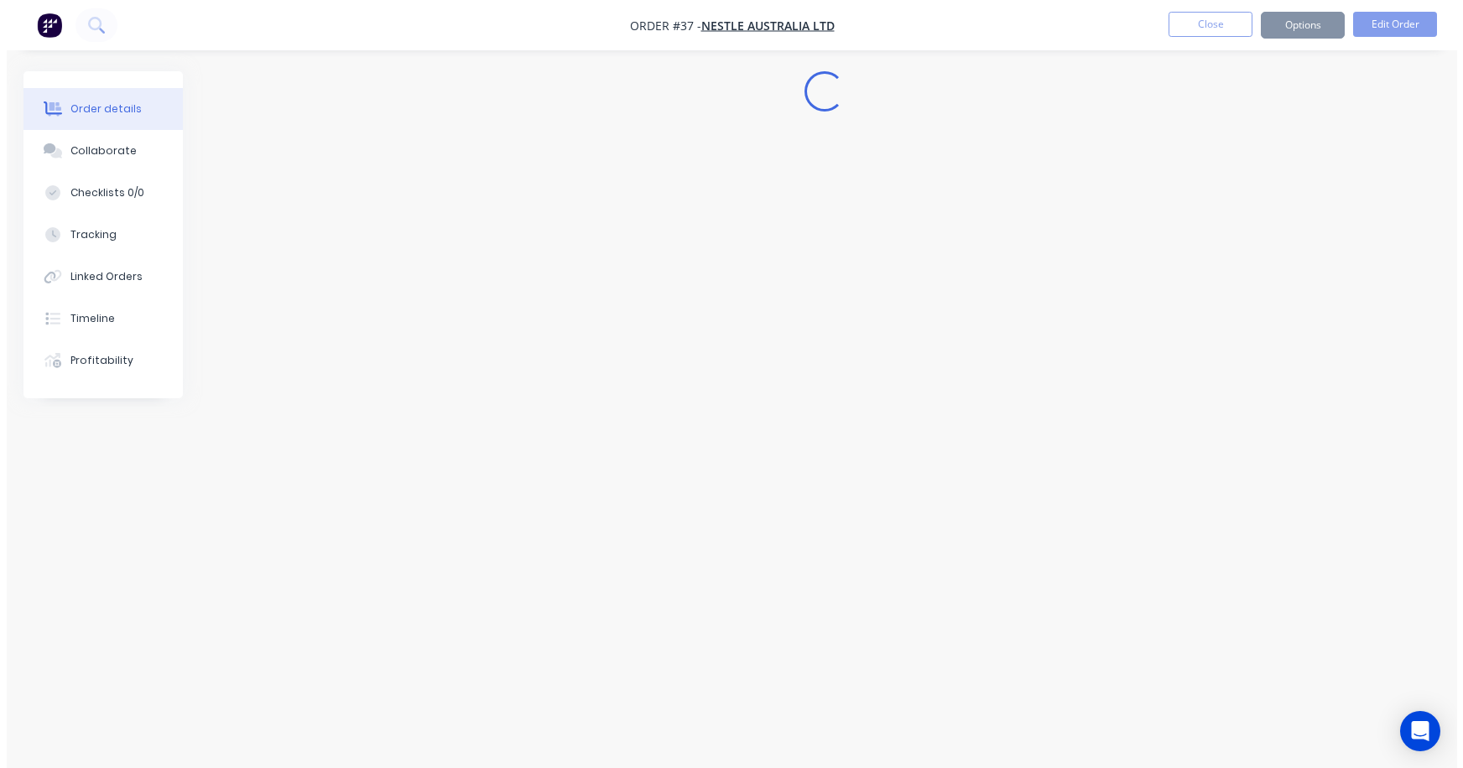
scroll to position [0, 0]
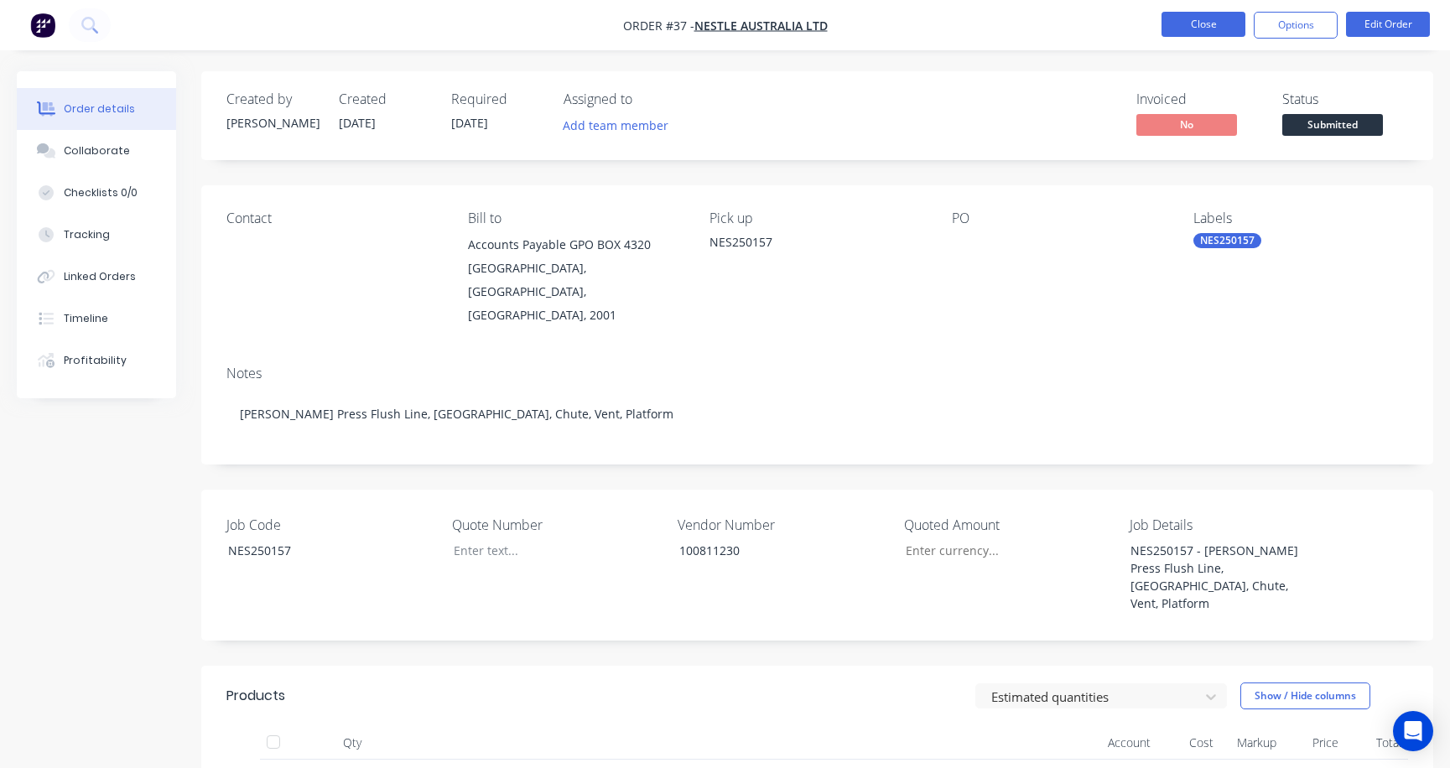
click at [1208, 28] on button "Close" at bounding box center [1204, 24] width 84 height 25
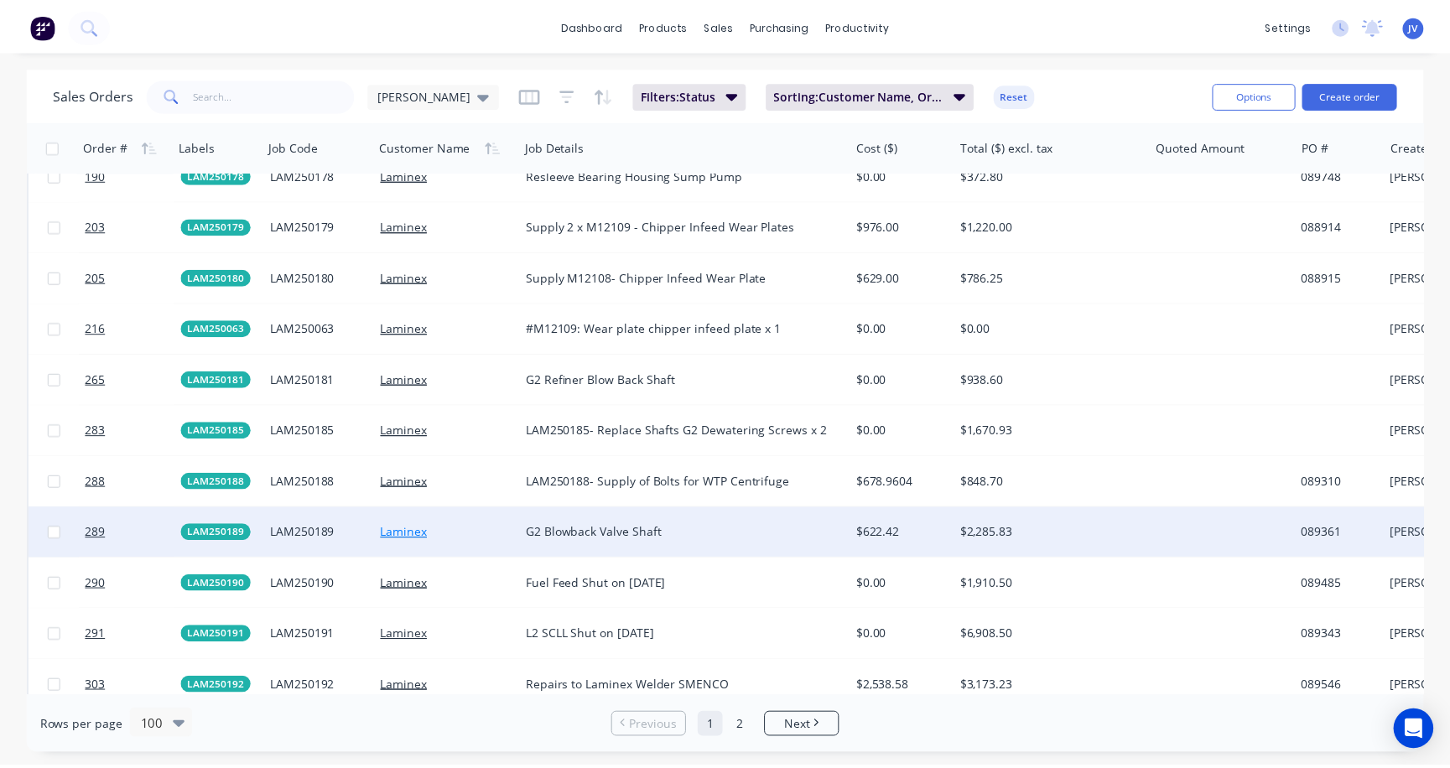
scroll to position [3020, 0]
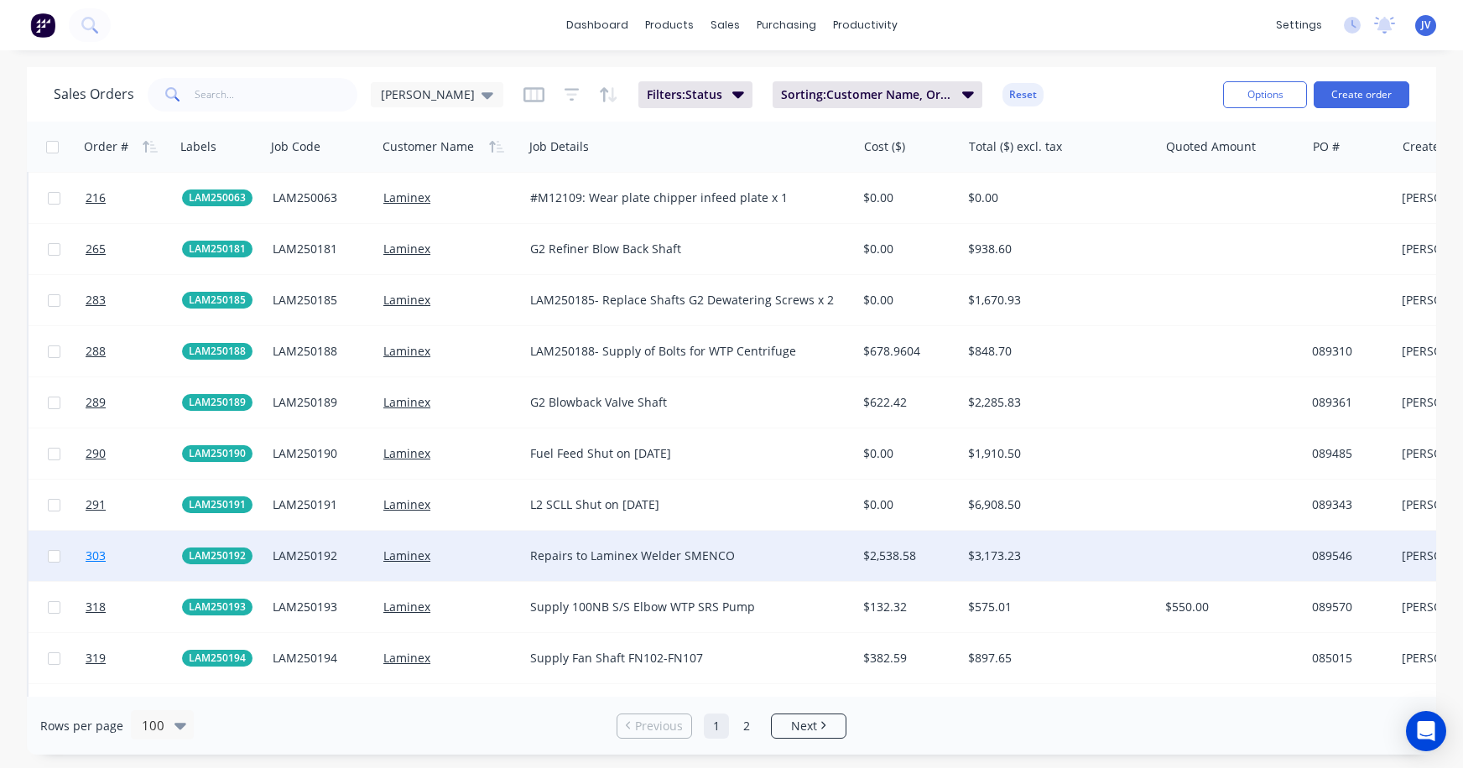
click at [96, 554] on span "303" at bounding box center [96, 556] width 20 height 17
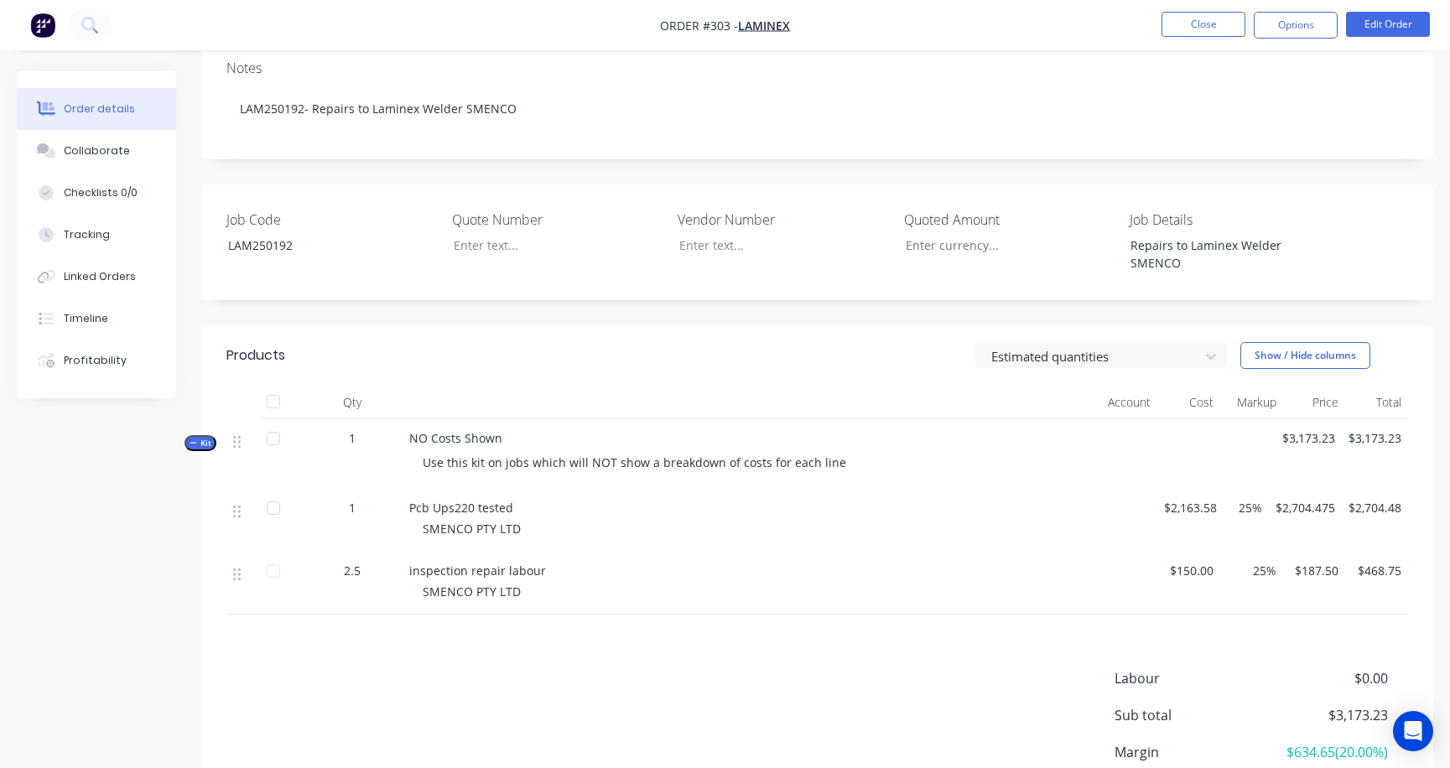
scroll to position [252, 0]
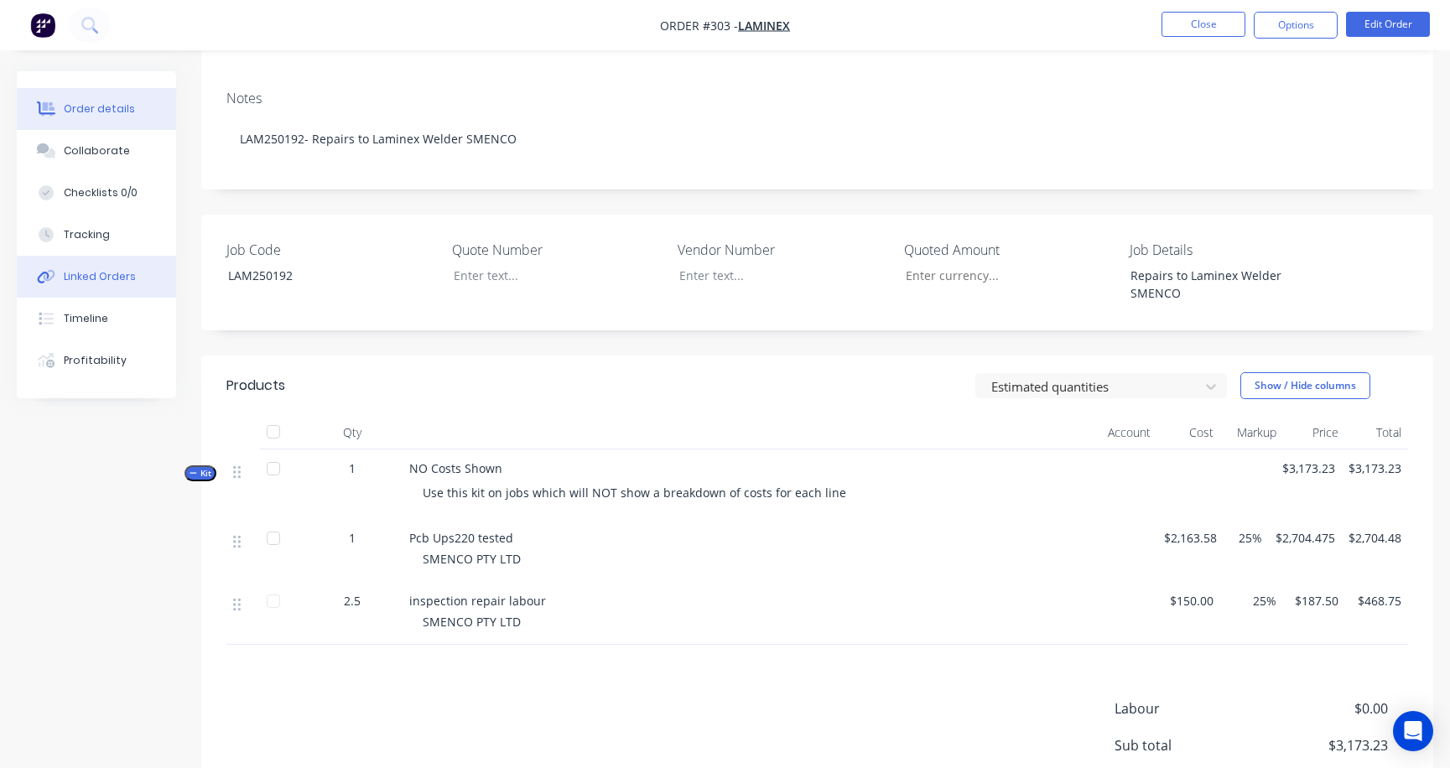
click at [103, 283] on div "Linked Orders" at bounding box center [100, 276] width 72 height 15
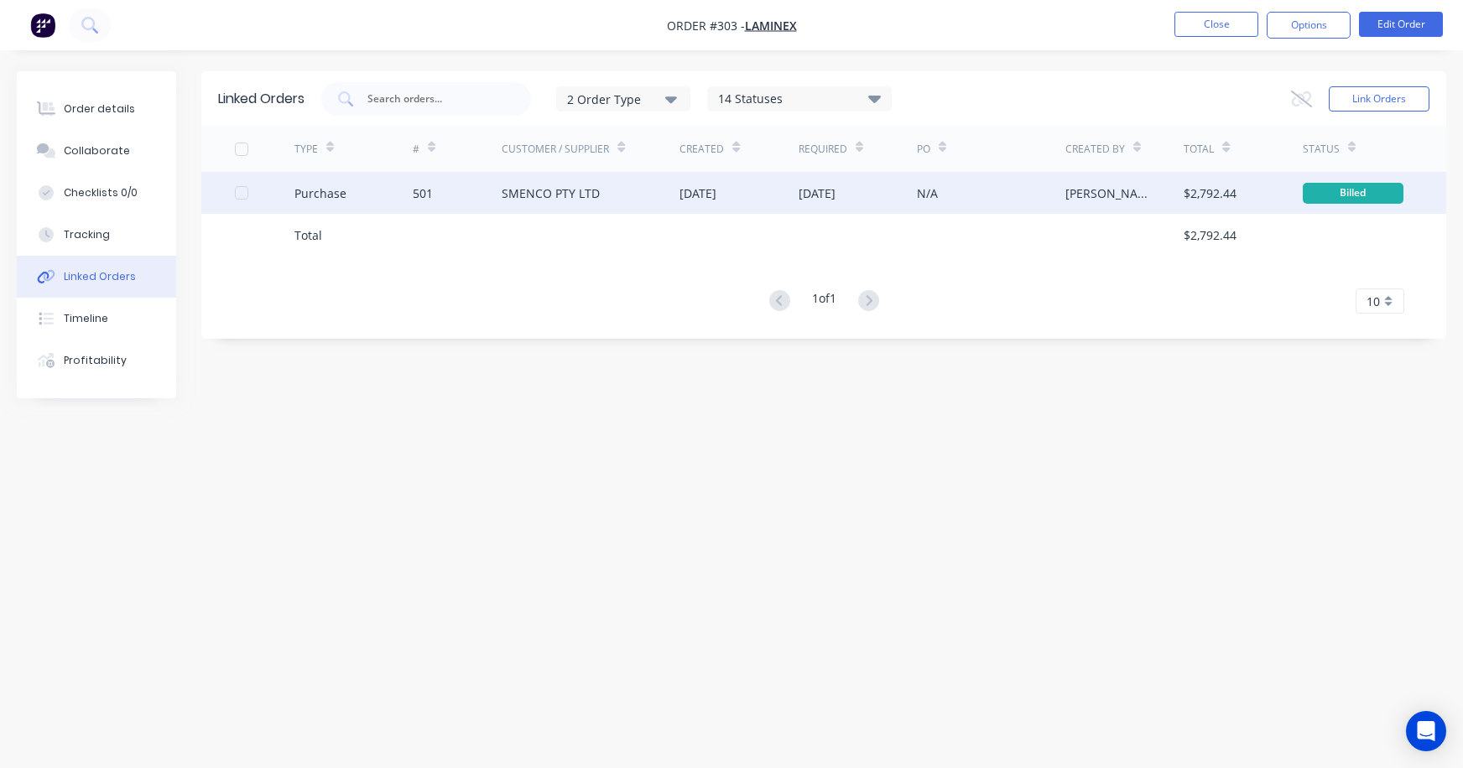
click at [425, 195] on div "501" at bounding box center [423, 194] width 20 height 18
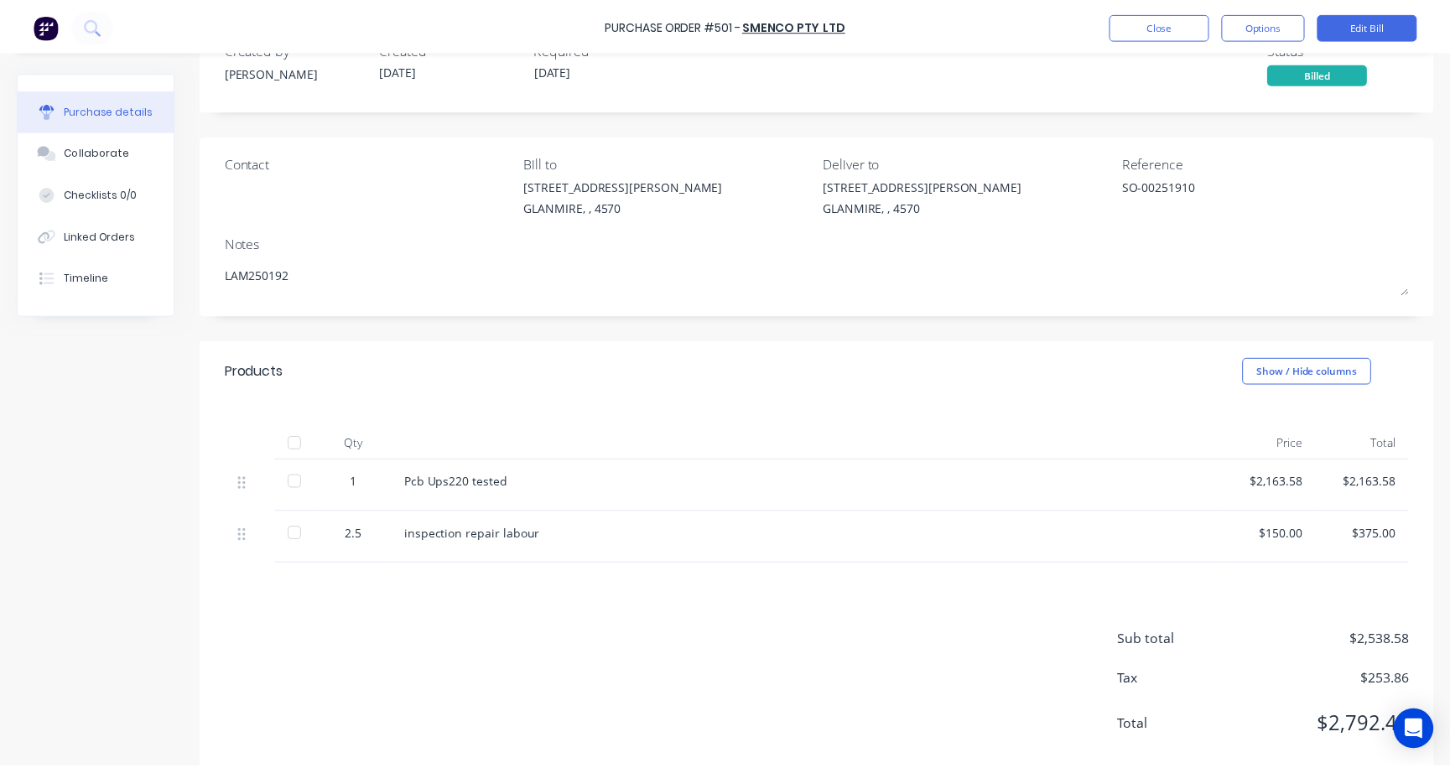
scroll to position [85, 0]
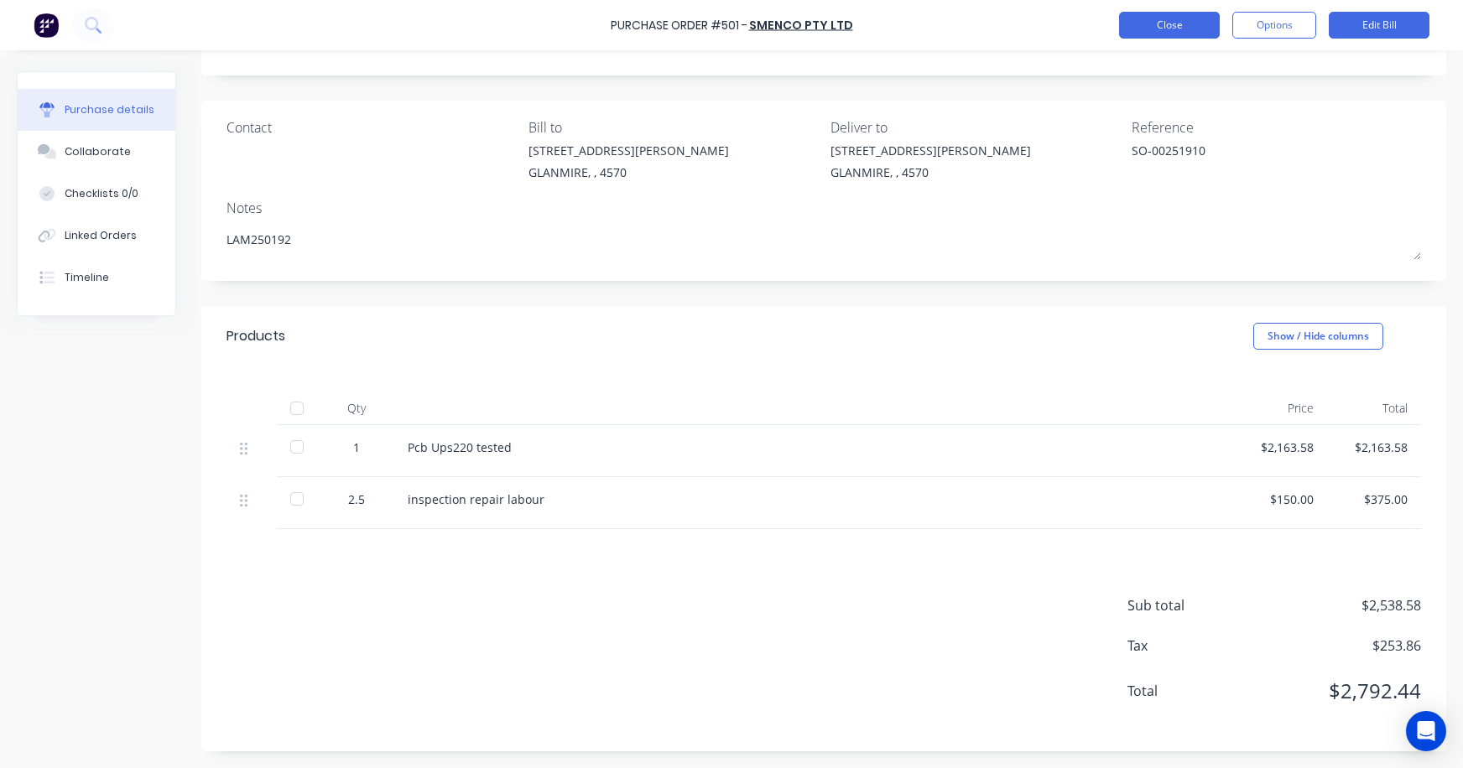
click at [1178, 28] on button "Close" at bounding box center [1169, 25] width 101 height 27
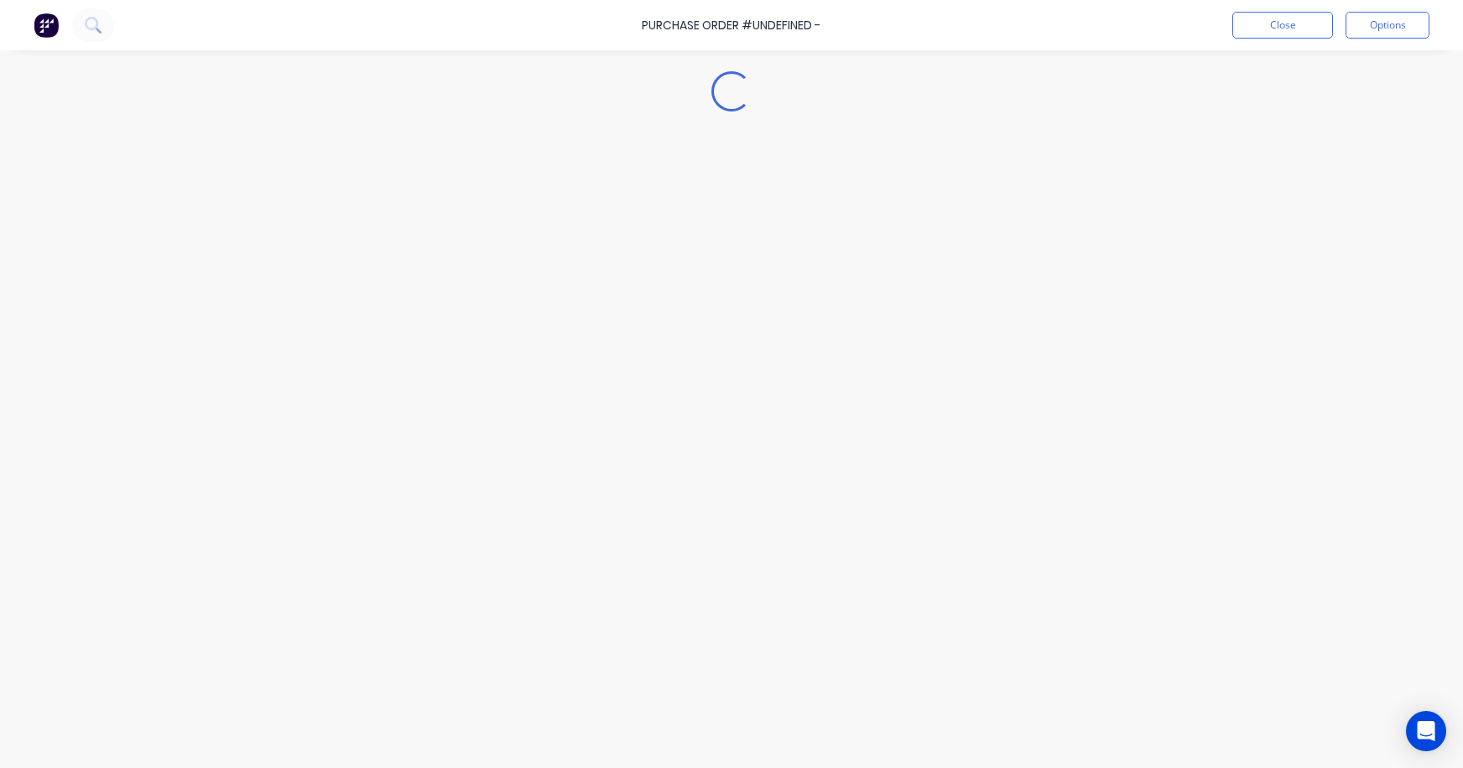
type textarea "x"
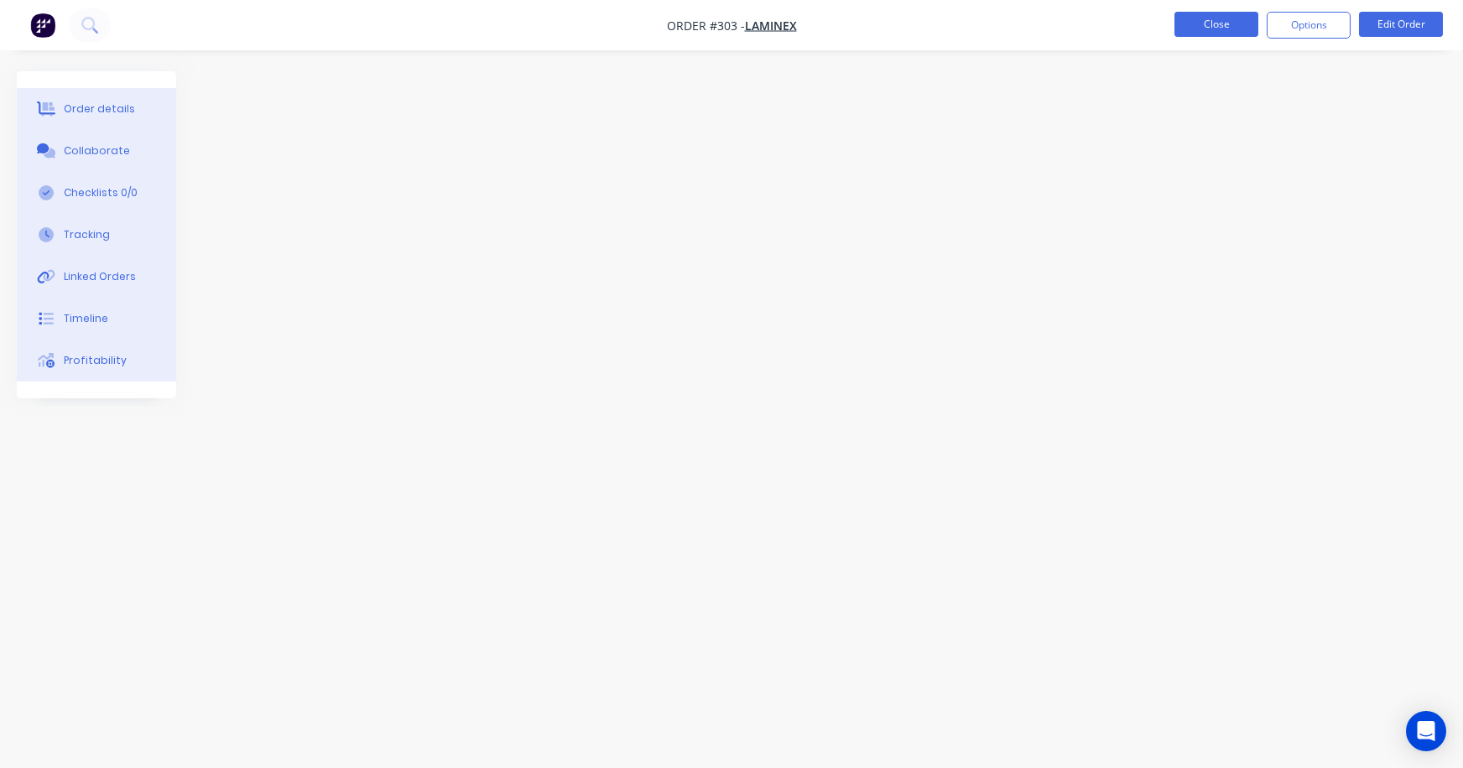
click at [1212, 24] on button "Close" at bounding box center [1216, 24] width 84 height 25
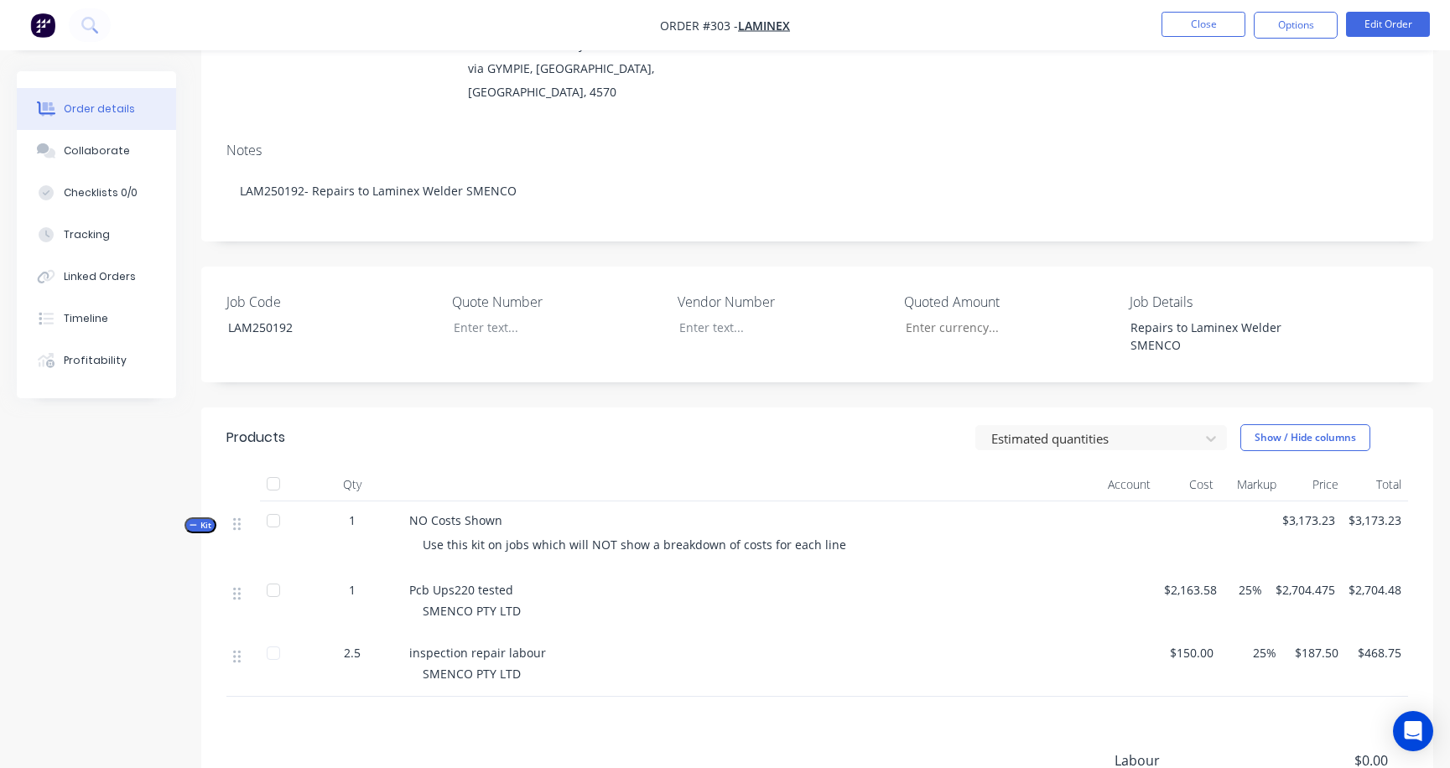
scroll to position [336, 0]
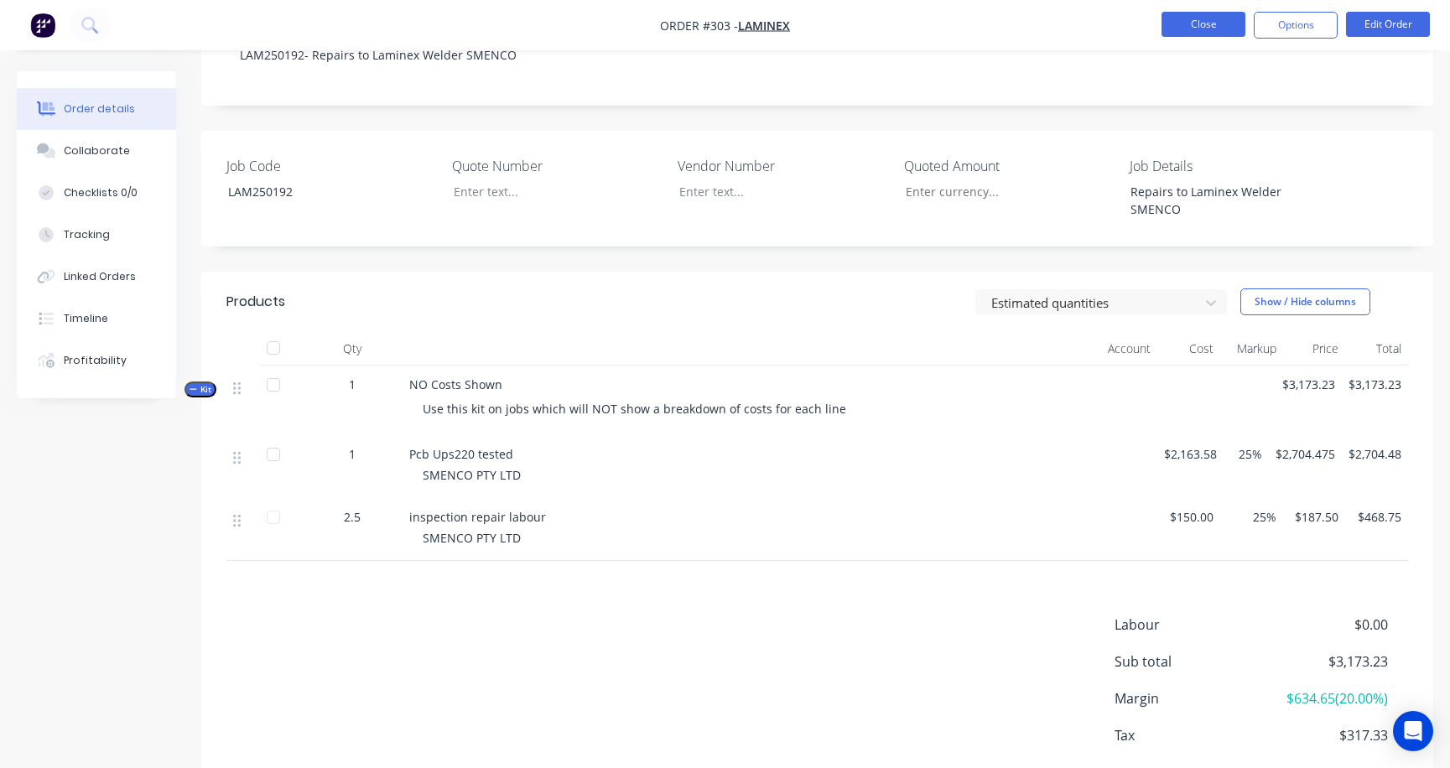
click at [1181, 25] on button "Close" at bounding box center [1204, 24] width 84 height 25
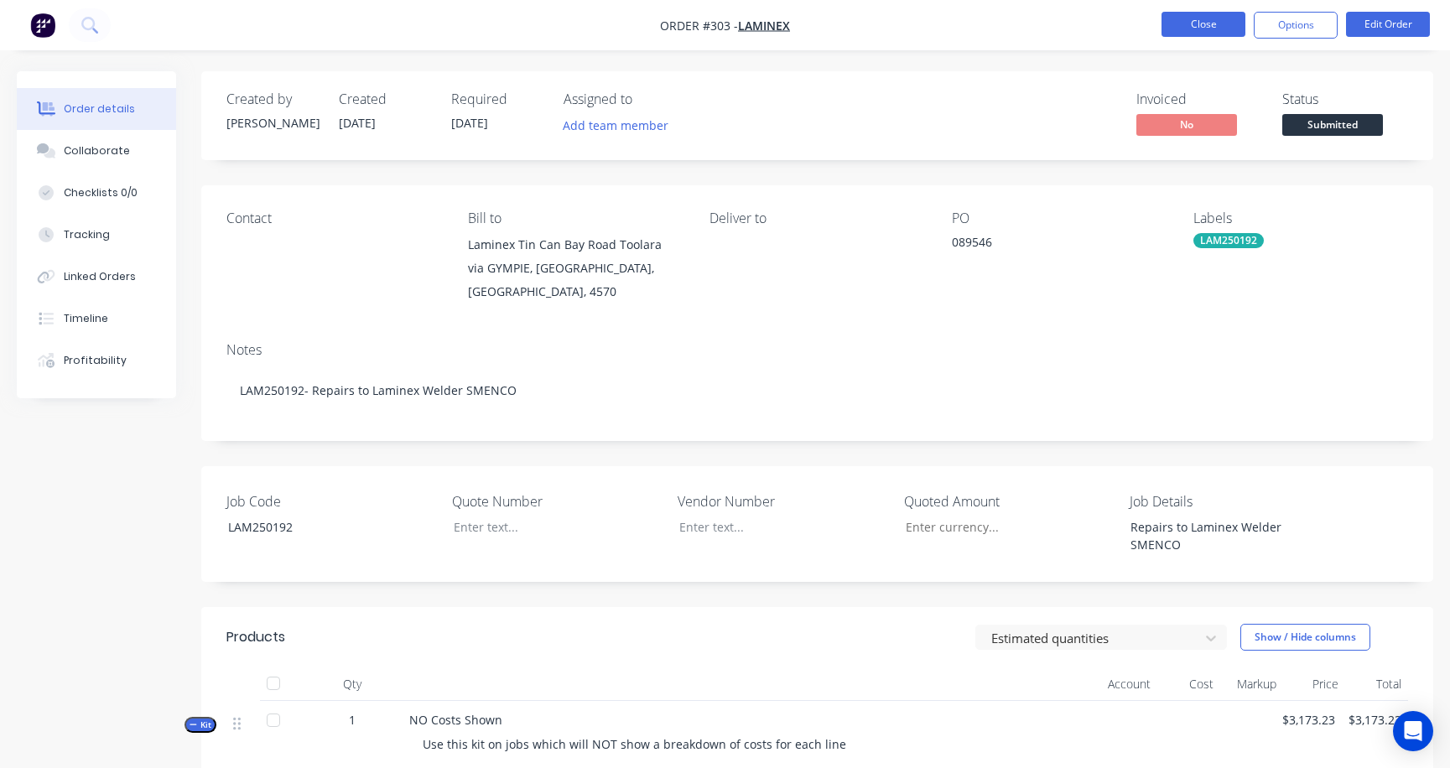
click at [1205, 25] on button "Close" at bounding box center [1204, 24] width 84 height 25
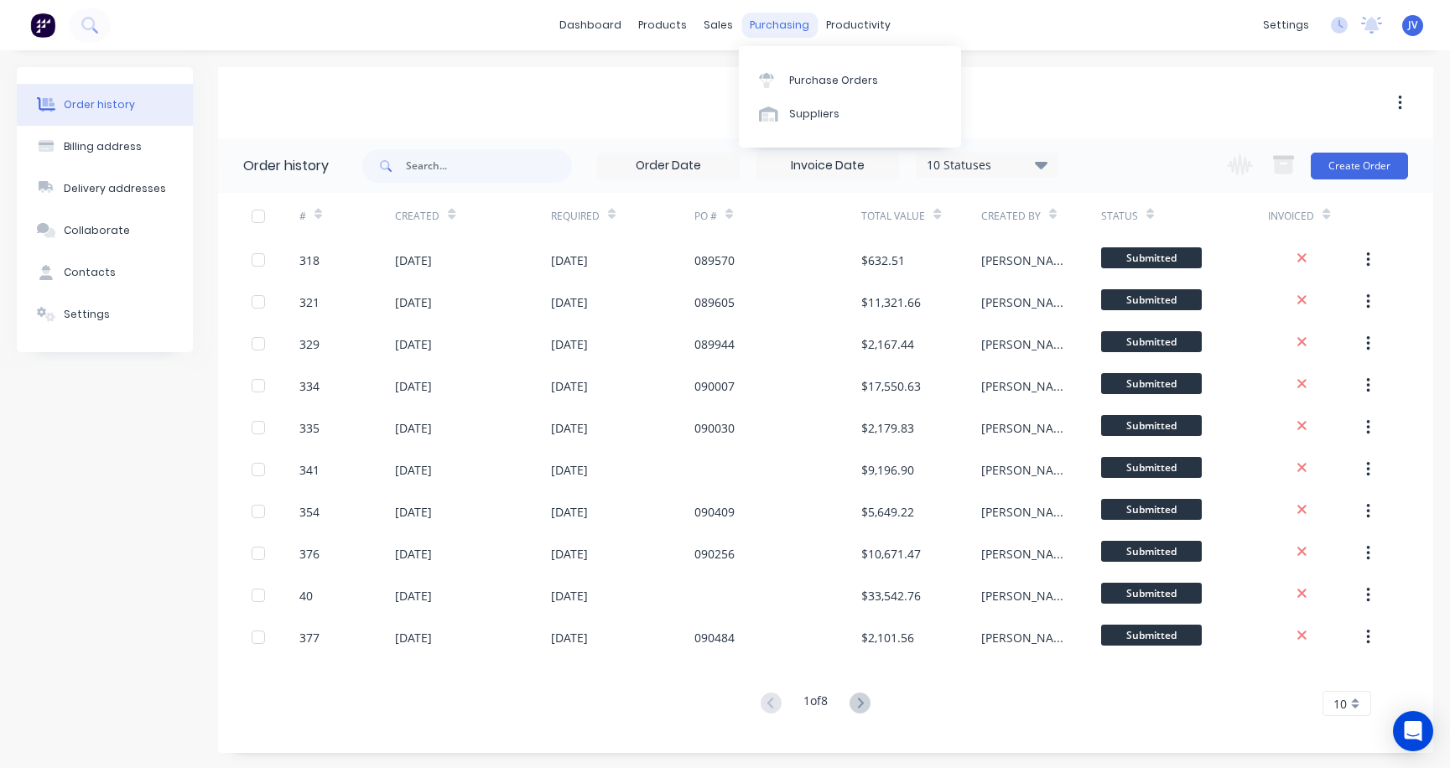
click at [771, 21] on div "purchasing" at bounding box center [780, 25] width 76 height 25
click at [705, 9] on div "dashboard products sales purchasing productivity dashboard products Product Cat…" at bounding box center [725, 25] width 1450 height 50
click at [716, 22] on div "sales" at bounding box center [718, 25] width 46 height 25
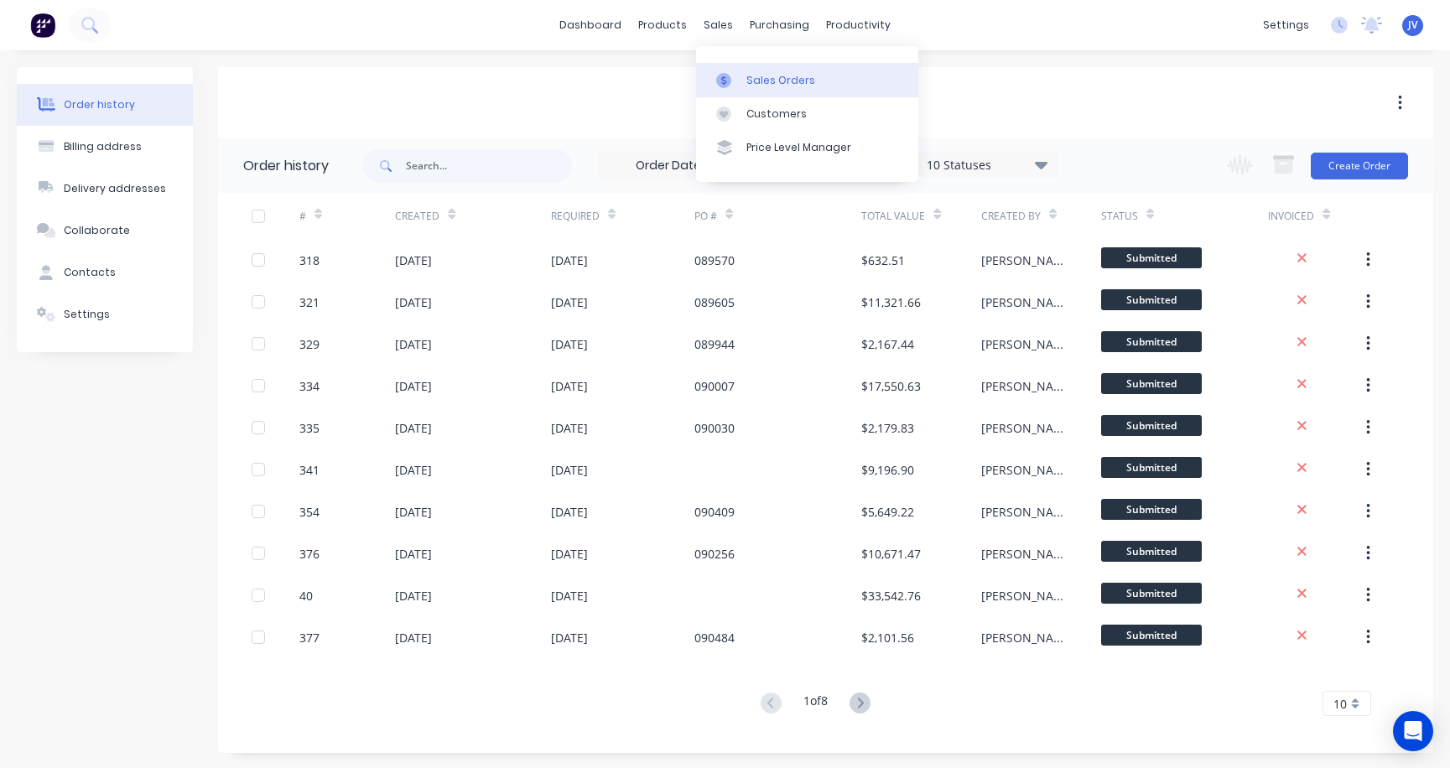
click at [752, 79] on div "Sales Orders" at bounding box center [781, 80] width 69 height 15
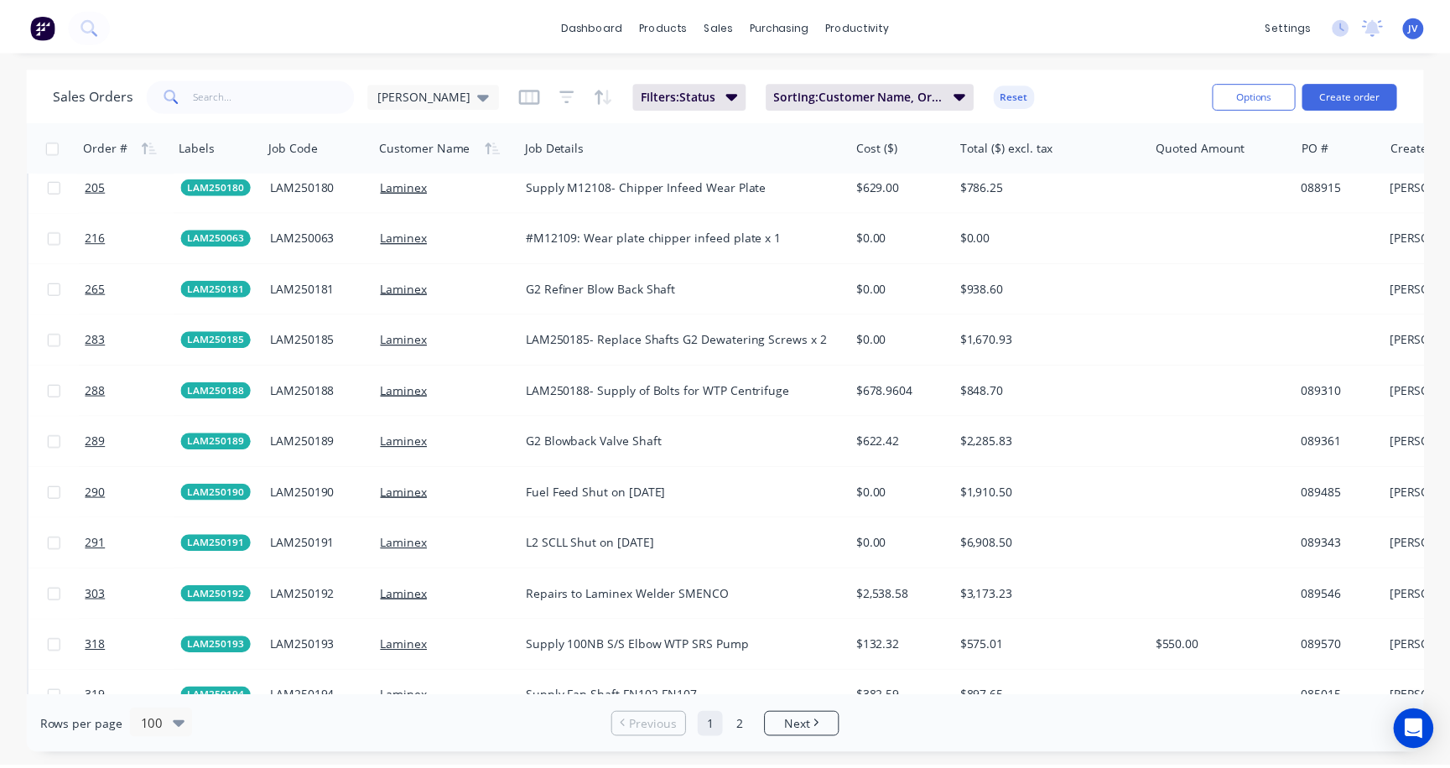
scroll to position [3020, 0]
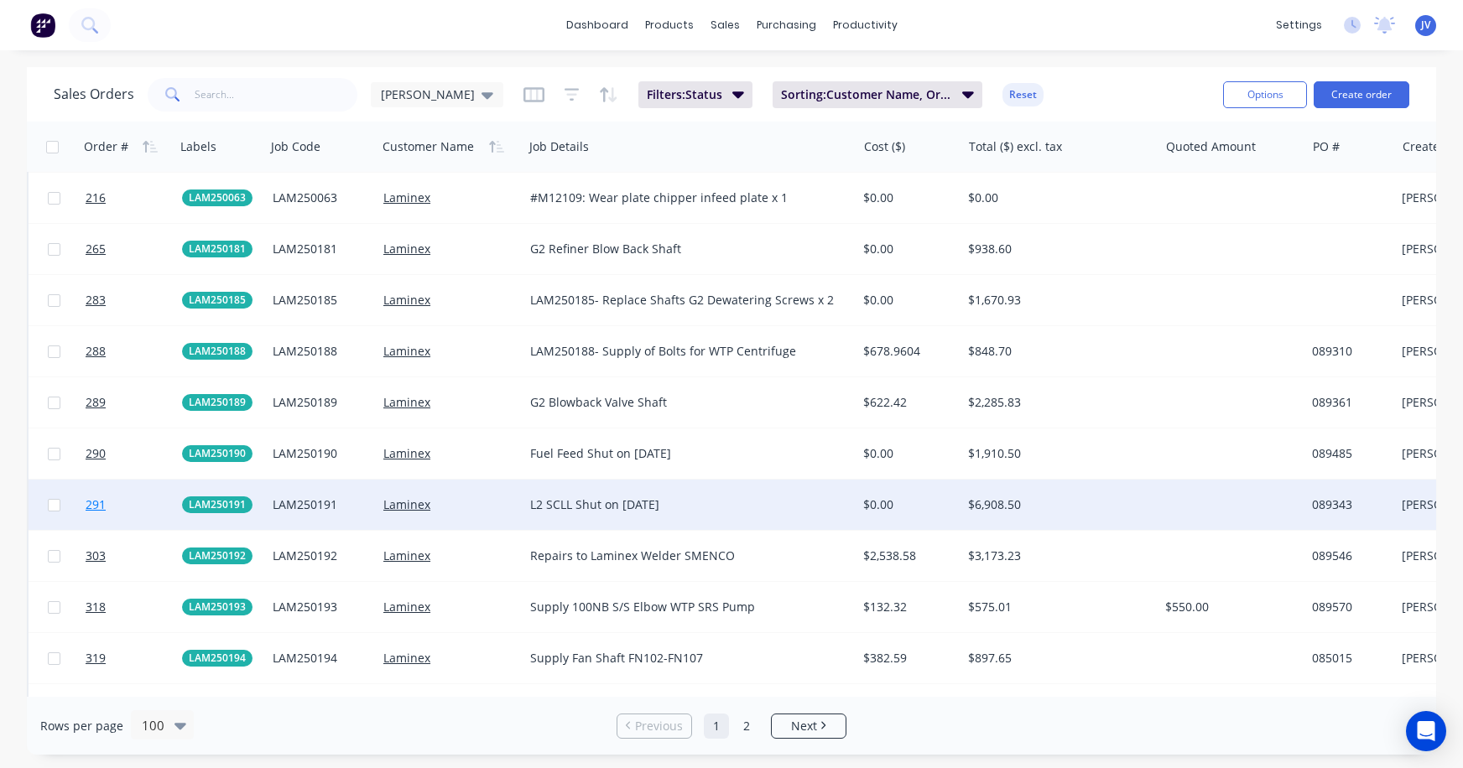
click at [95, 503] on span "291" at bounding box center [96, 505] width 20 height 17
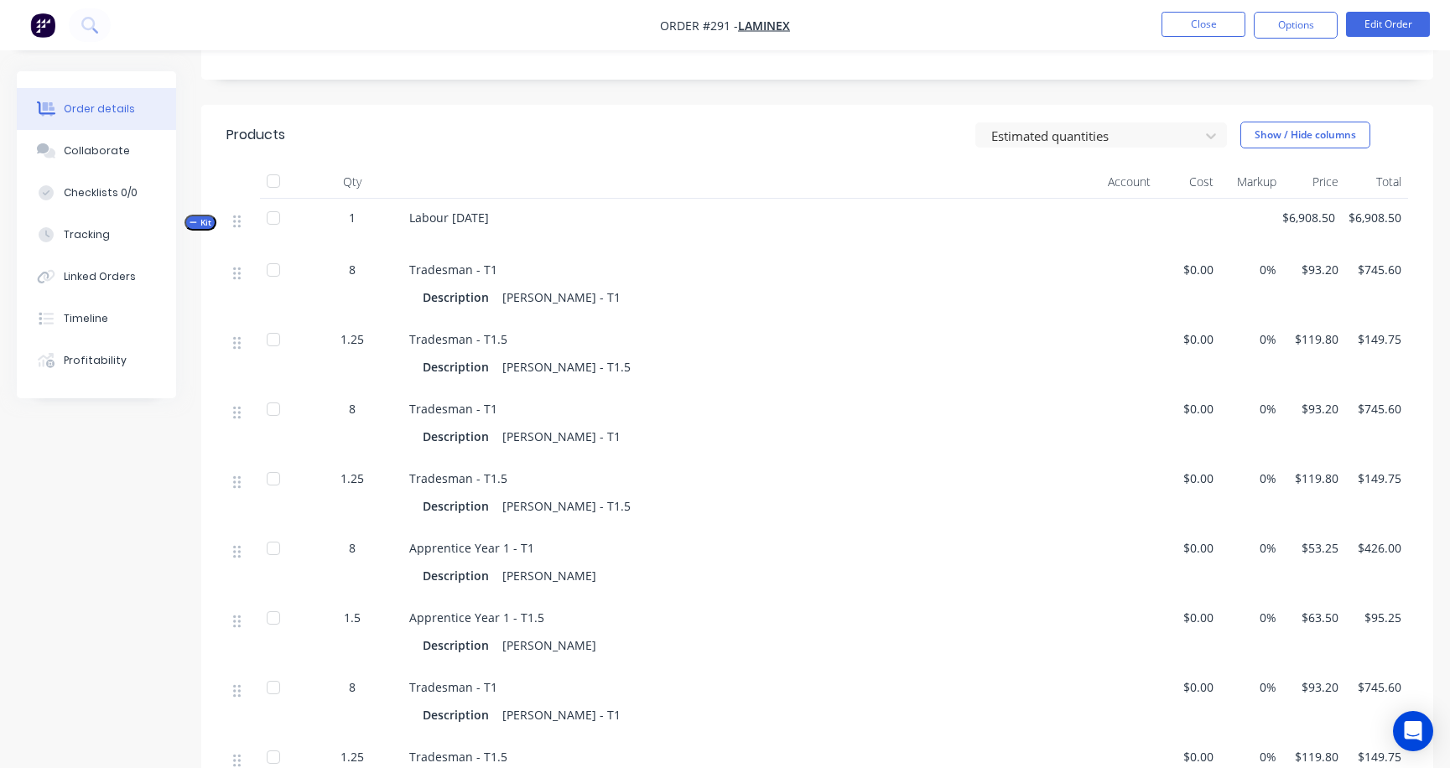
scroll to position [503, 0]
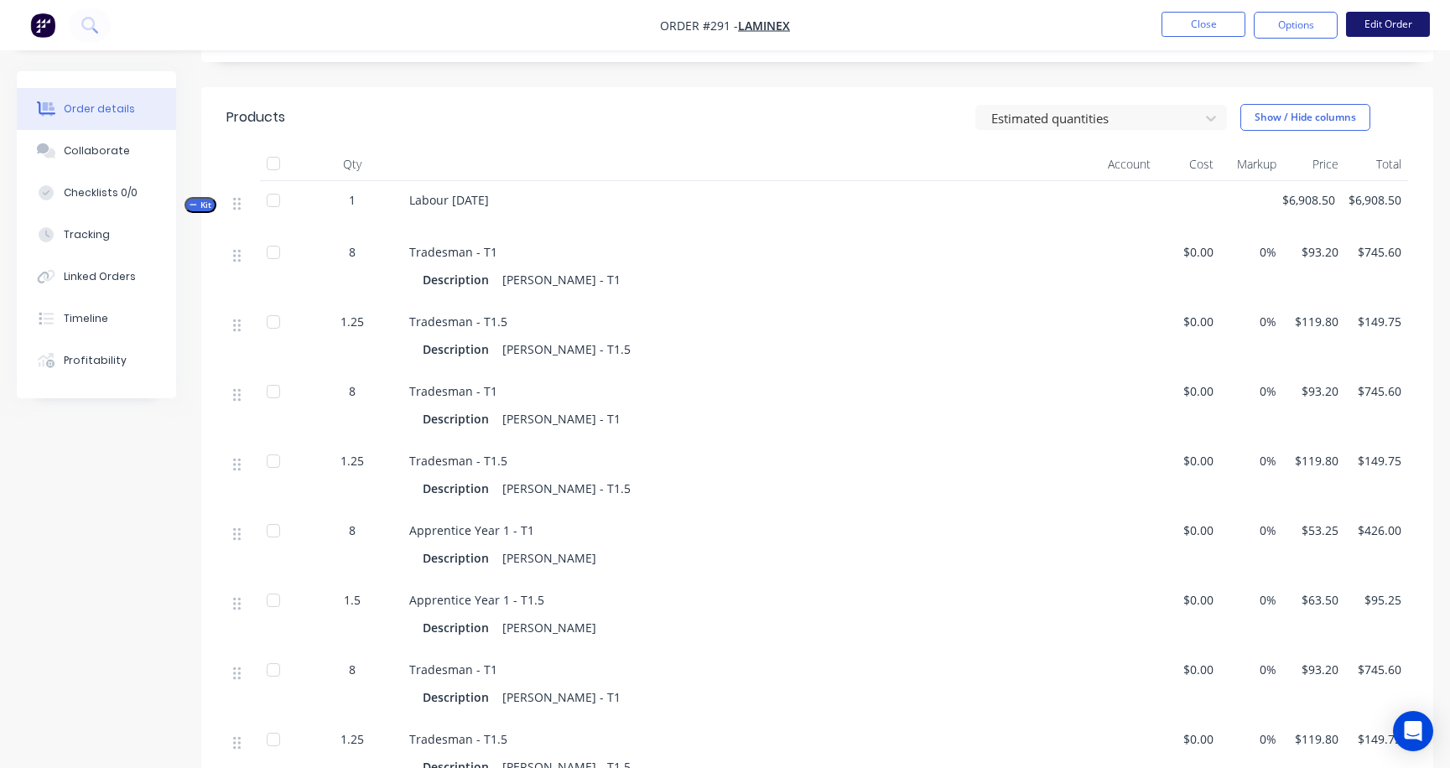
click at [1290, 22] on button "Edit Order" at bounding box center [1388, 24] width 84 height 25
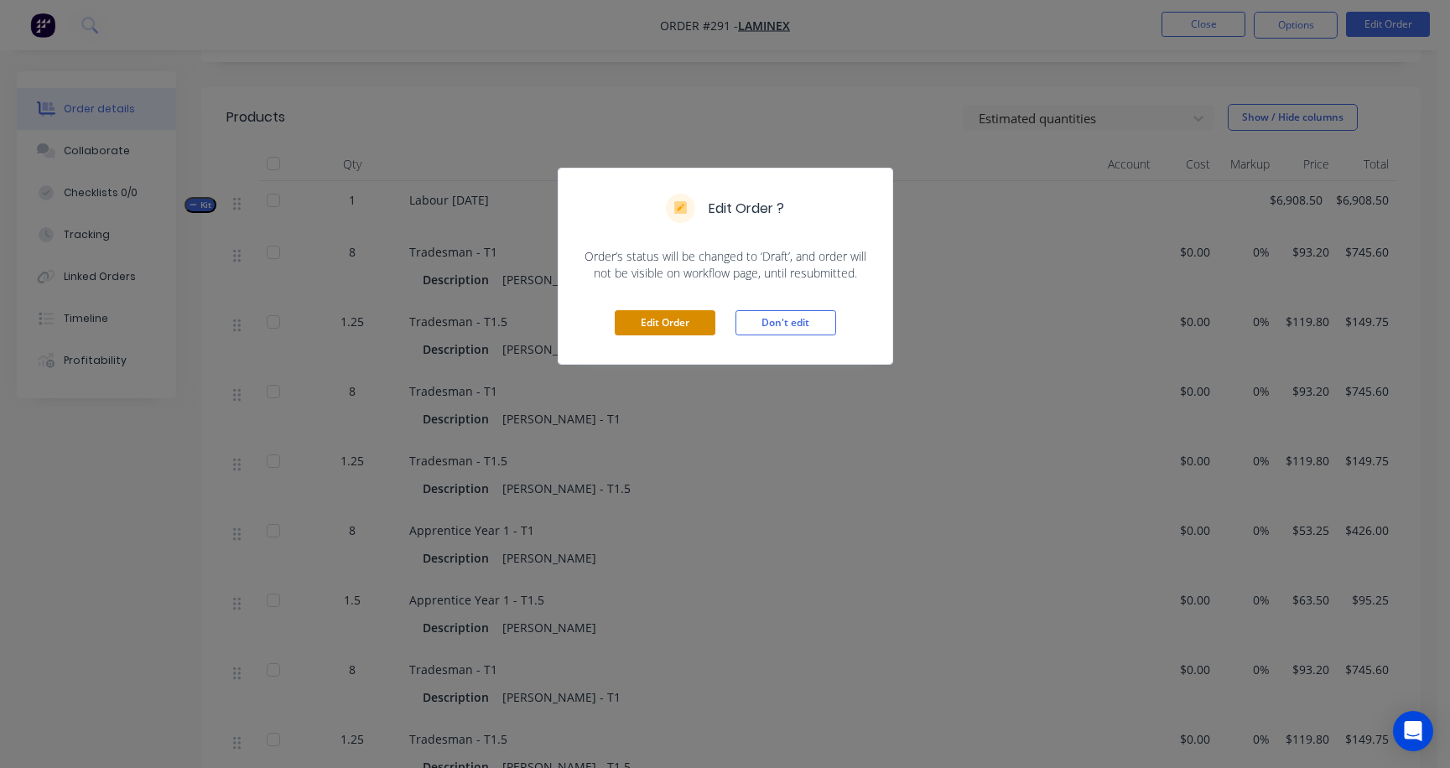
click at [703, 321] on button "Edit Order" at bounding box center [665, 322] width 101 height 25
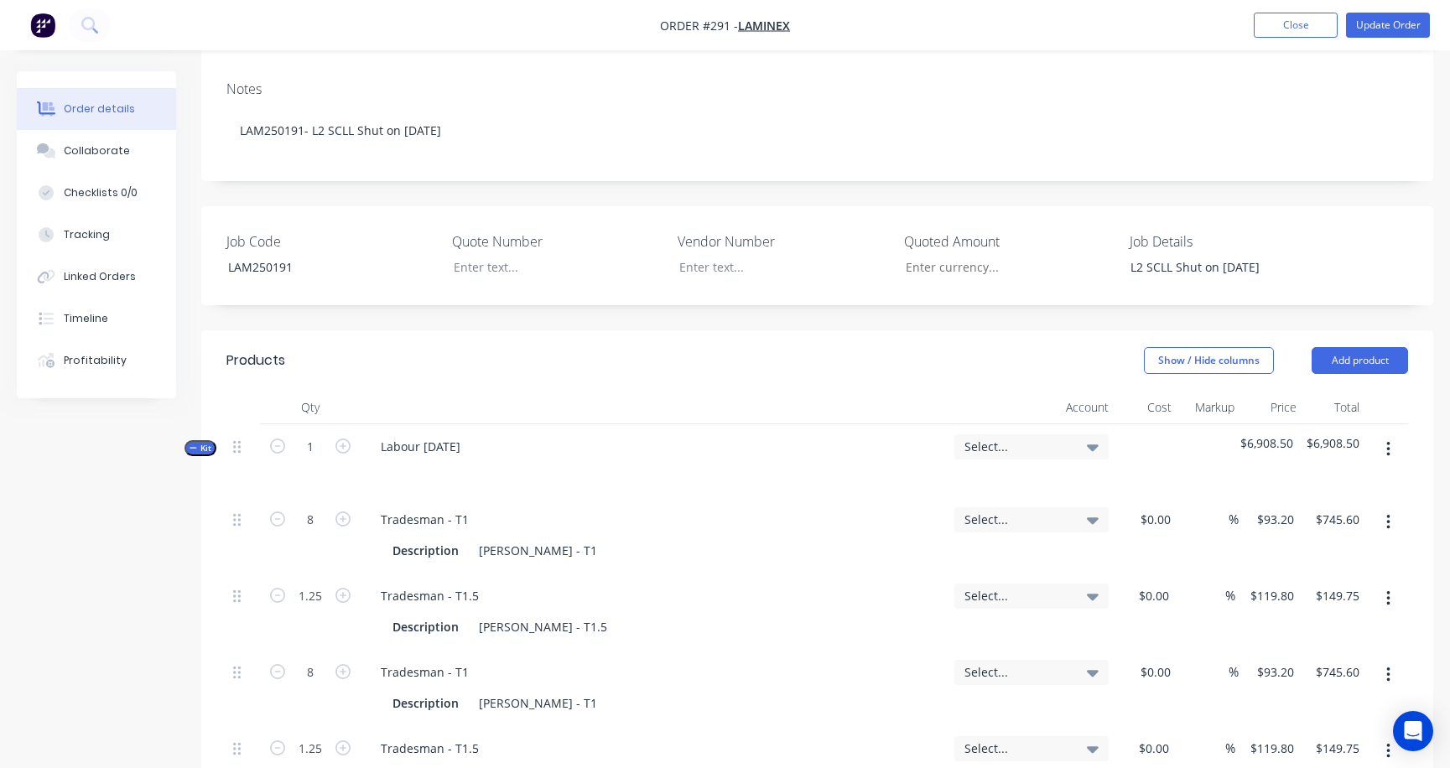
scroll to position [336, 0]
click at [325, 582] on input "1.25" at bounding box center [311, 594] width 44 height 25
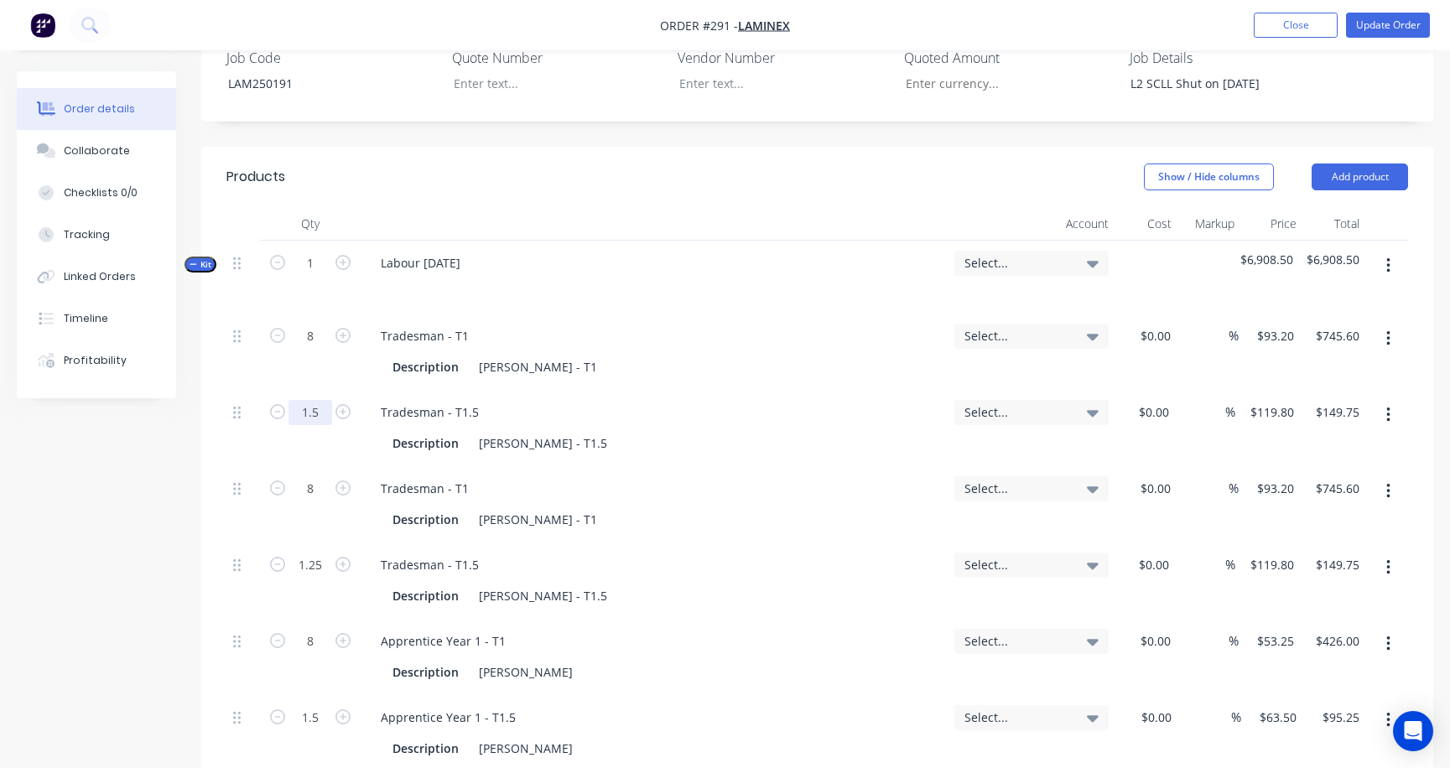
scroll to position [587, 0]
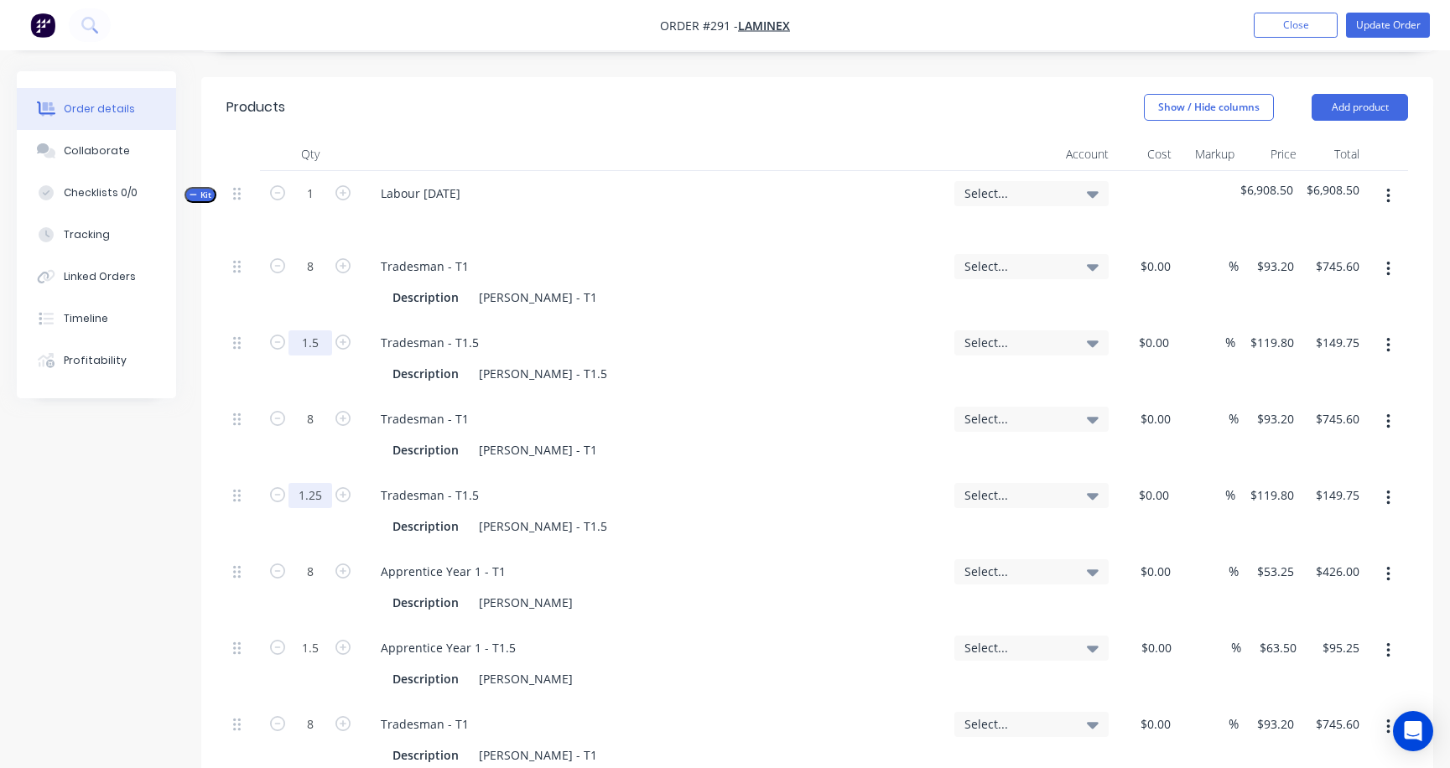
type input "1.5"
type input "$179.70"
click at [321, 483] on input "1.25" at bounding box center [311, 495] width 44 height 25
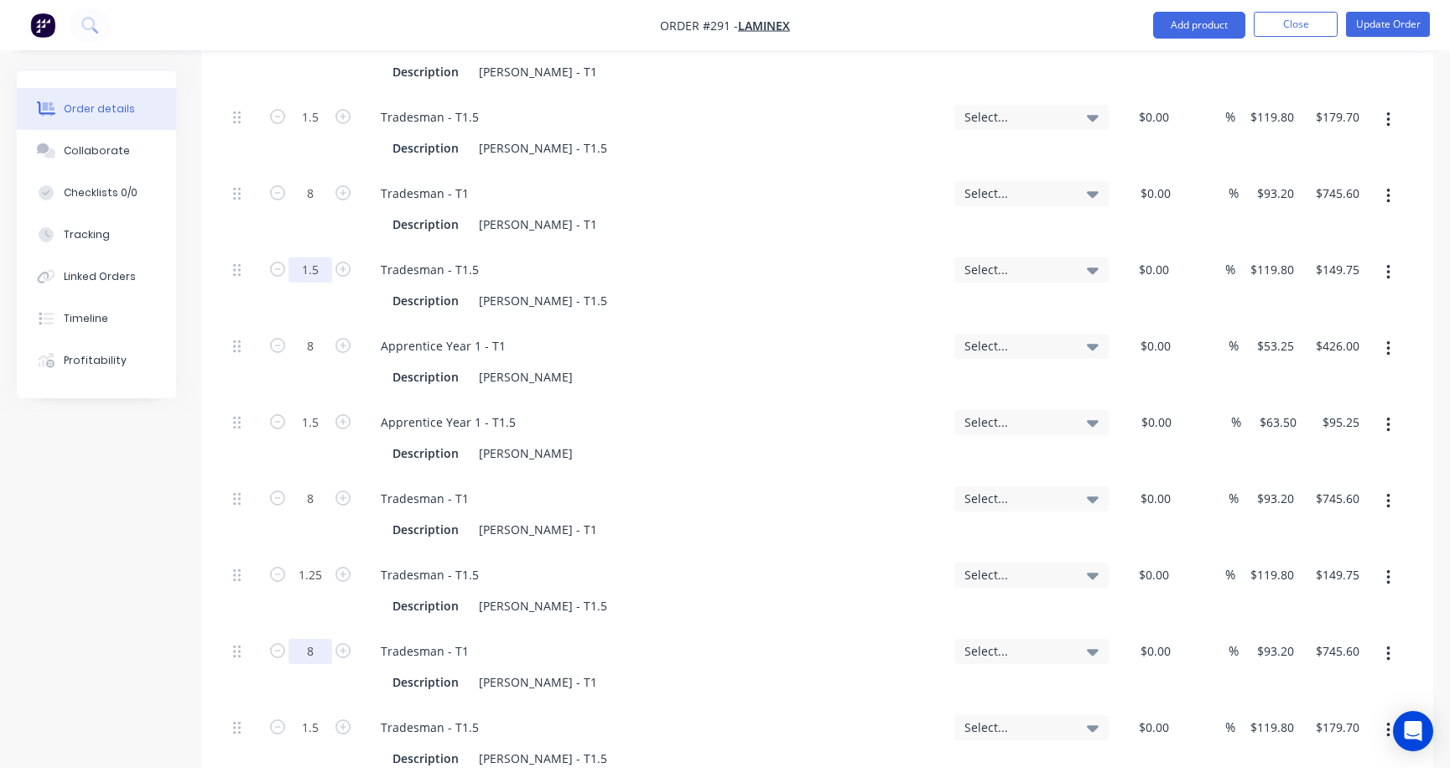
scroll to position [839, 0]
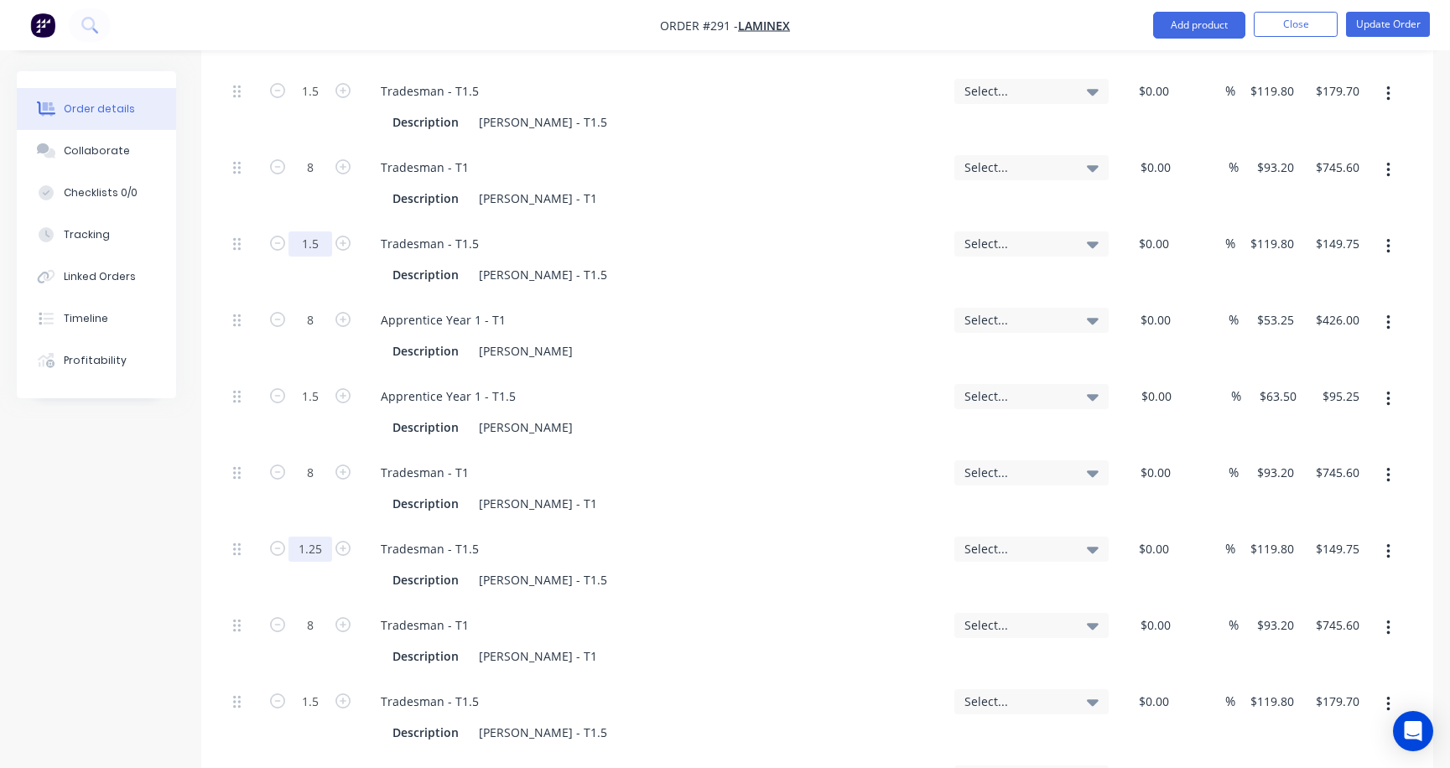
type input "1.5"
type input "$179.70"
click at [323, 537] on input "1.25" at bounding box center [311, 549] width 44 height 25
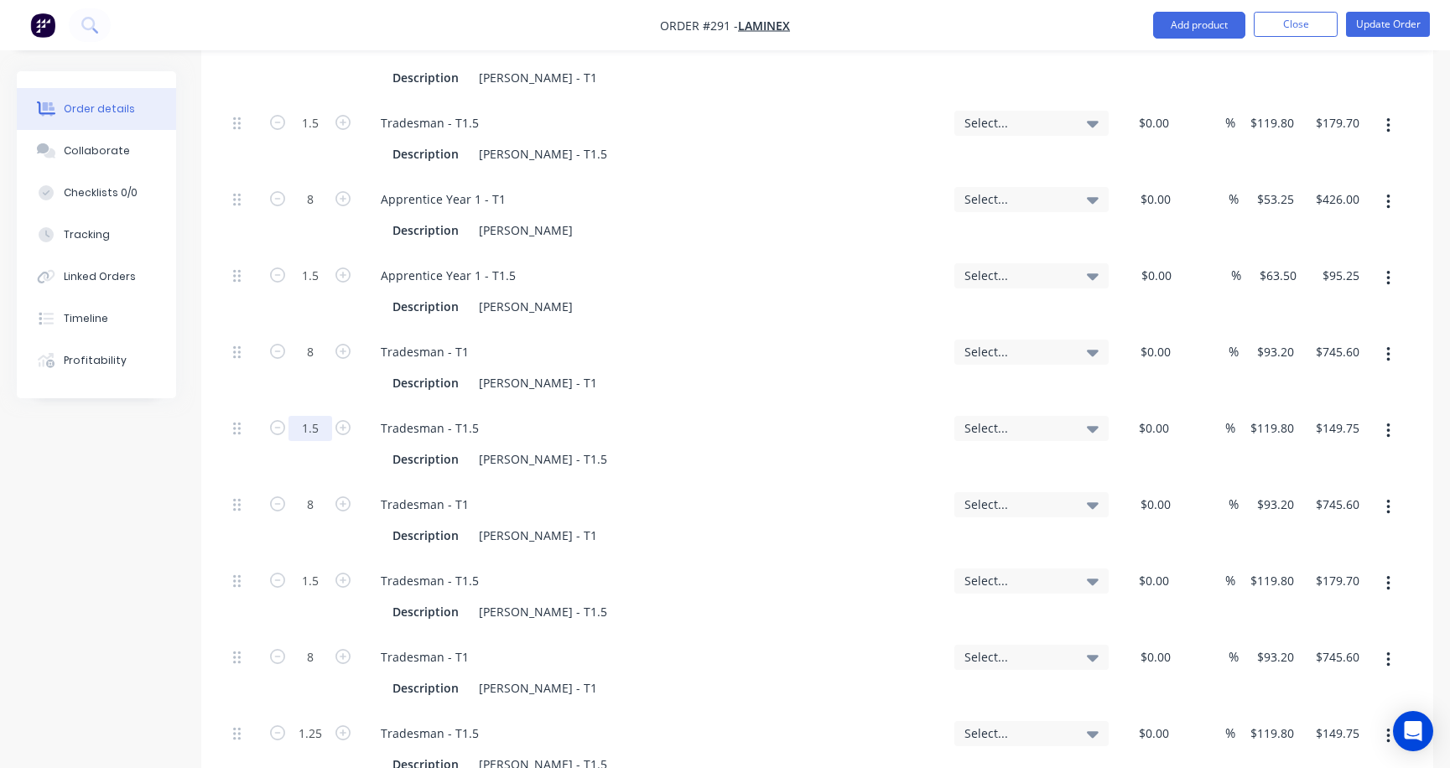
scroll to position [1007, 0]
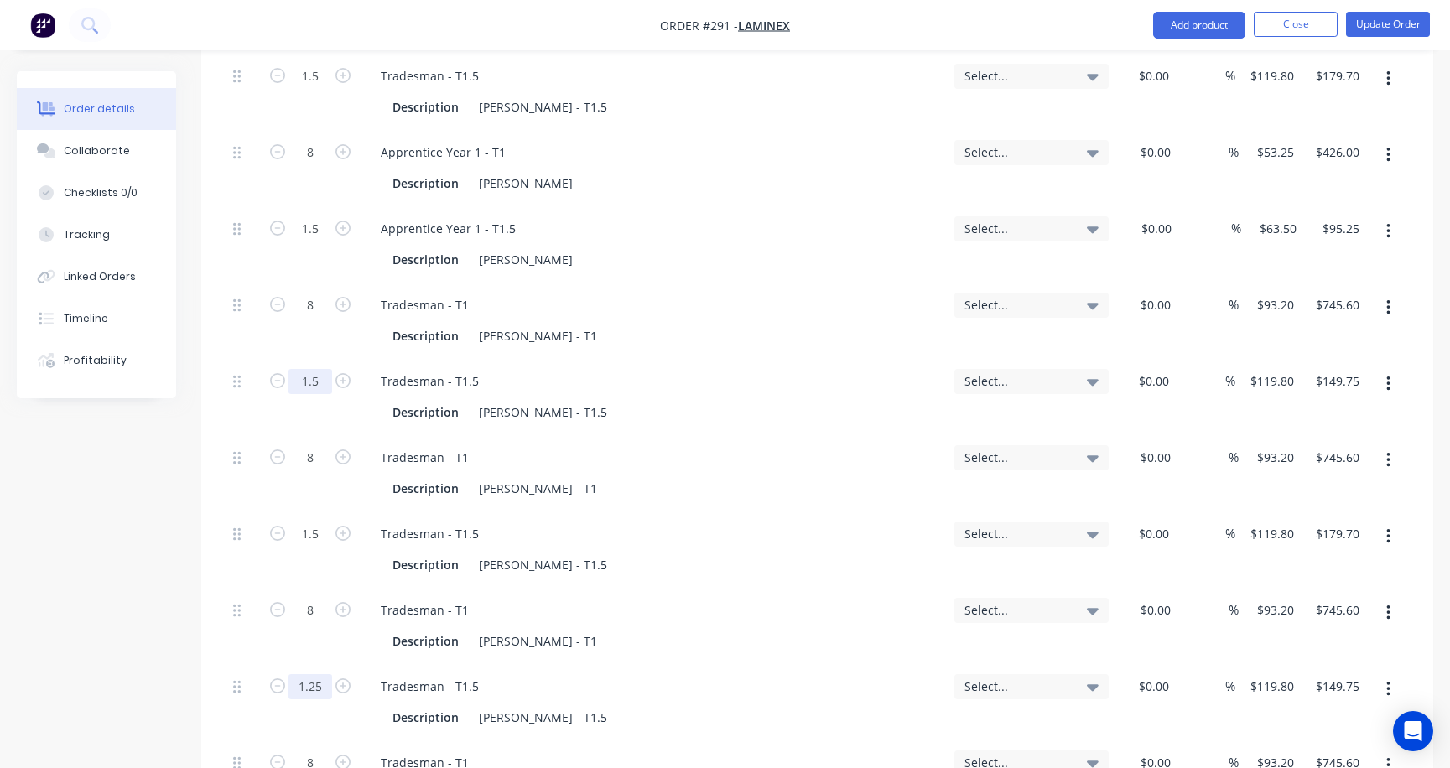
type input "1.5"
type input "$179.70"
click at [325, 674] on input "1.25" at bounding box center [311, 686] width 44 height 25
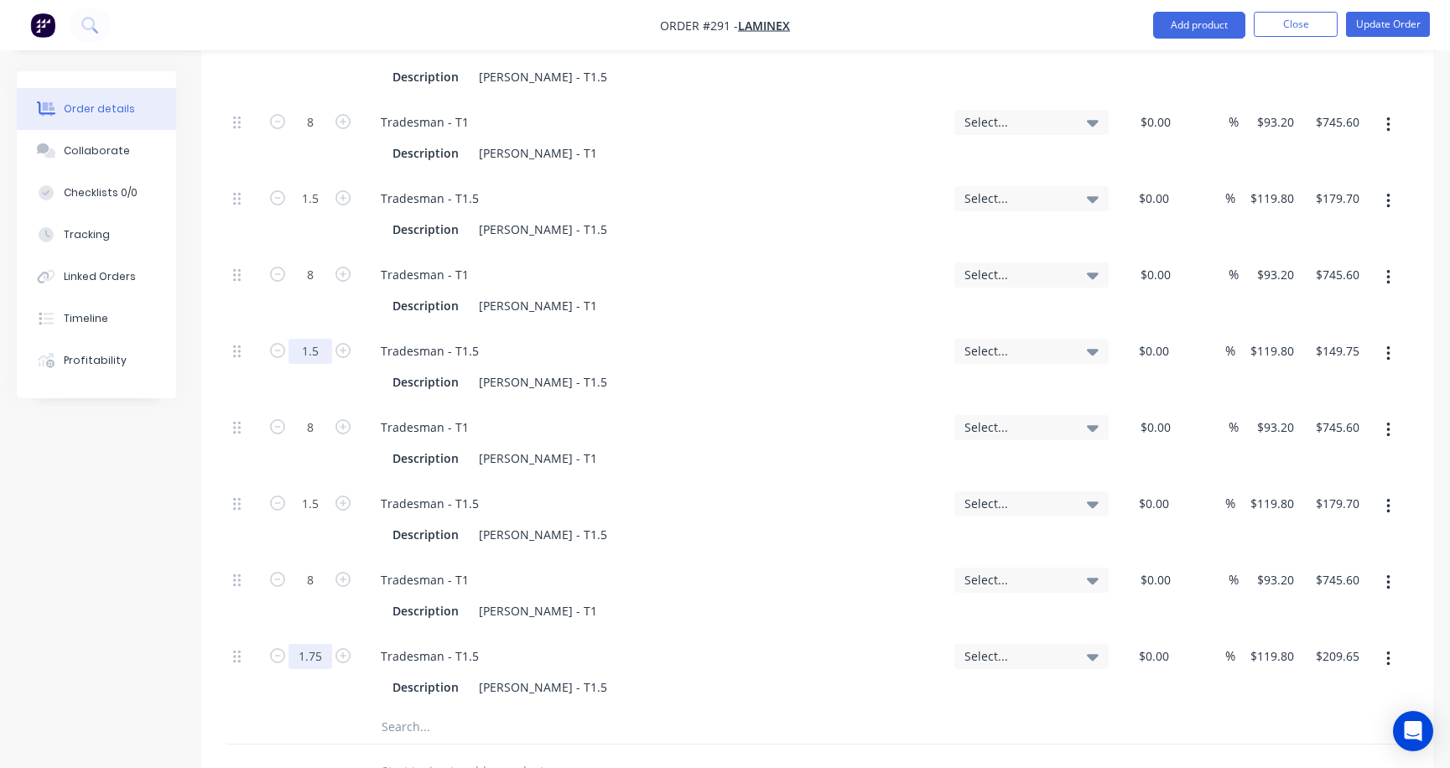
type input "1.5"
type input "$179.70"
click at [329, 644] on input "1.75" at bounding box center [311, 656] width 44 height 25
type input "1.5"
type input "$179.70"
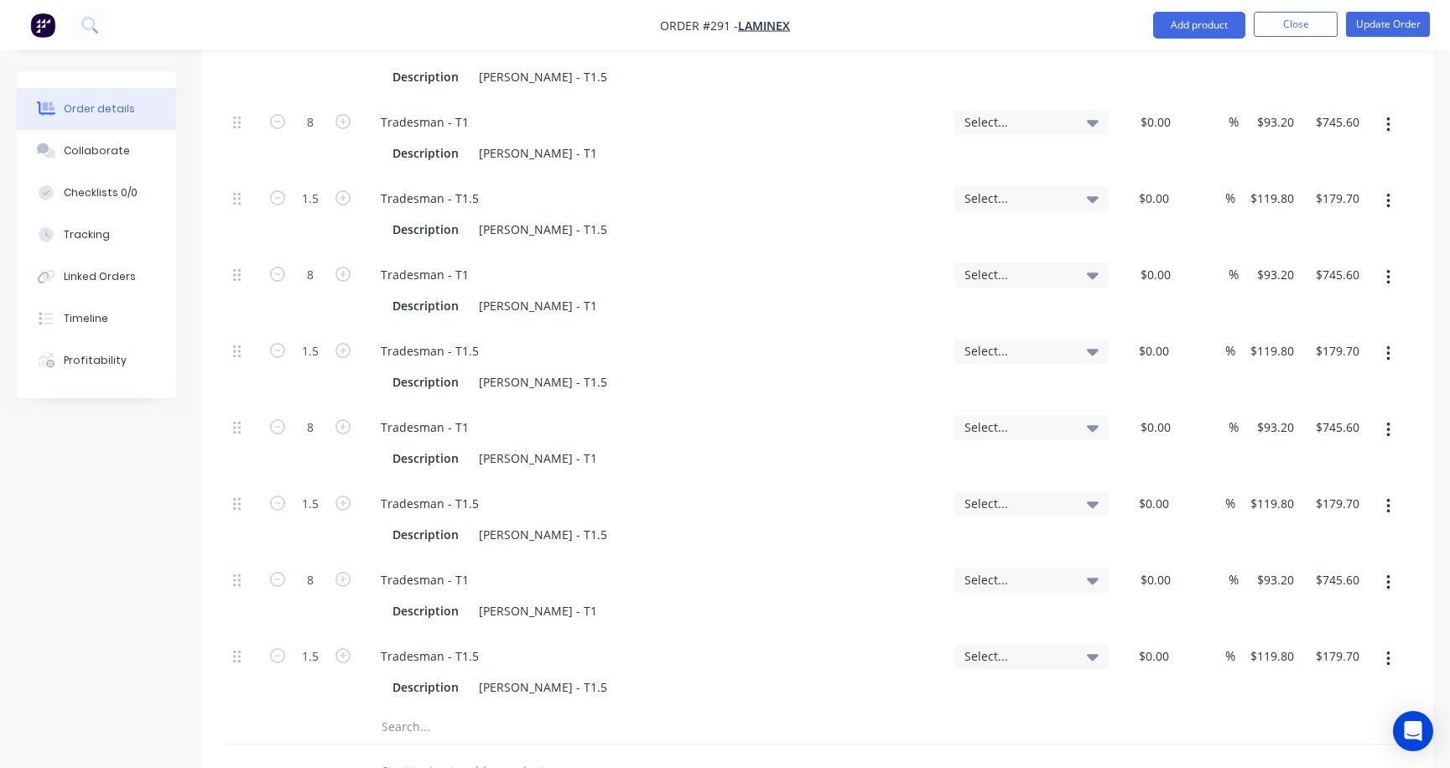
click at [316, 563] on div "8" at bounding box center [310, 596] width 101 height 76
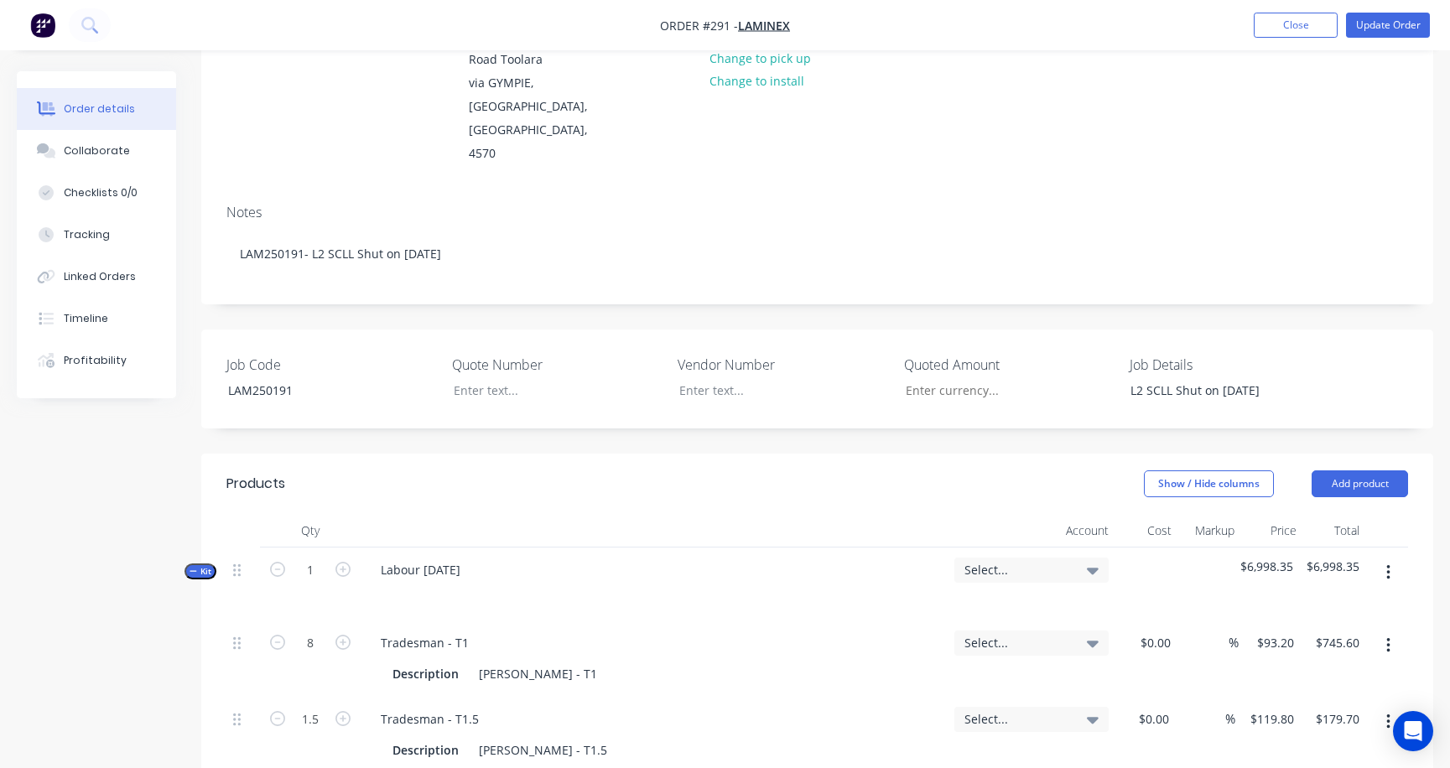
scroll to position [252, 0]
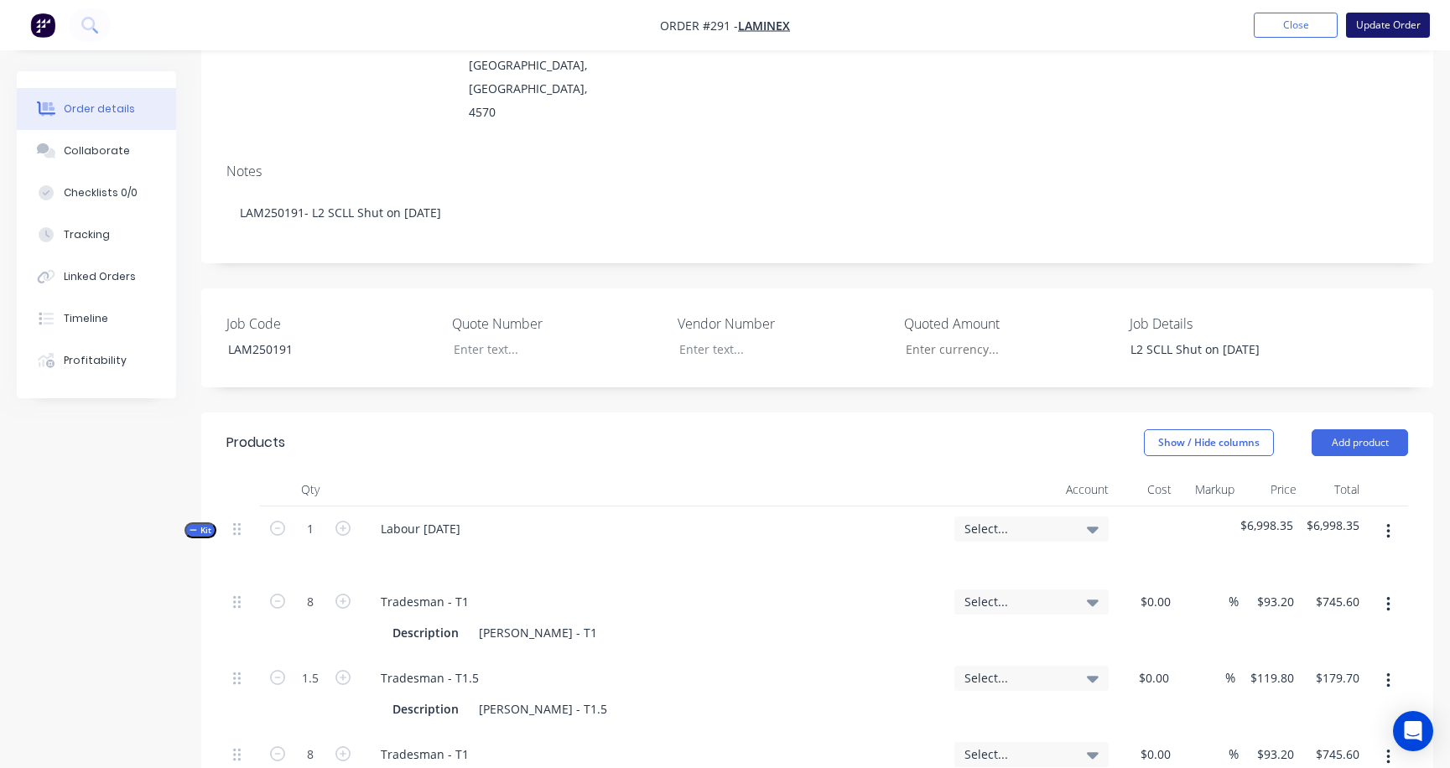
click at [1290, 24] on button "Update Order" at bounding box center [1388, 25] width 84 height 25
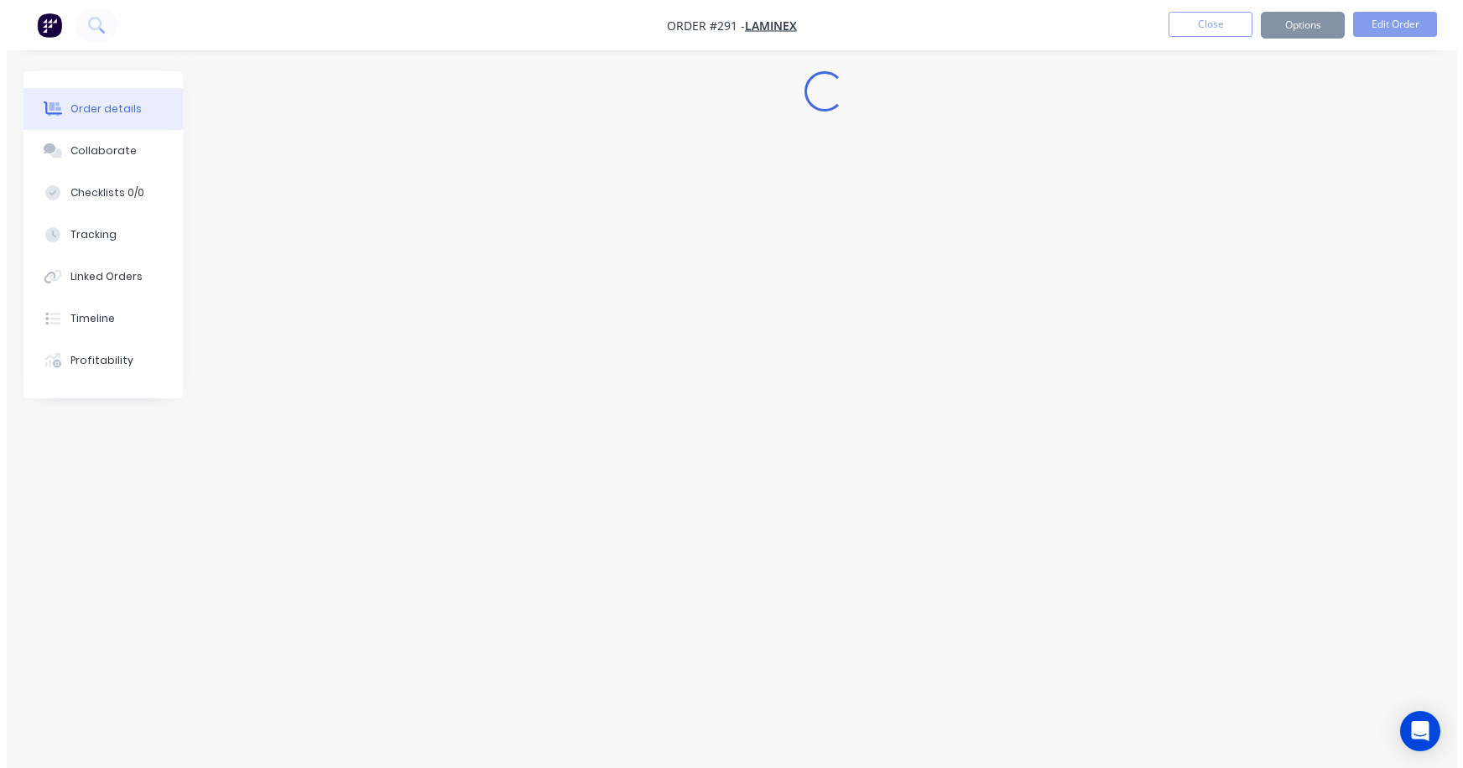
scroll to position [0, 0]
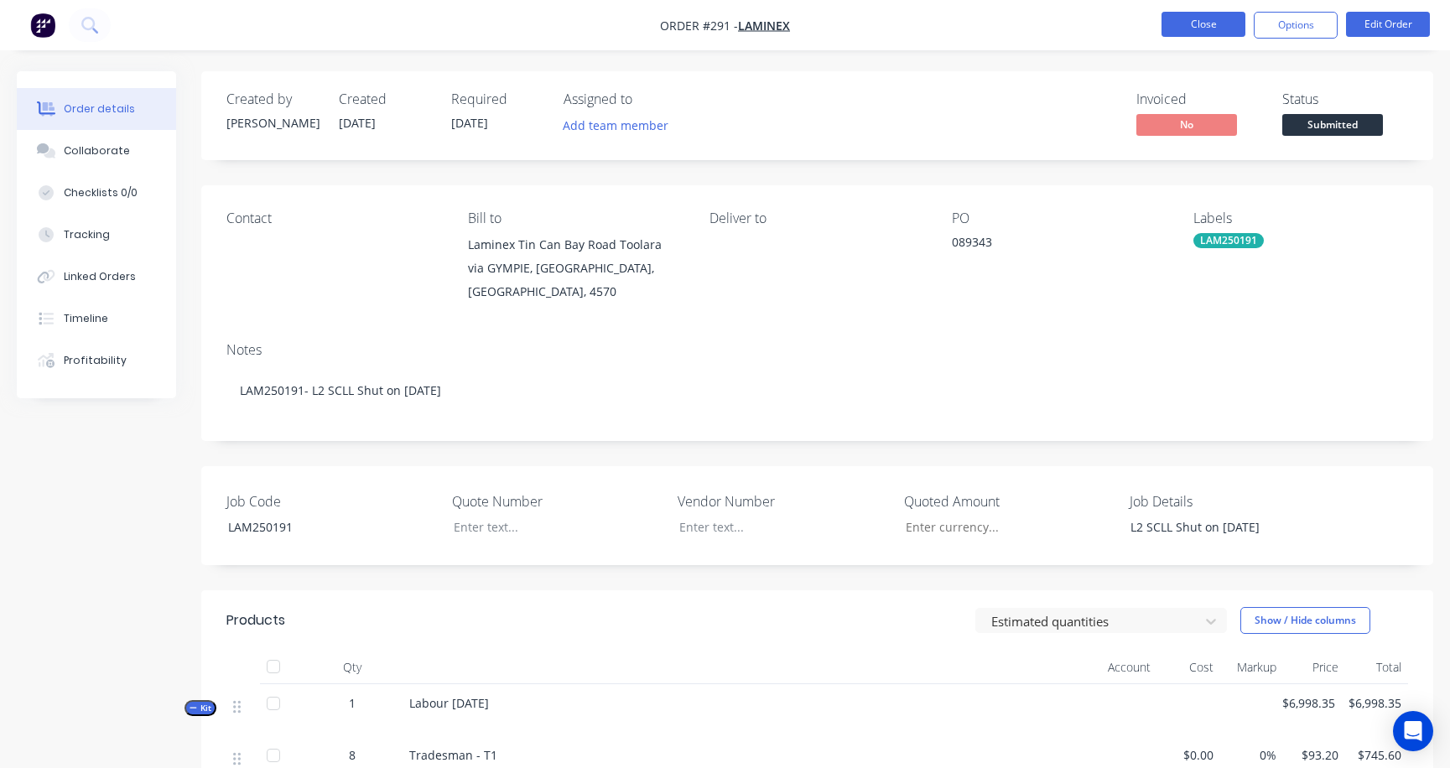
click at [1226, 21] on button "Close" at bounding box center [1204, 24] width 84 height 25
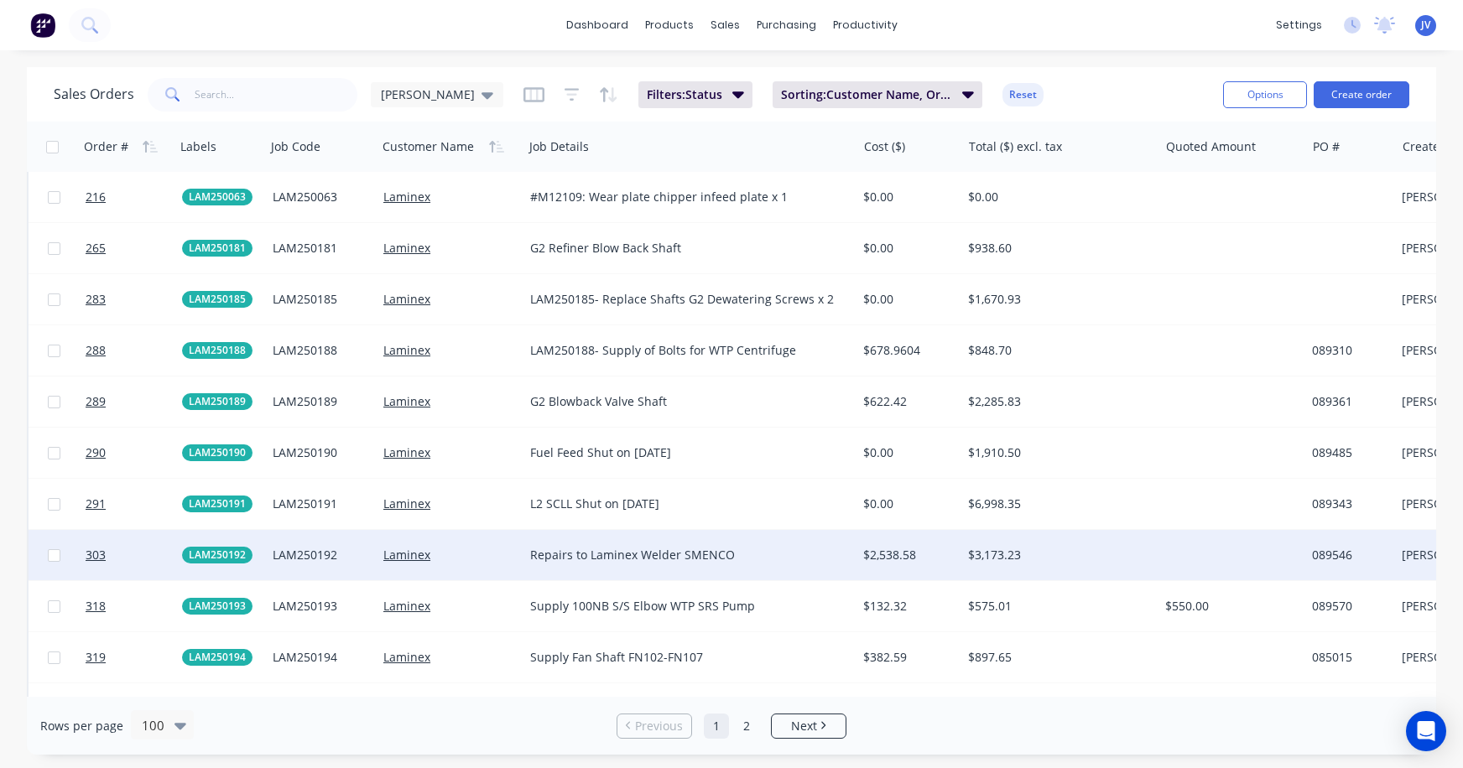
scroll to position [3020, 0]
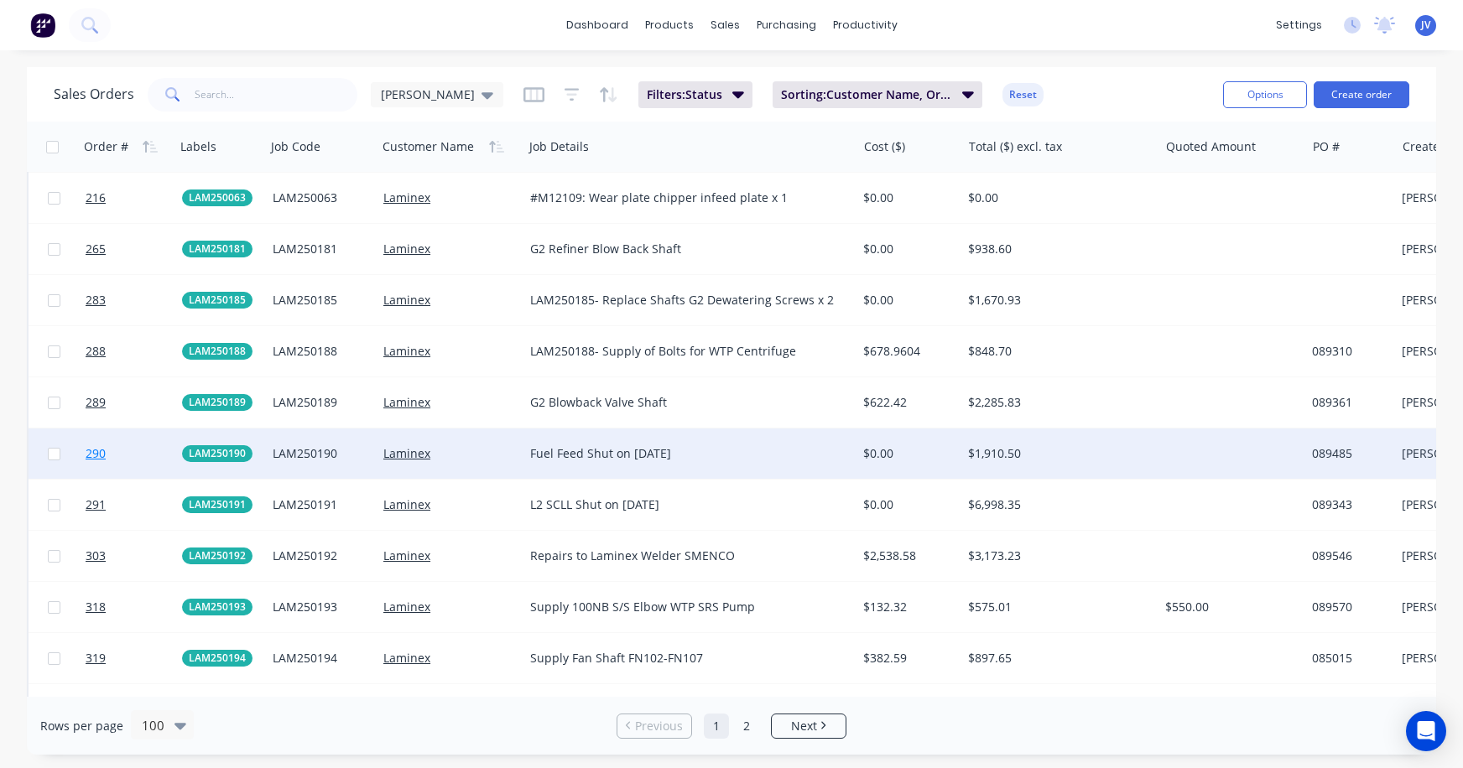
click at [92, 452] on span "290" at bounding box center [96, 453] width 20 height 17
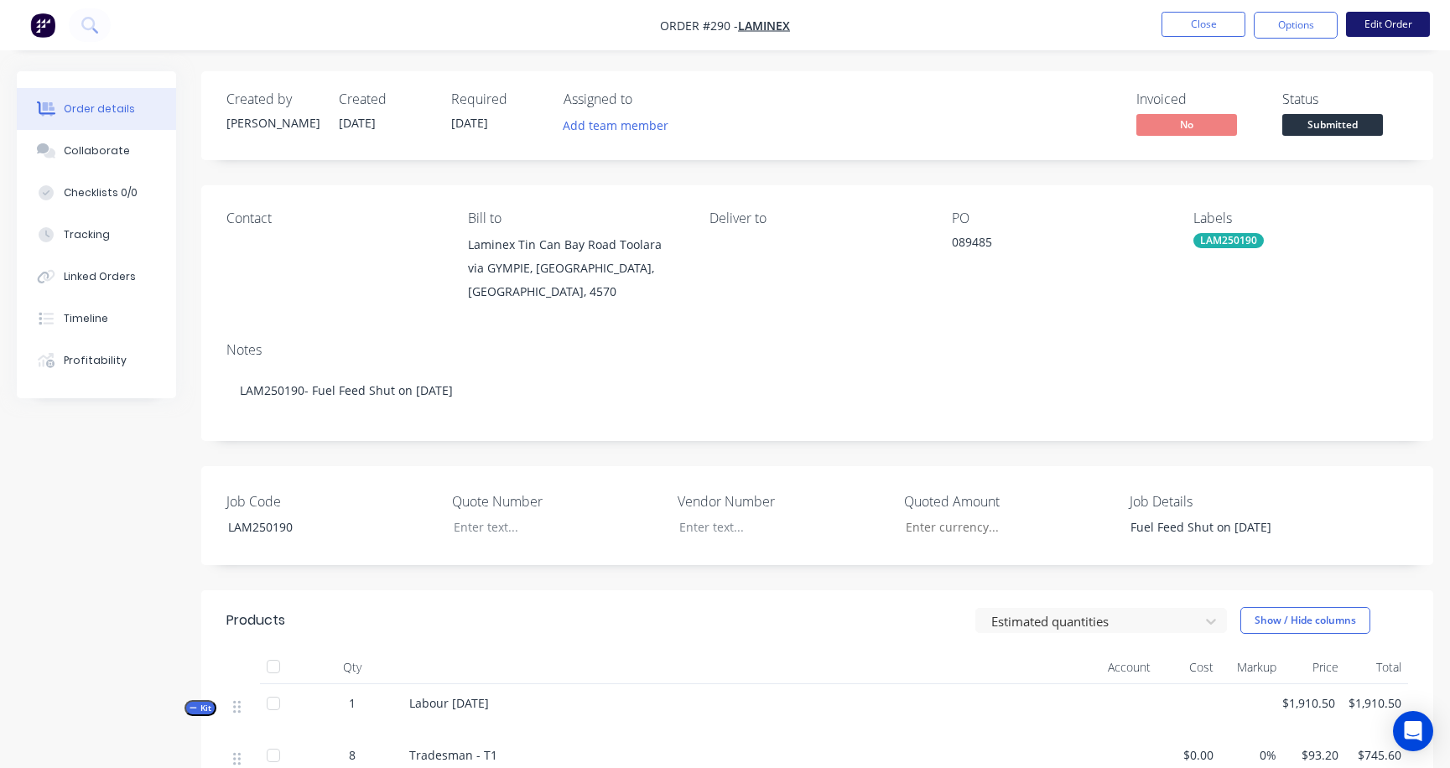
click at [1290, 17] on button "Edit Order" at bounding box center [1388, 24] width 84 height 25
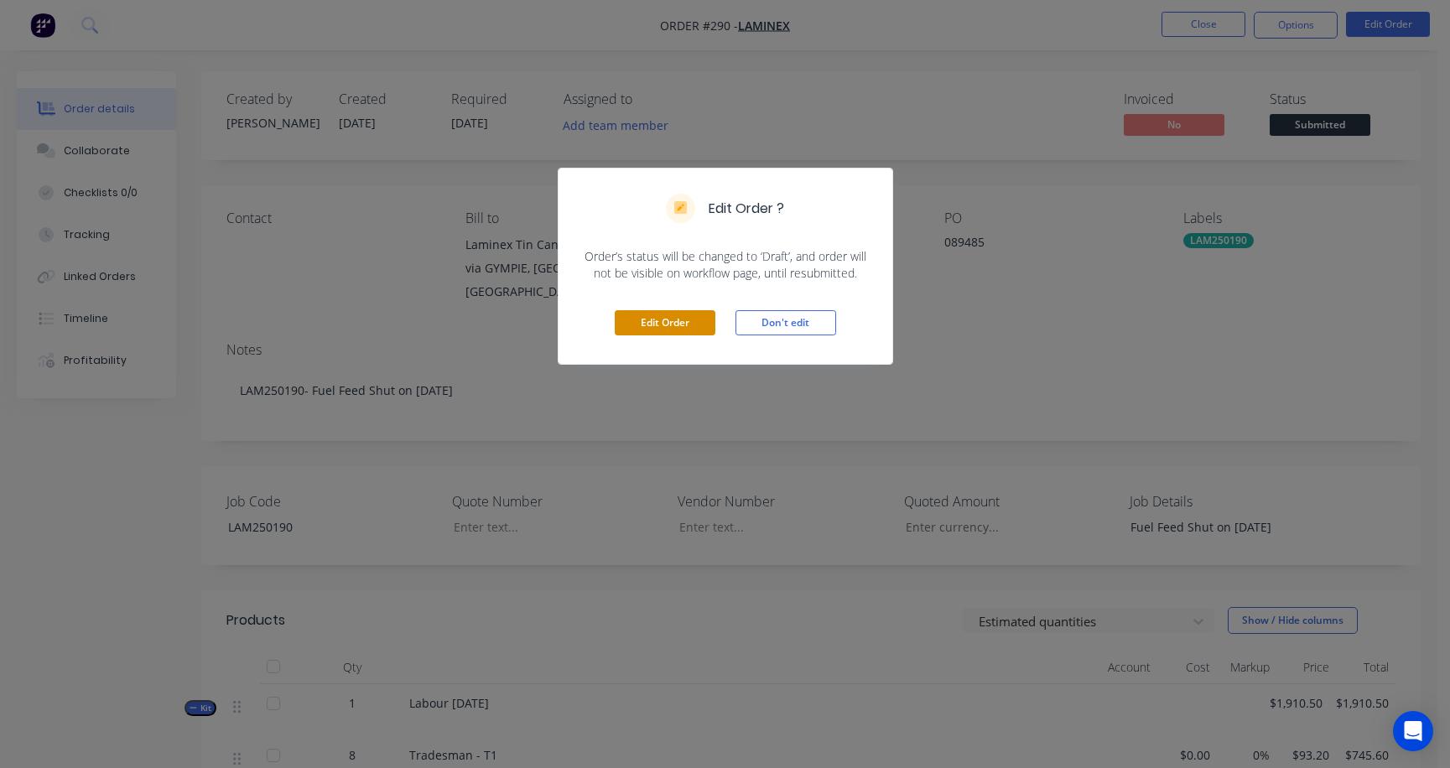
click at [653, 317] on button "Edit Order" at bounding box center [665, 322] width 101 height 25
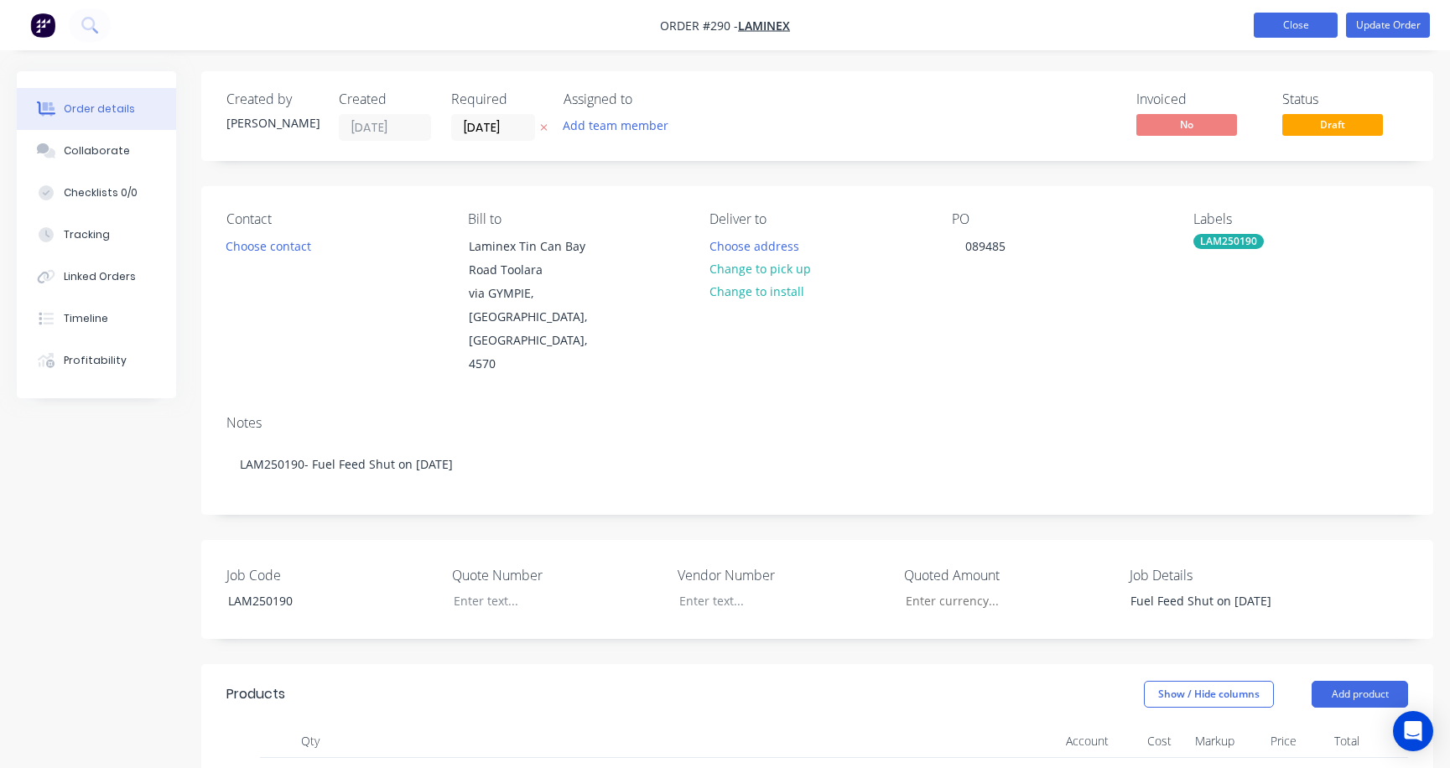
click at [1290, 25] on button "Close" at bounding box center [1296, 25] width 84 height 25
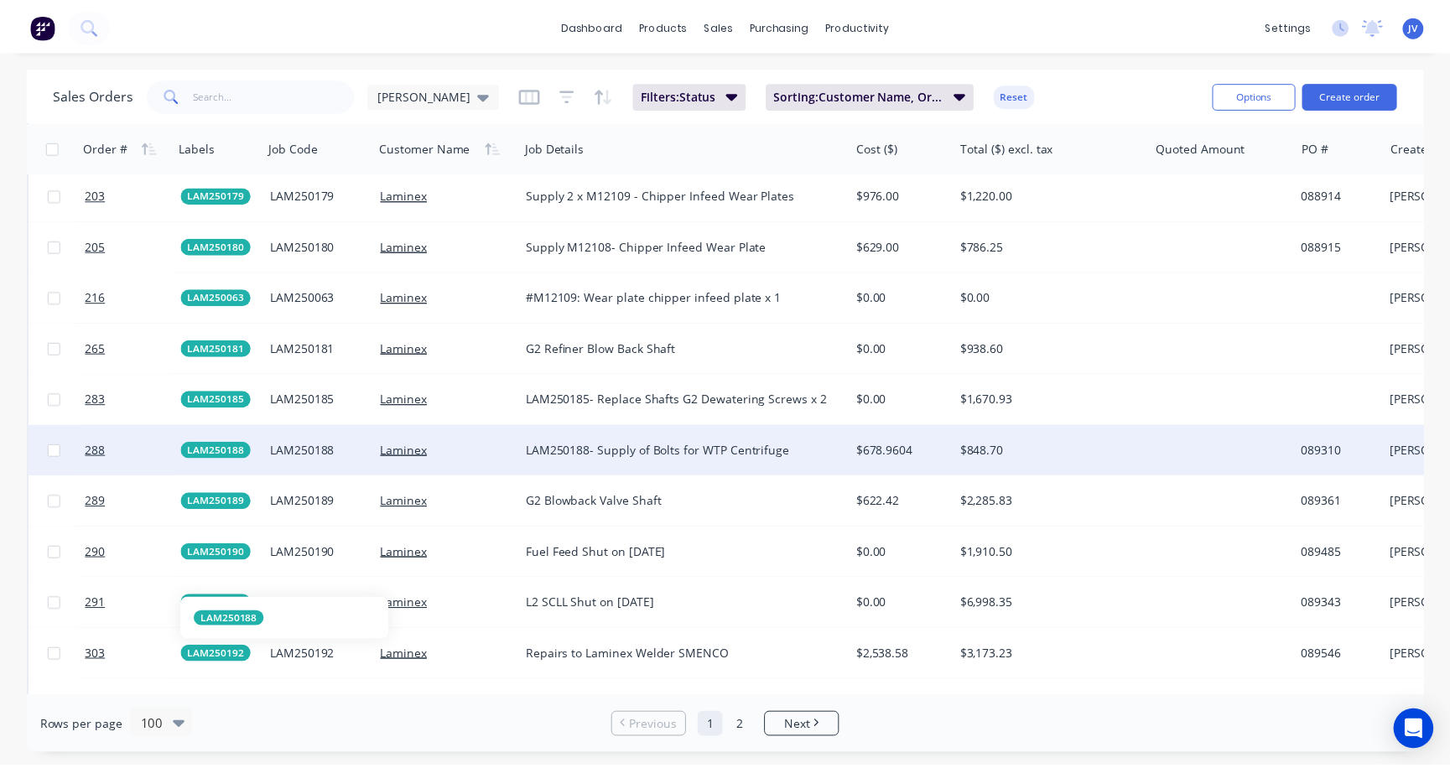
scroll to position [2936, 0]
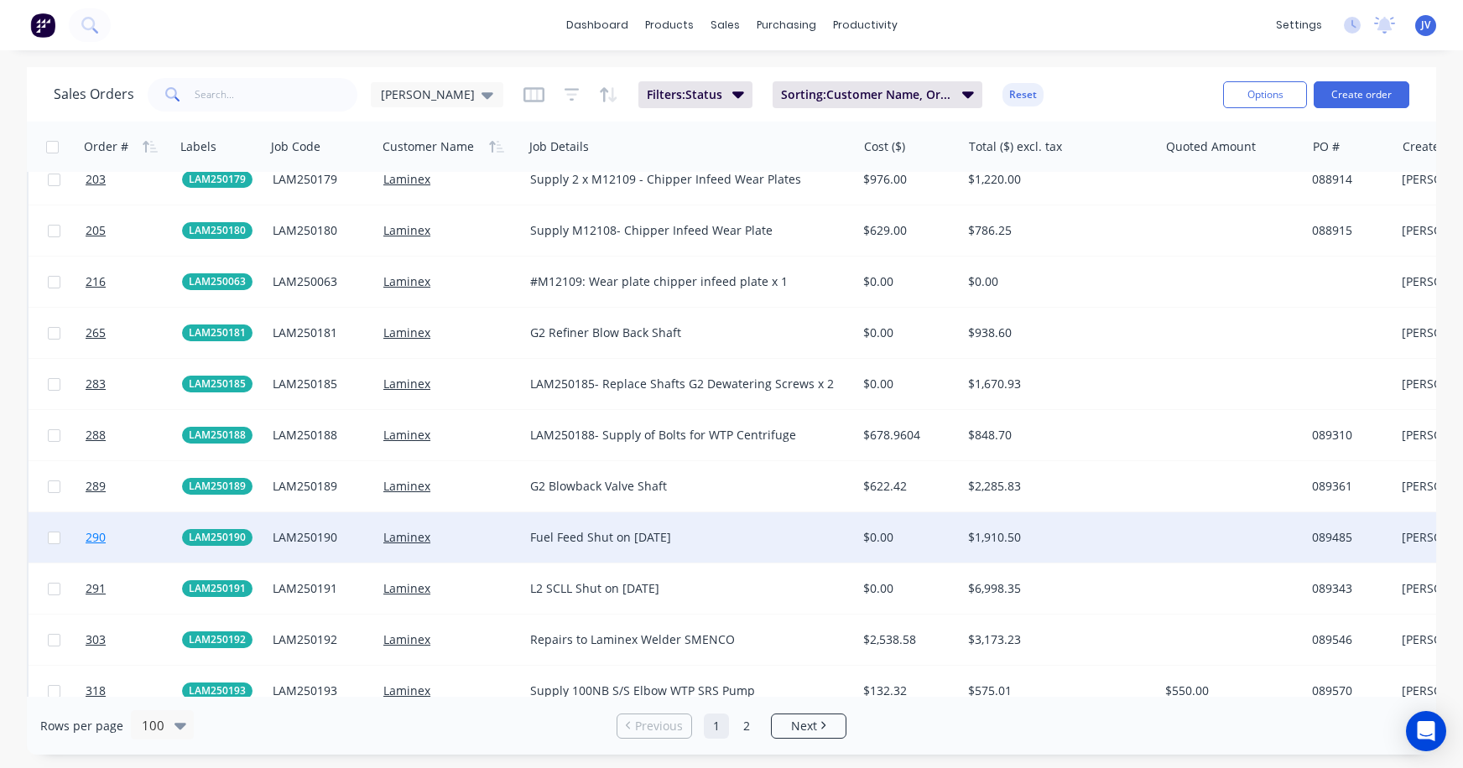
click at [97, 536] on span "290" at bounding box center [96, 537] width 20 height 17
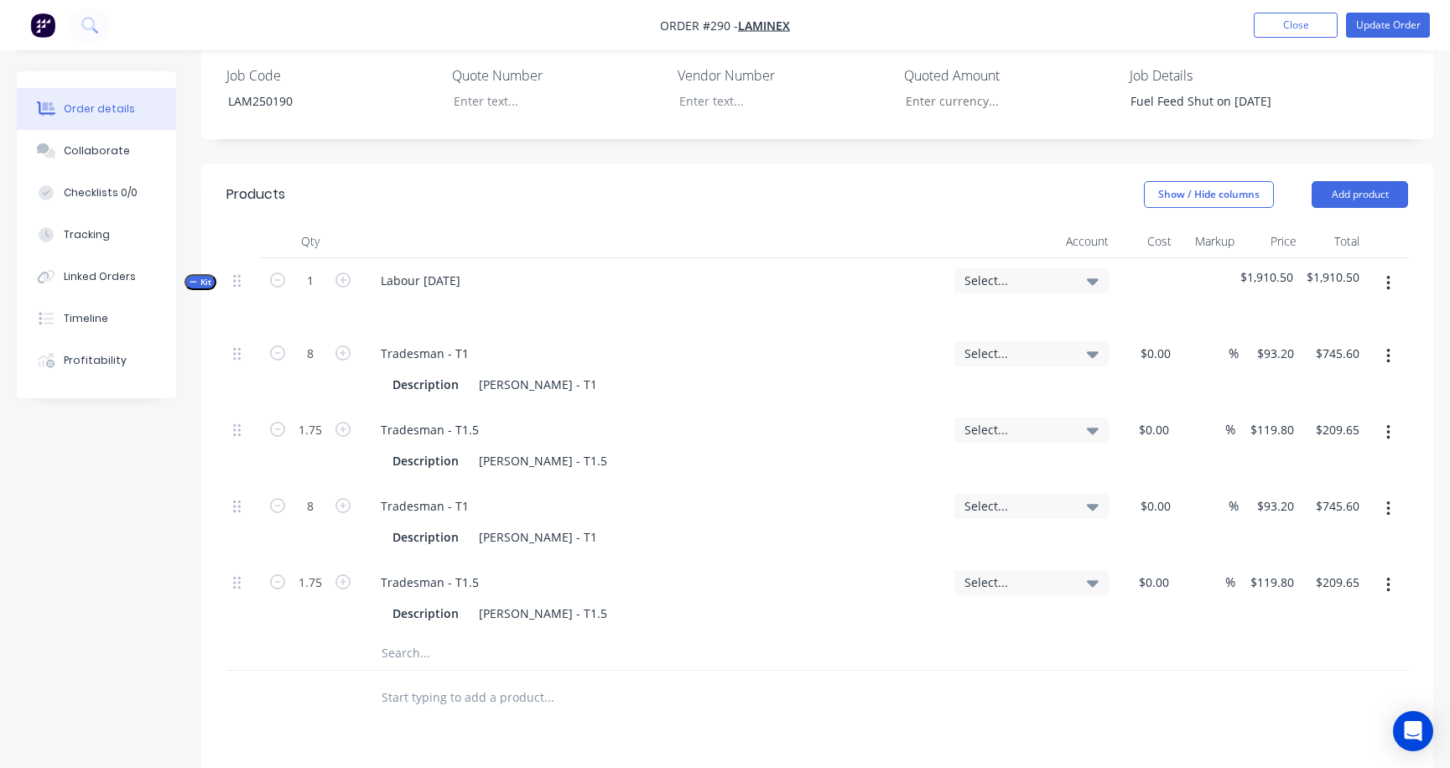
scroll to position [503, 0]
click at [1290, 28] on button "Close" at bounding box center [1296, 25] width 84 height 25
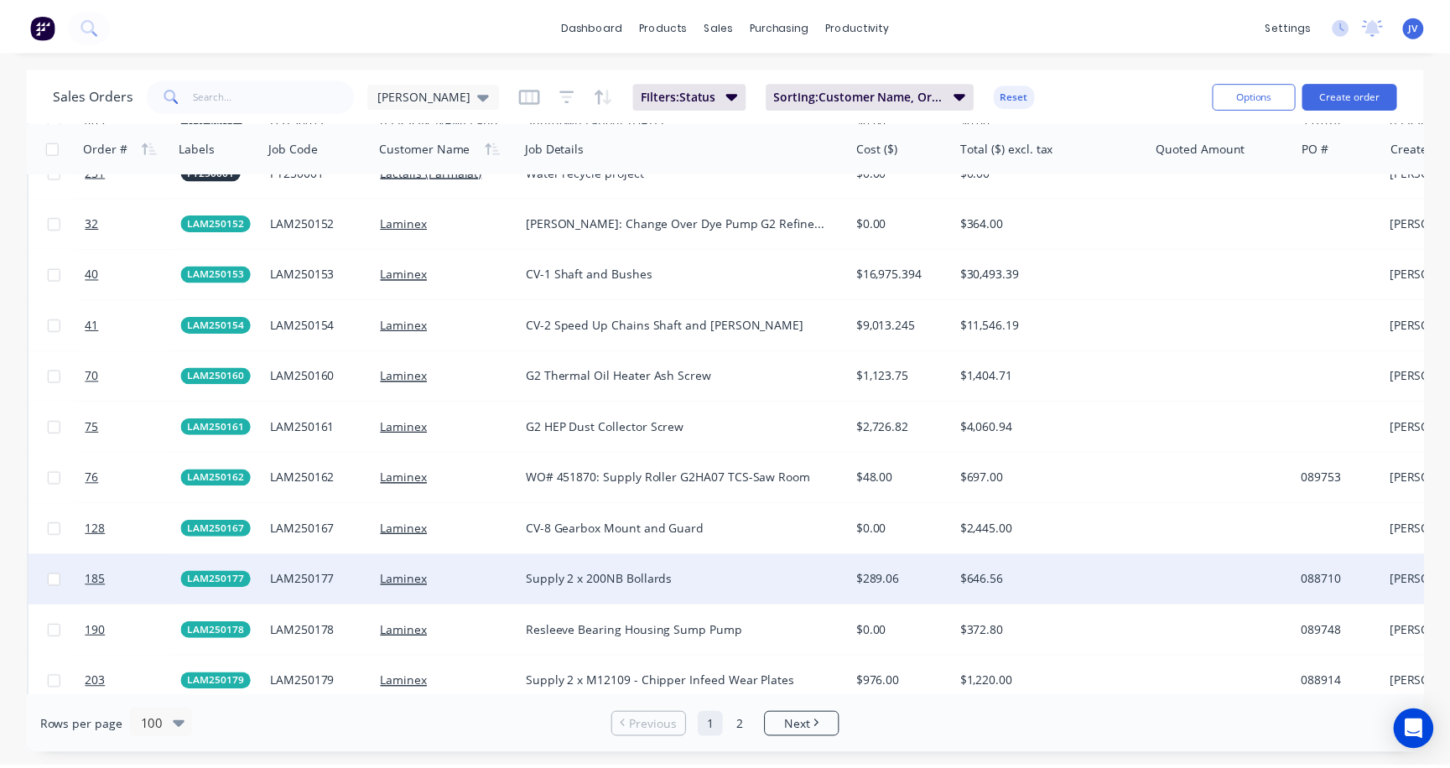
scroll to position [2936, 0]
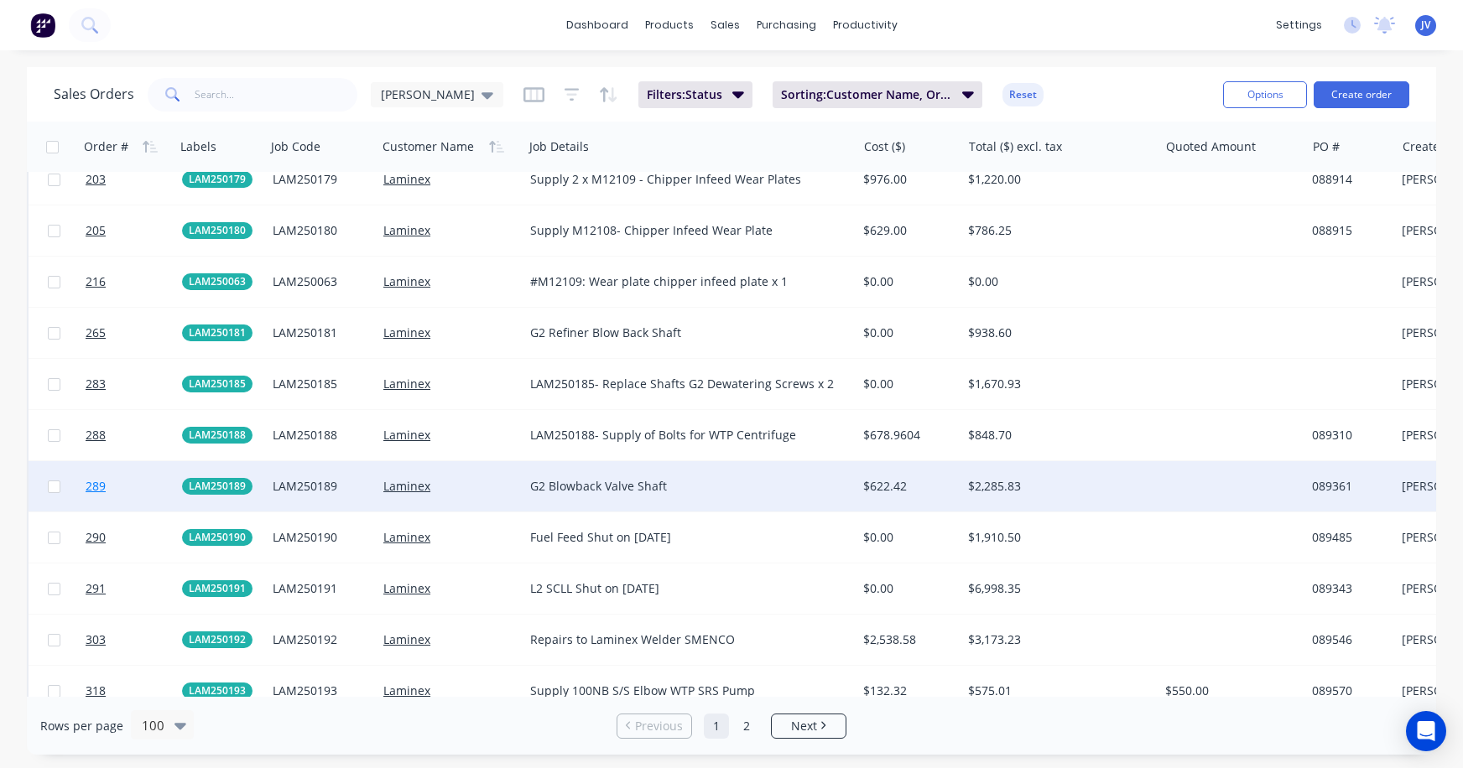
click at [96, 487] on span "289" at bounding box center [96, 486] width 20 height 17
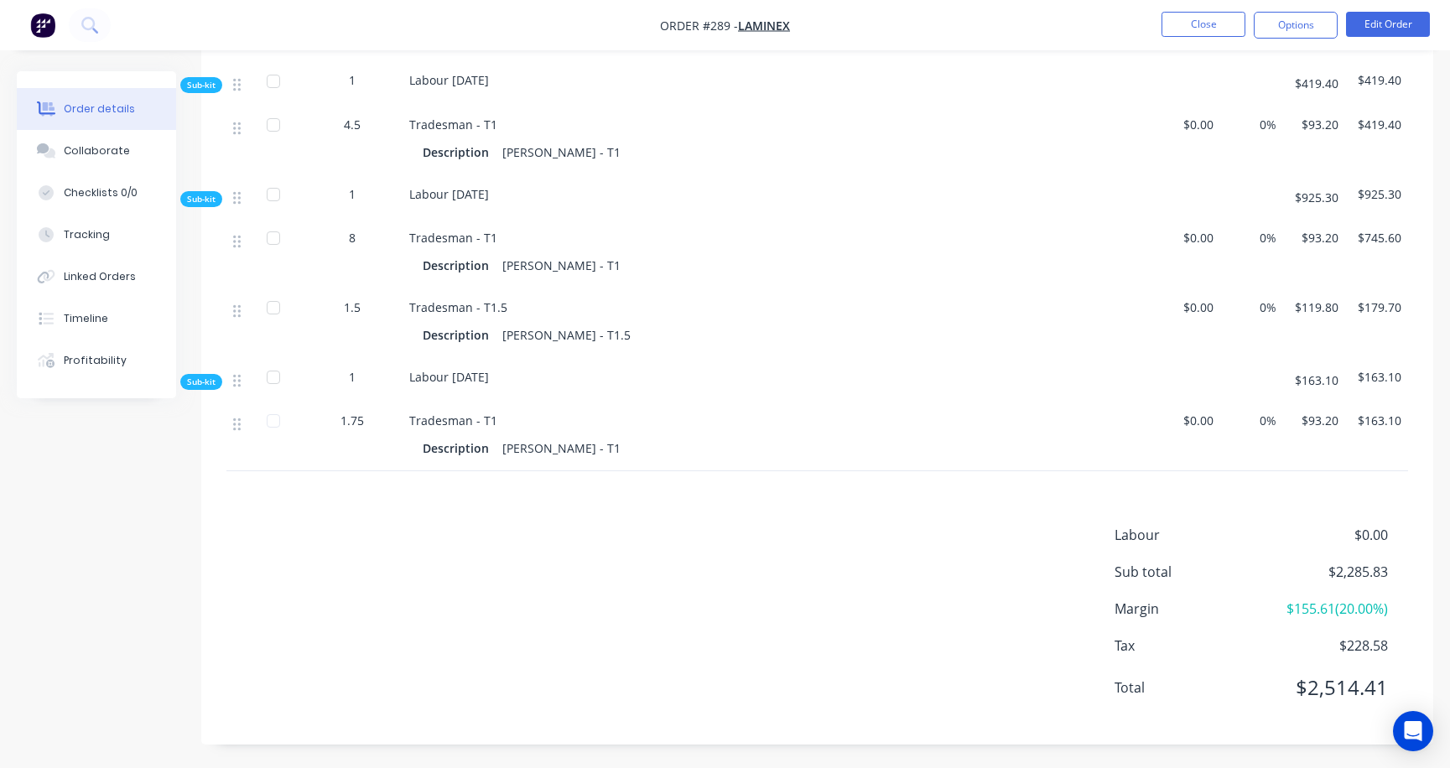
scroll to position [825, 0]
click at [1204, 27] on button "Close" at bounding box center [1204, 24] width 84 height 25
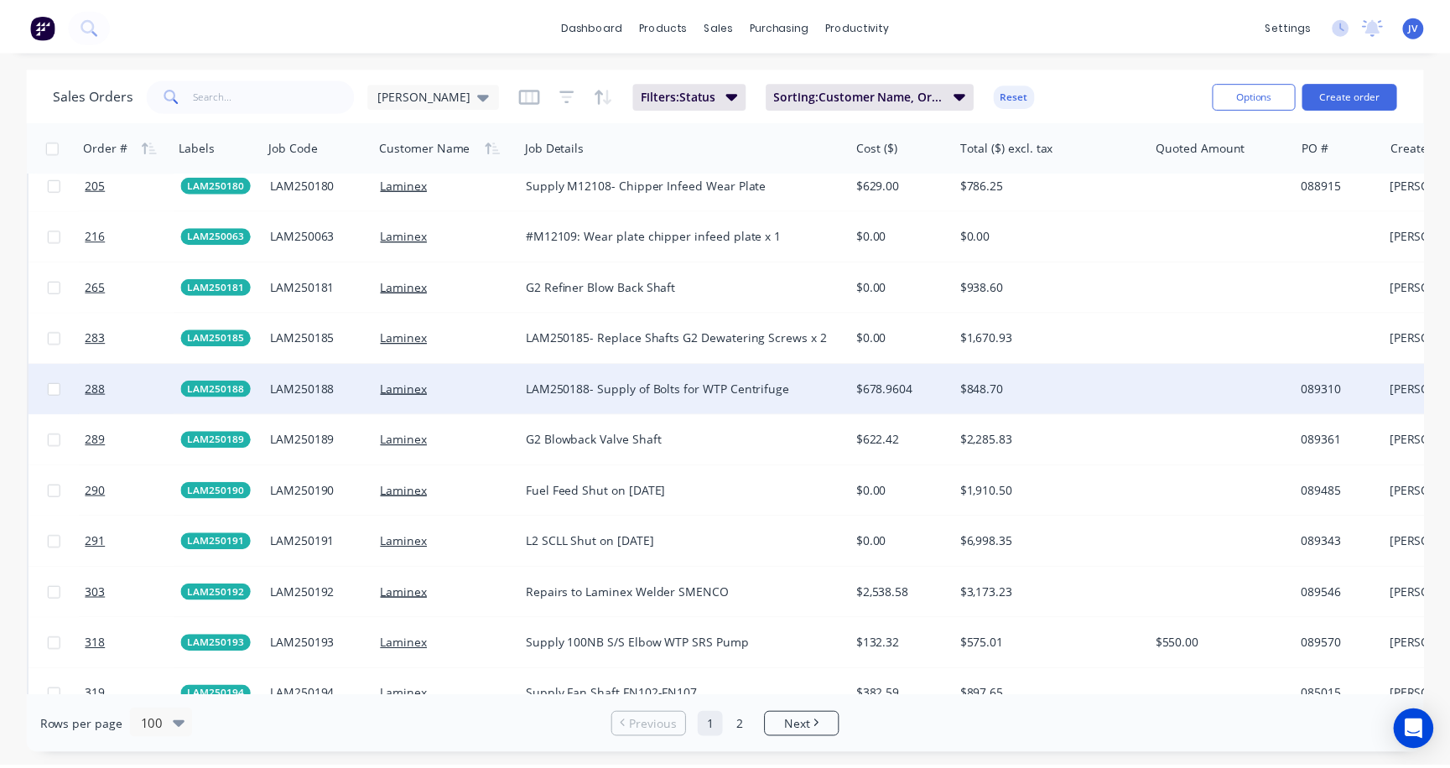
scroll to position [2936, 0]
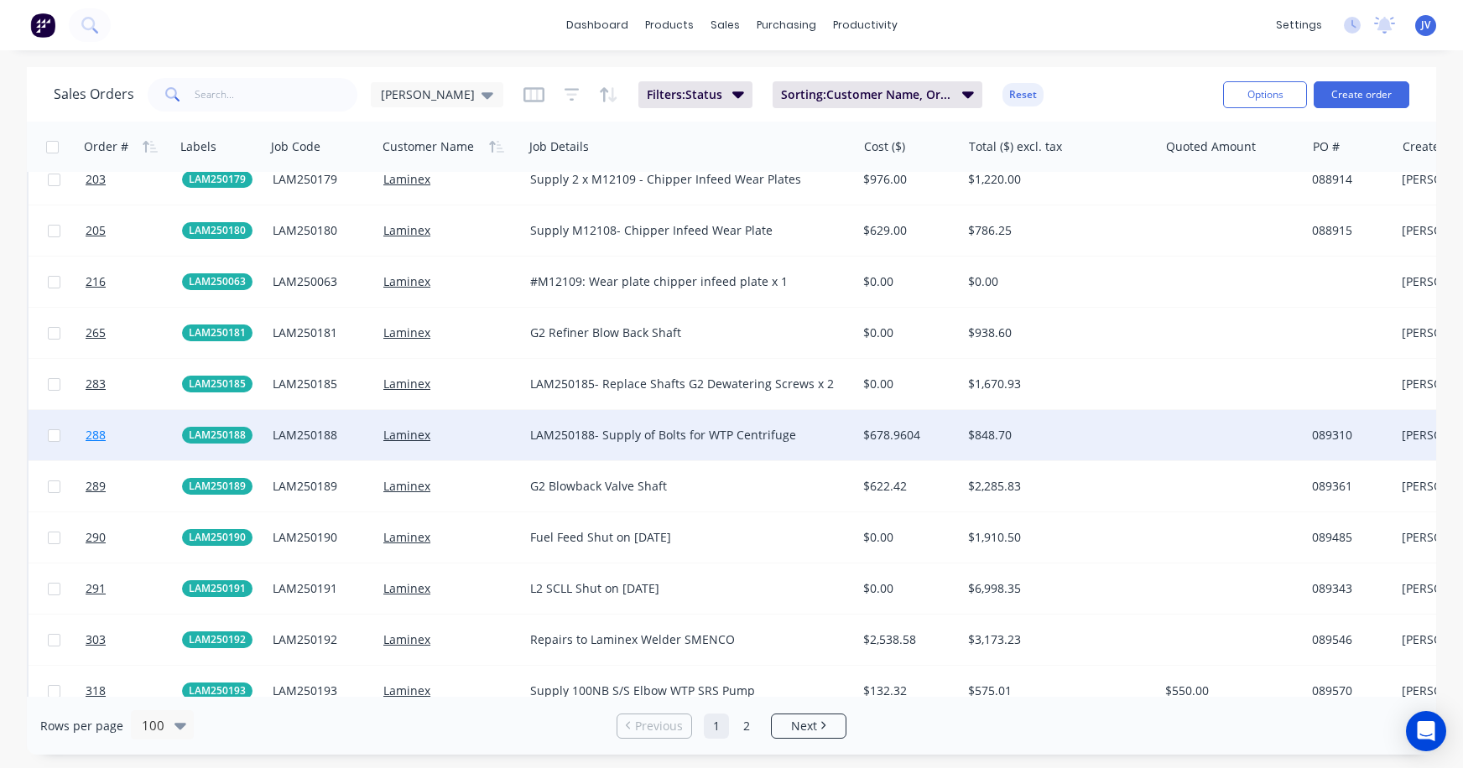
click at [96, 430] on span "288" at bounding box center [96, 435] width 20 height 17
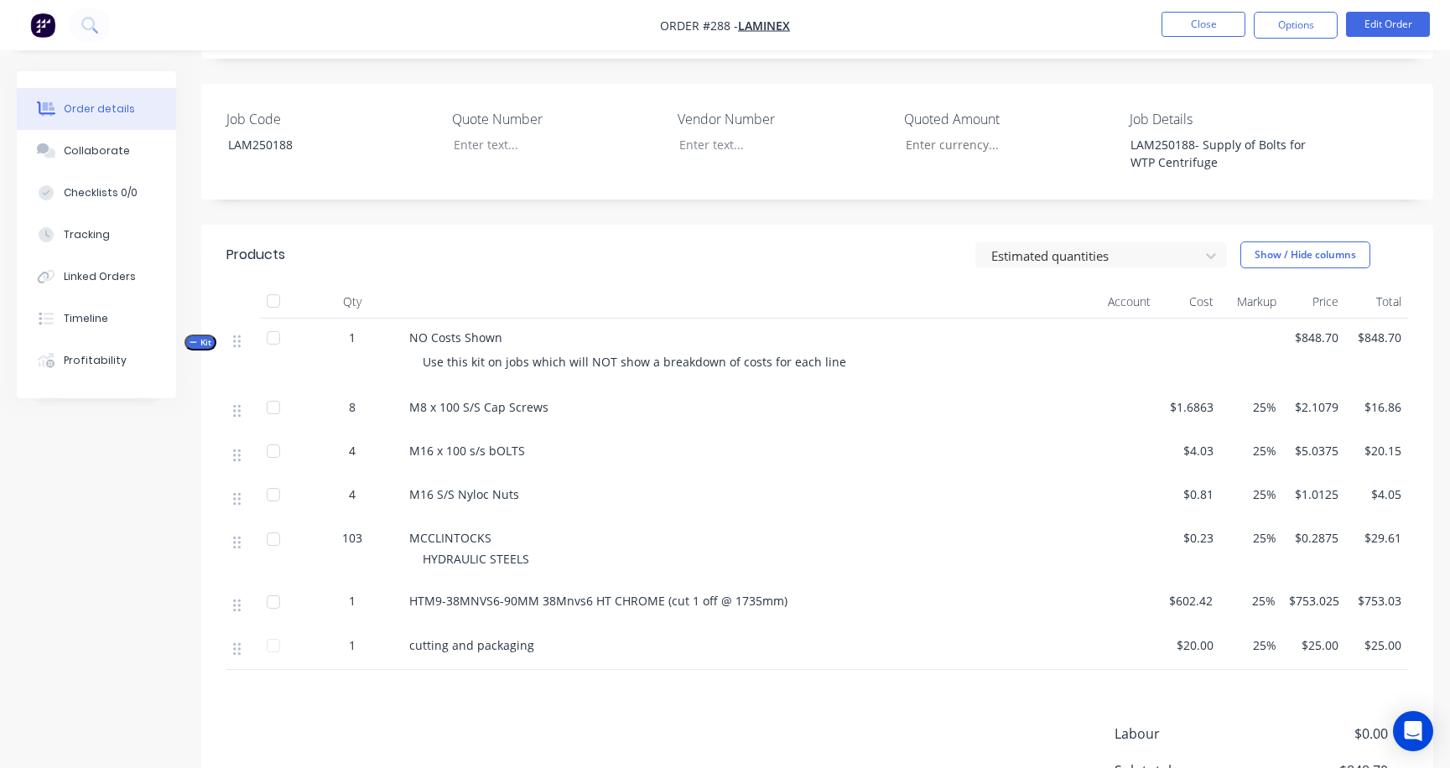
scroll to position [415, 0]
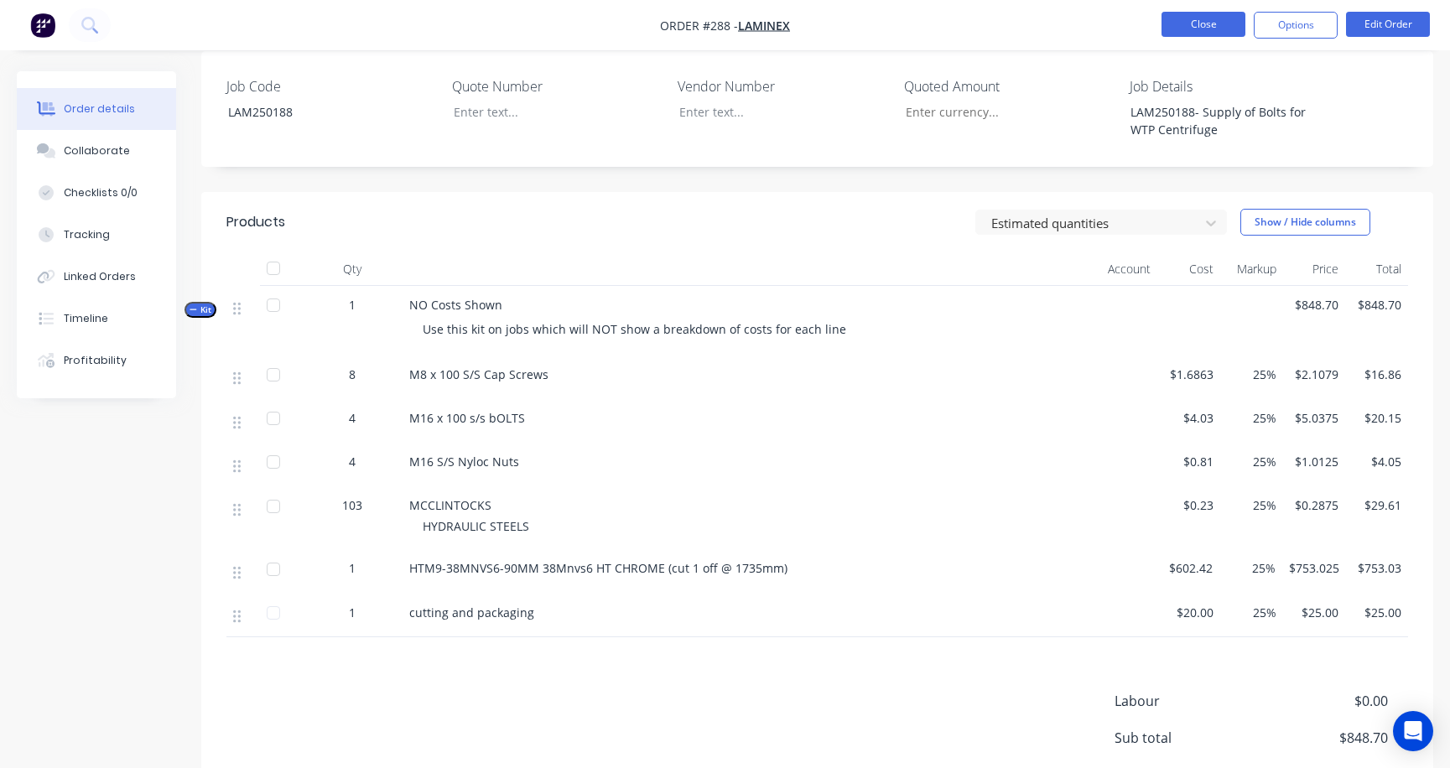
click at [1205, 29] on button "Close" at bounding box center [1204, 24] width 84 height 25
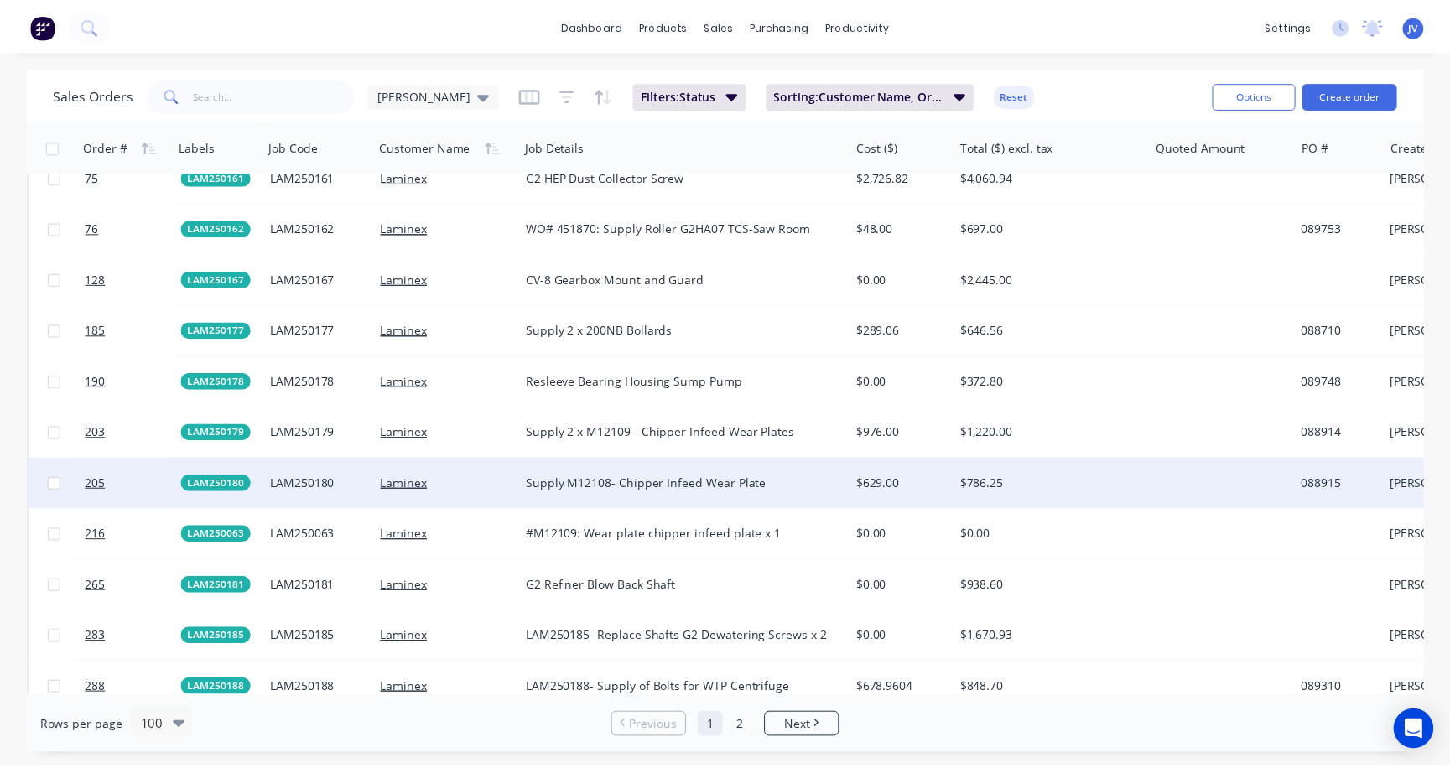
scroll to position [2684, 0]
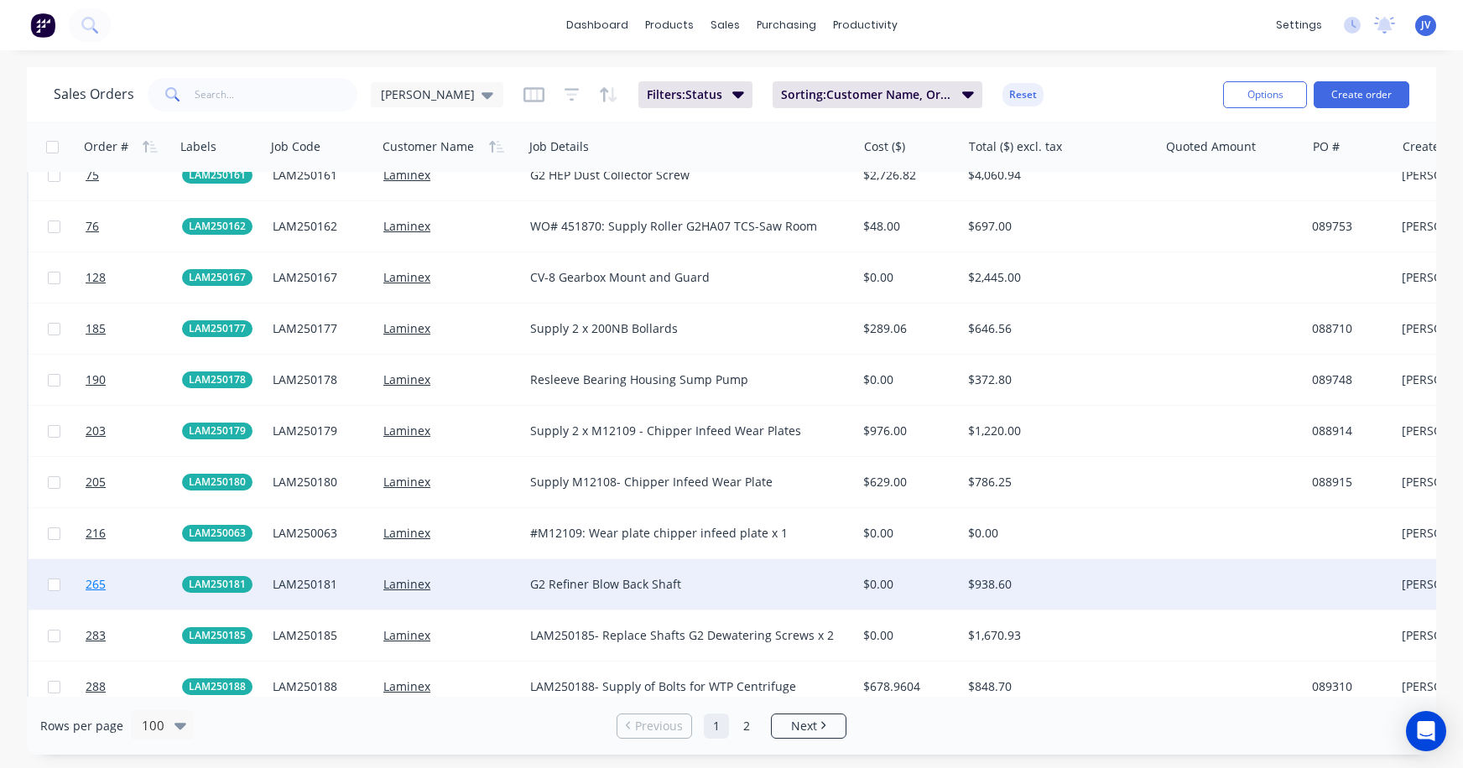
click at [91, 586] on span "265" at bounding box center [96, 584] width 20 height 17
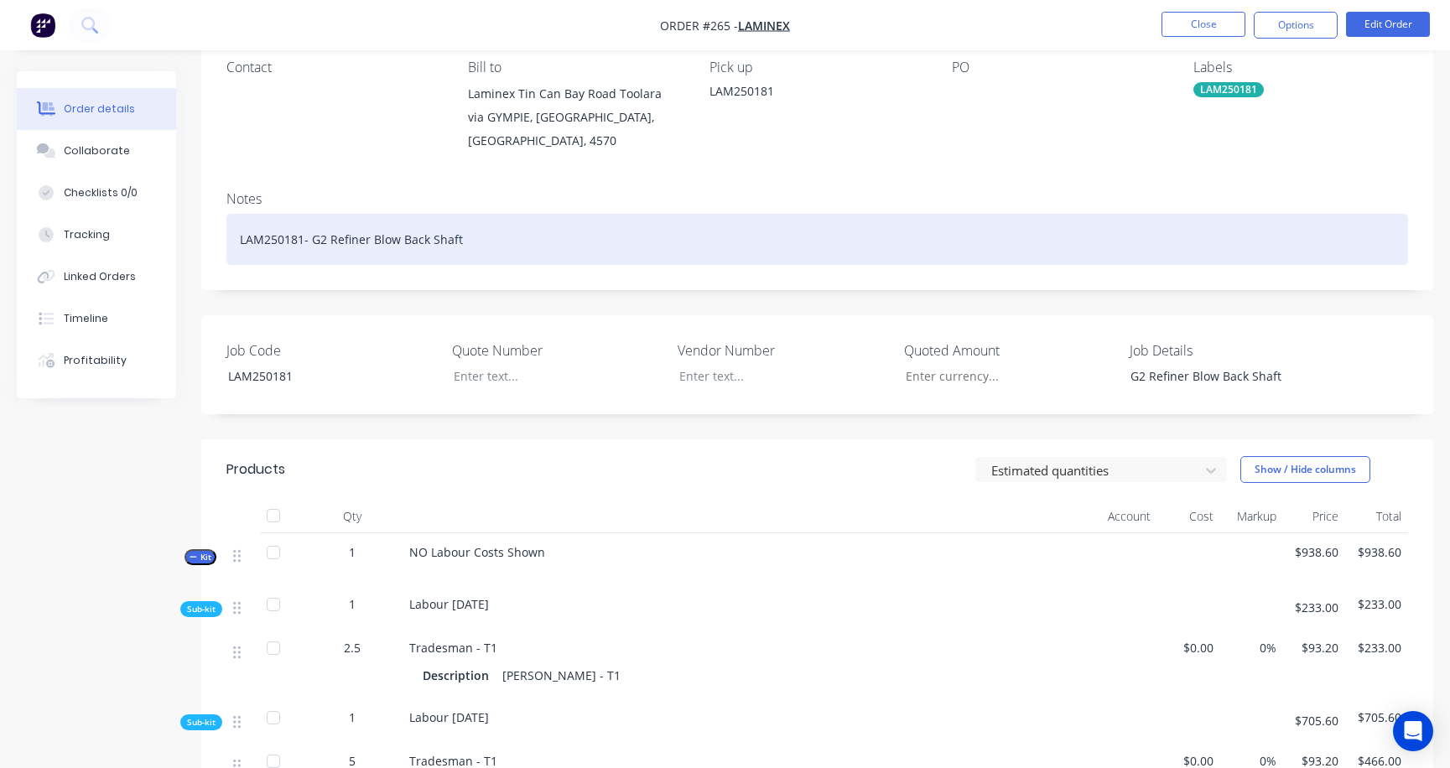
scroll to position [143, 0]
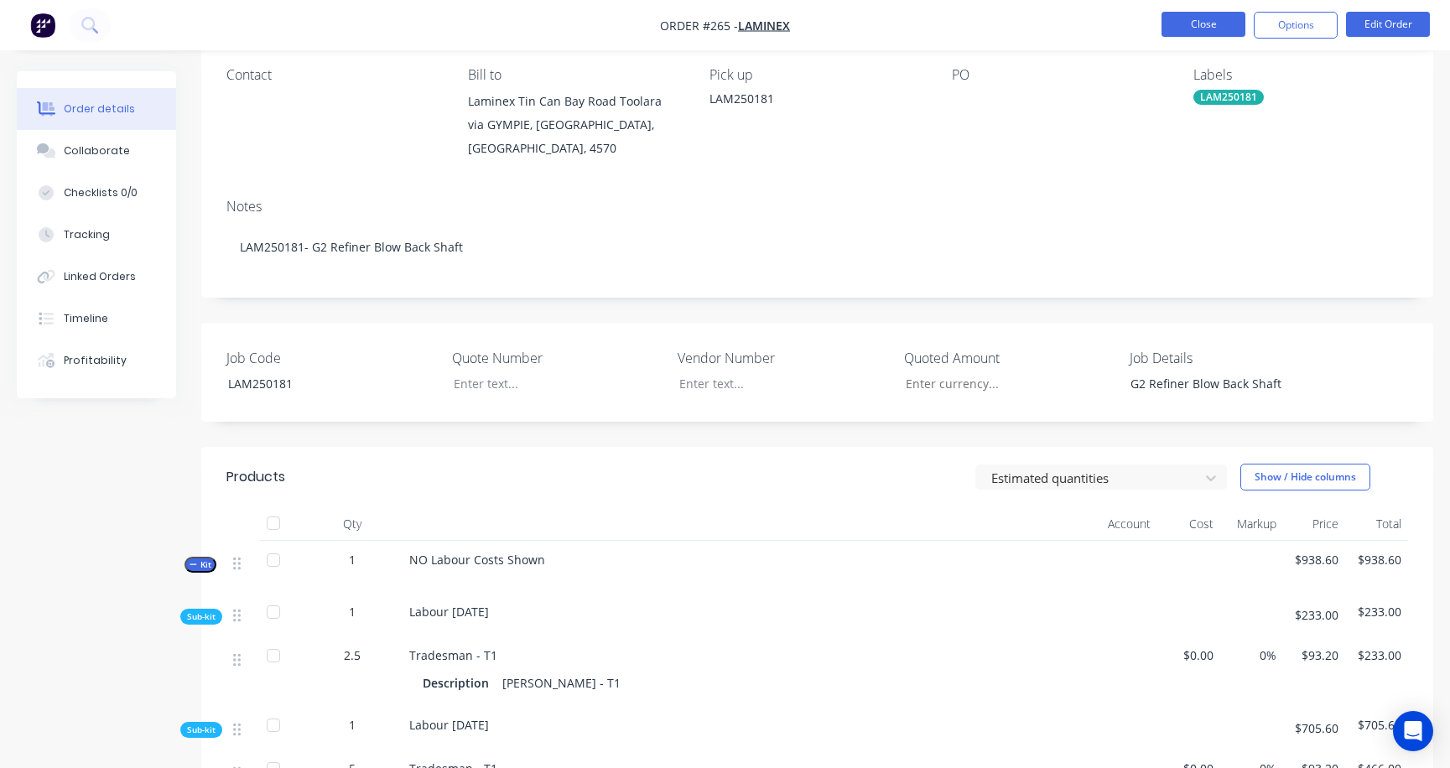
click at [1198, 20] on button "Close" at bounding box center [1204, 24] width 84 height 25
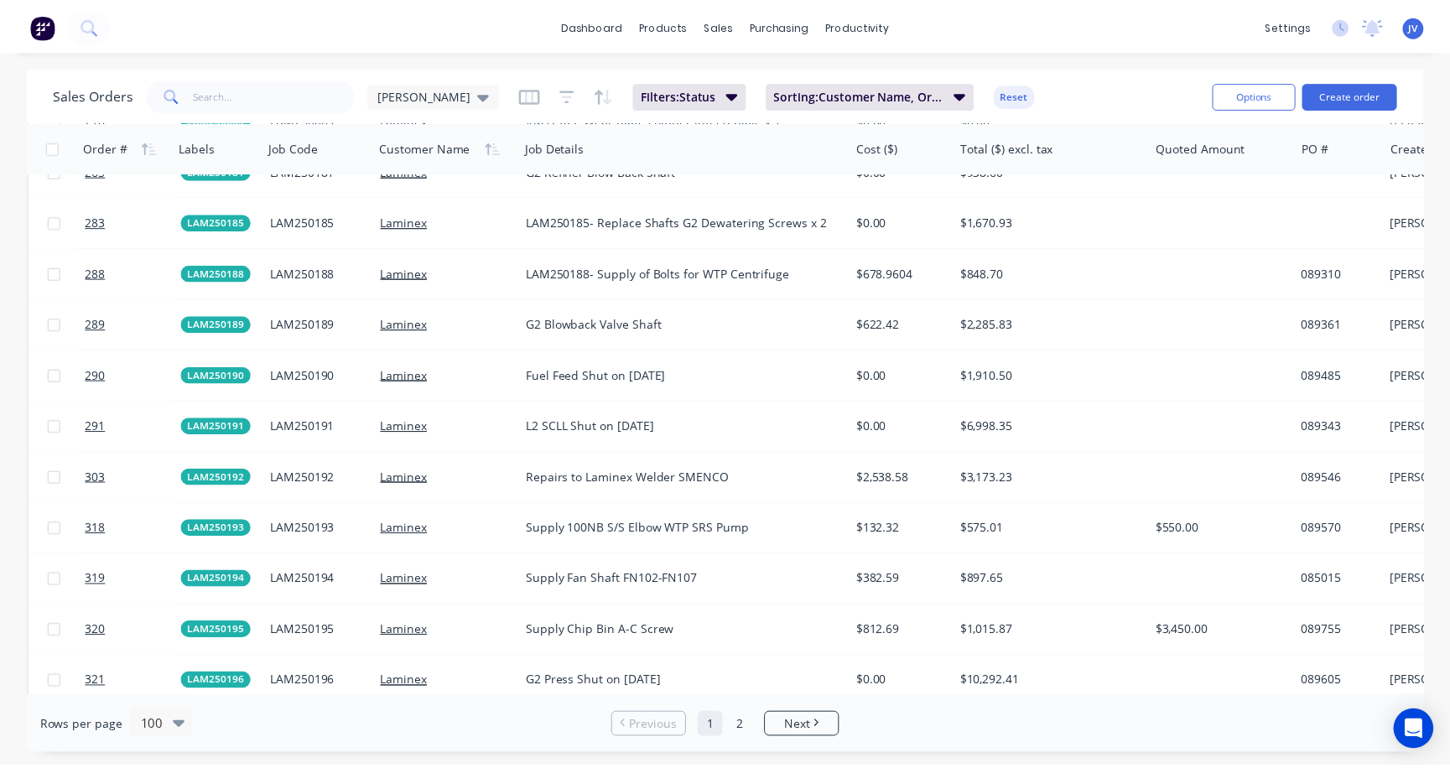
scroll to position [2936, 0]
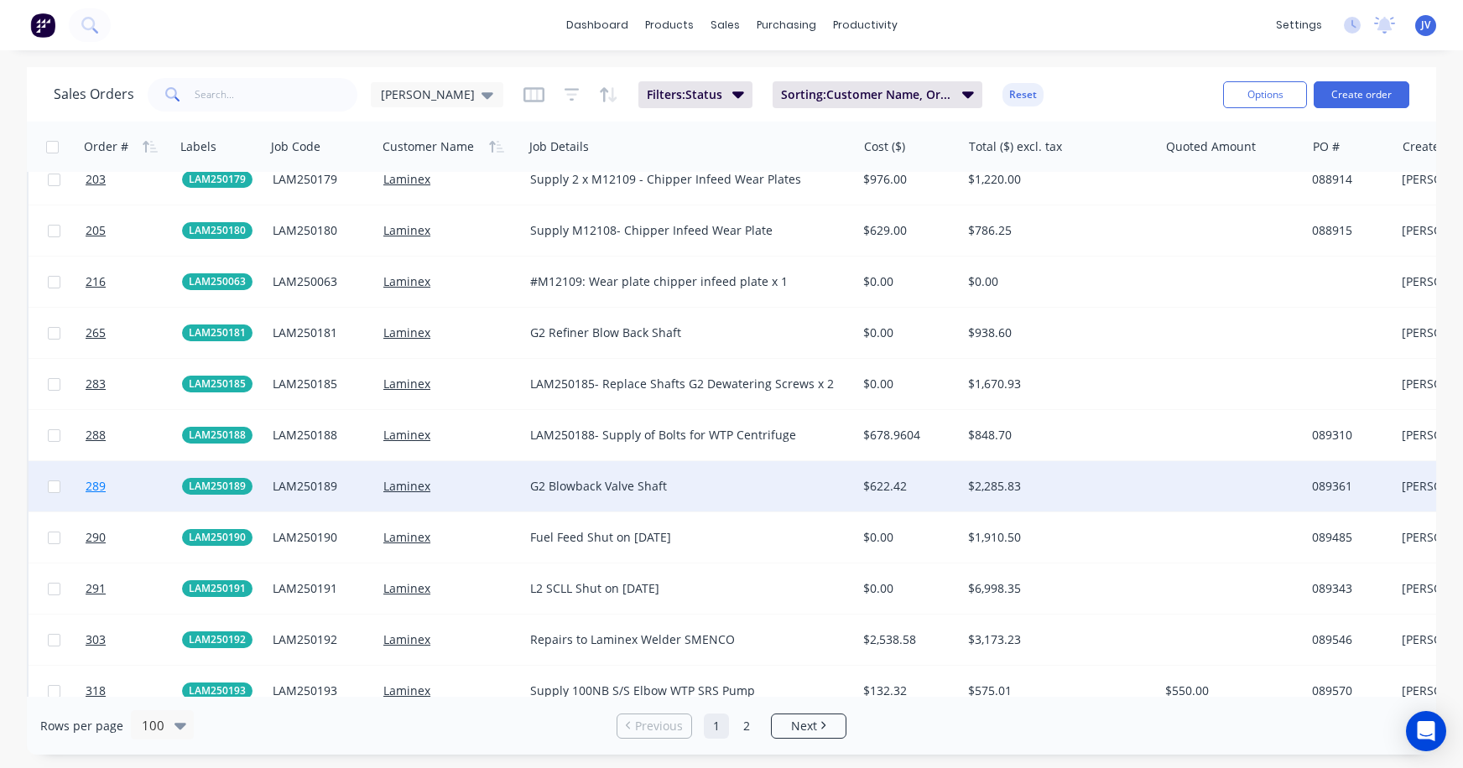
click at [93, 487] on span "289" at bounding box center [96, 486] width 20 height 17
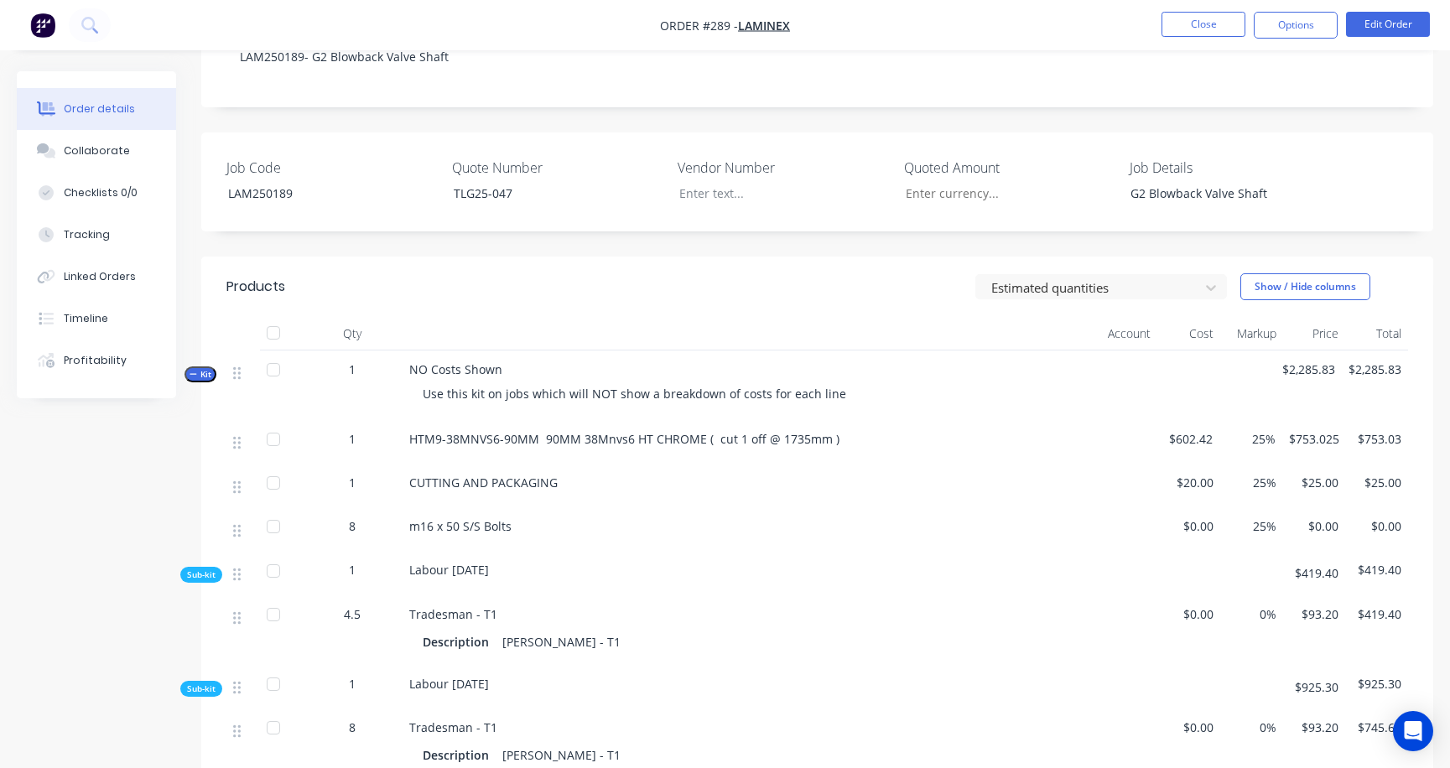
scroll to position [336, 0]
click at [1179, 23] on button "Close" at bounding box center [1204, 24] width 84 height 25
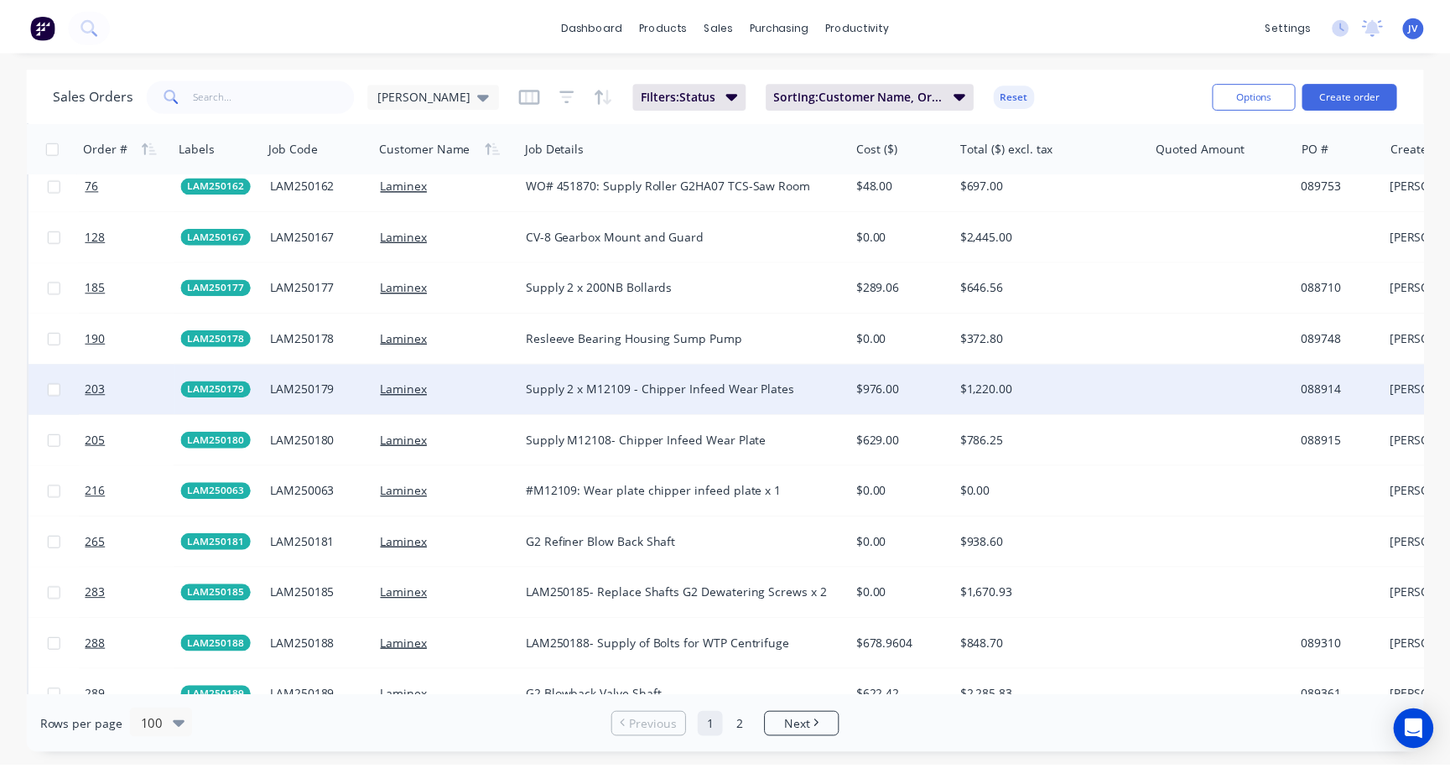
scroll to position [2768, 0]
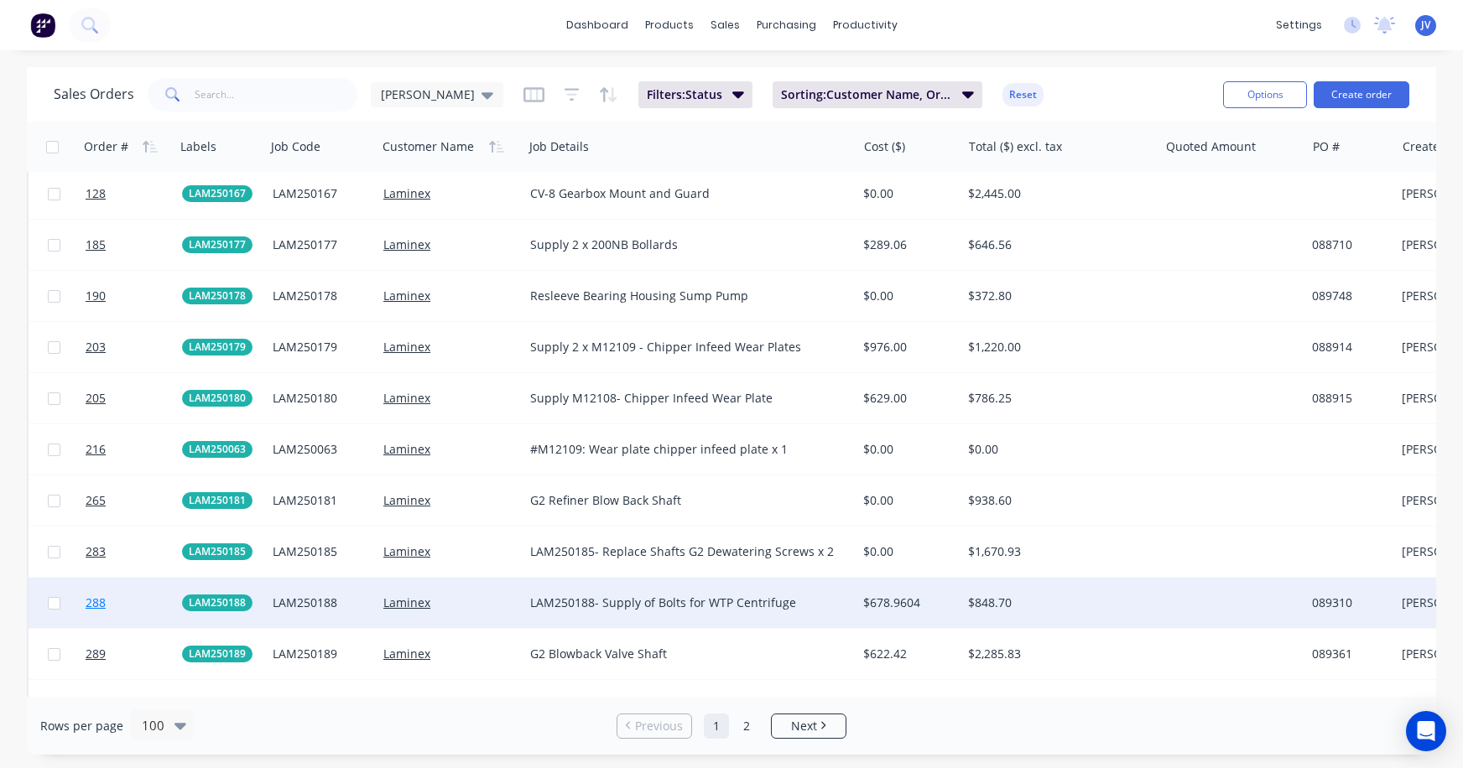
click at [105, 605] on span "288" at bounding box center [96, 603] width 20 height 17
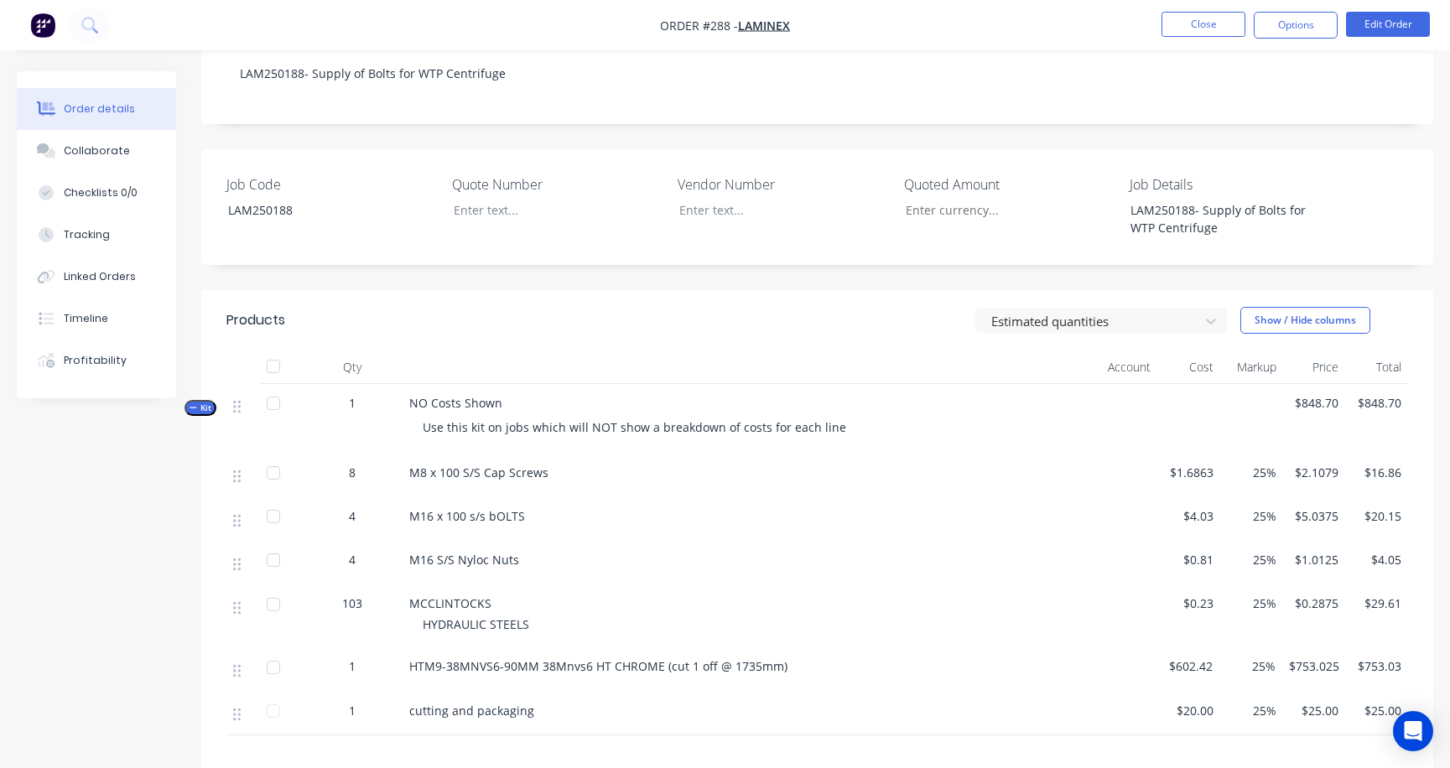
scroll to position [336, 0]
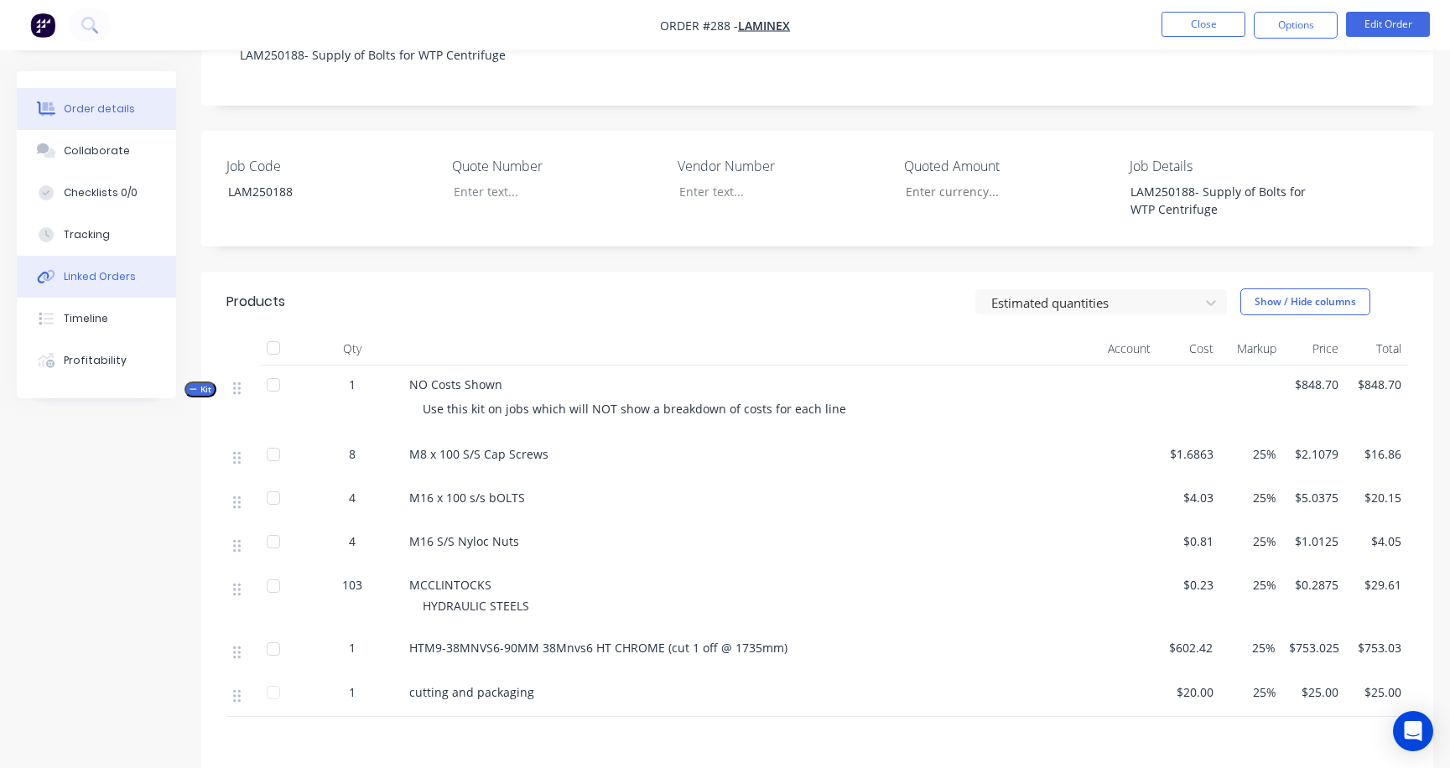
click at [97, 281] on div "Linked Orders" at bounding box center [100, 276] width 72 height 15
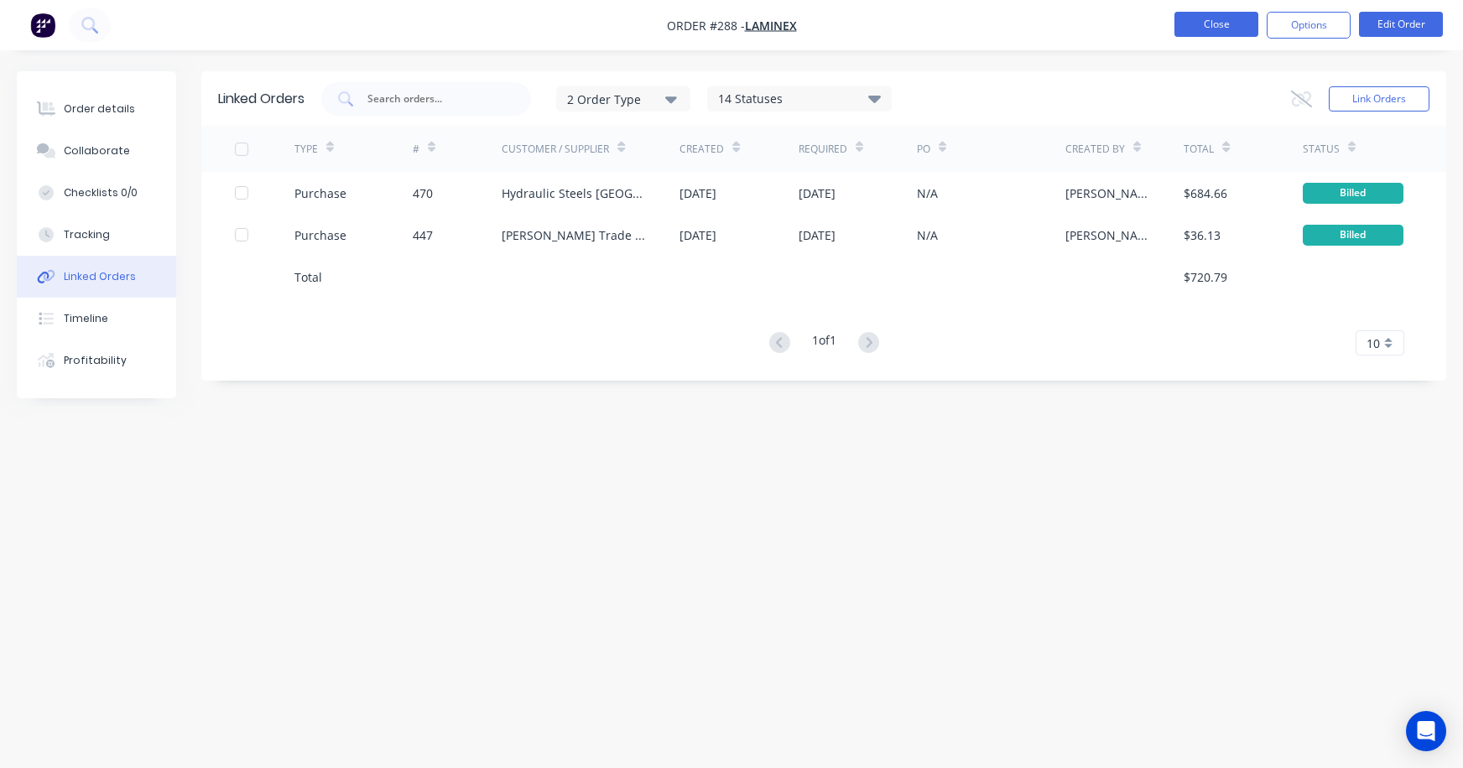
click at [1213, 24] on button "Close" at bounding box center [1216, 24] width 84 height 25
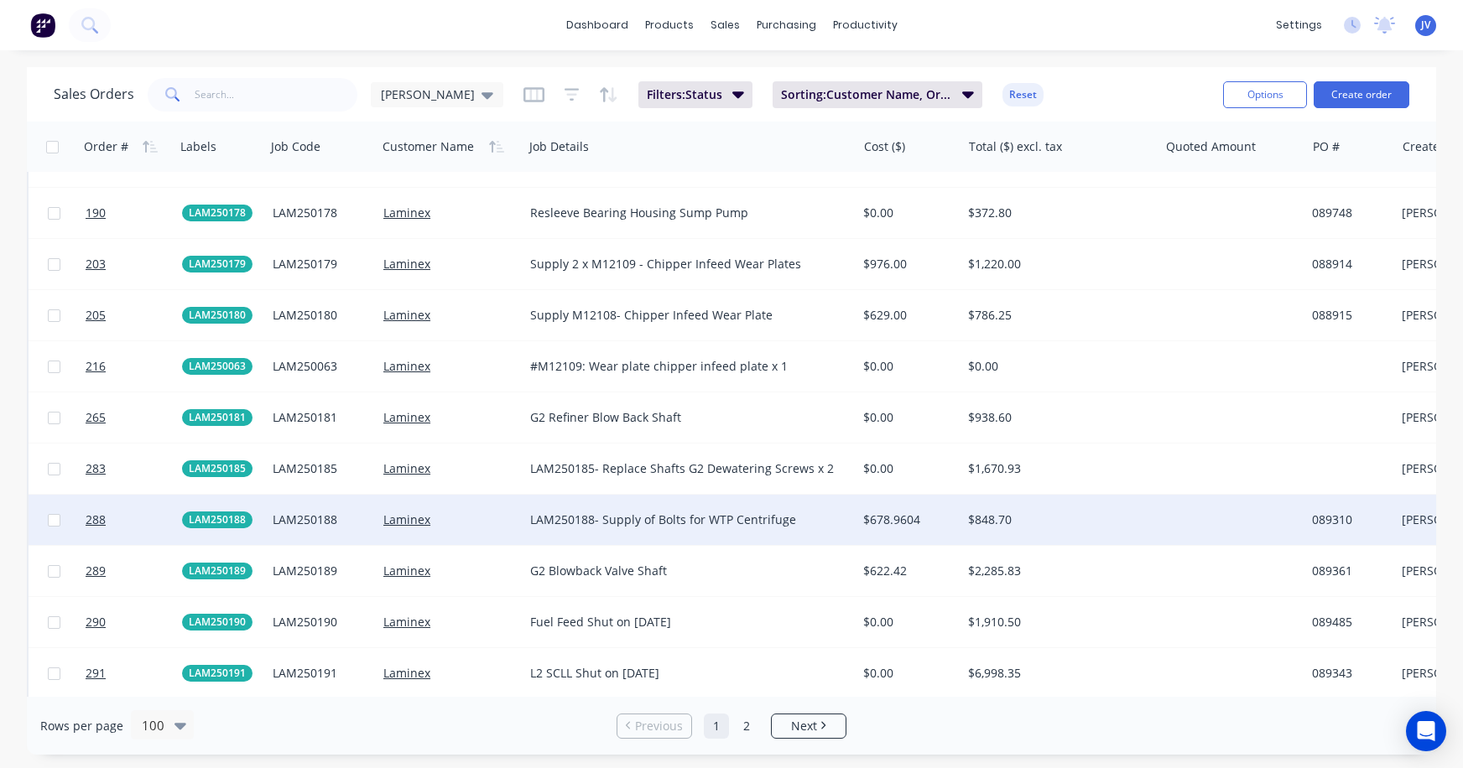
scroll to position [2852, 0]
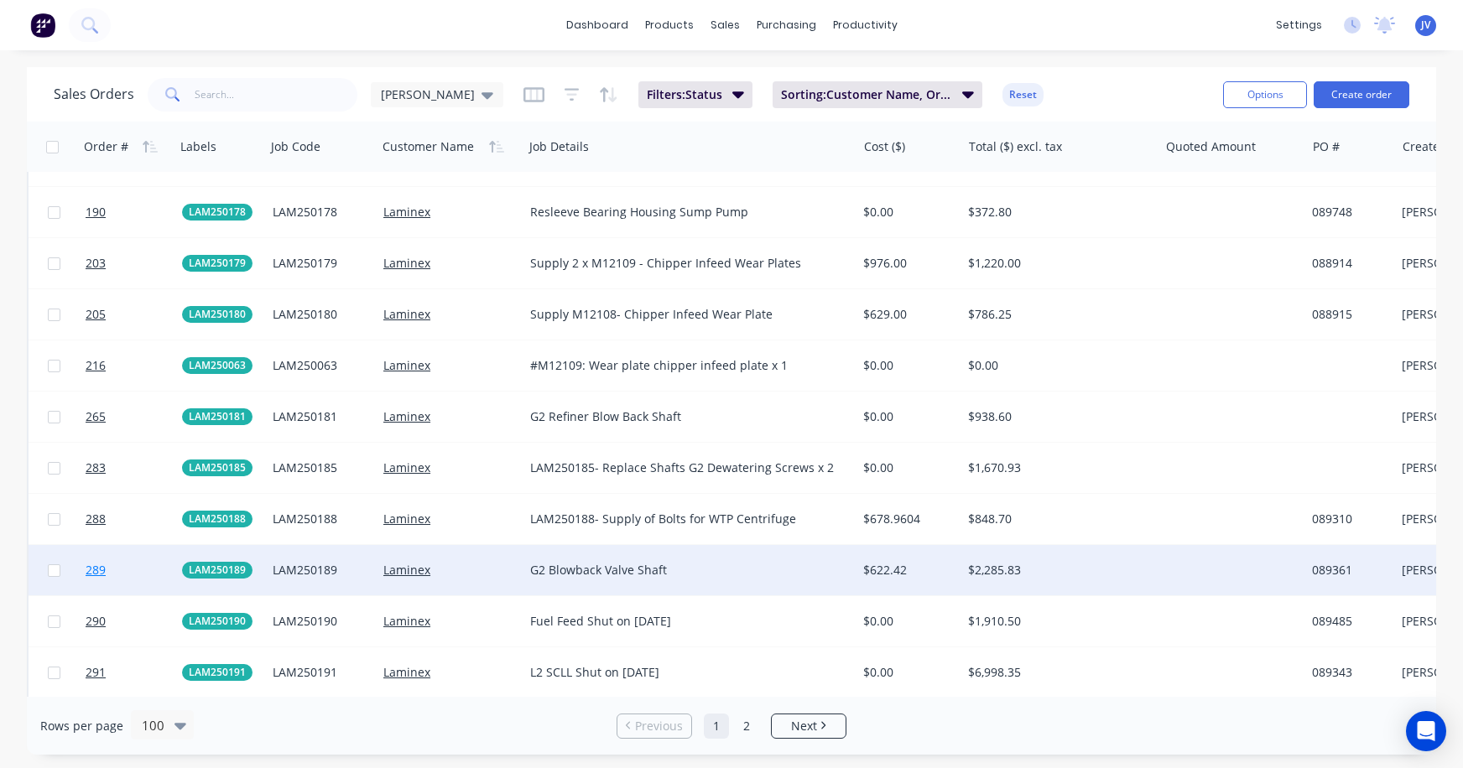
click at [95, 567] on span "289" at bounding box center [96, 570] width 20 height 17
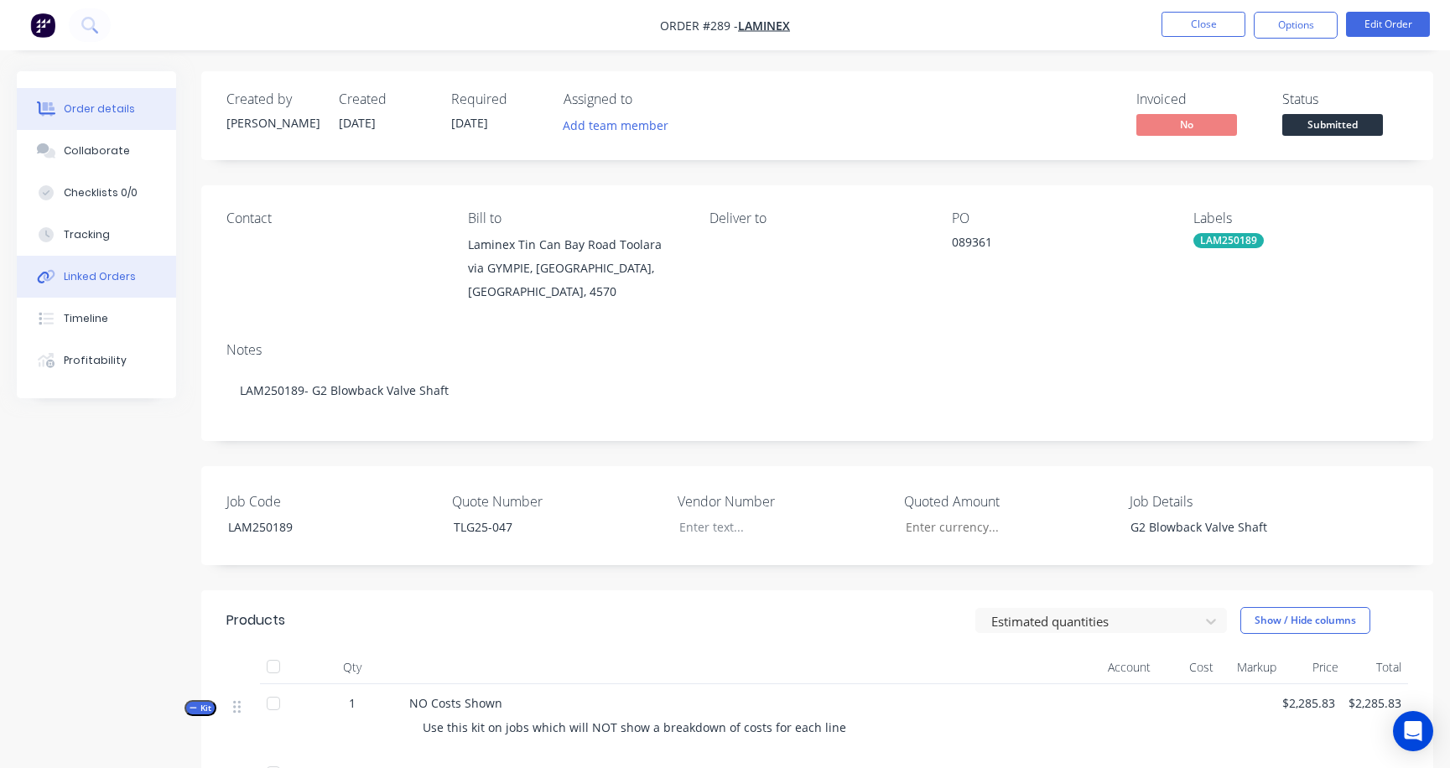
click at [85, 281] on div "Linked Orders" at bounding box center [100, 276] width 72 height 15
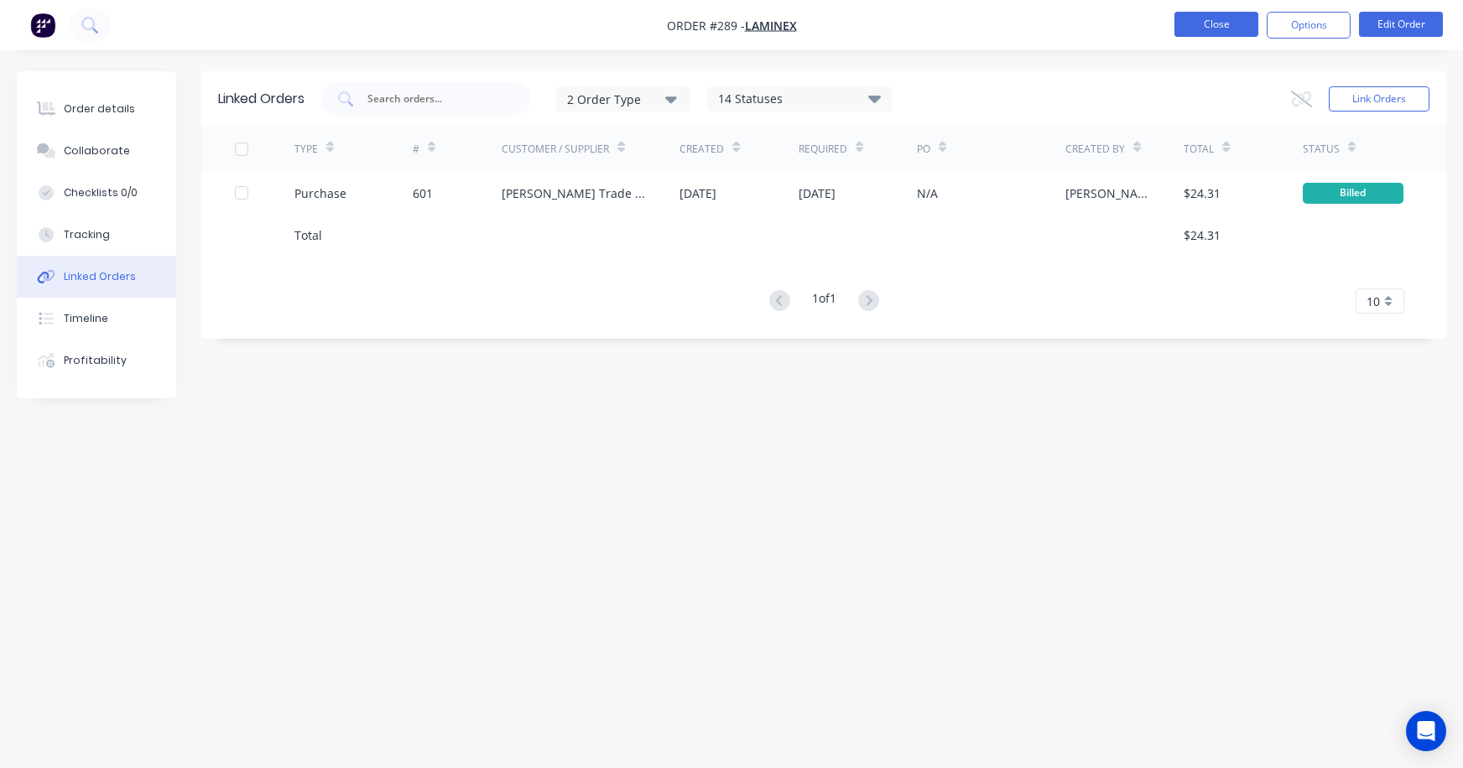
click at [1218, 30] on button "Close" at bounding box center [1216, 24] width 84 height 25
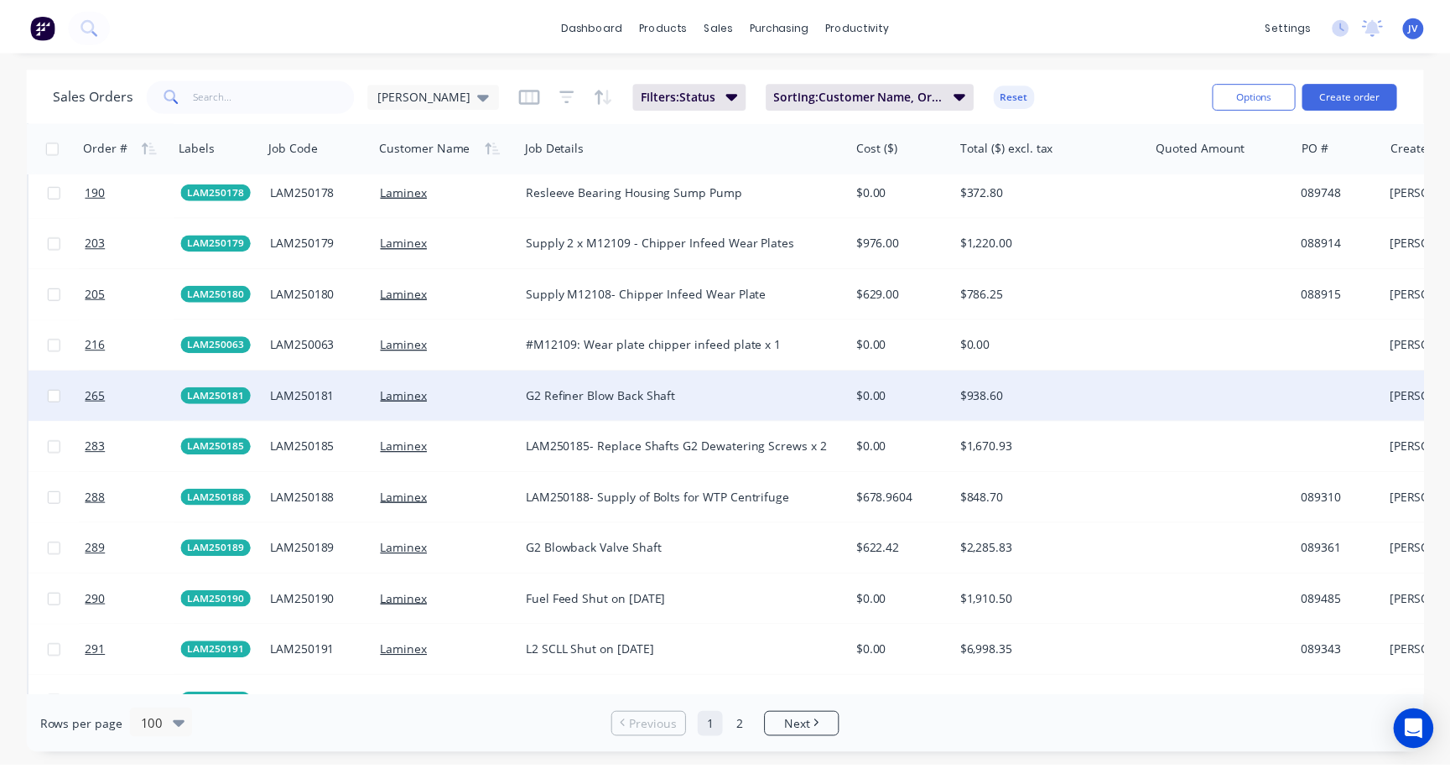
scroll to position [2936, 0]
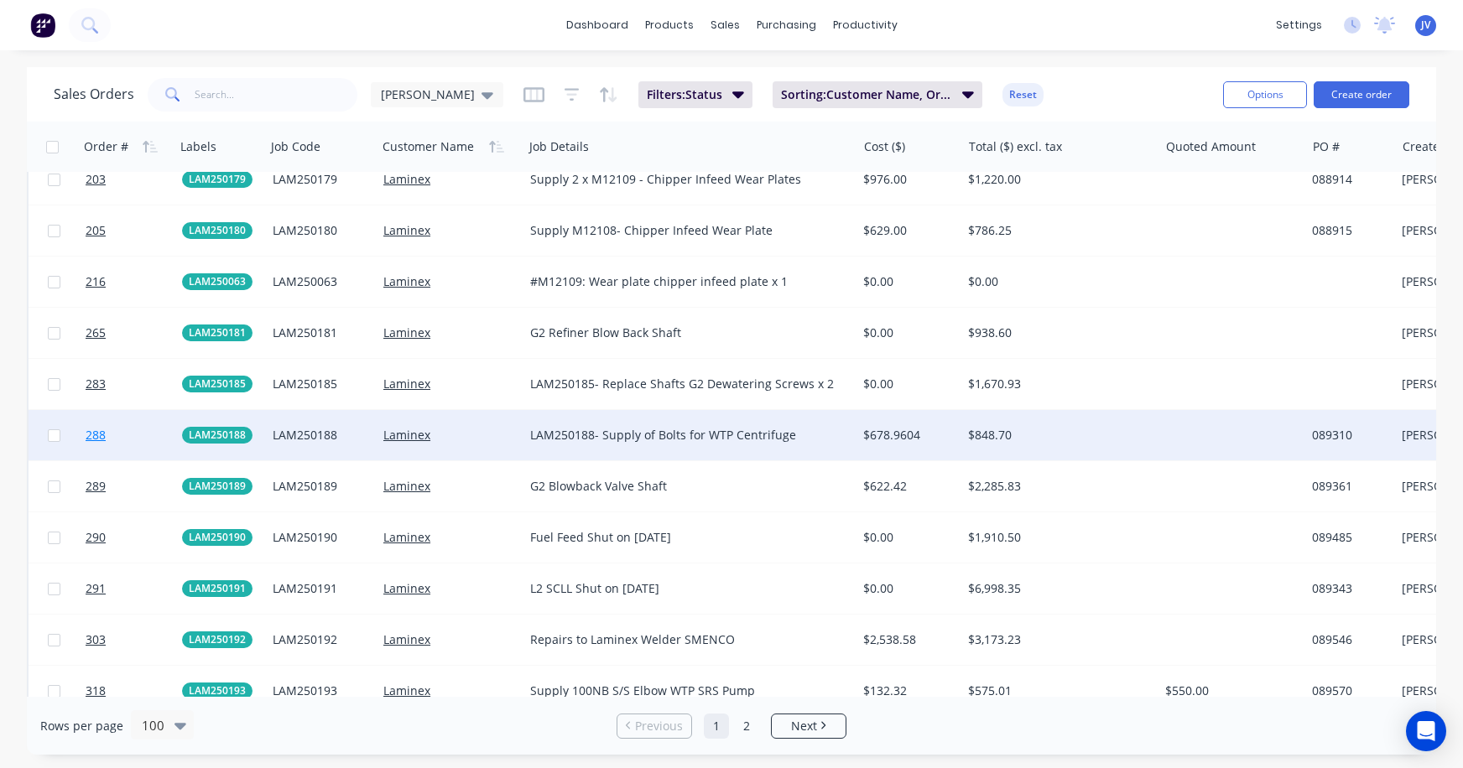
click at [93, 435] on span "288" at bounding box center [96, 435] width 20 height 17
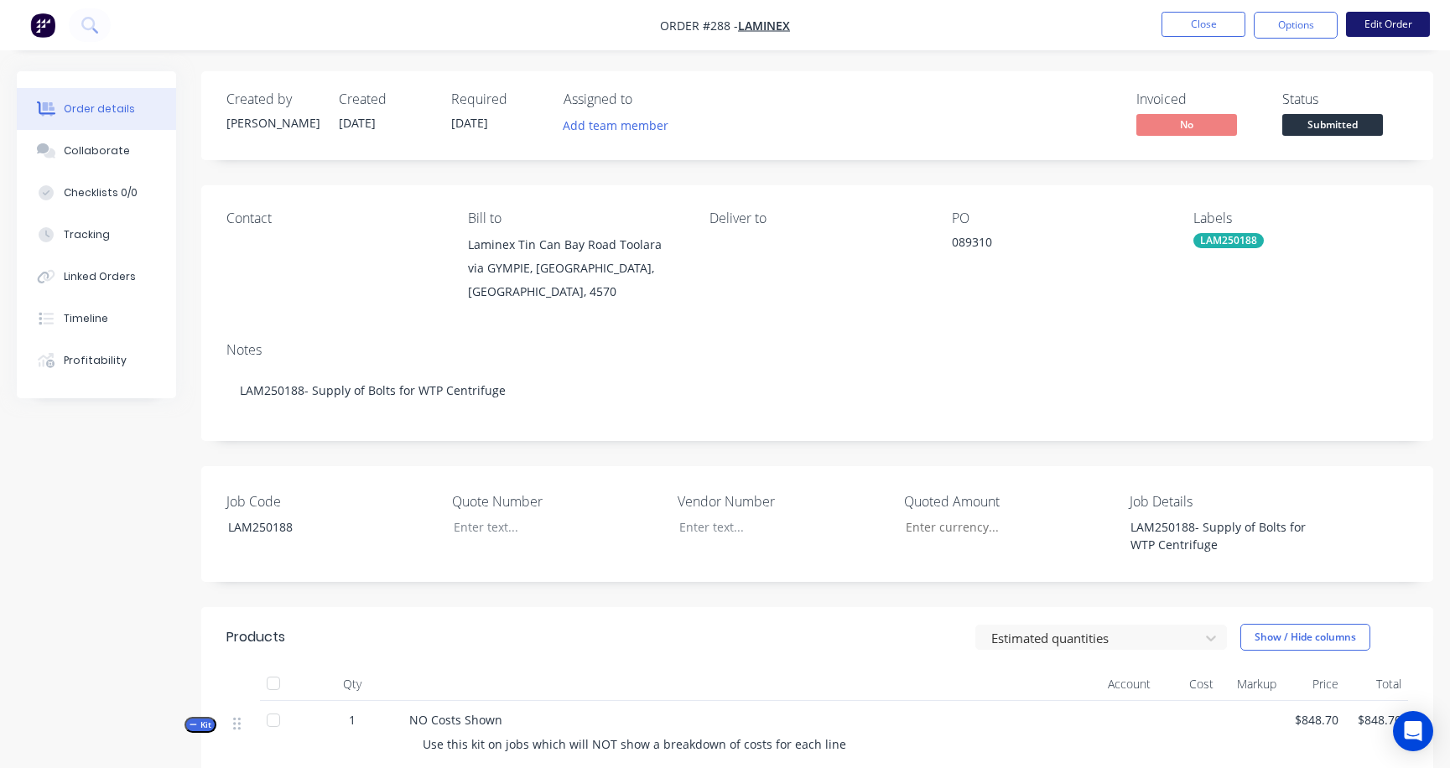
click at [1290, 14] on button "Edit Order" at bounding box center [1388, 24] width 84 height 25
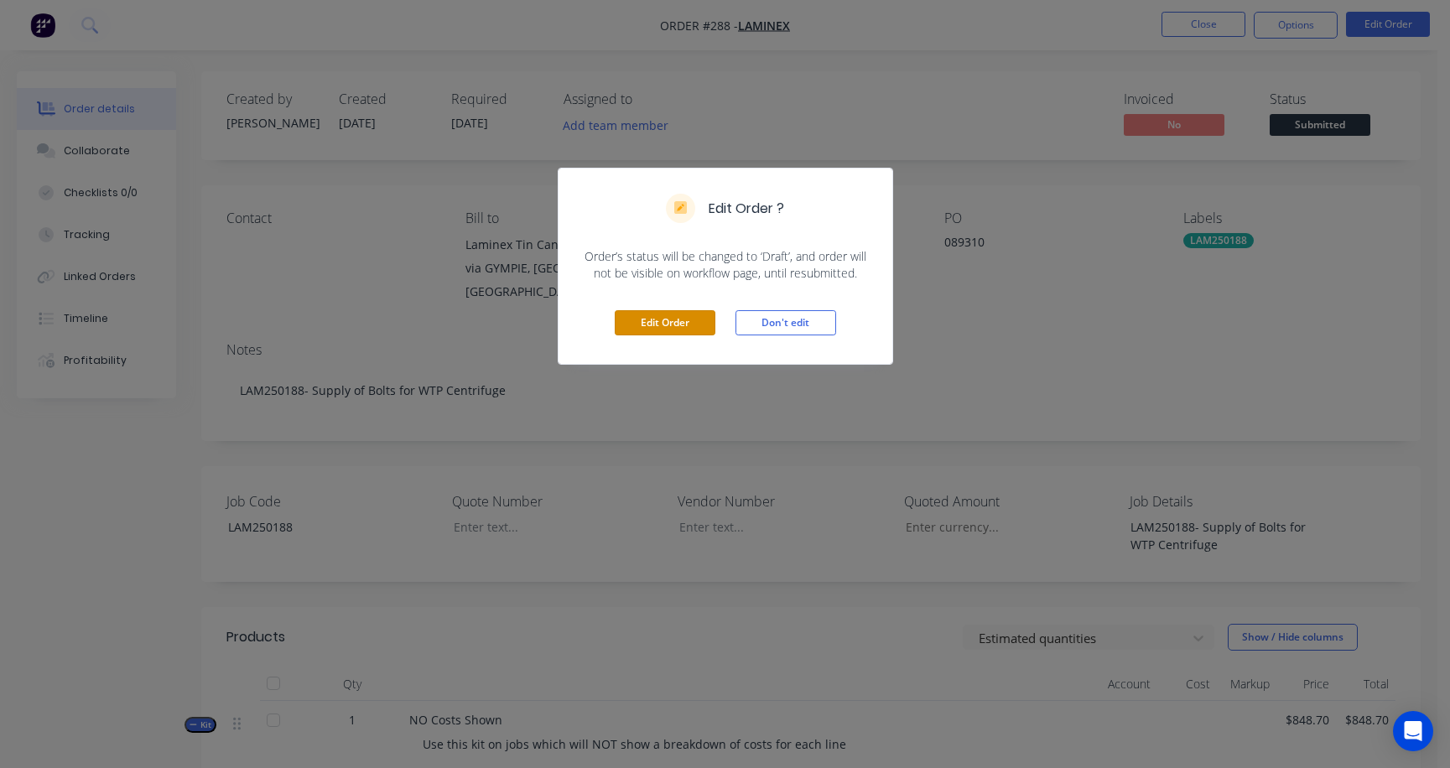
drag, startPoint x: 658, startPoint y: 320, endPoint x: 700, endPoint y: 281, distance: 57.6
click at [659, 318] on button "Edit Order" at bounding box center [665, 322] width 101 height 25
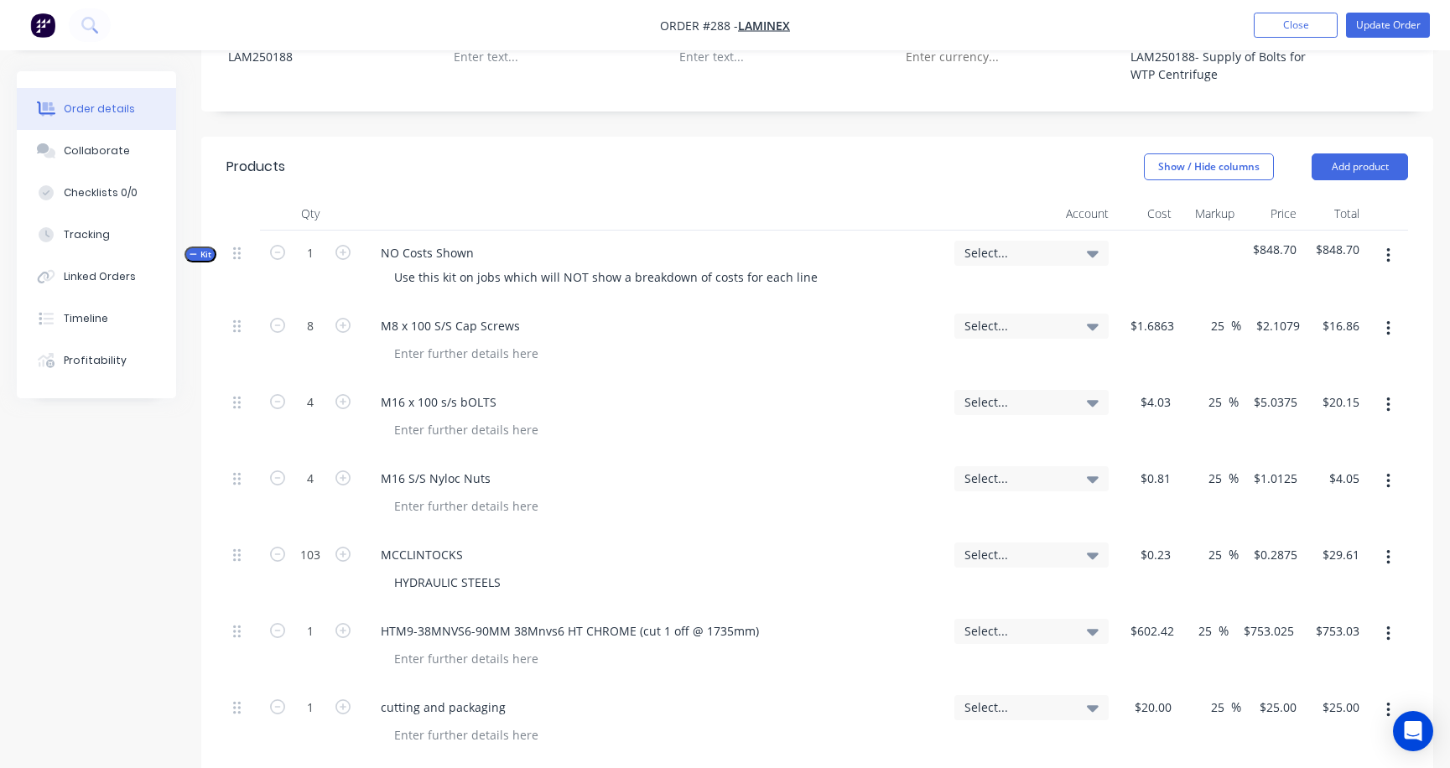
scroll to position [755, 0]
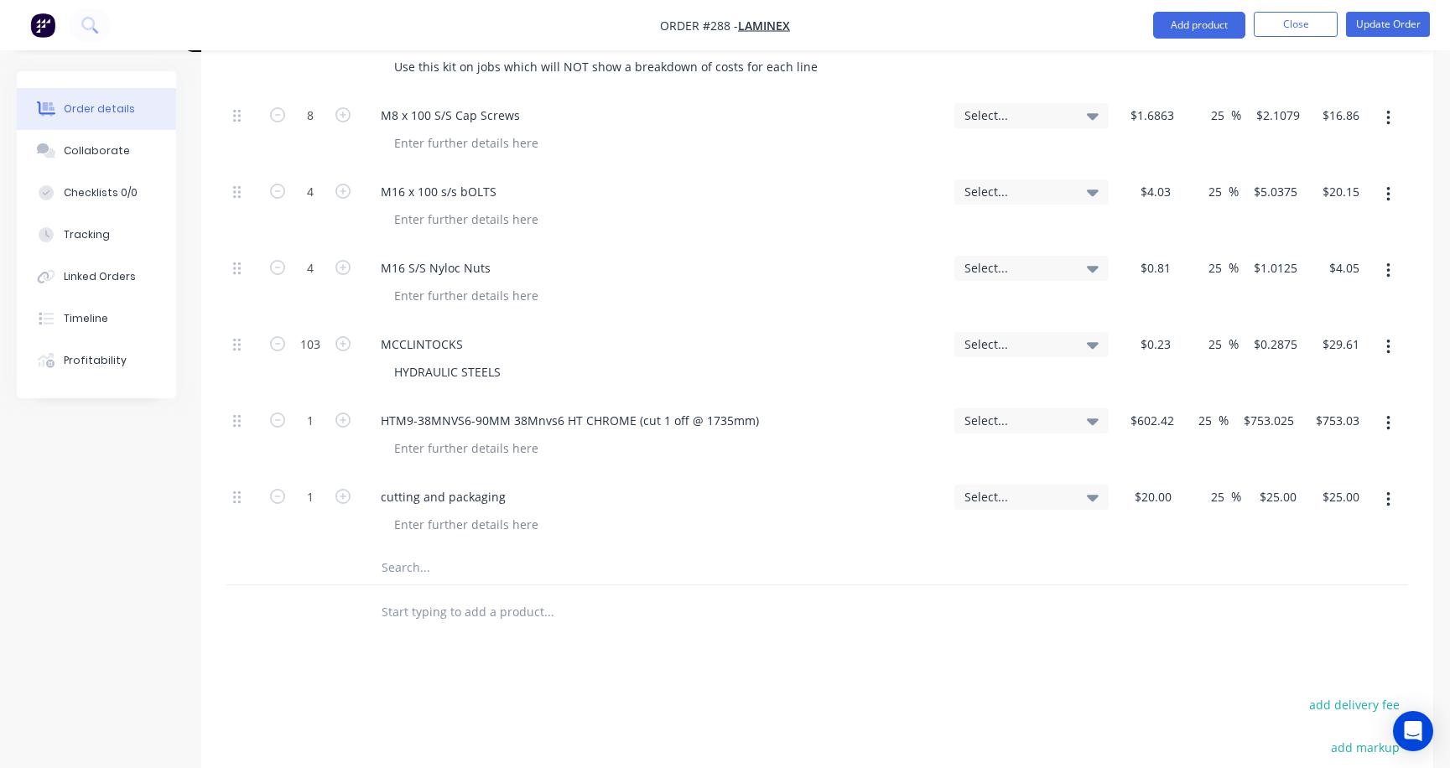
click at [1290, 414] on icon "button" at bounding box center [1389, 423] width 4 height 18
click at [1277, 556] on div "Delete" at bounding box center [1328, 568] width 129 height 24
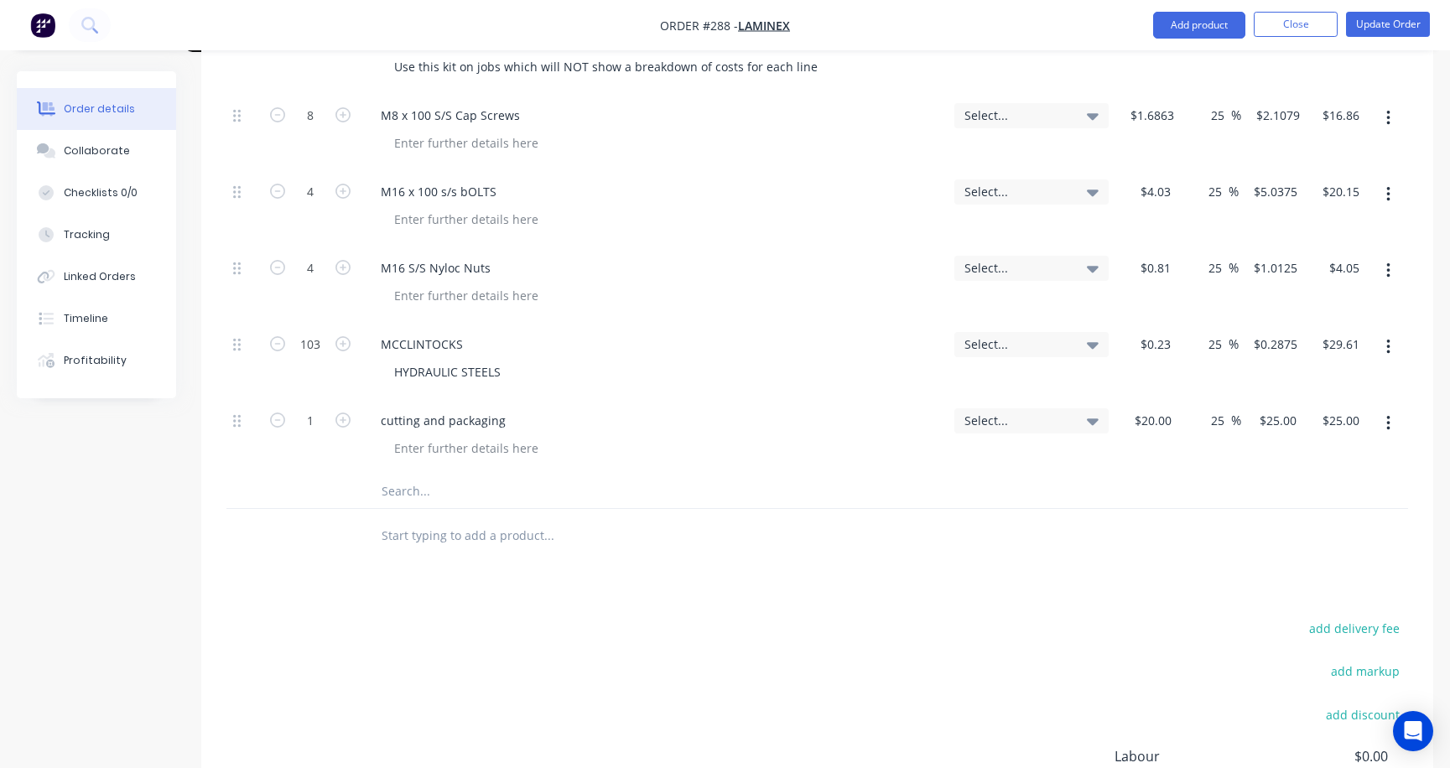
click at [1290, 416] on icon "button" at bounding box center [1388, 423] width 3 height 15
click at [1288, 556] on div "Delete" at bounding box center [1328, 568] width 129 height 24
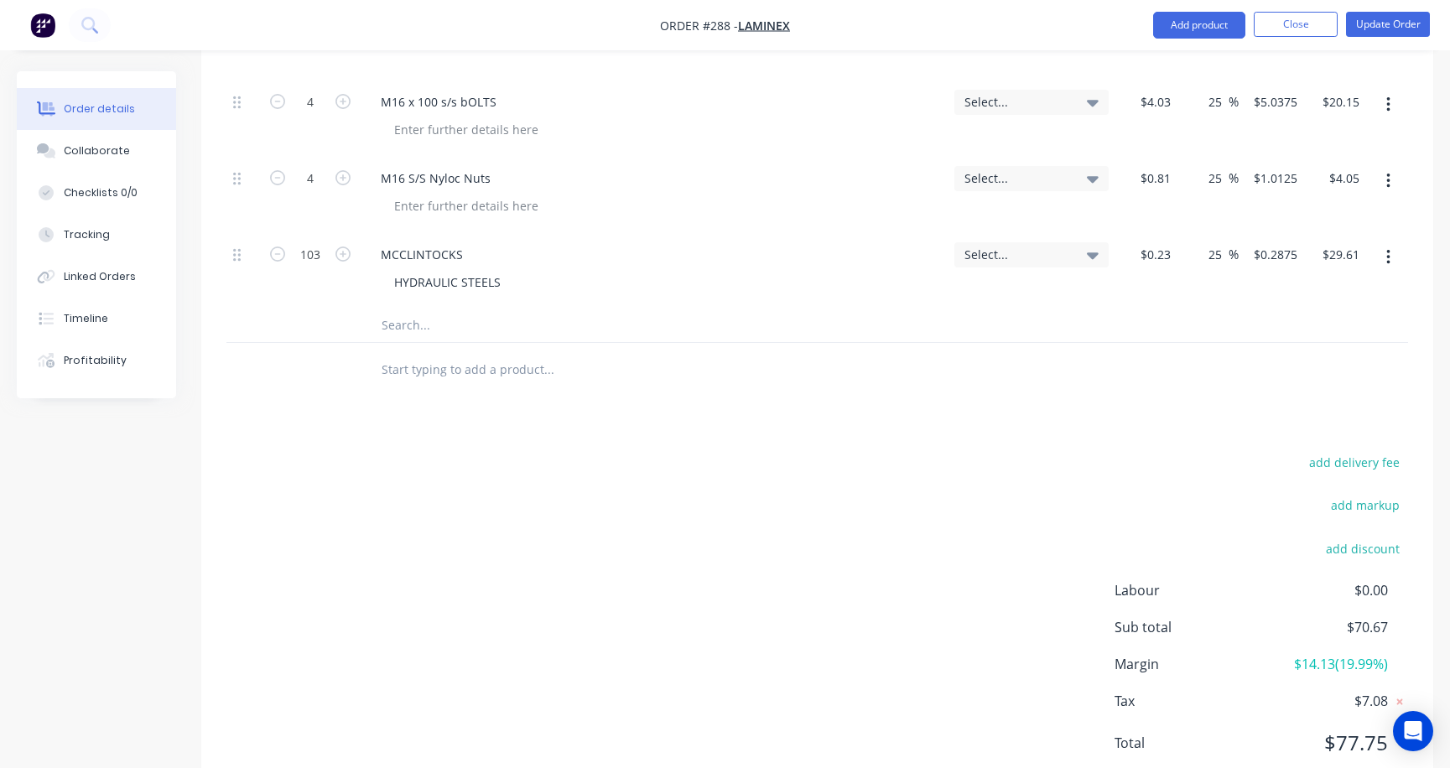
scroll to position [855, 0]
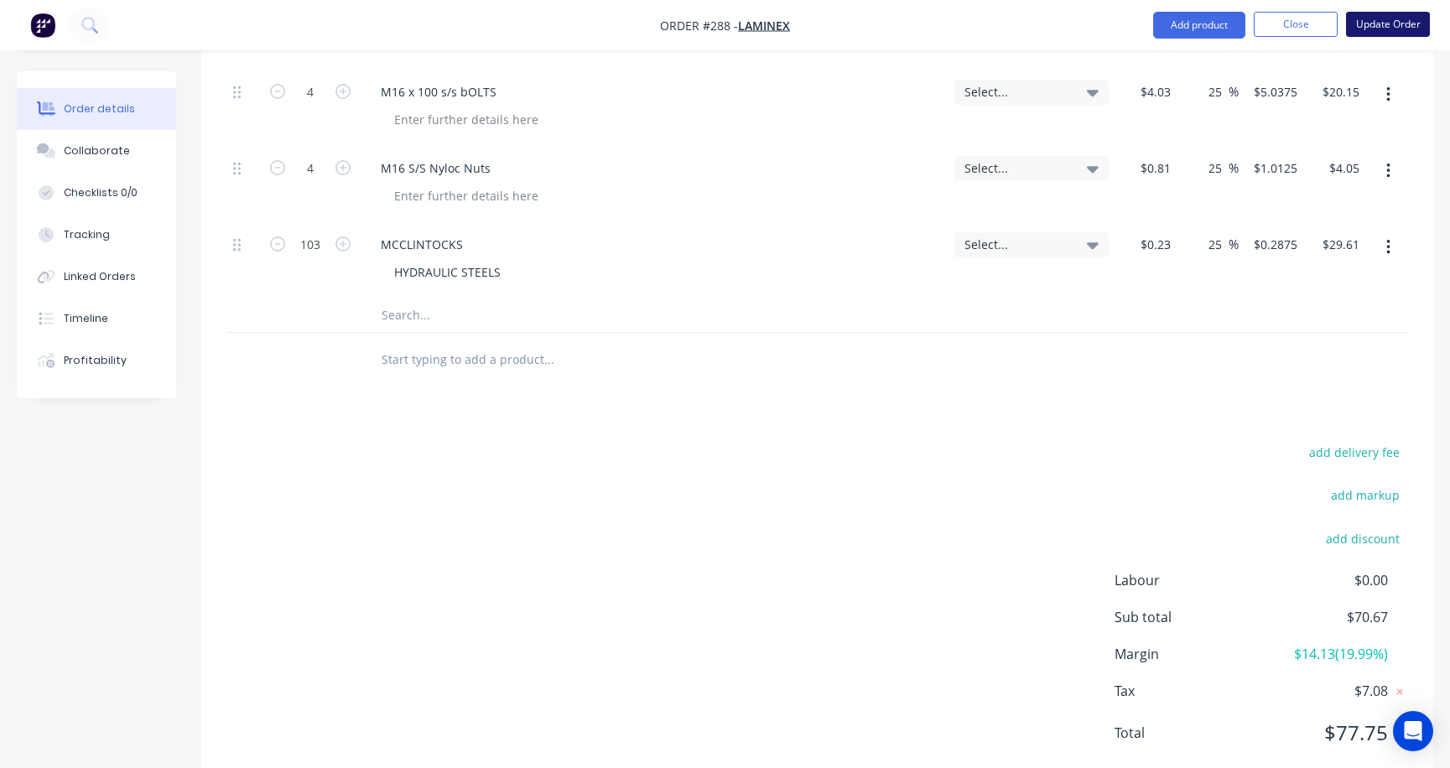
click at [1290, 23] on button "Update Order" at bounding box center [1388, 24] width 84 height 25
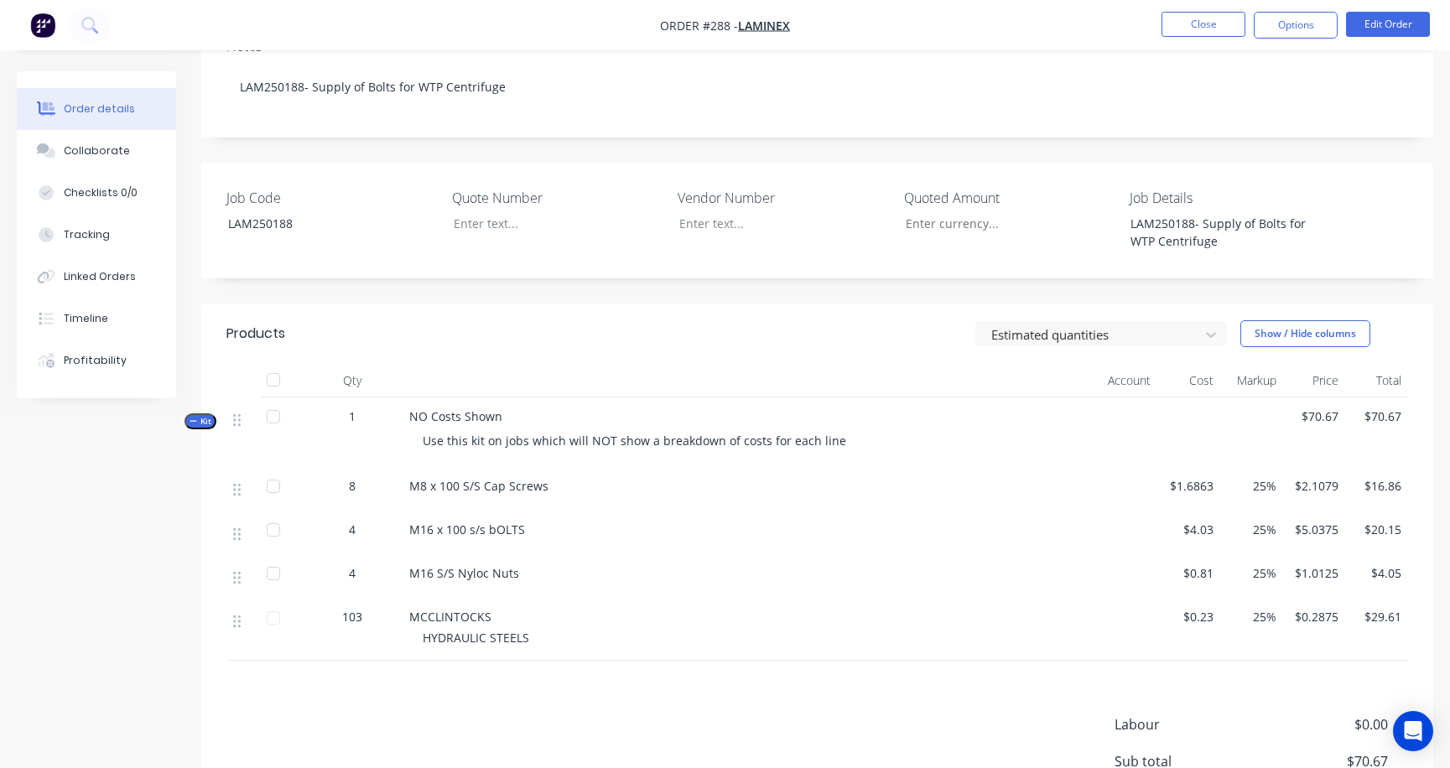
scroll to position [336, 0]
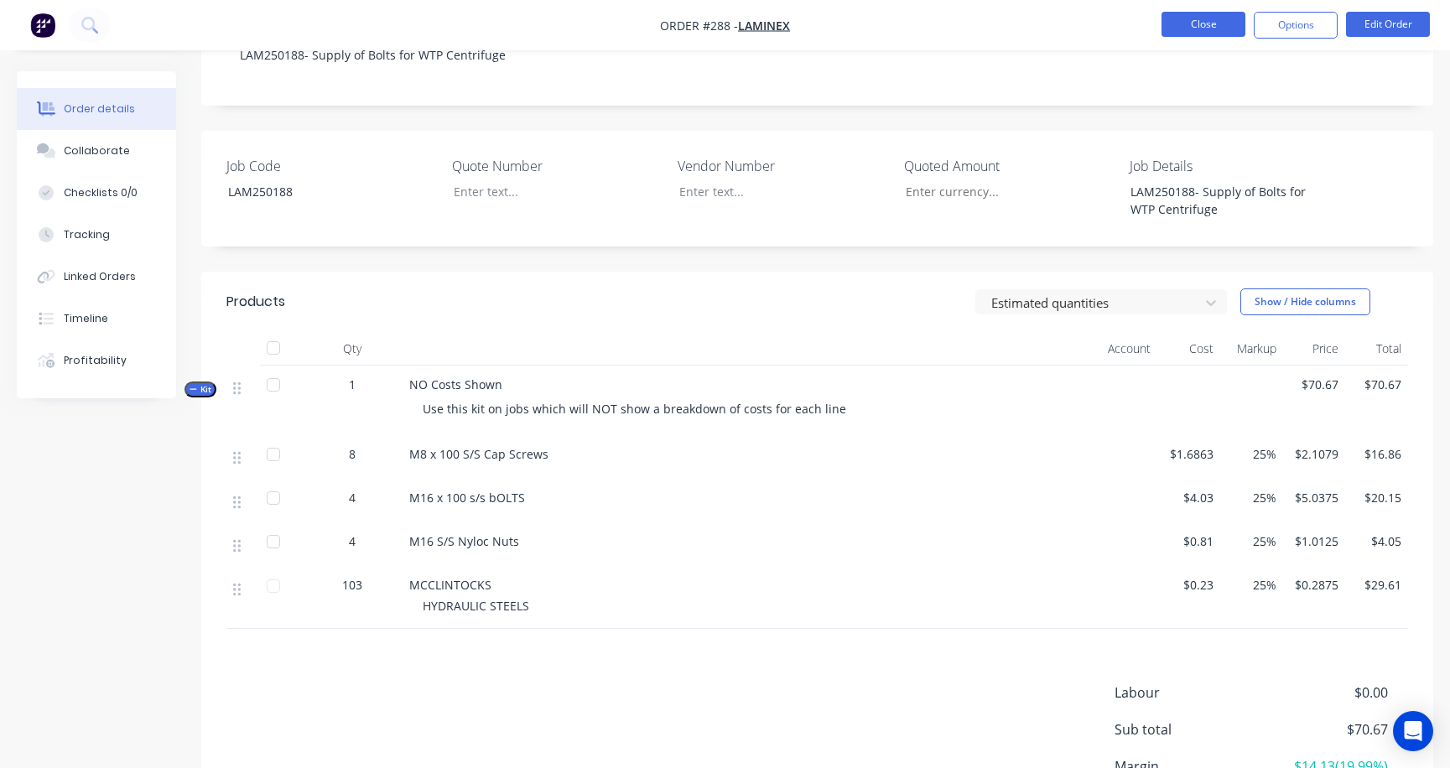
click at [1205, 23] on button "Close" at bounding box center [1204, 24] width 84 height 25
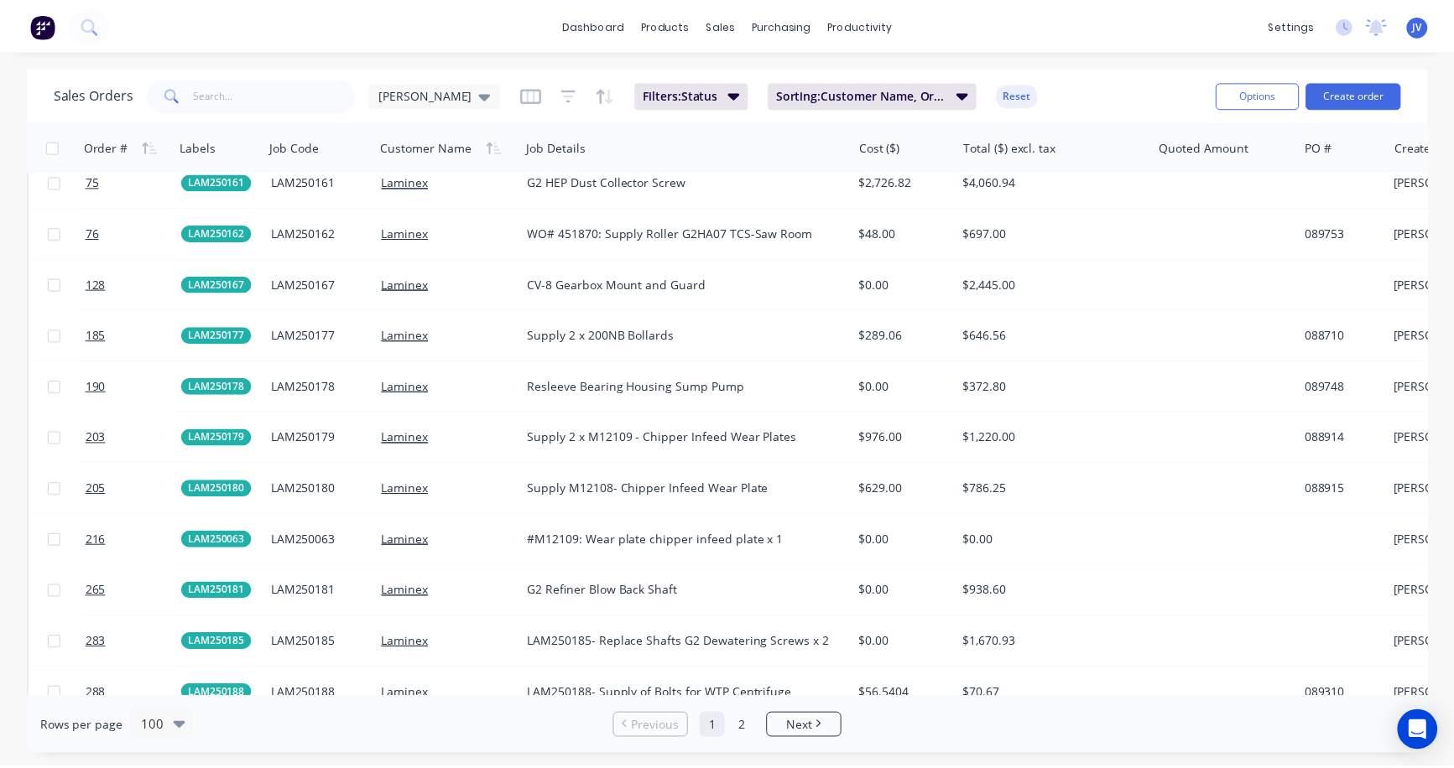
scroll to position [2852, 0]
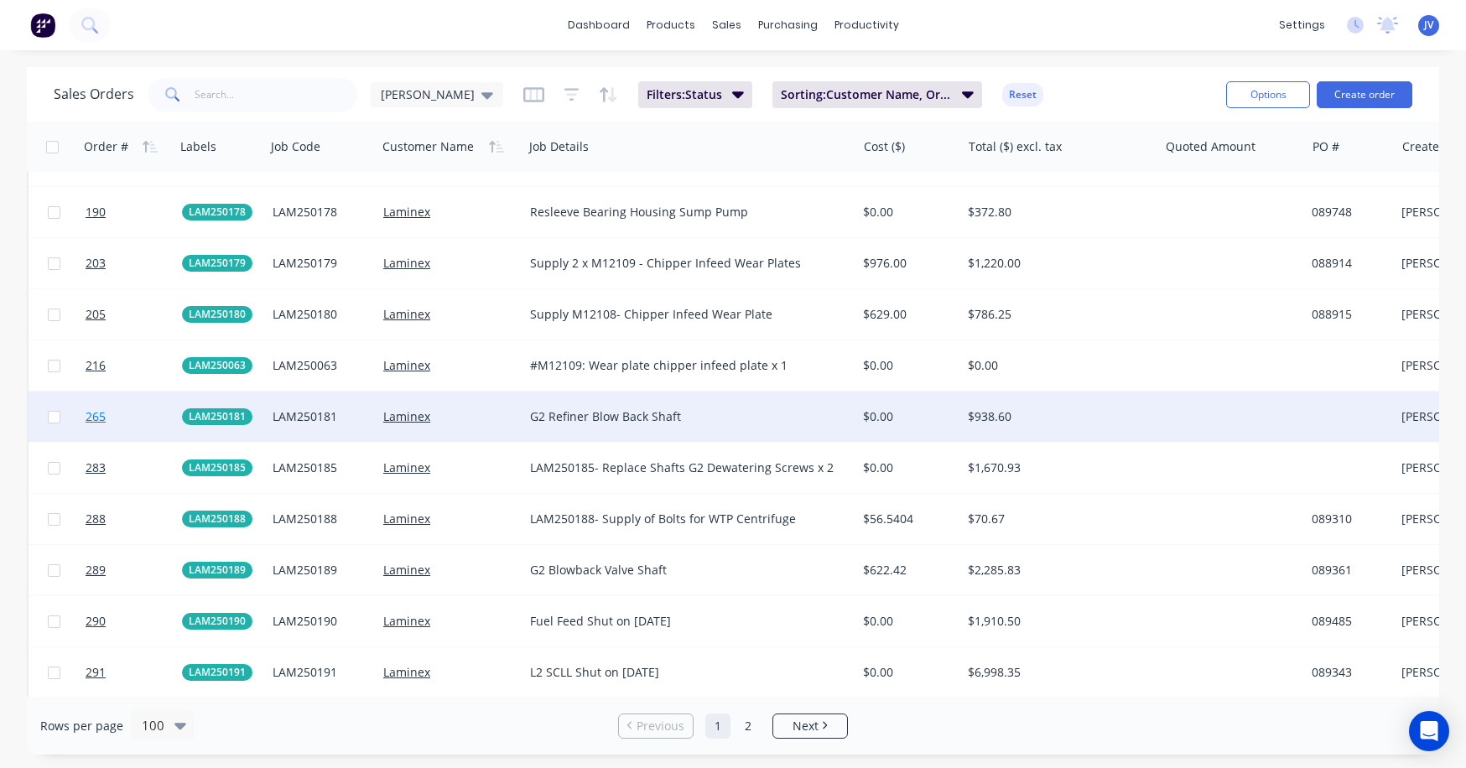
click at [97, 416] on span "265" at bounding box center [96, 417] width 20 height 17
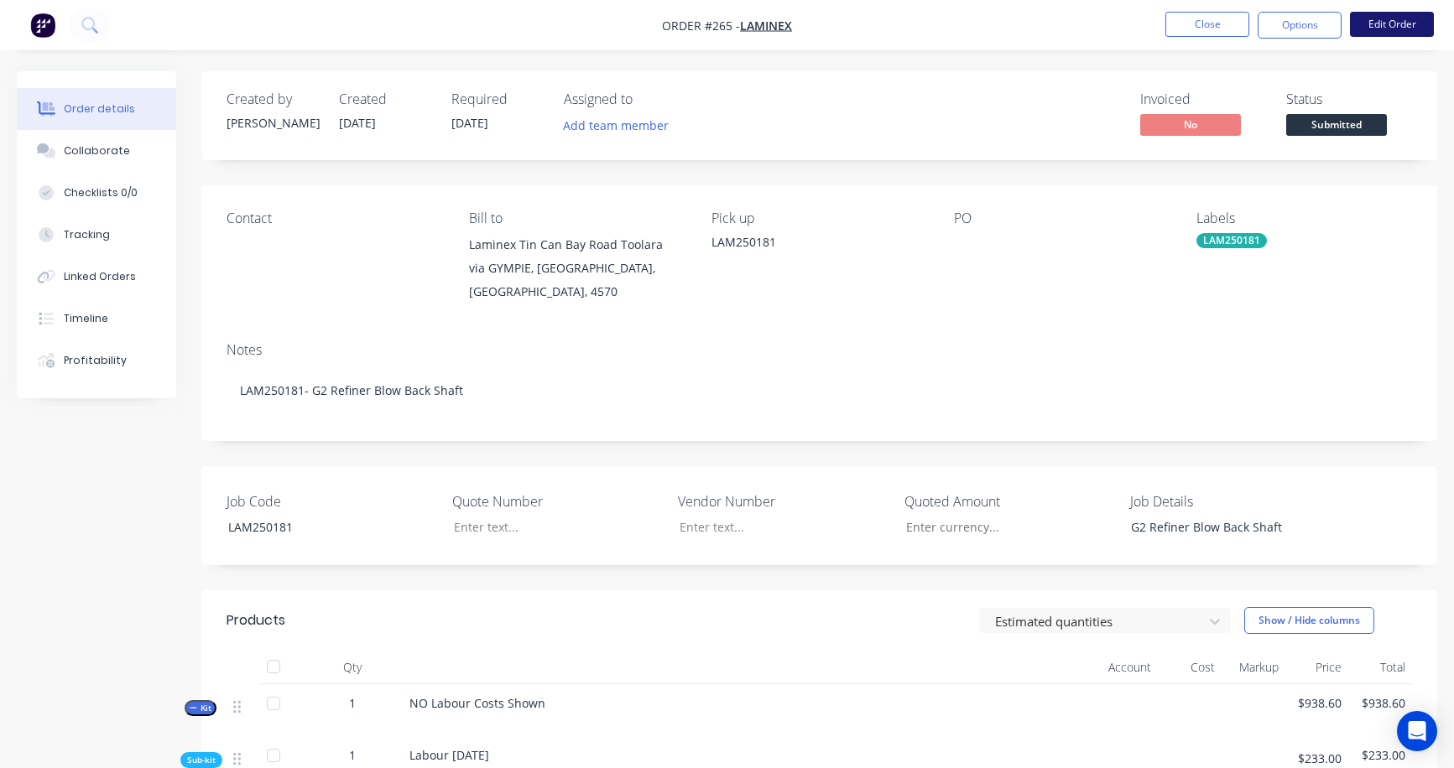
click at [1290, 27] on button "Edit Order" at bounding box center [1392, 24] width 84 height 25
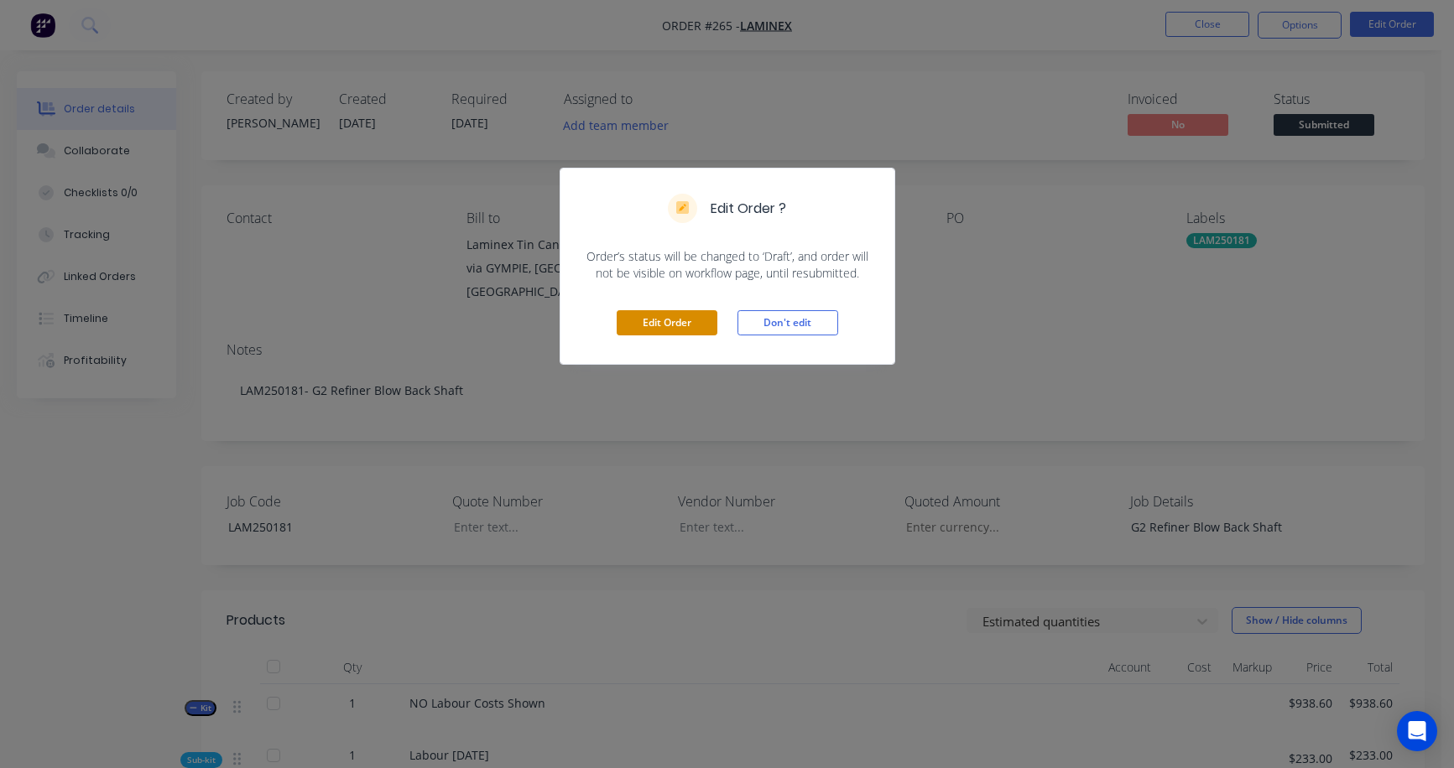
click at [664, 330] on button "Edit Order" at bounding box center [667, 322] width 101 height 25
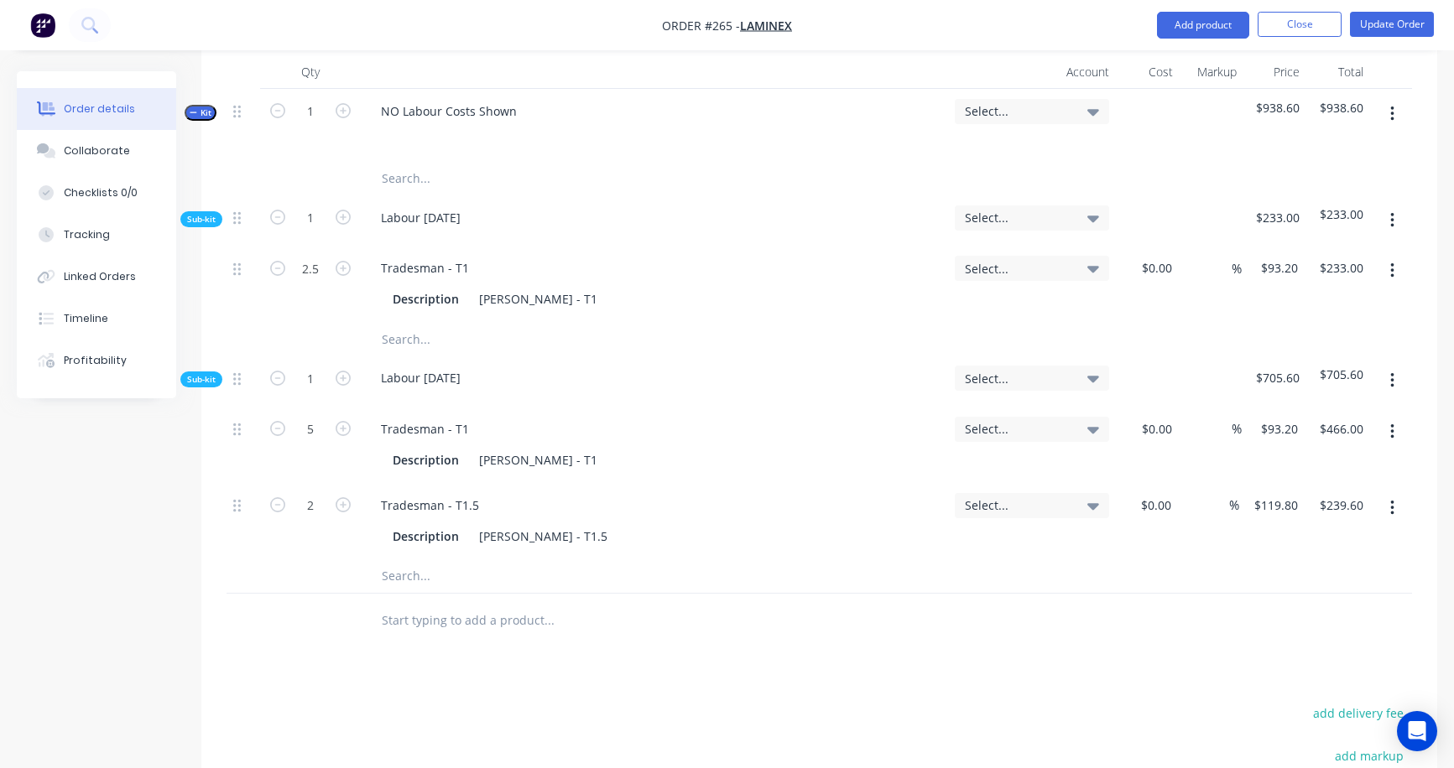
scroll to position [671, 0]
click at [1290, 497] on icon "button" at bounding box center [1392, 506] width 4 height 18
click at [1290, 606] on div "Delete" at bounding box center [1331, 618] width 129 height 24
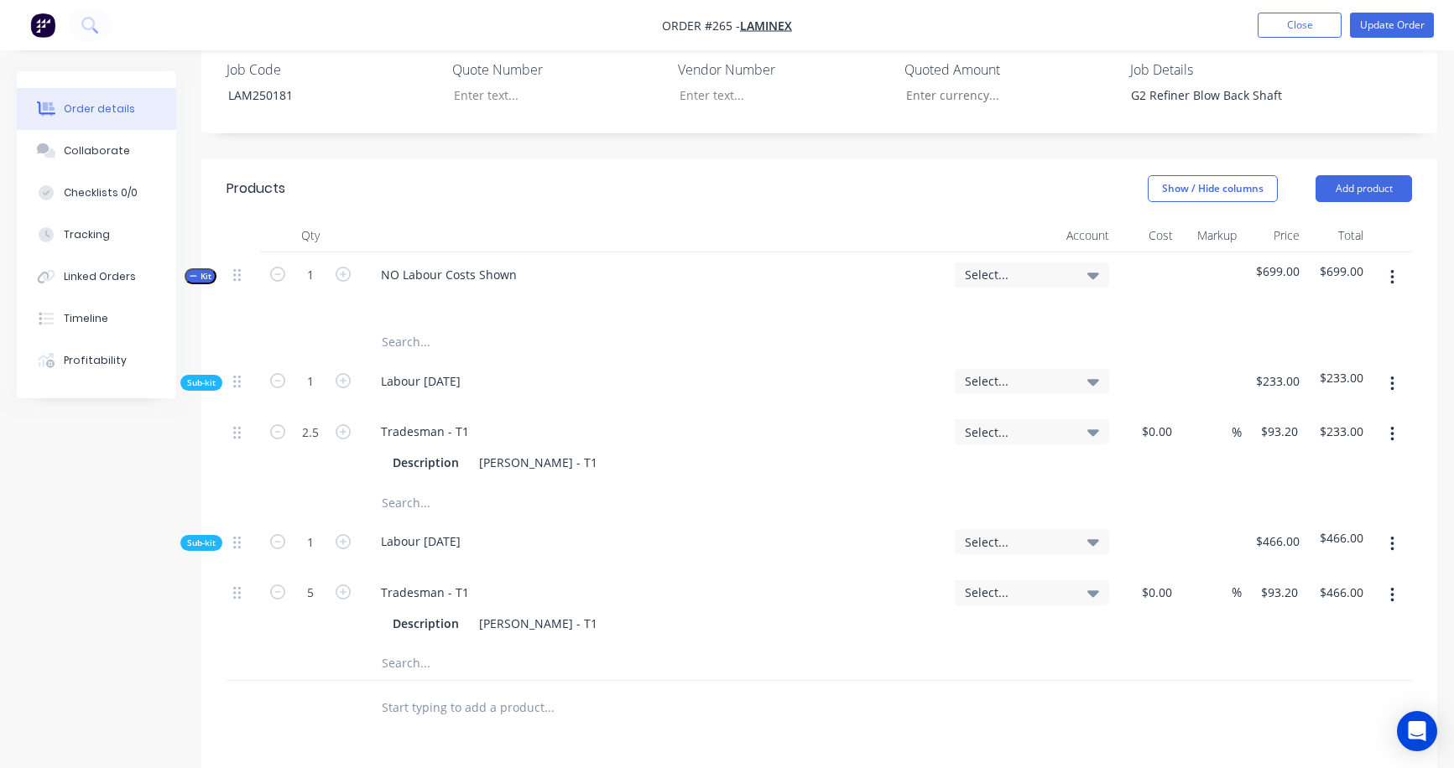
scroll to position [503, 0]
click at [1290, 26] on button "Update Order" at bounding box center [1392, 25] width 84 height 25
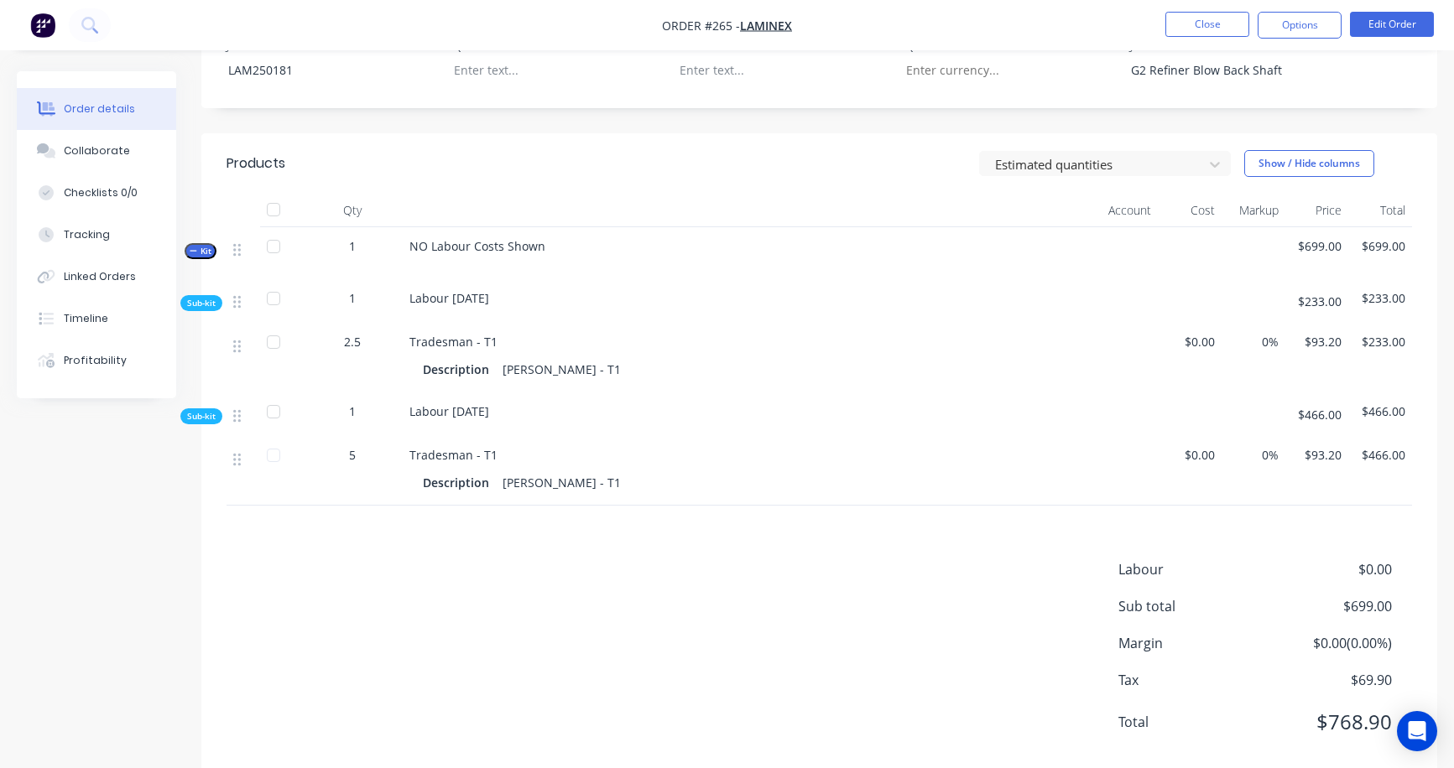
scroll to position [493, 0]
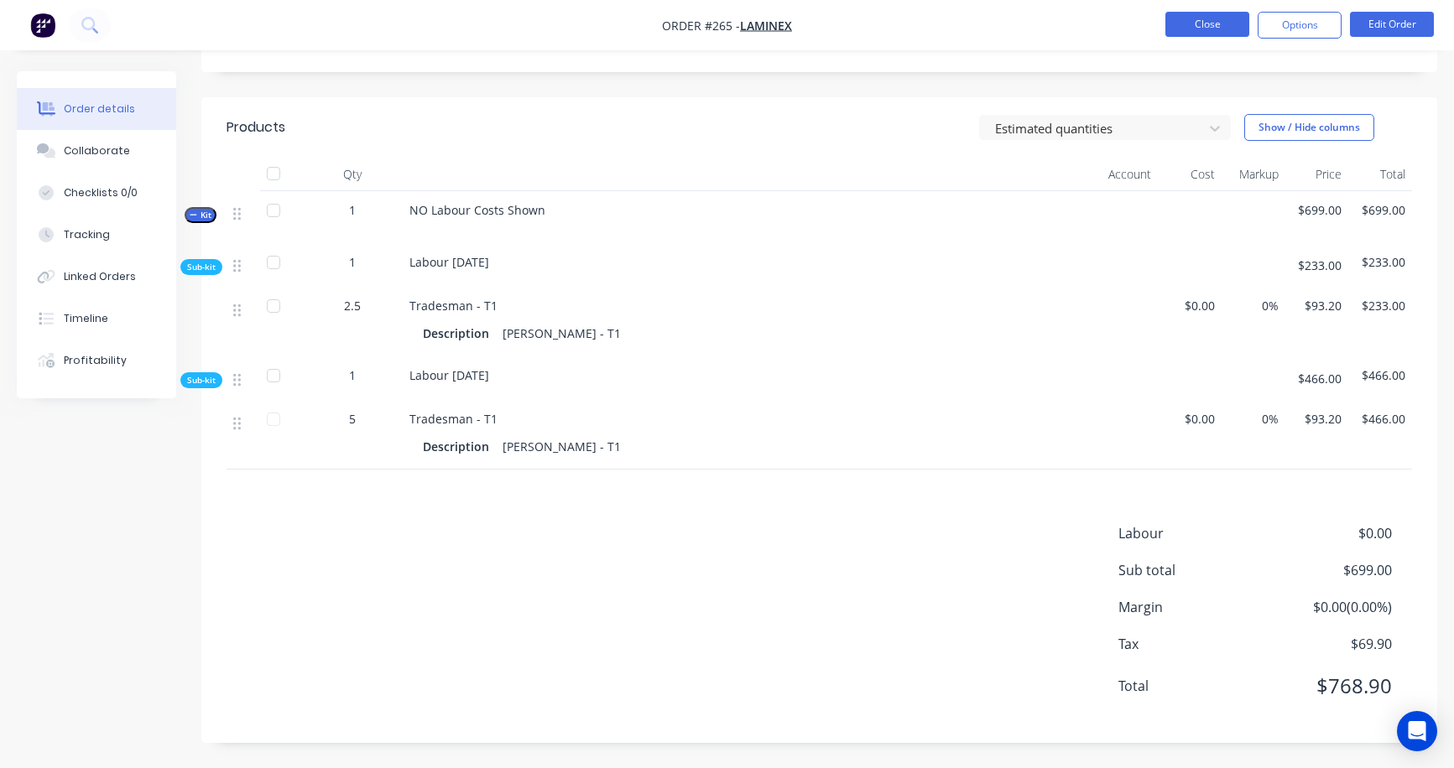
click at [1205, 29] on button "Close" at bounding box center [1207, 24] width 84 height 25
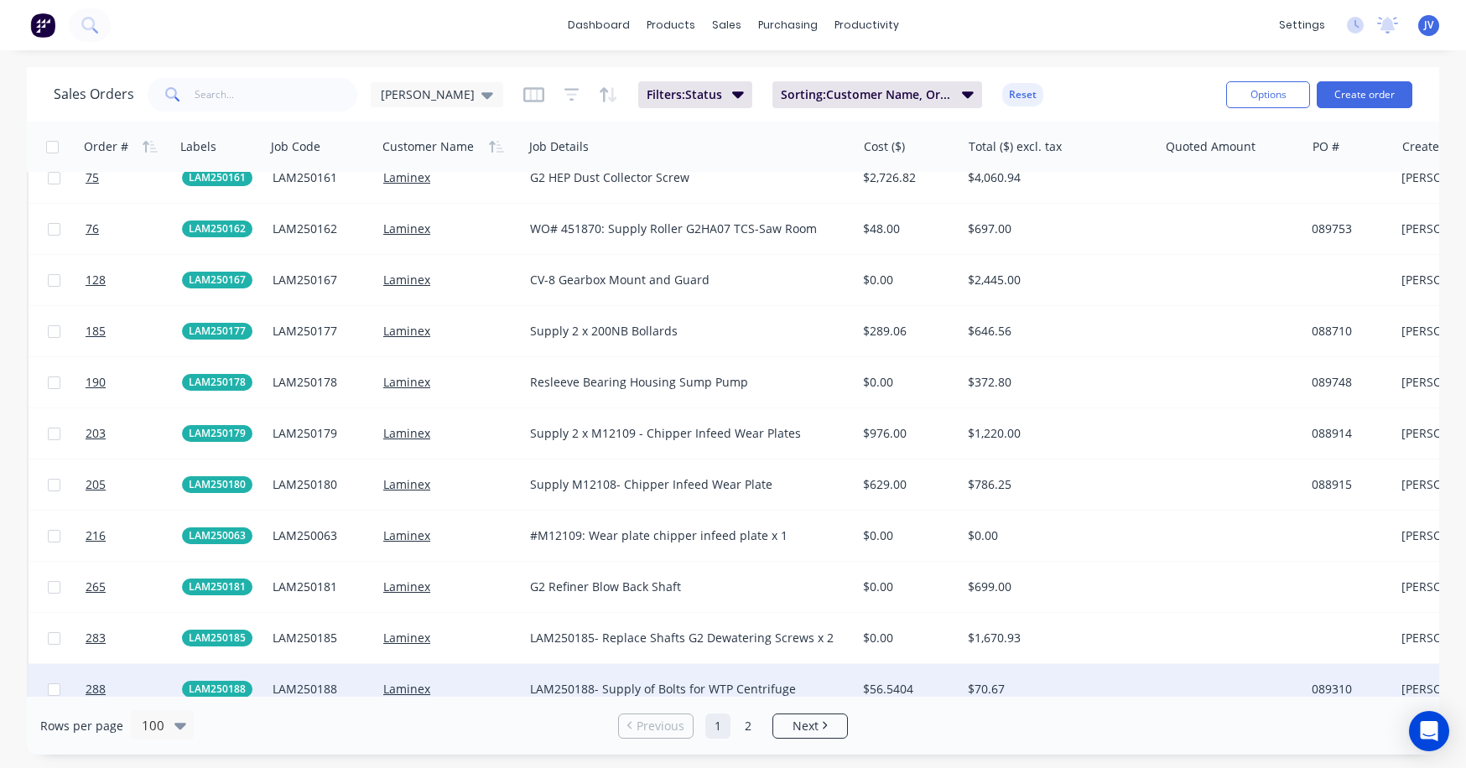
scroll to position [2684, 0]
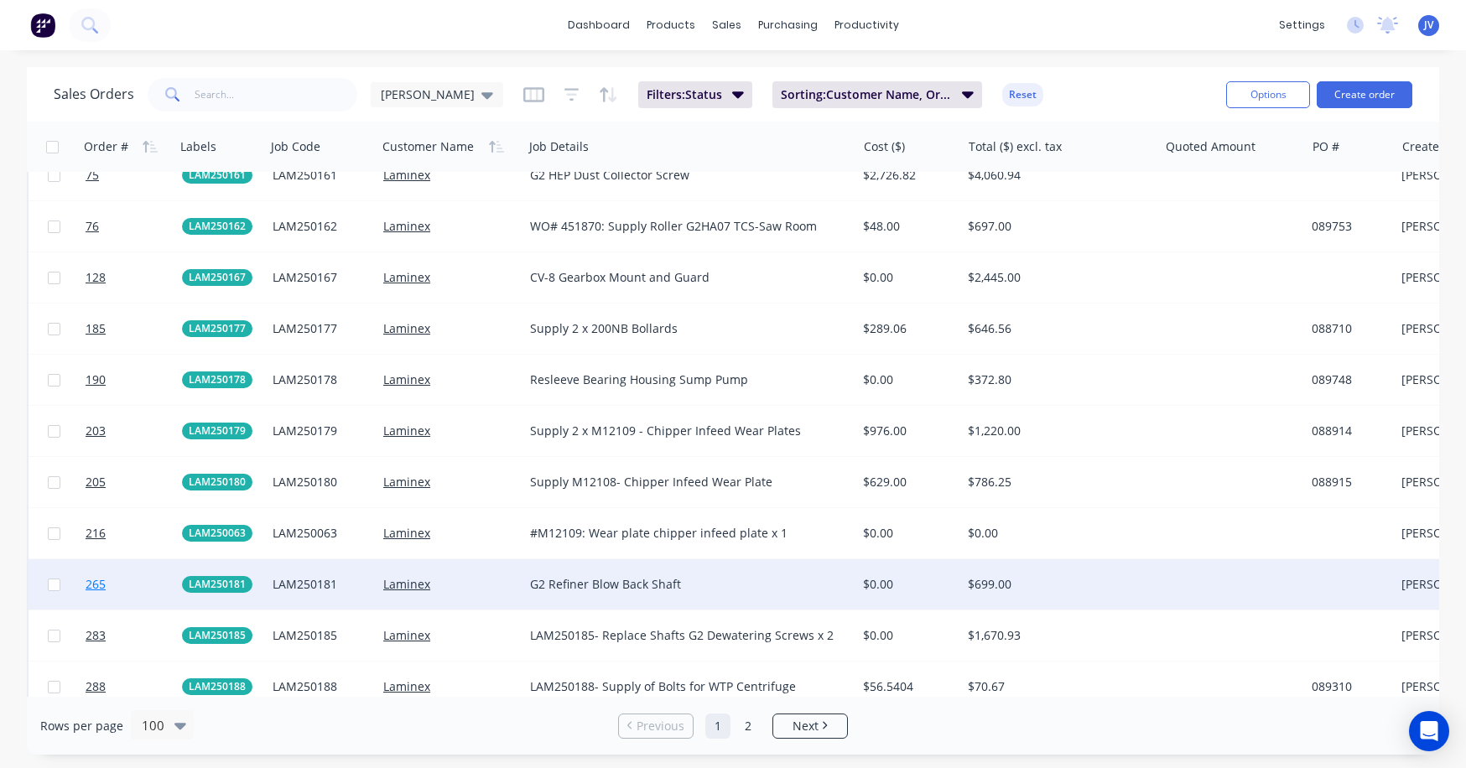
click at [103, 585] on span "265" at bounding box center [96, 584] width 20 height 17
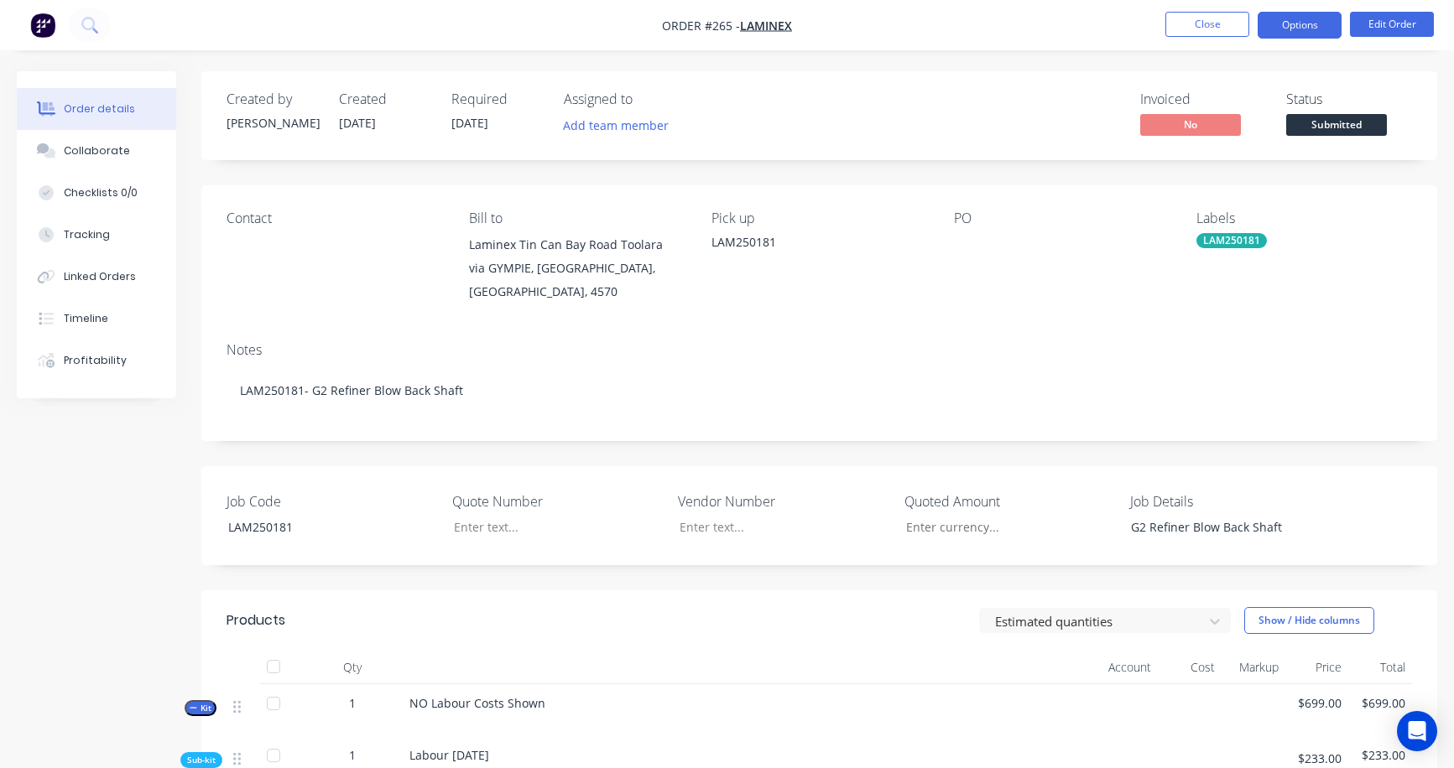
click at [1288, 16] on button "Options" at bounding box center [1299, 25] width 84 height 27
click at [1221, 24] on button "Close" at bounding box center [1207, 24] width 84 height 25
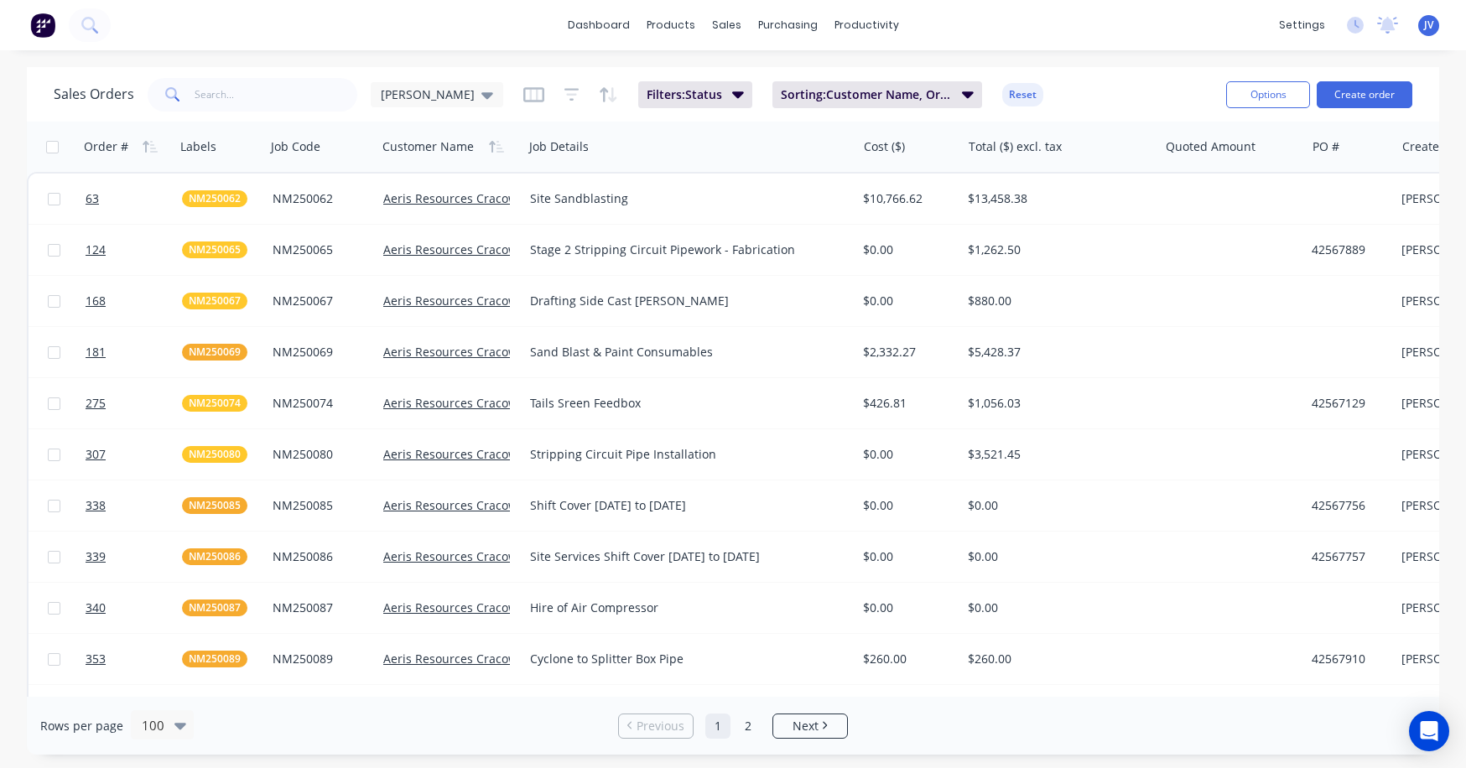
click at [1127, 69] on div "Sales Orders Jason Filters: Status Sorting: Customer Name, Order # Reset Option…" at bounding box center [733, 94] width 1413 height 55
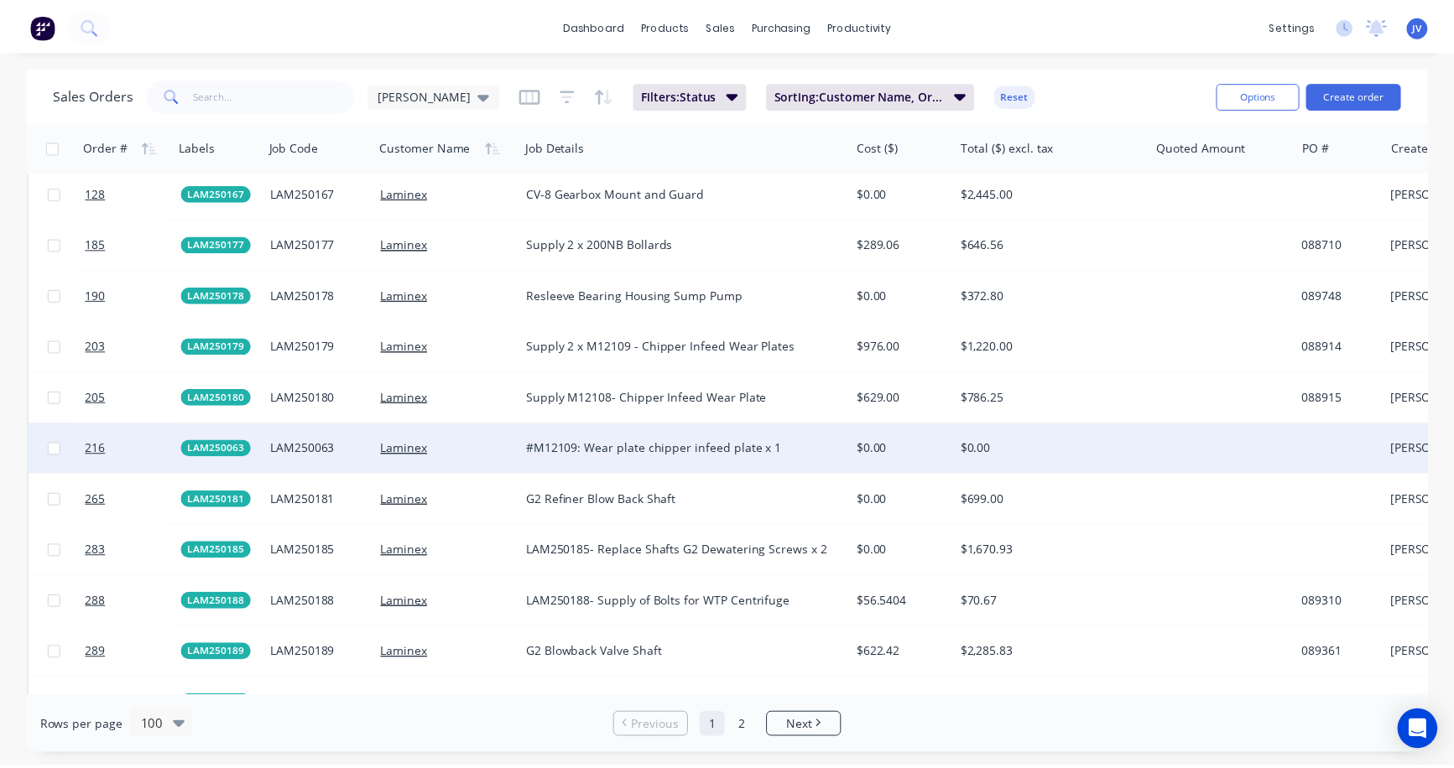
scroll to position [2768, 0]
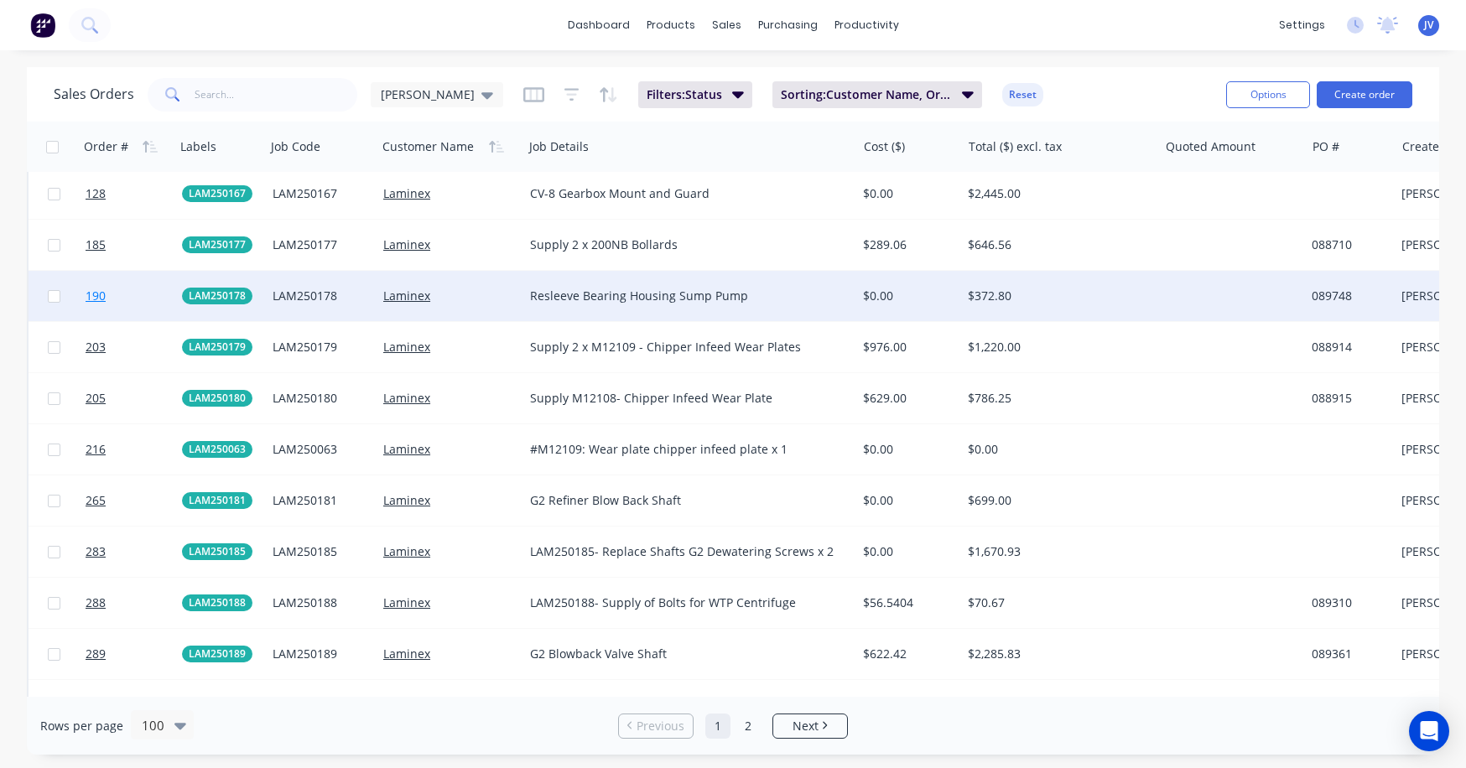
click at [90, 292] on span "190" at bounding box center [96, 296] width 20 height 17
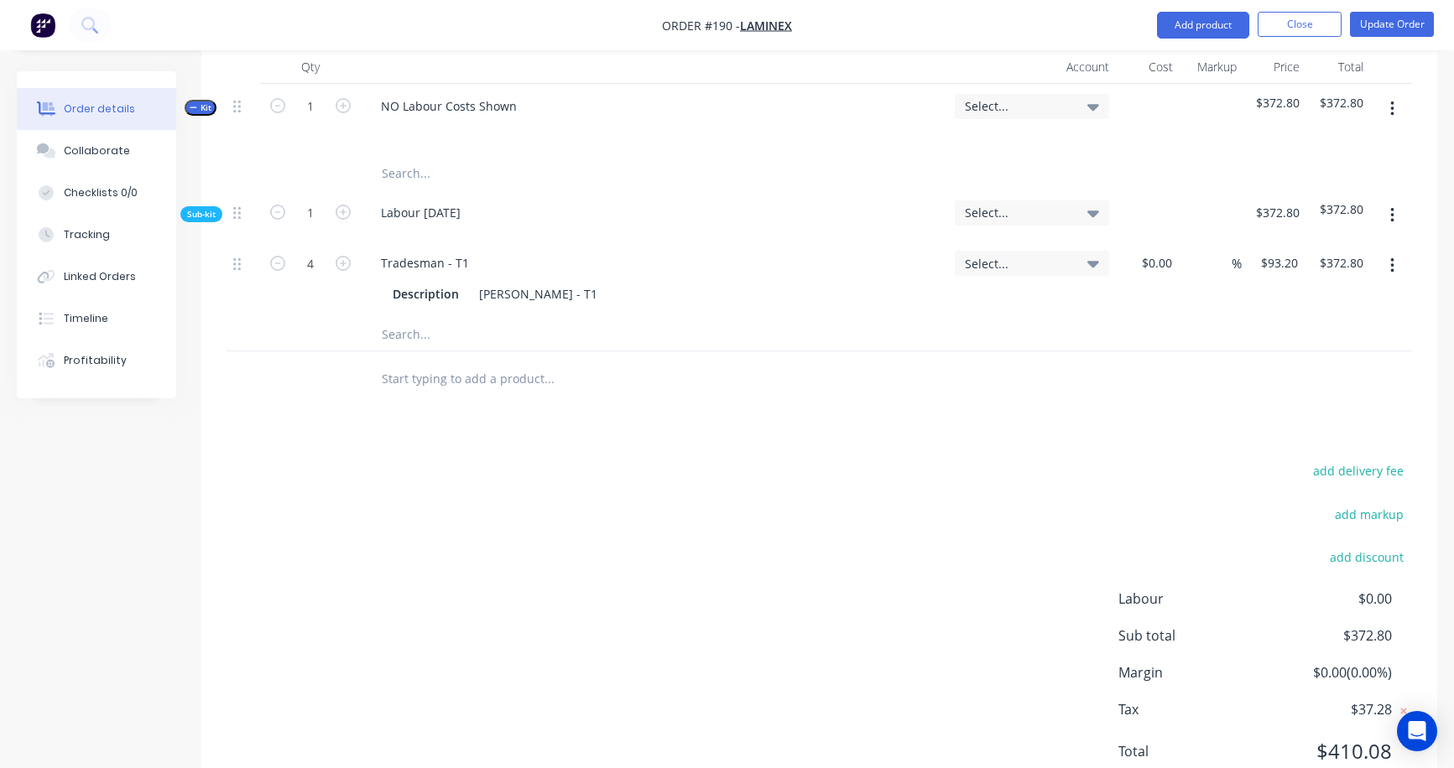
scroll to position [710, 0]
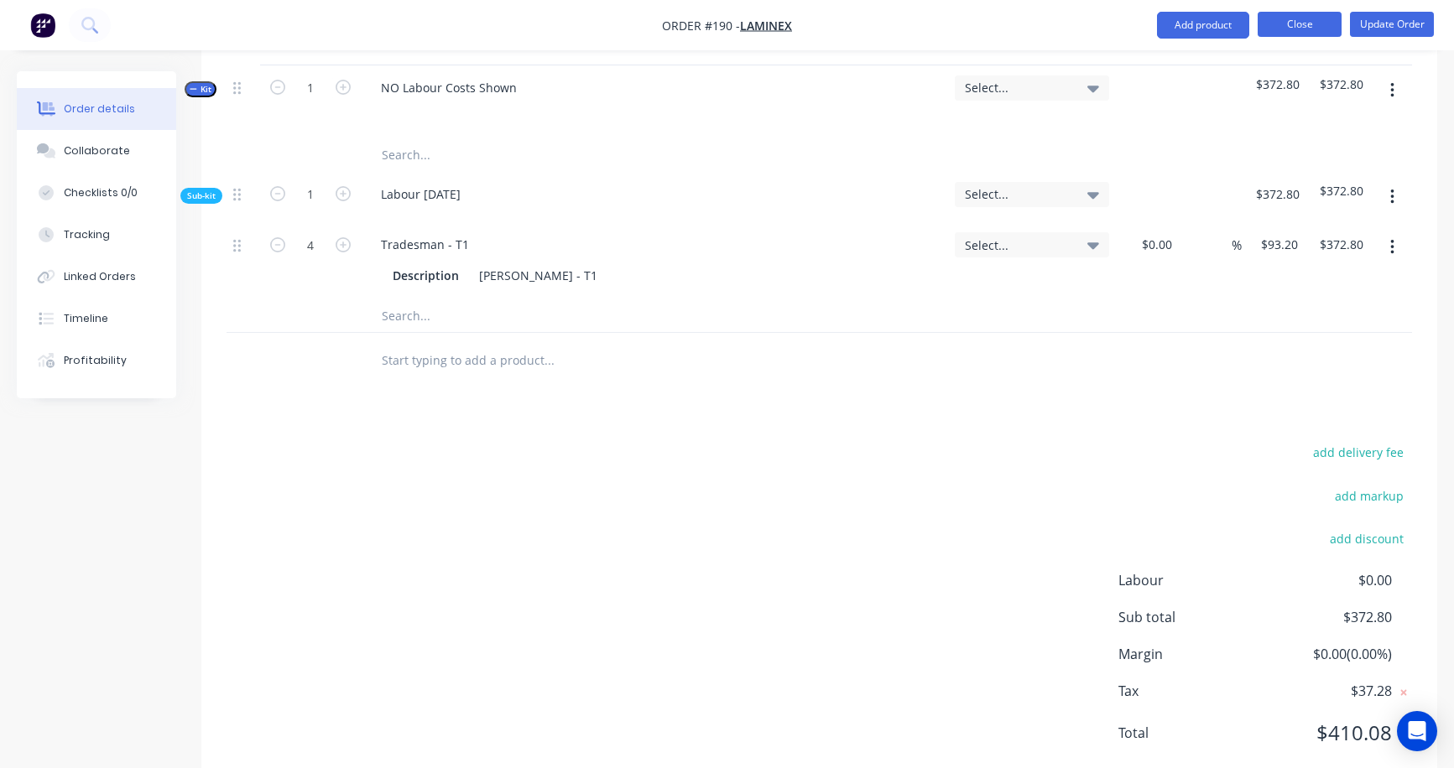
click at [1288, 29] on button "Close" at bounding box center [1299, 24] width 84 height 25
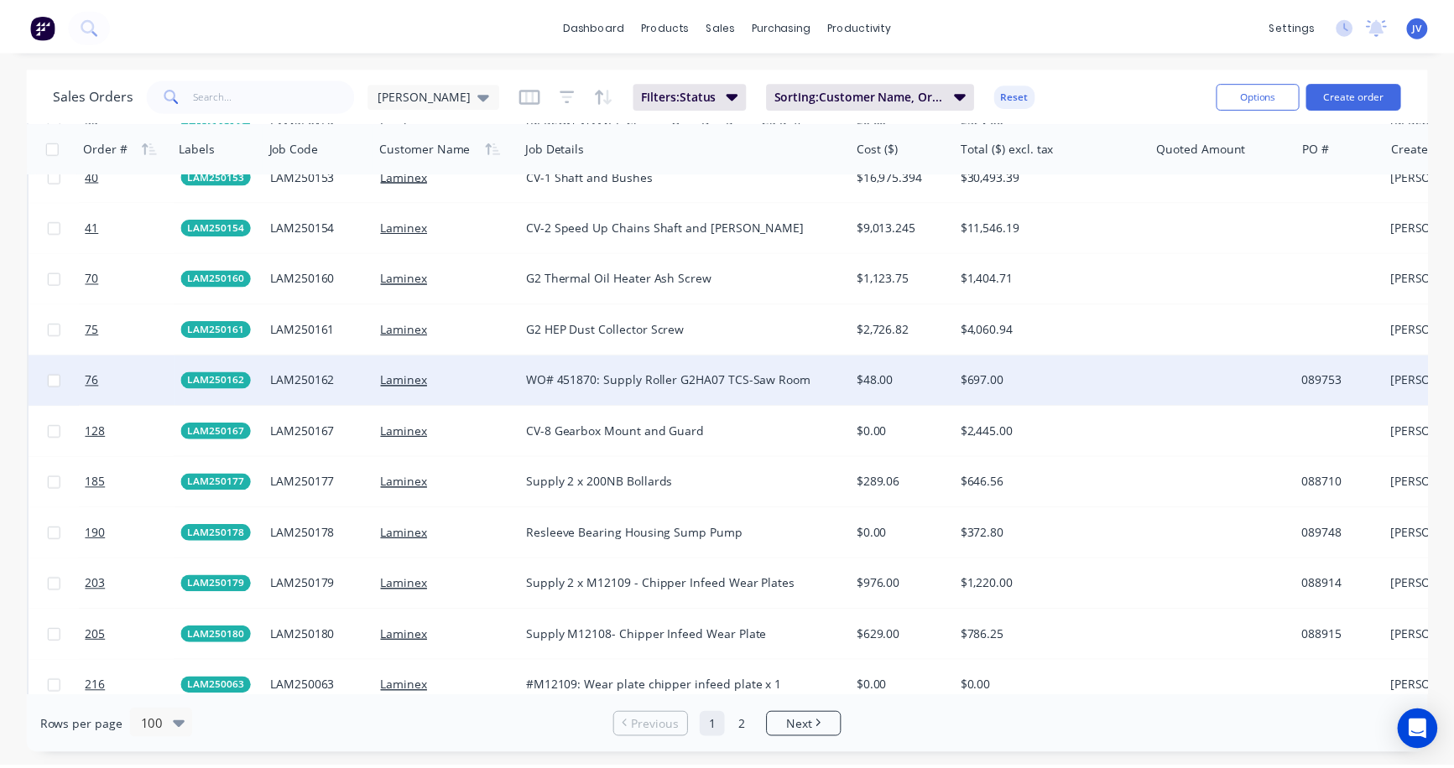
scroll to position [2600, 0]
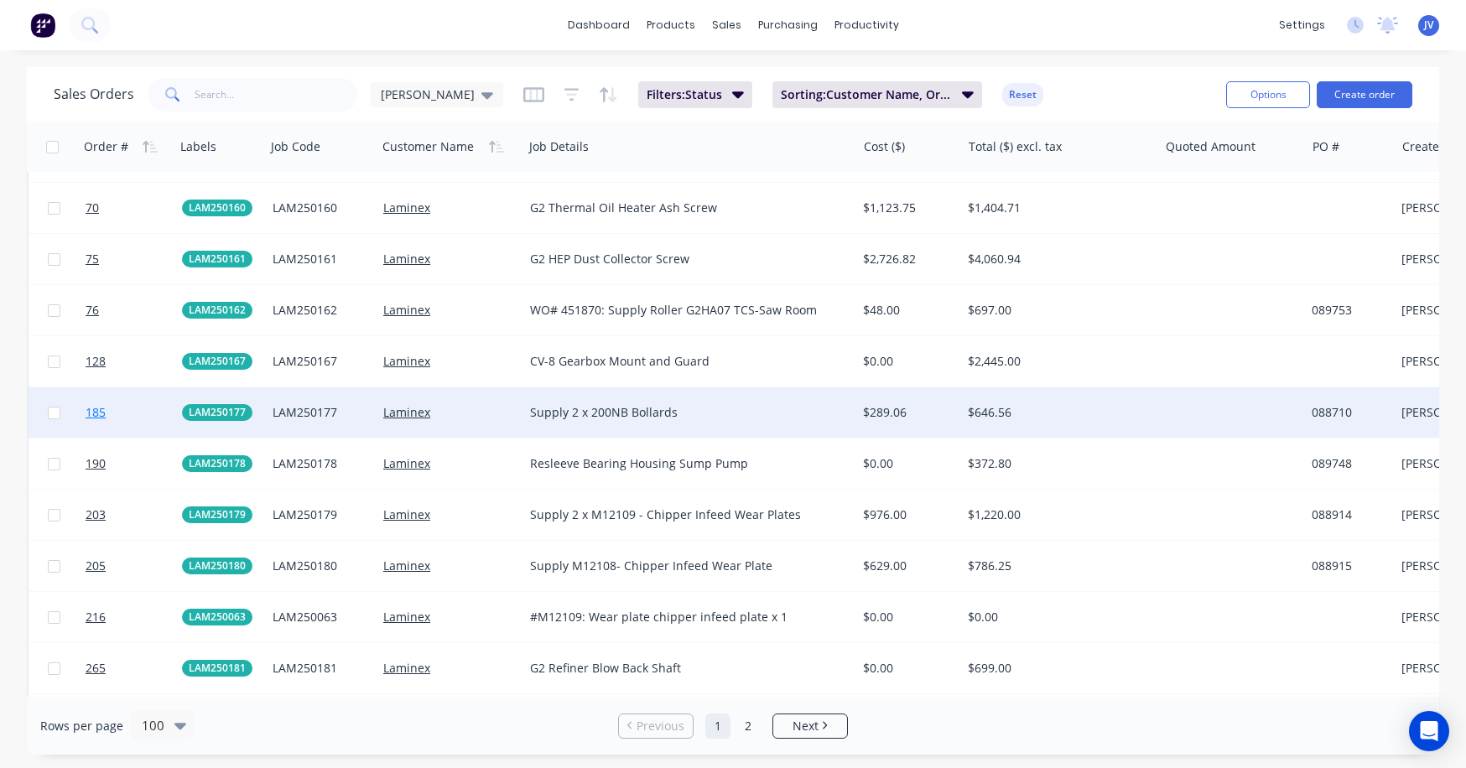
click at [91, 415] on span "185" at bounding box center [96, 412] width 20 height 17
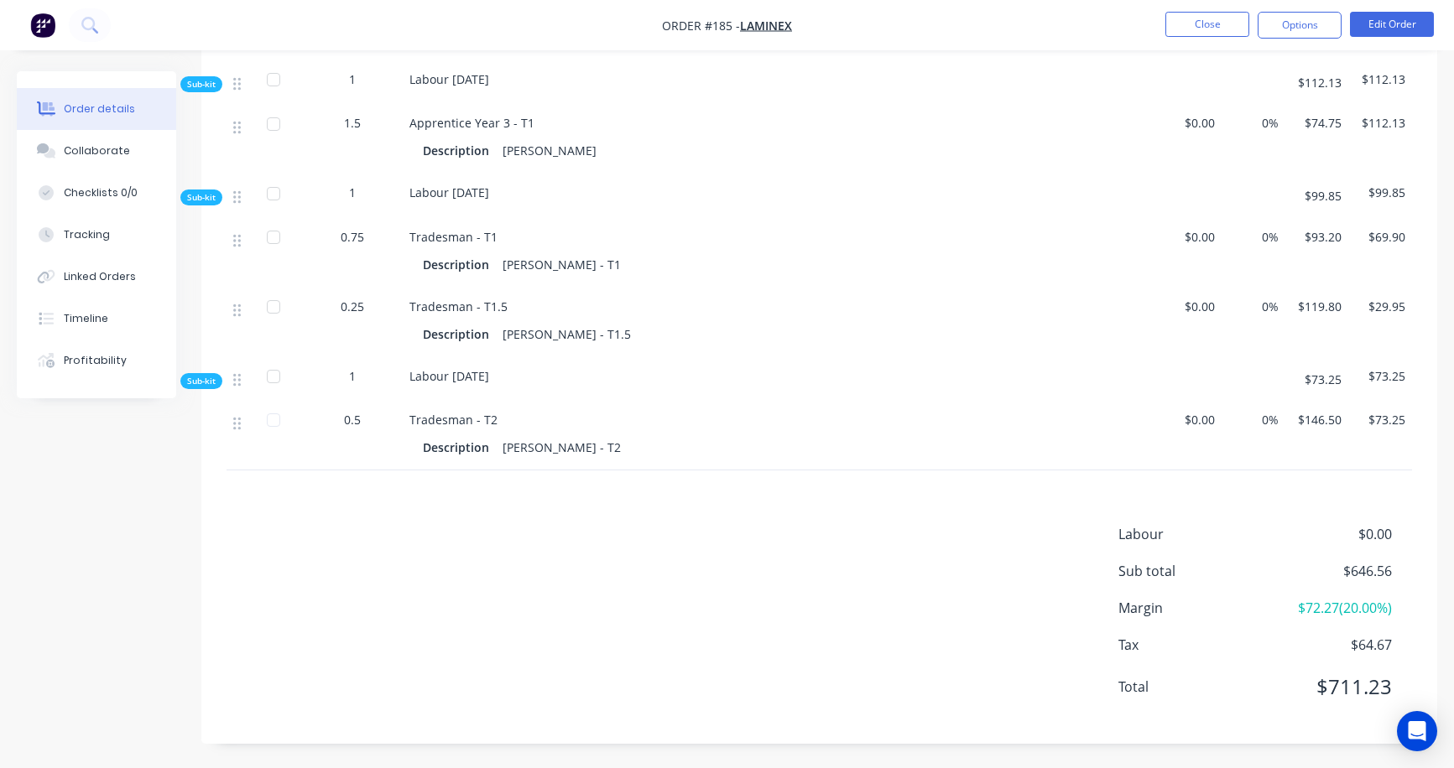
scroll to position [890, 0]
click at [1206, 29] on button "Close" at bounding box center [1207, 24] width 84 height 25
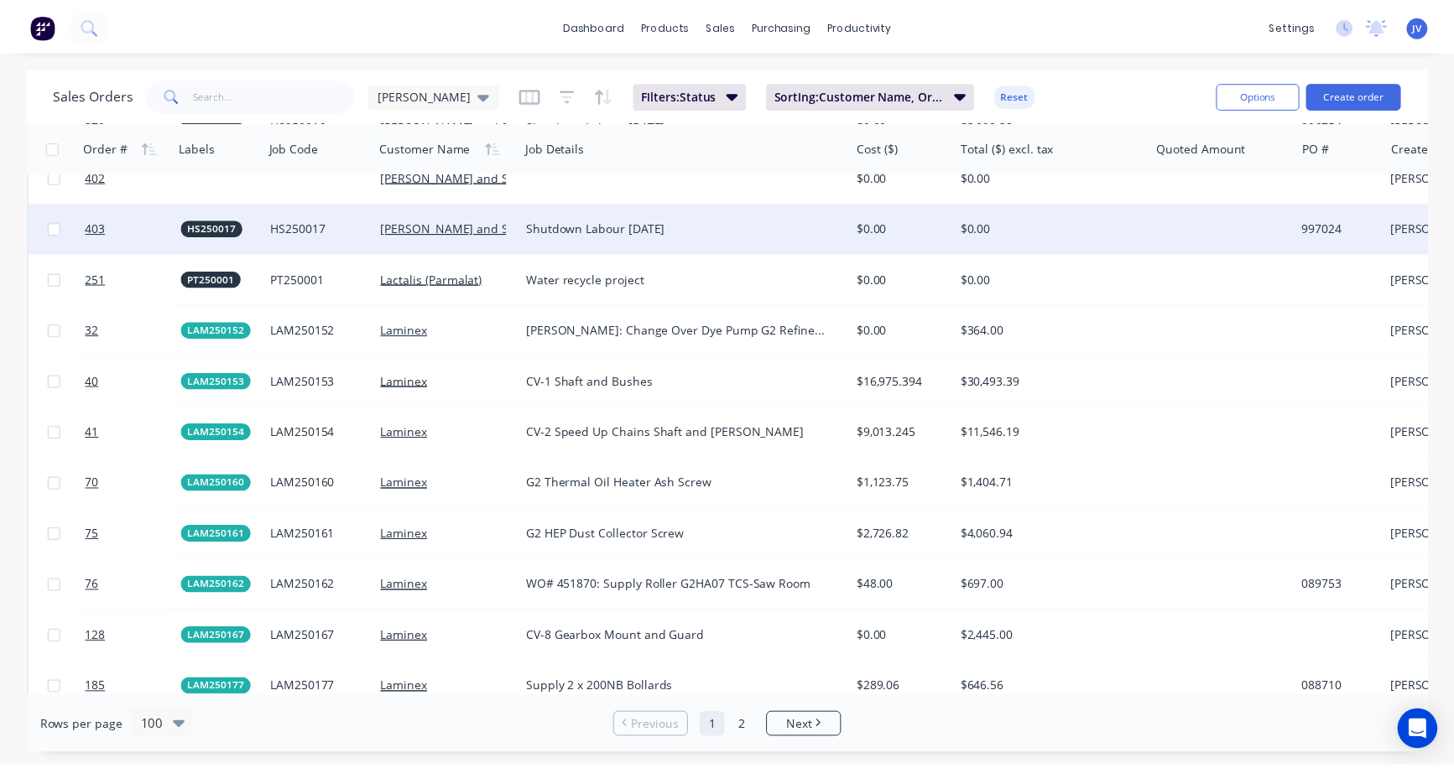
scroll to position [2349, 0]
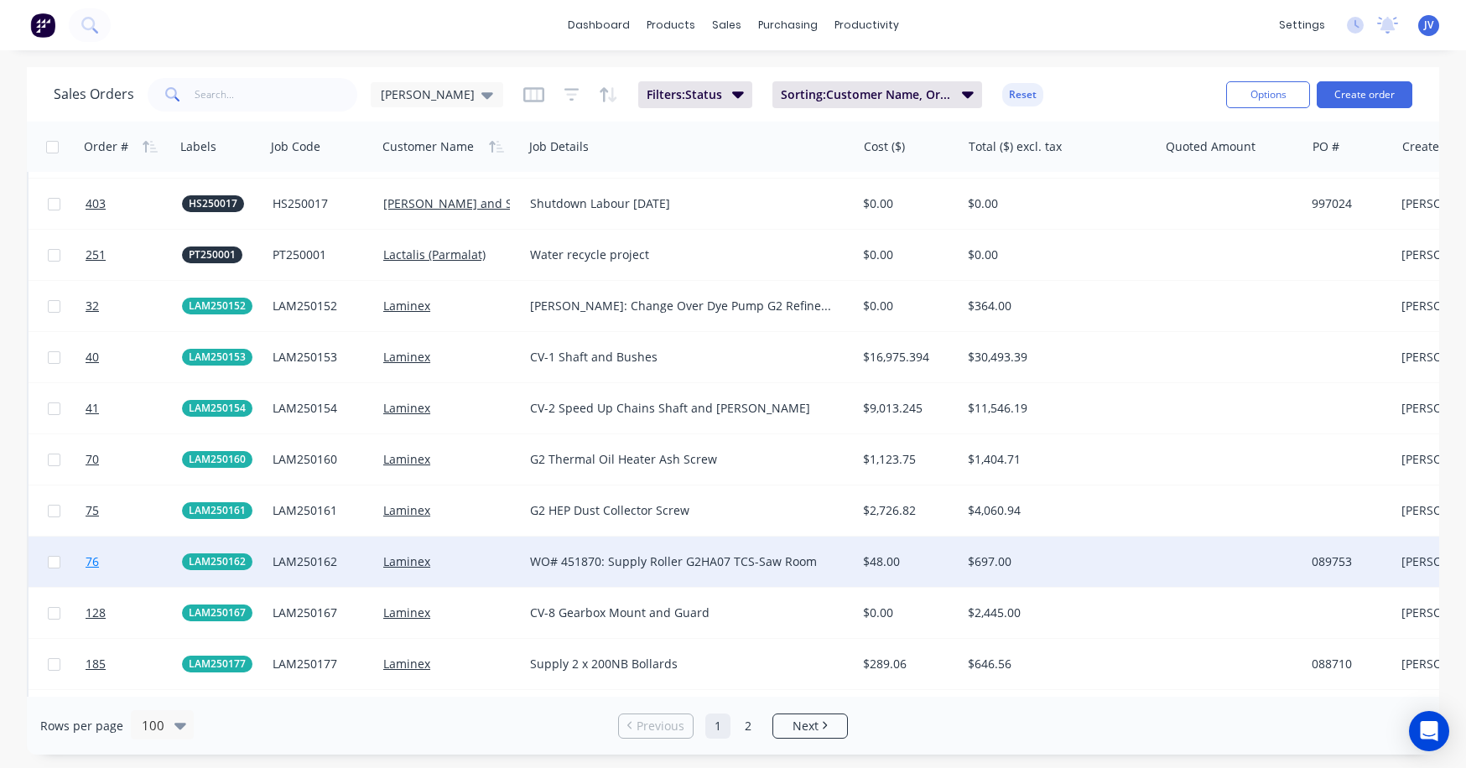
click at [95, 564] on span "76" at bounding box center [92, 562] width 13 height 17
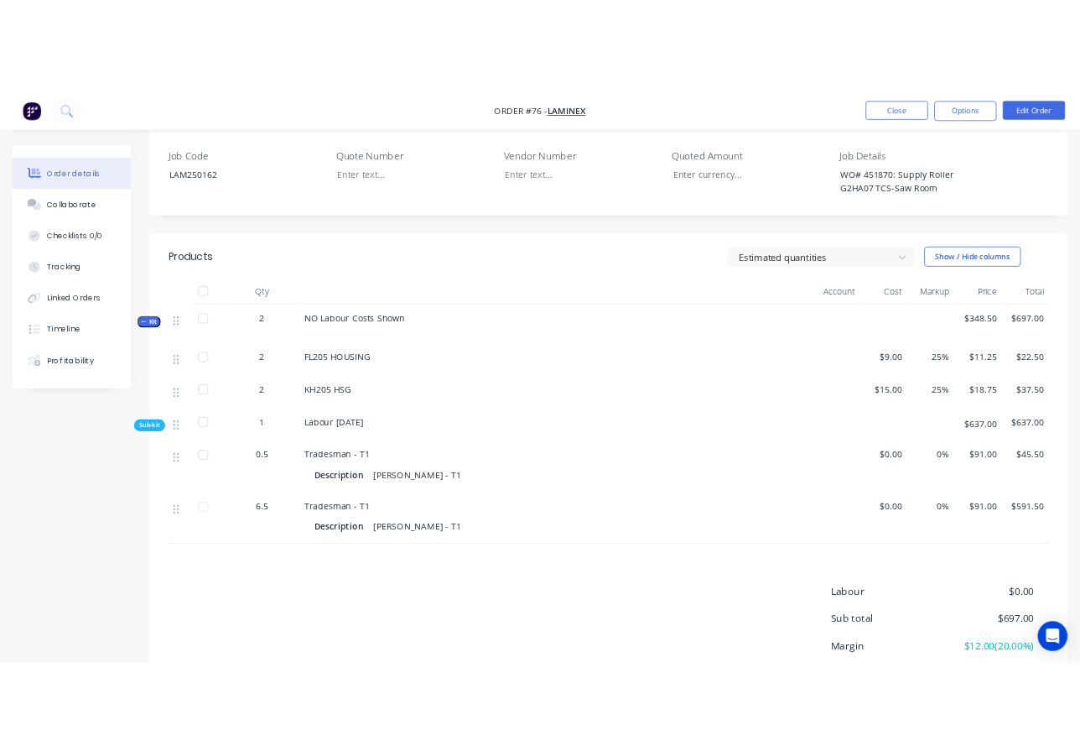
scroll to position [419, 0]
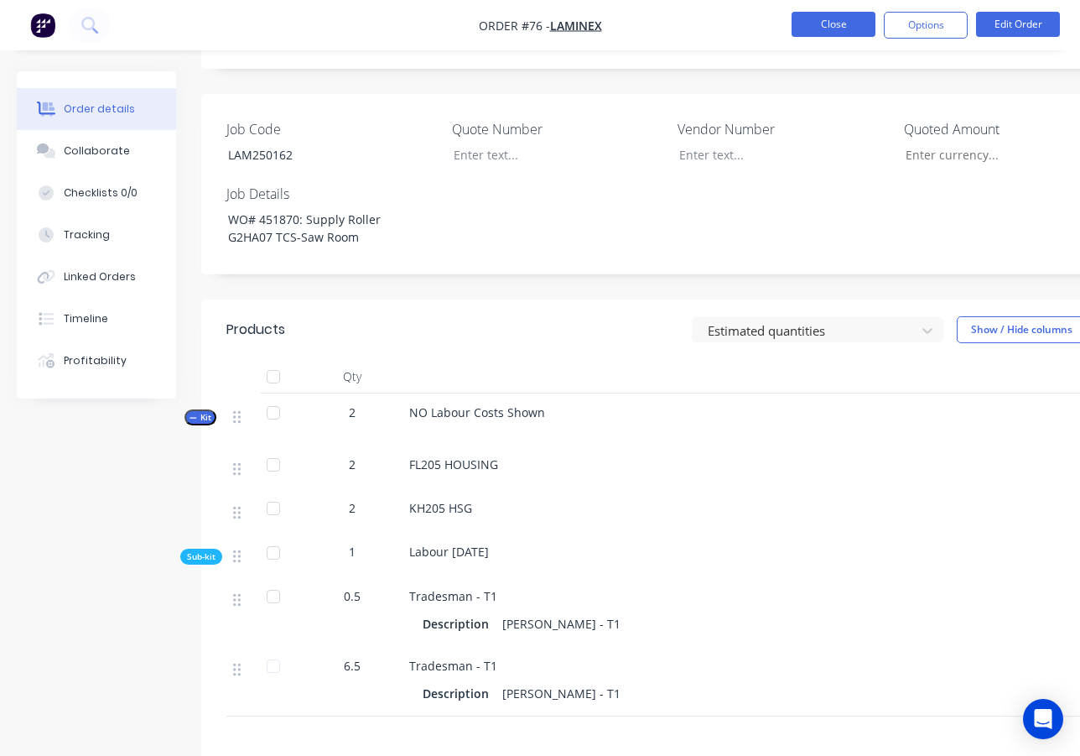
click at [849, 23] on button "Close" at bounding box center [834, 24] width 84 height 25
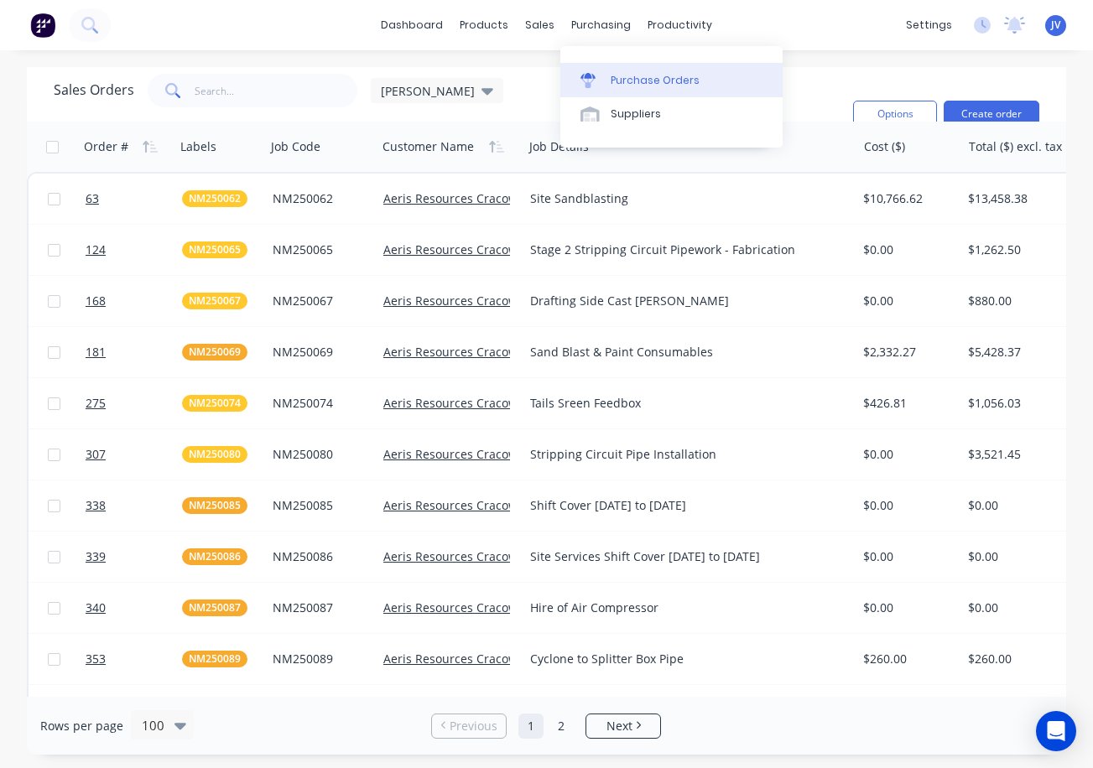
click at [626, 76] on div "Purchase Orders" at bounding box center [655, 80] width 89 height 15
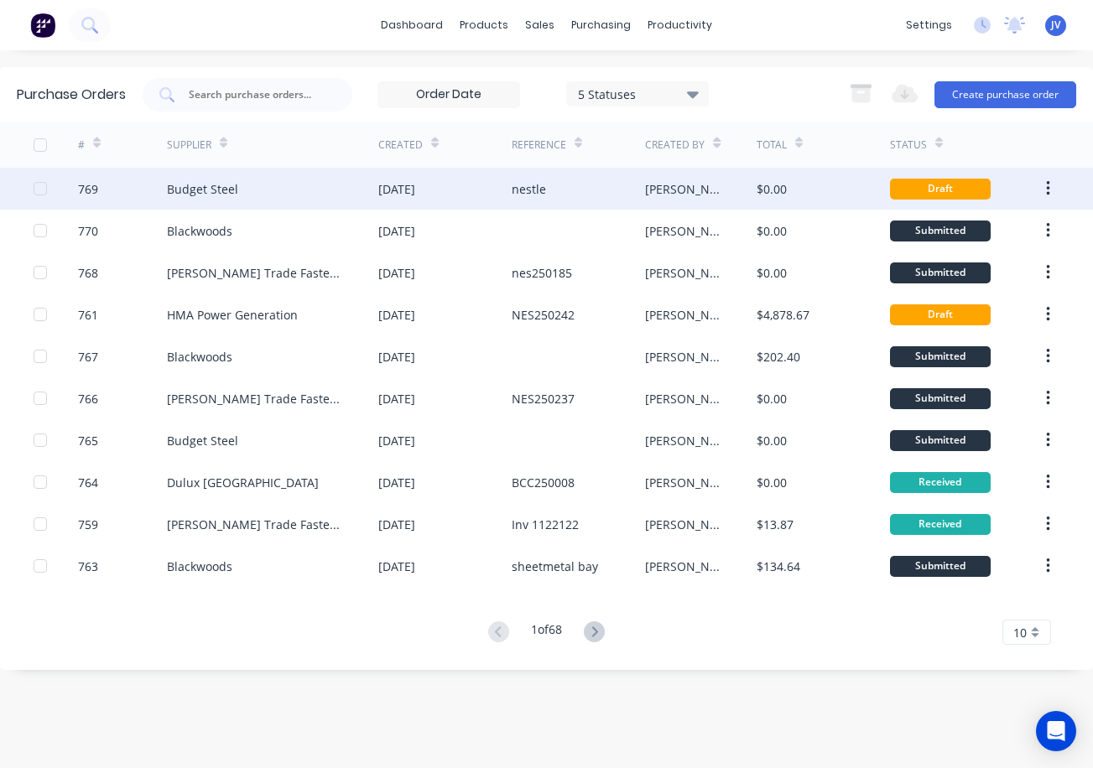
click at [83, 181] on div "769" at bounding box center [88, 189] width 20 height 18
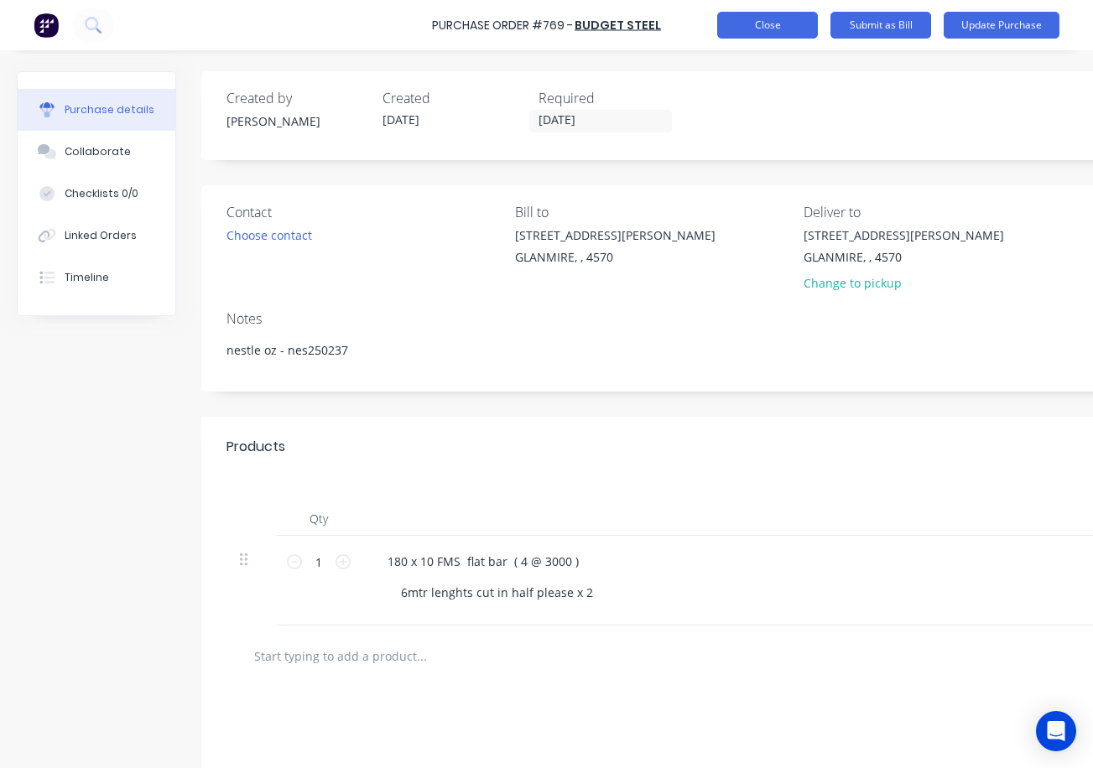
click at [791, 24] on button "Close" at bounding box center [767, 25] width 101 height 27
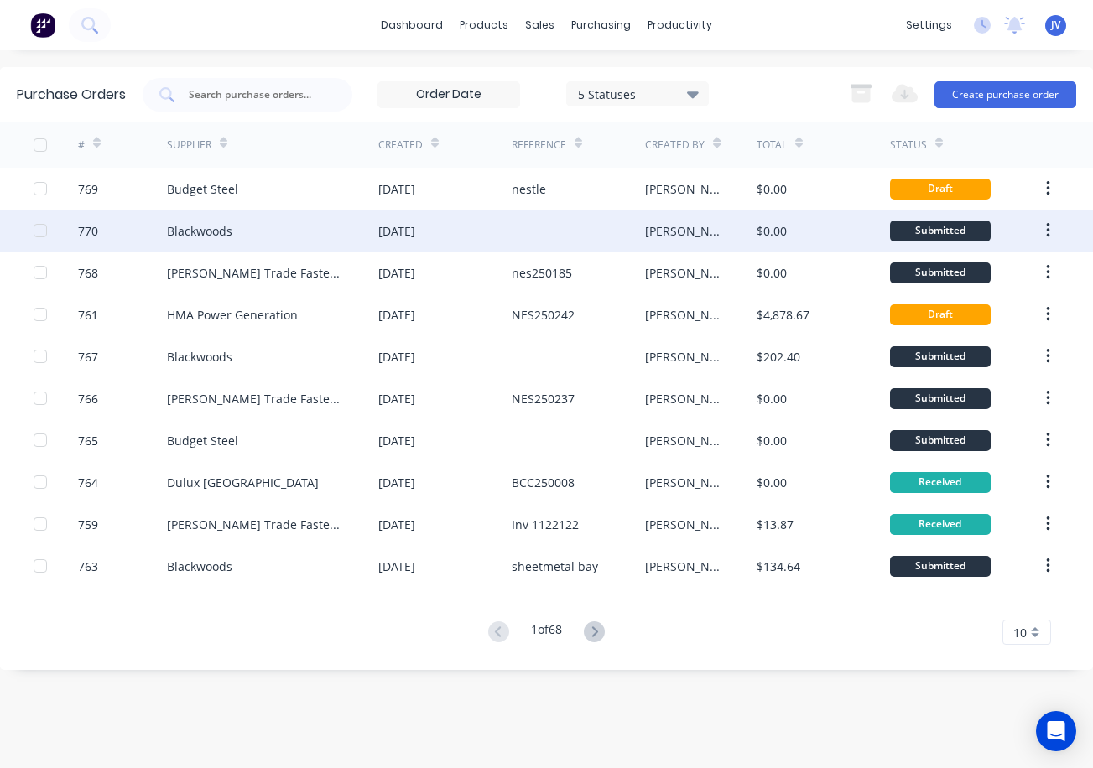
click at [91, 235] on div "770" at bounding box center [88, 231] width 20 height 18
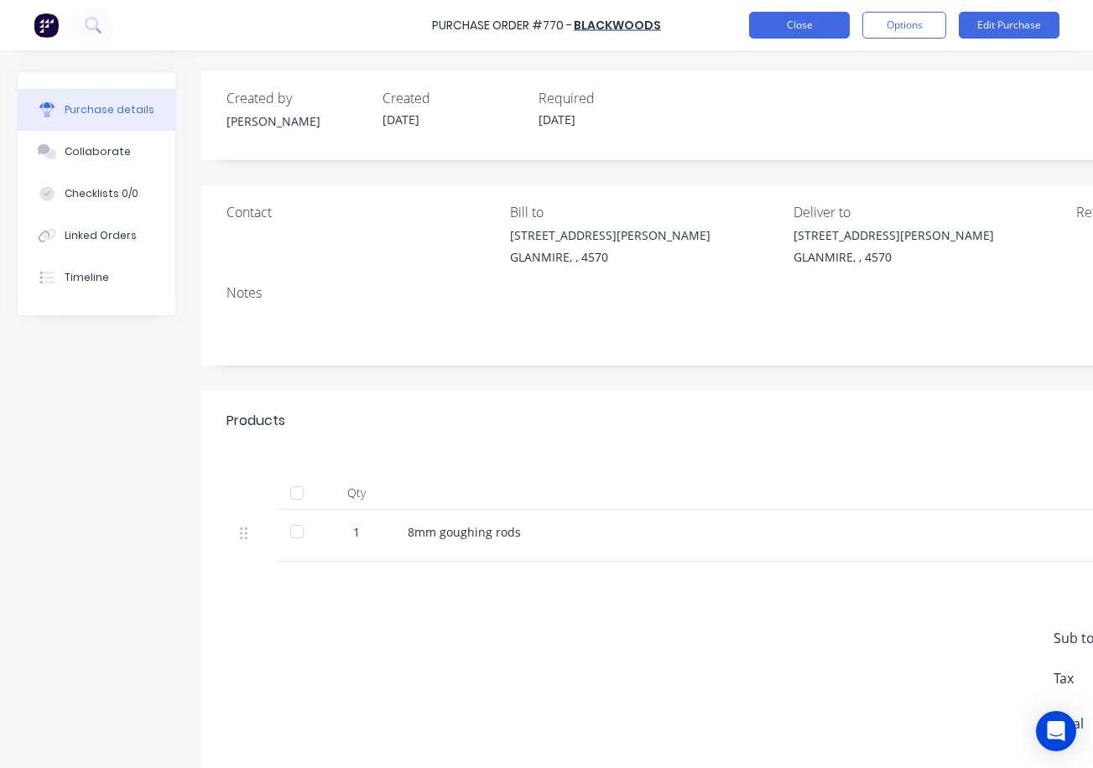
click at [784, 29] on button "Close" at bounding box center [799, 25] width 101 height 27
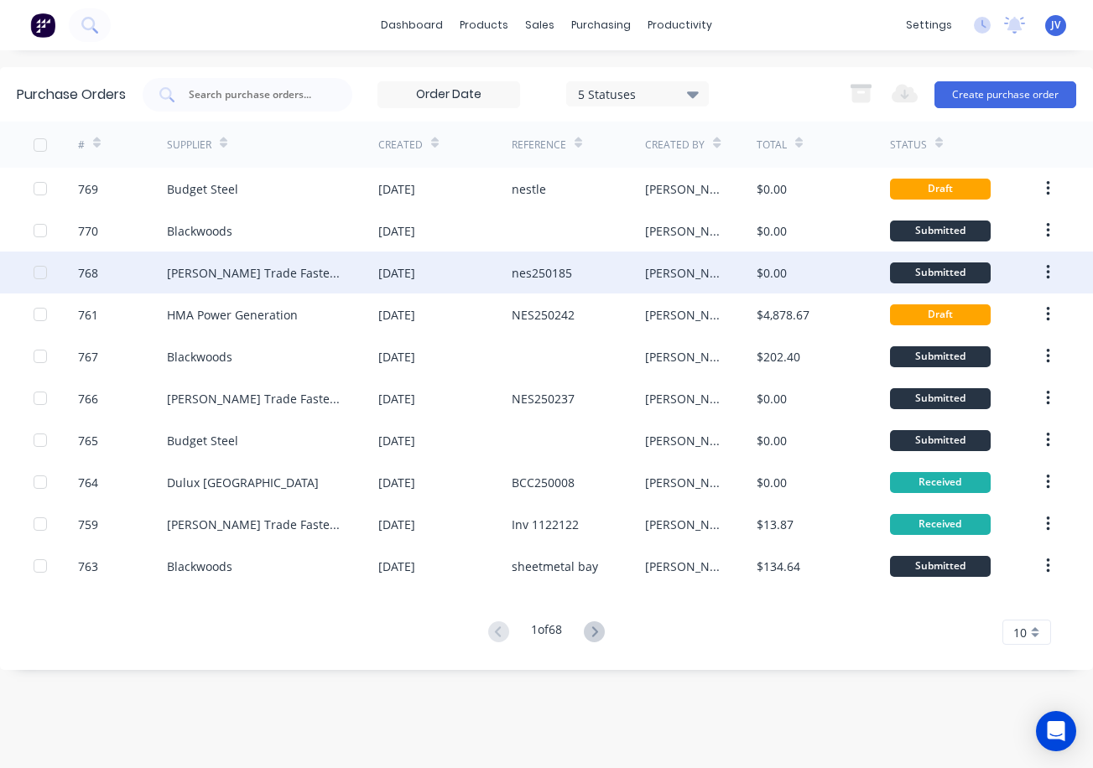
click at [83, 274] on div "768" at bounding box center [88, 273] width 20 height 18
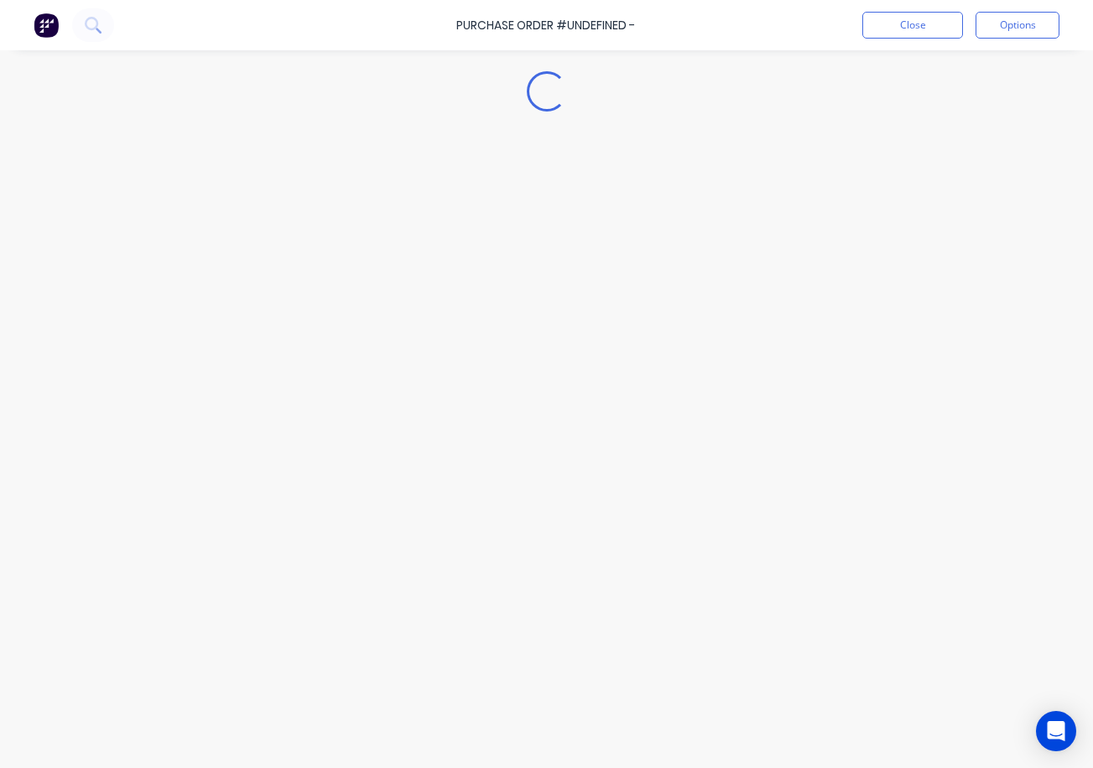
type textarea "x"
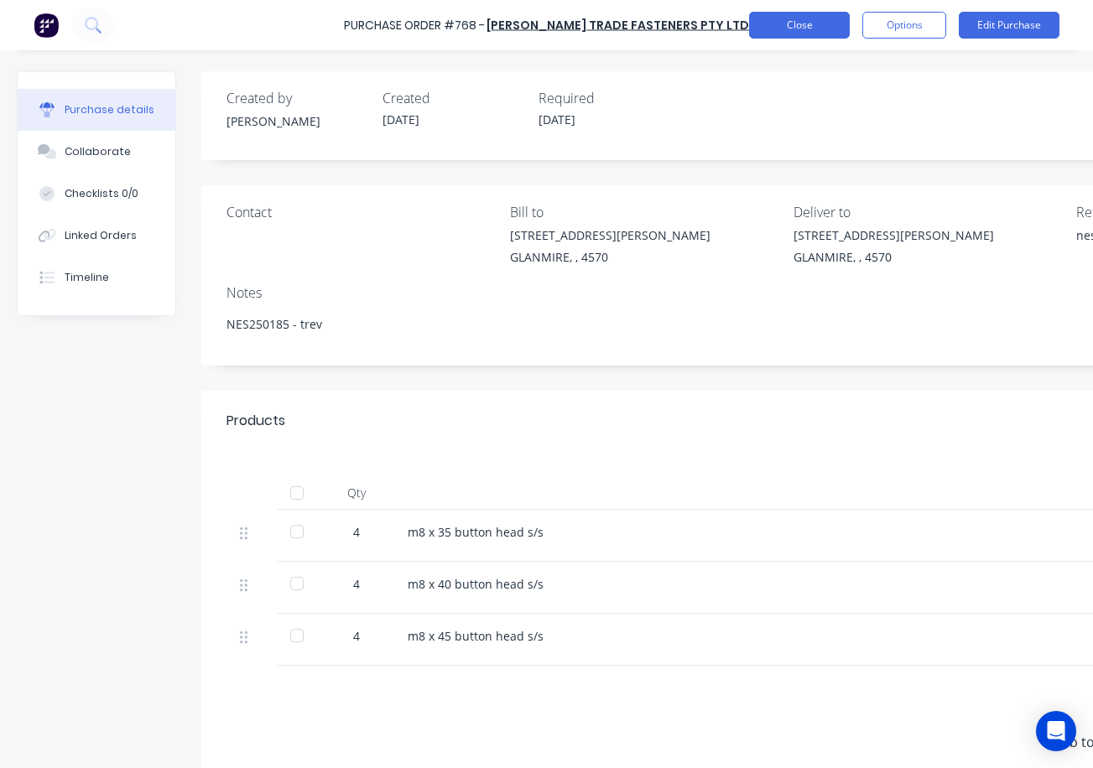
click at [764, 18] on button "Close" at bounding box center [799, 25] width 101 height 27
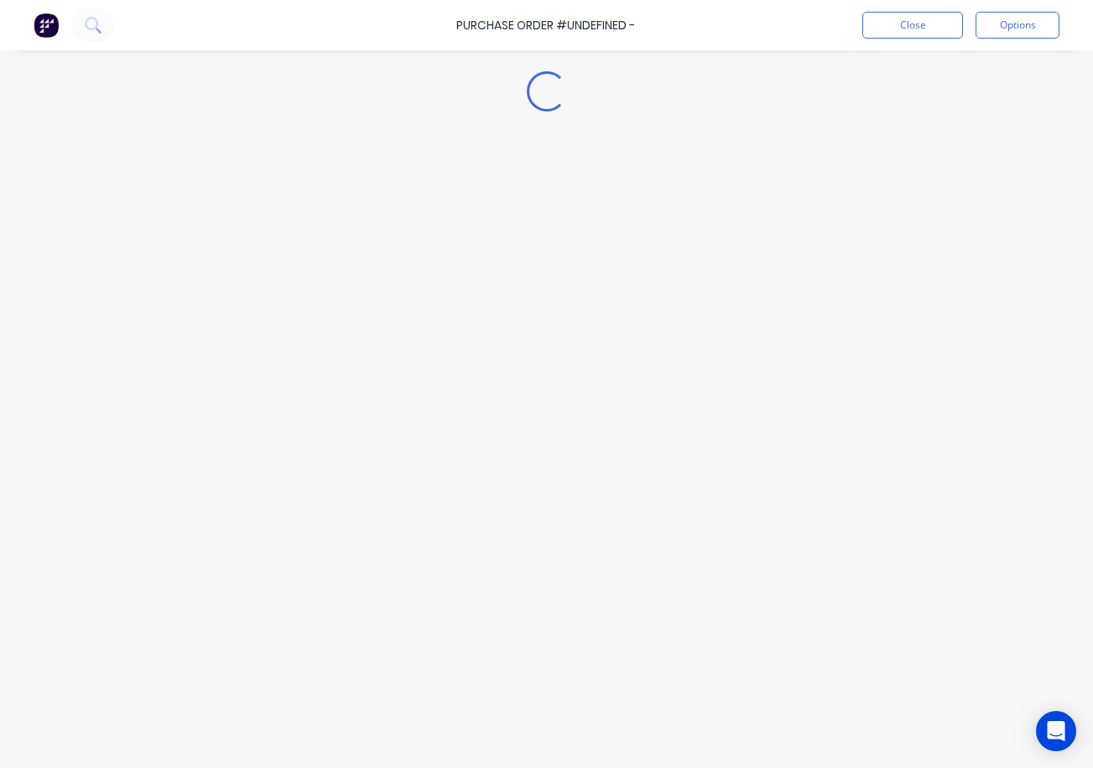
type textarea "x"
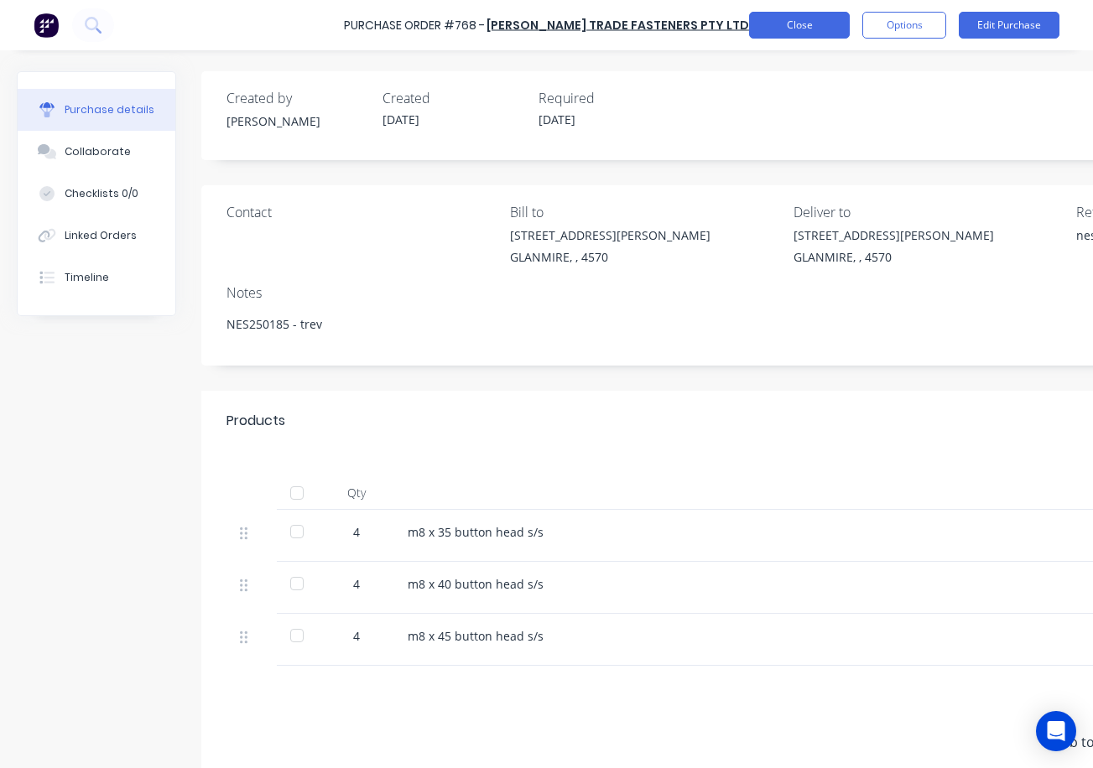
click at [794, 29] on button "Close" at bounding box center [799, 25] width 101 height 27
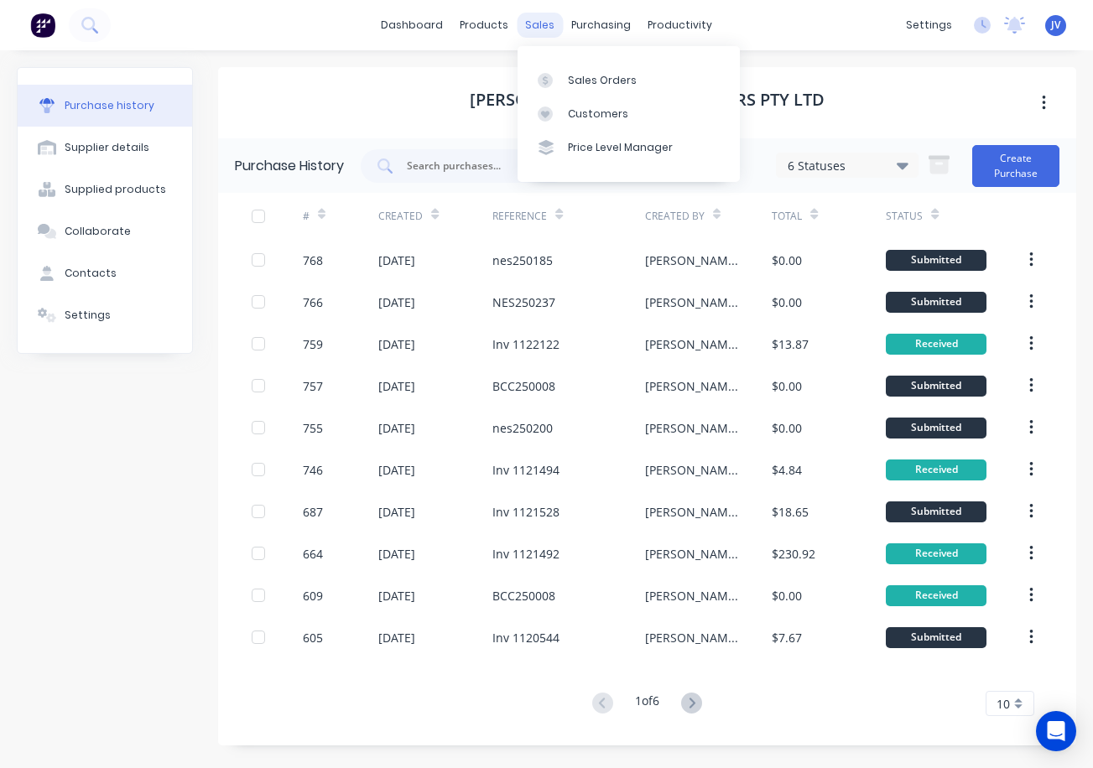
click at [535, 23] on div "sales" at bounding box center [540, 25] width 46 height 25
click at [581, 84] on div "Sales Orders" at bounding box center [602, 80] width 69 height 15
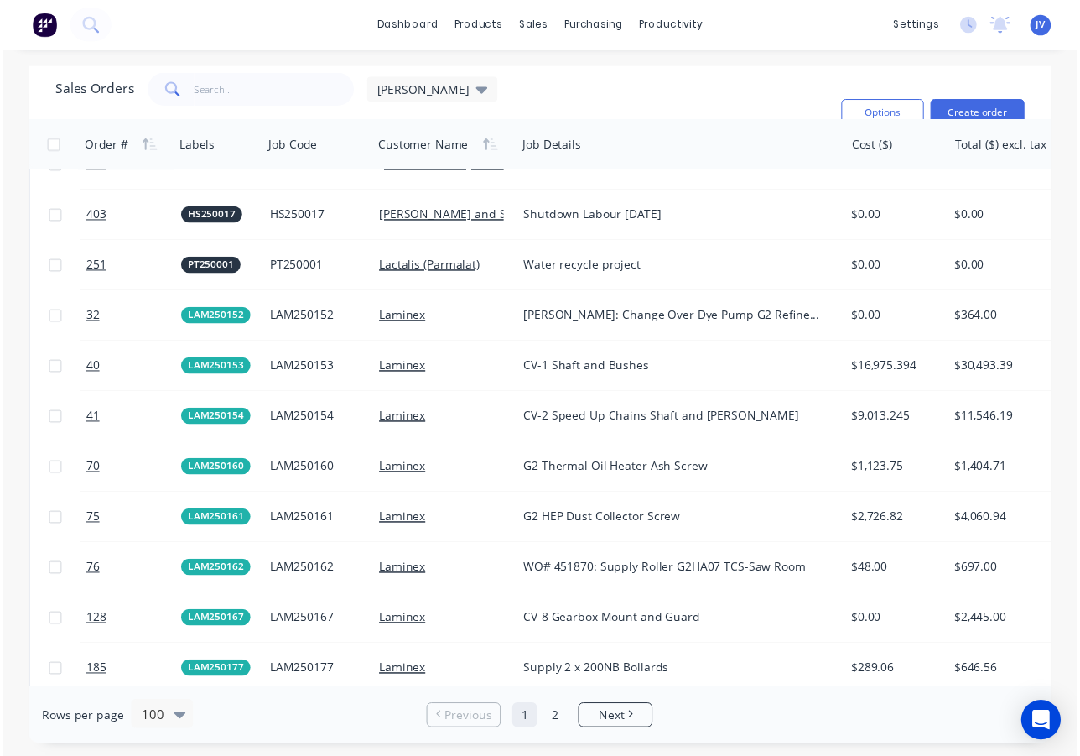
scroll to position [2600, 0]
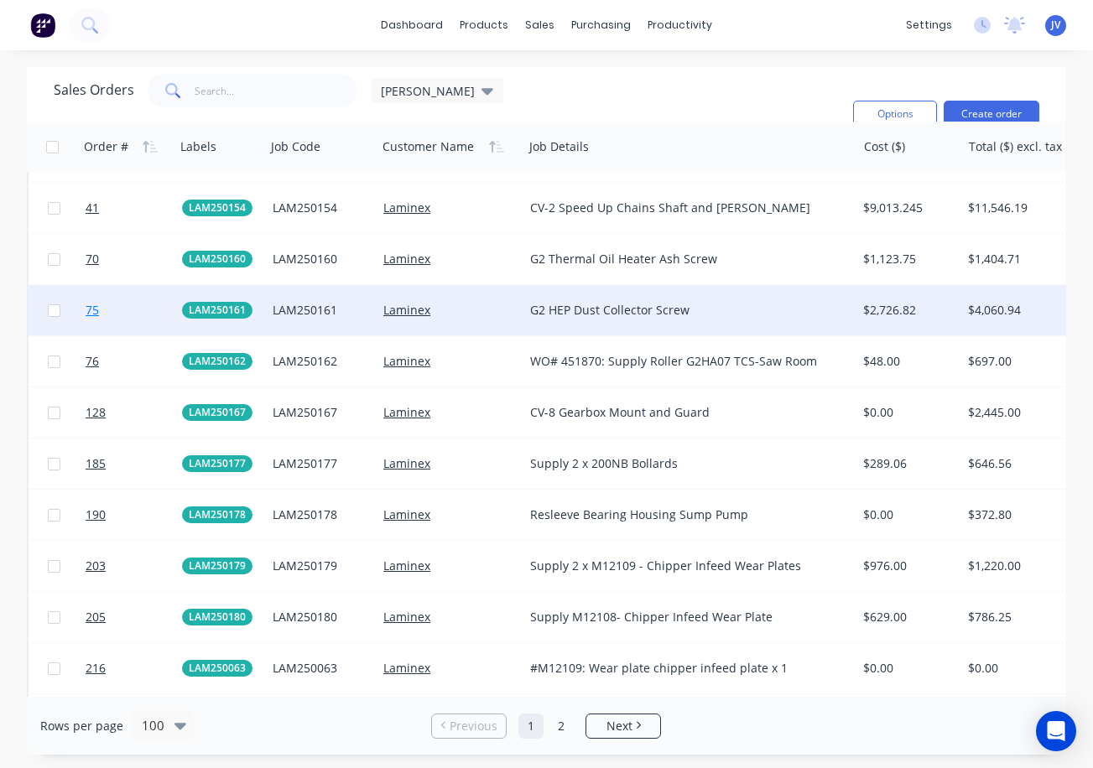
click at [91, 314] on span "75" at bounding box center [92, 310] width 13 height 17
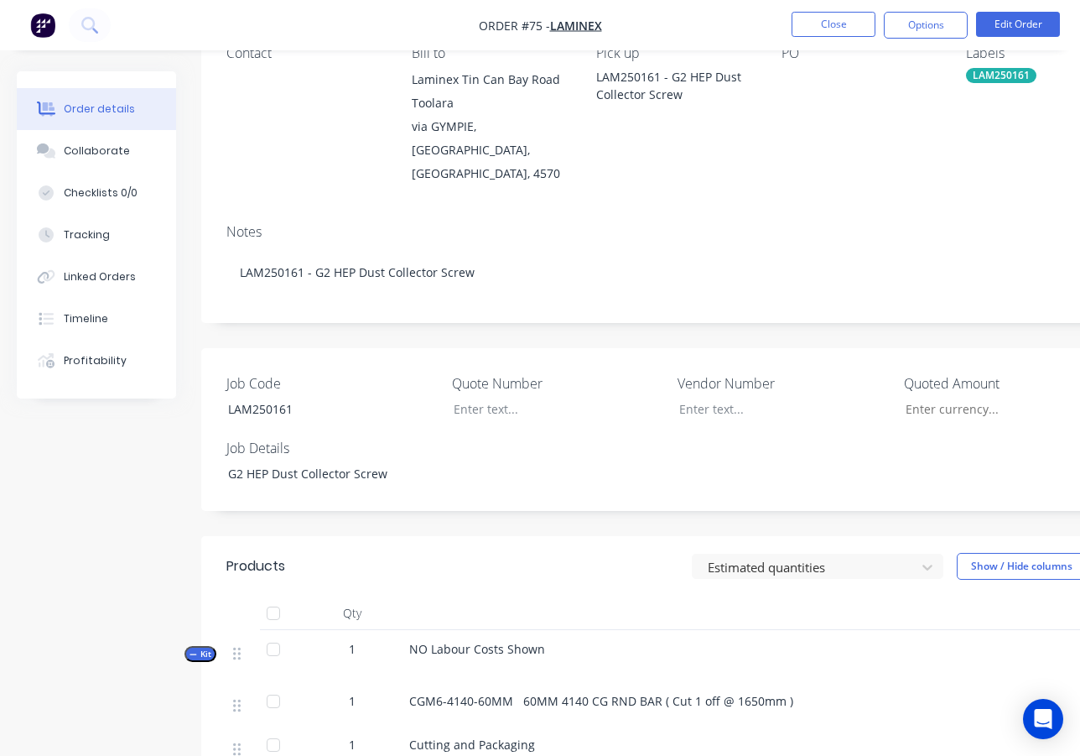
scroll to position [77, 0]
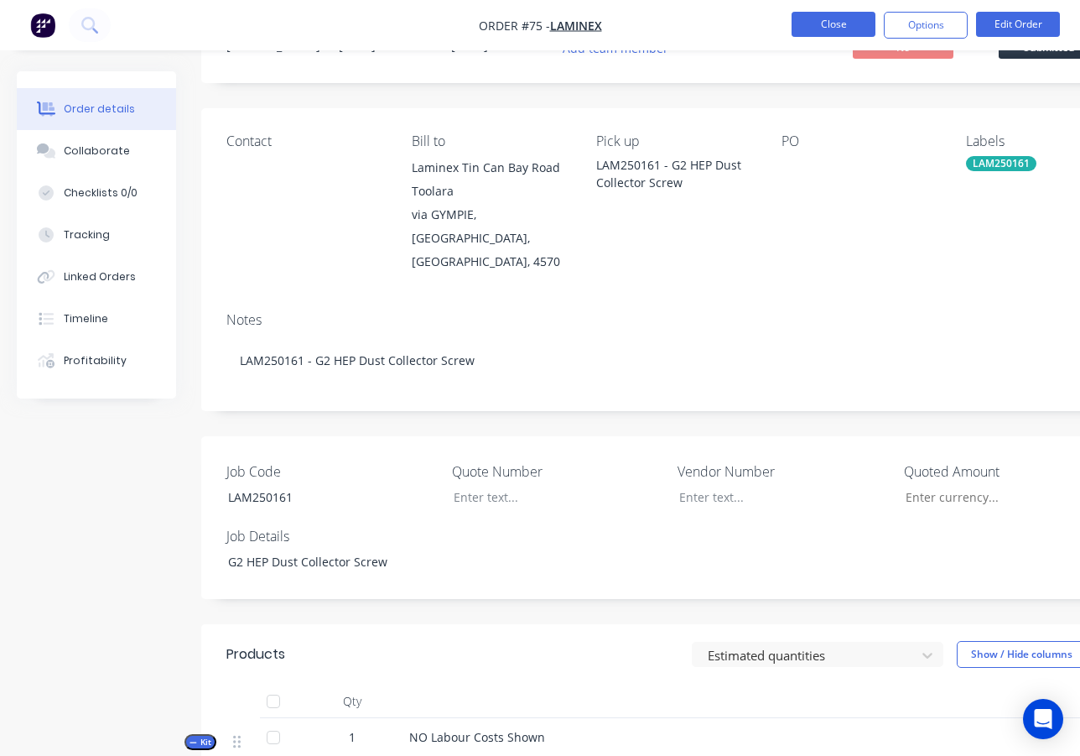
click at [829, 23] on button "Close" at bounding box center [834, 24] width 84 height 25
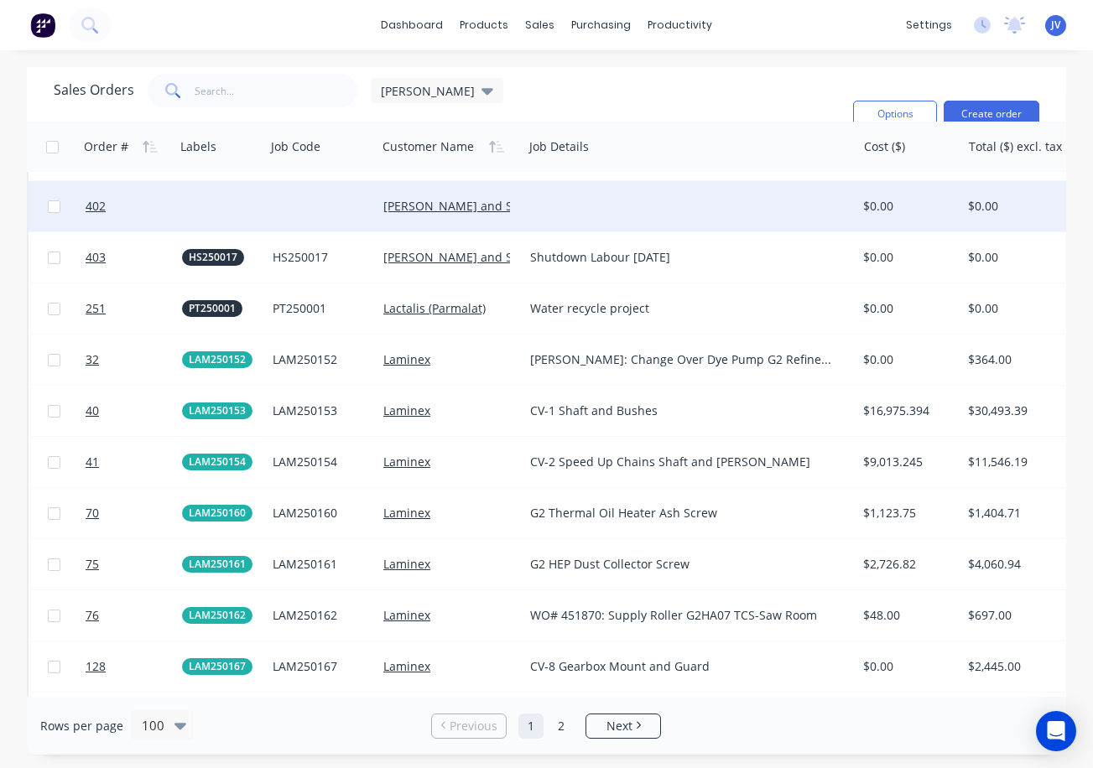
scroll to position [2349, 0]
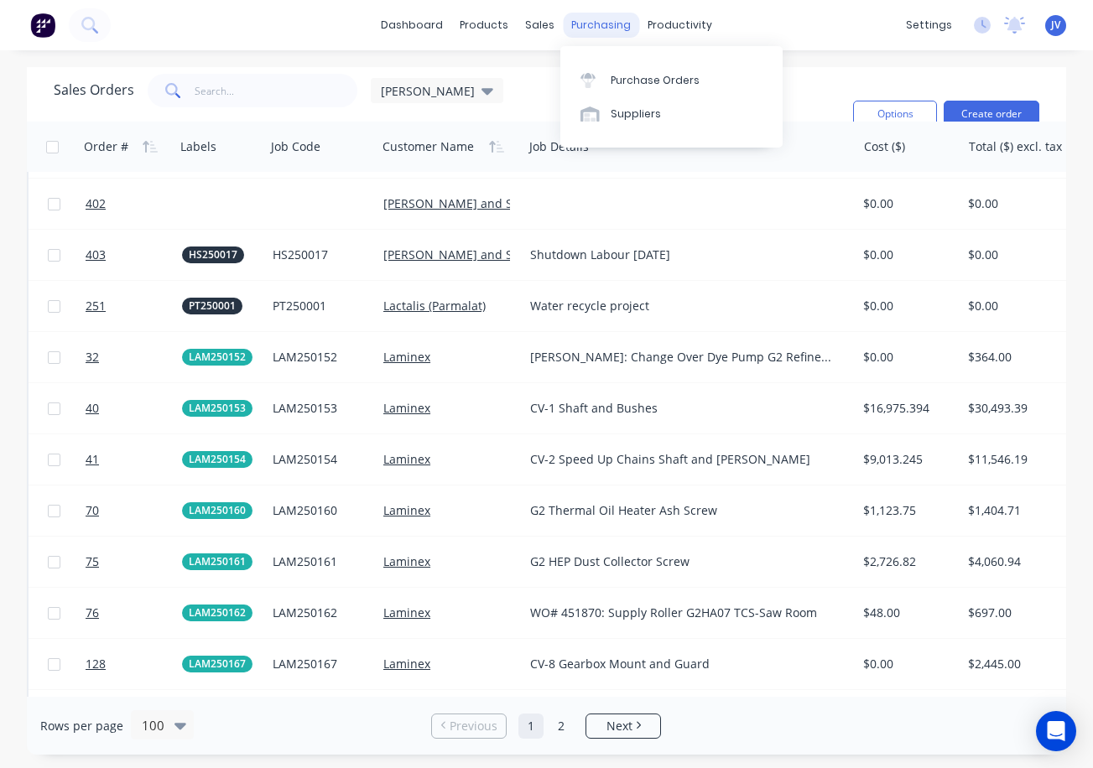
click at [586, 27] on div "purchasing" at bounding box center [601, 25] width 76 height 25
click at [634, 81] on div "Purchase Orders" at bounding box center [655, 80] width 89 height 15
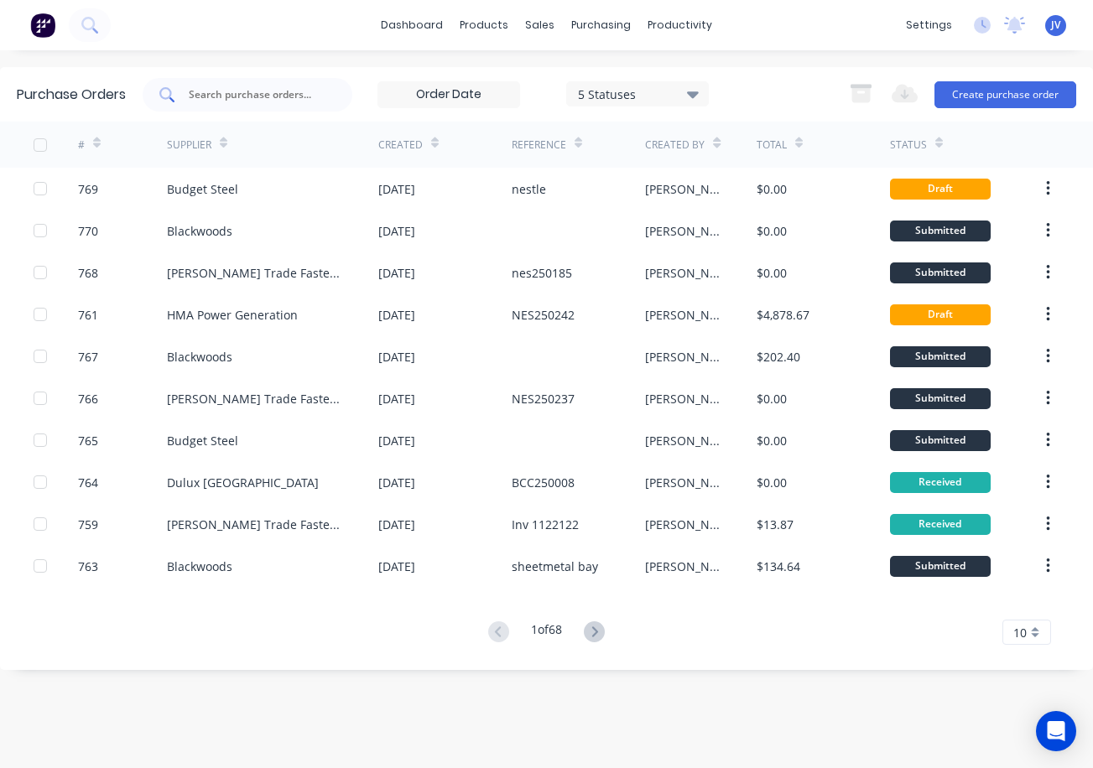
click at [239, 86] on input "text" at bounding box center [256, 94] width 139 height 17
type input "tkd"
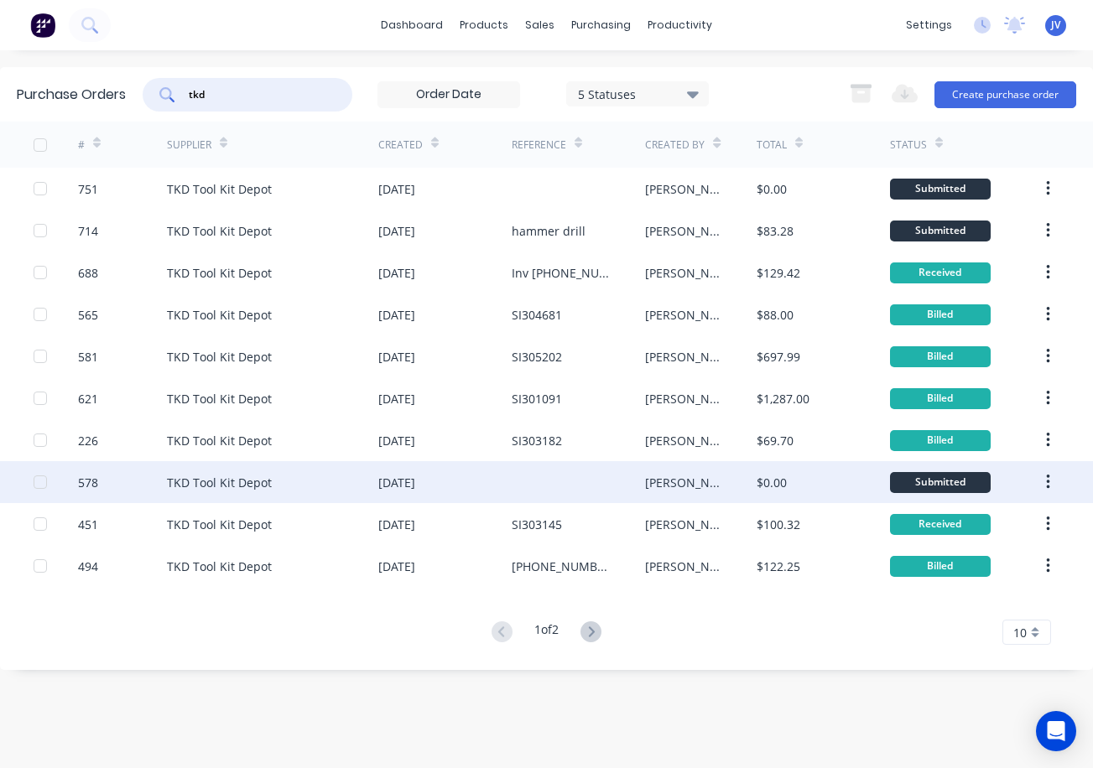
click at [81, 483] on div "578" at bounding box center [88, 483] width 20 height 18
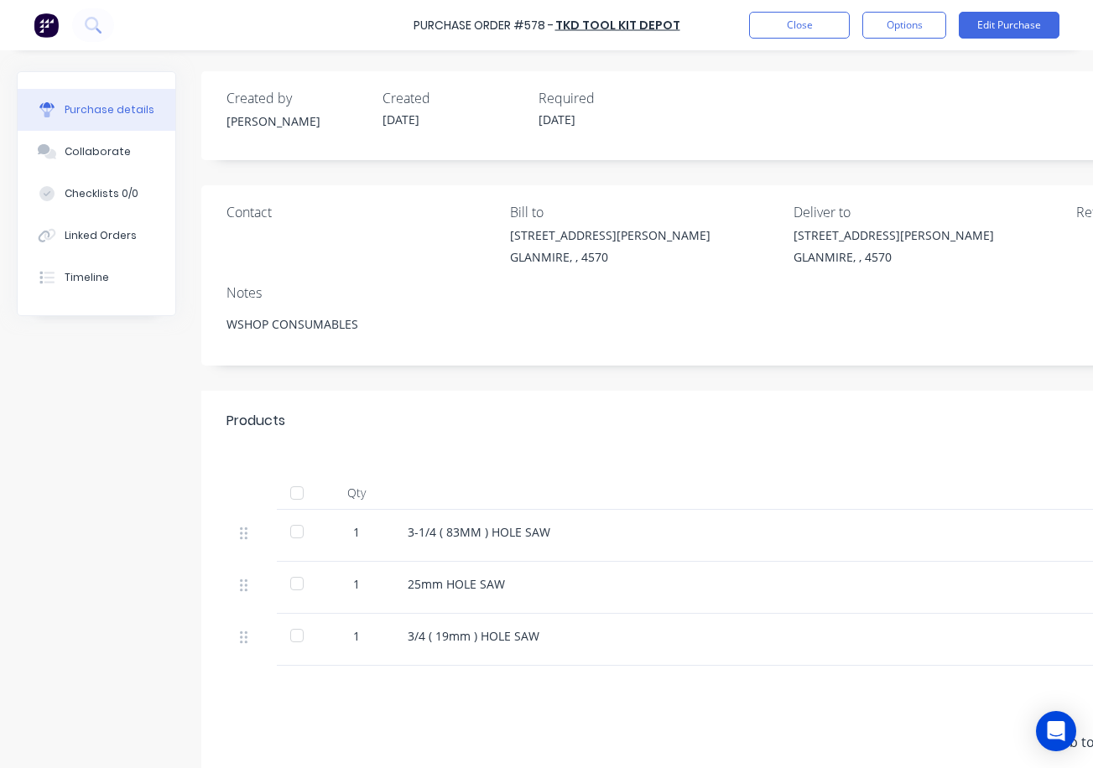
type textarea "x"
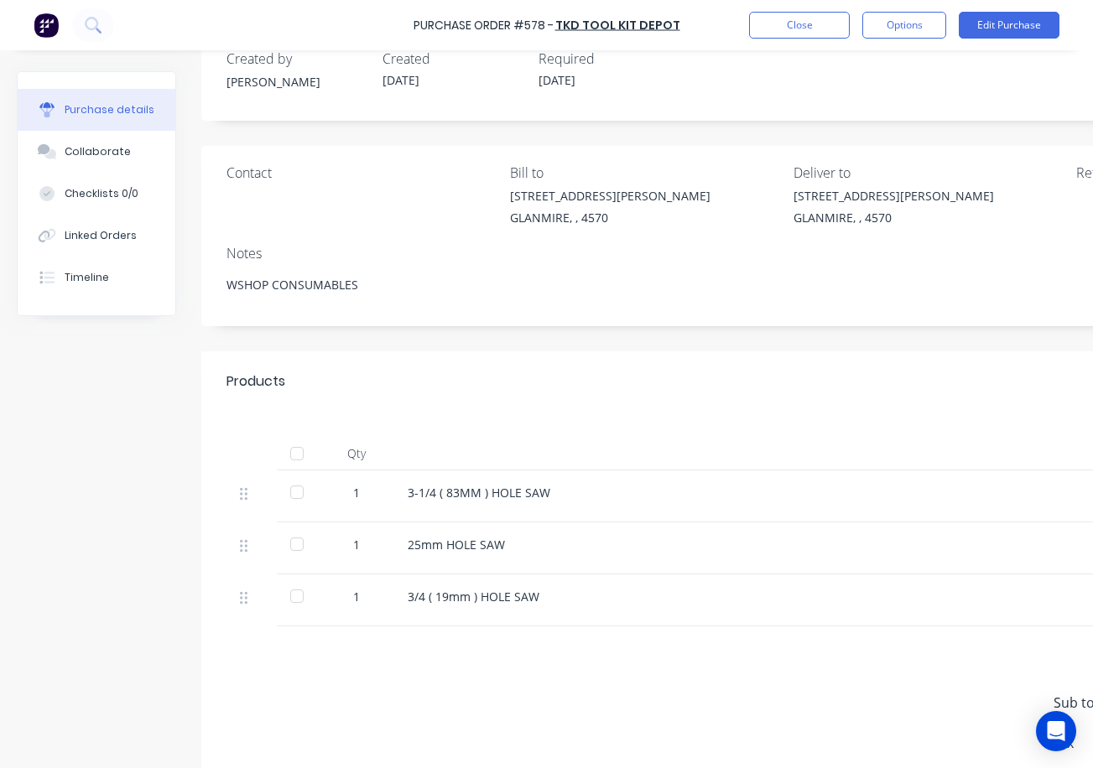
scroll to position [149, 0]
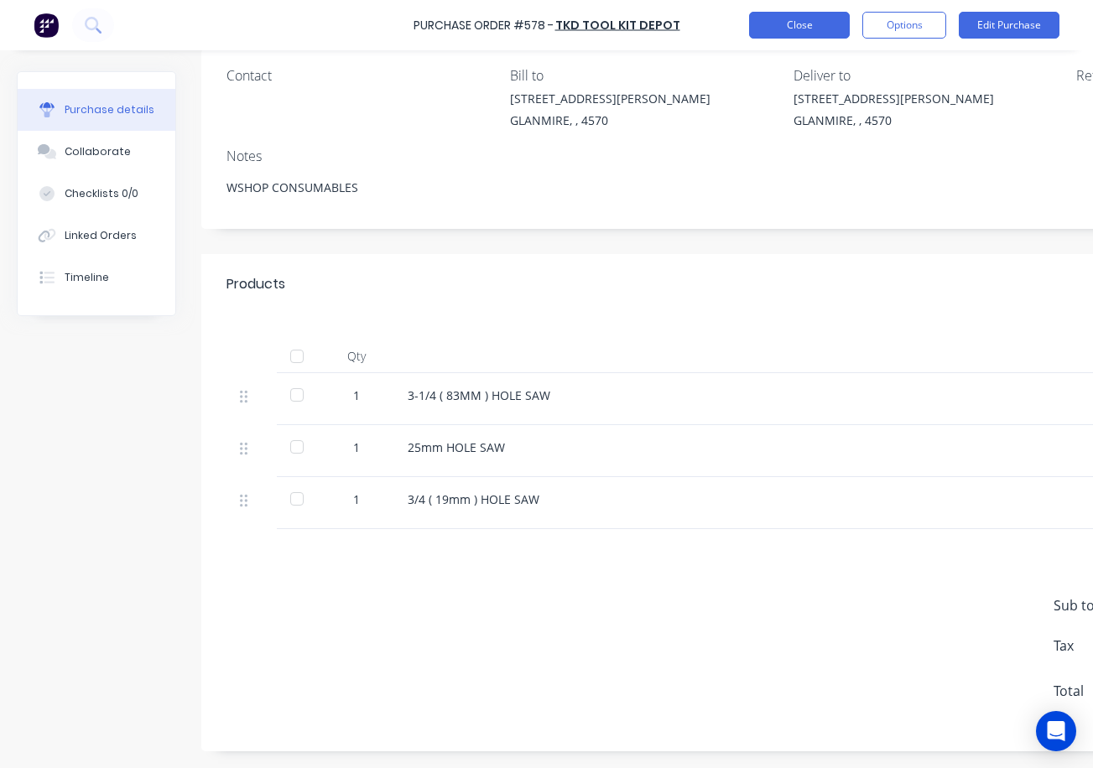
click at [824, 27] on button "Close" at bounding box center [799, 25] width 101 height 27
